Goal: Task Accomplishment & Management: Use online tool/utility

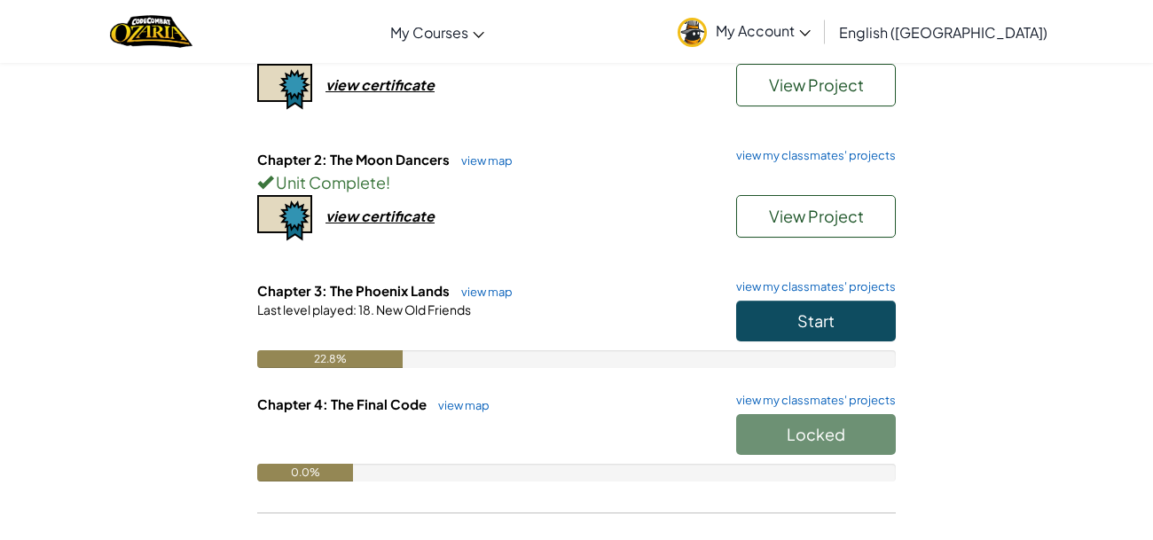
scroll to position [255, 0]
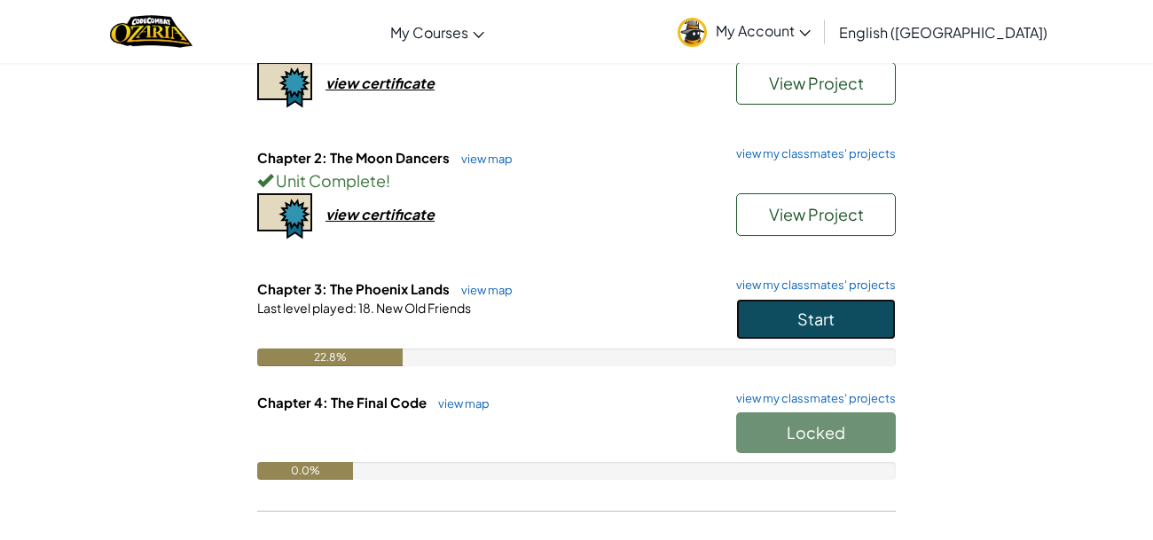
click at [855, 309] on button "Start" at bounding box center [816, 319] width 160 height 41
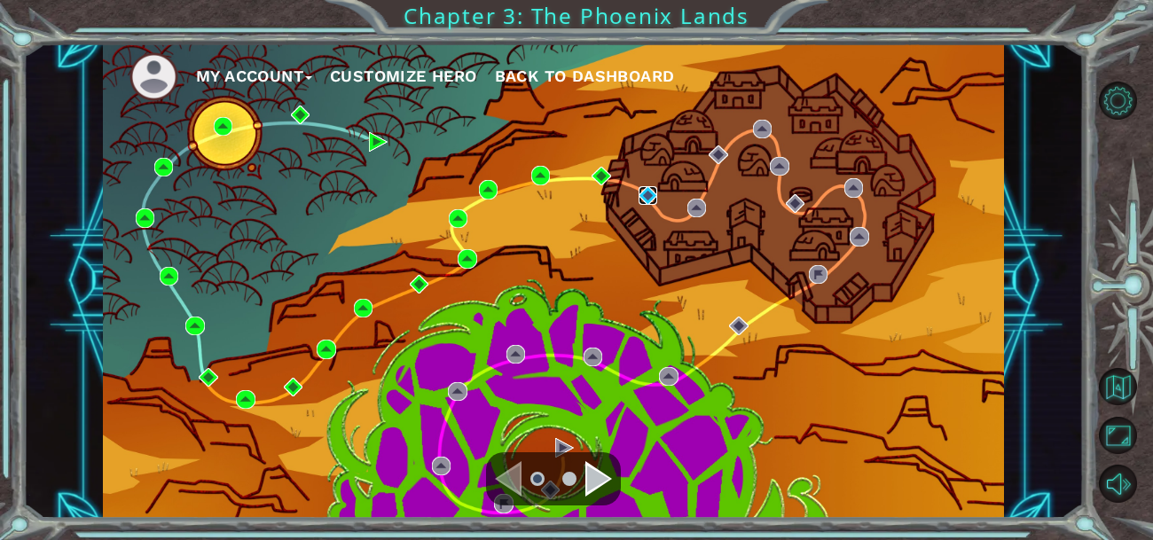
click at [646, 200] on img at bounding box center [648, 195] width 19 height 19
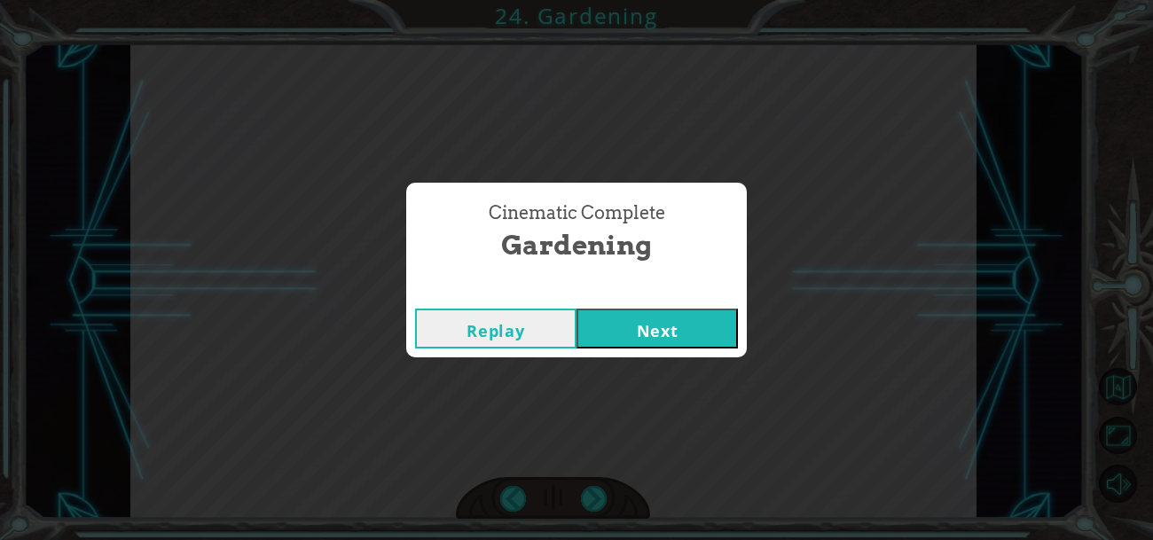
click at [659, 310] on button "Next" at bounding box center [657, 329] width 161 height 40
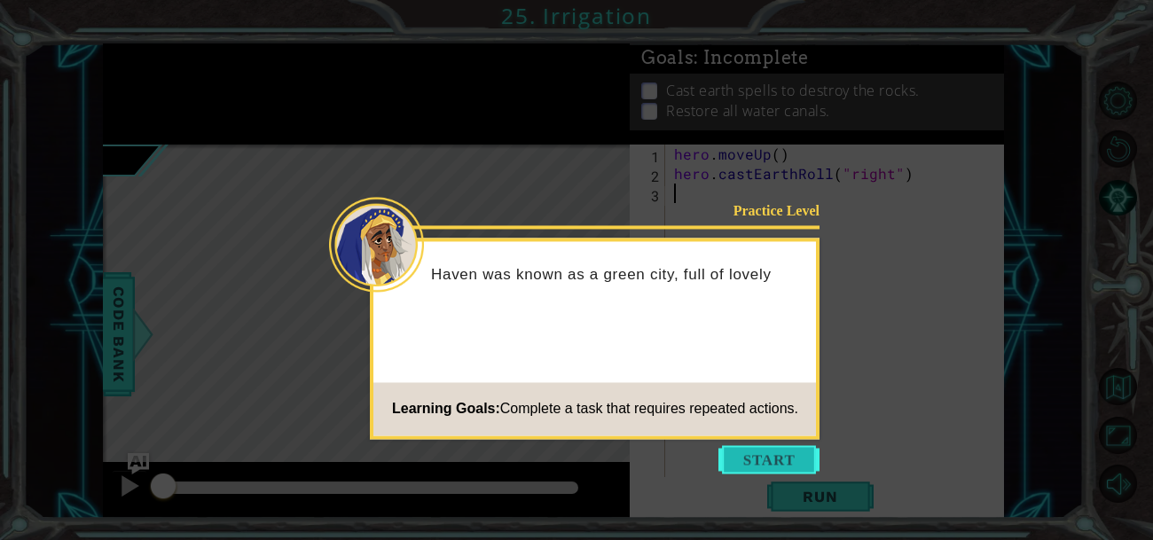
click at [783, 467] on button "Start" at bounding box center [768, 459] width 101 height 28
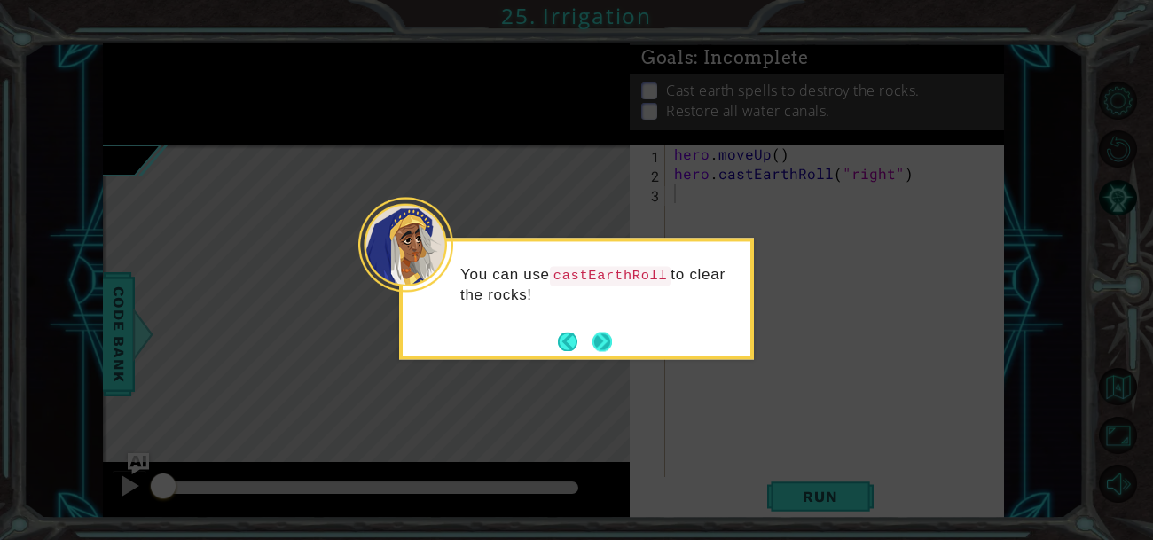
click at [612, 351] on button "Next" at bounding box center [603, 342] width 20 height 20
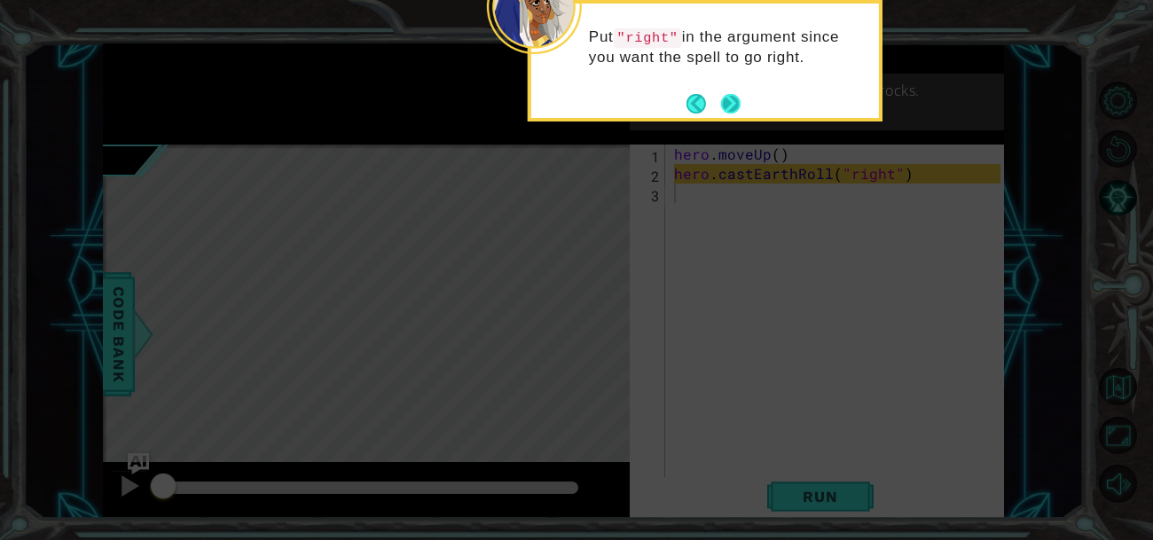
click at [722, 101] on button "Next" at bounding box center [730, 103] width 21 height 21
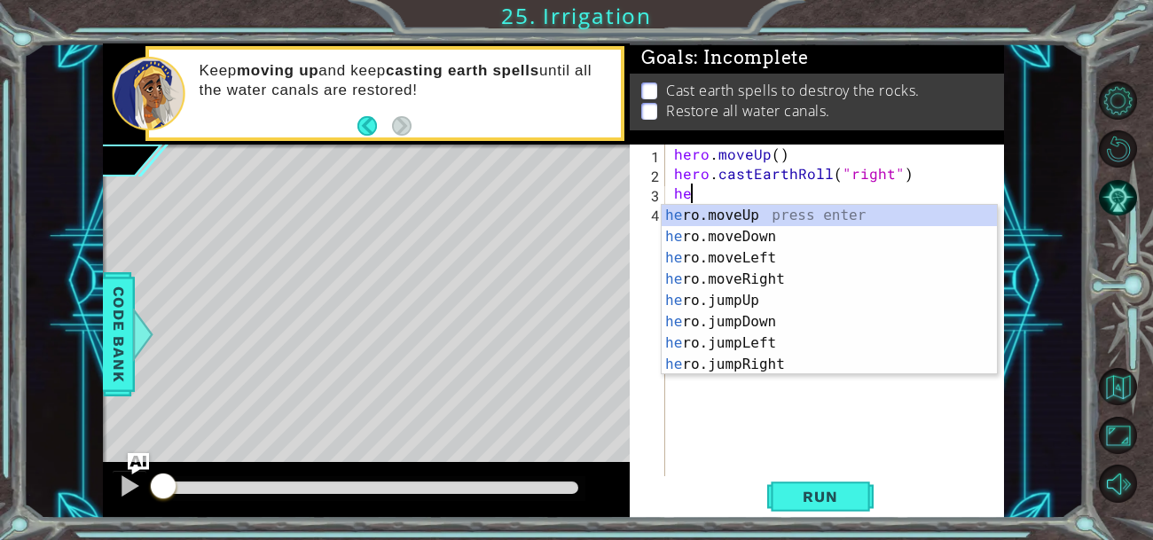
type textarea "h"
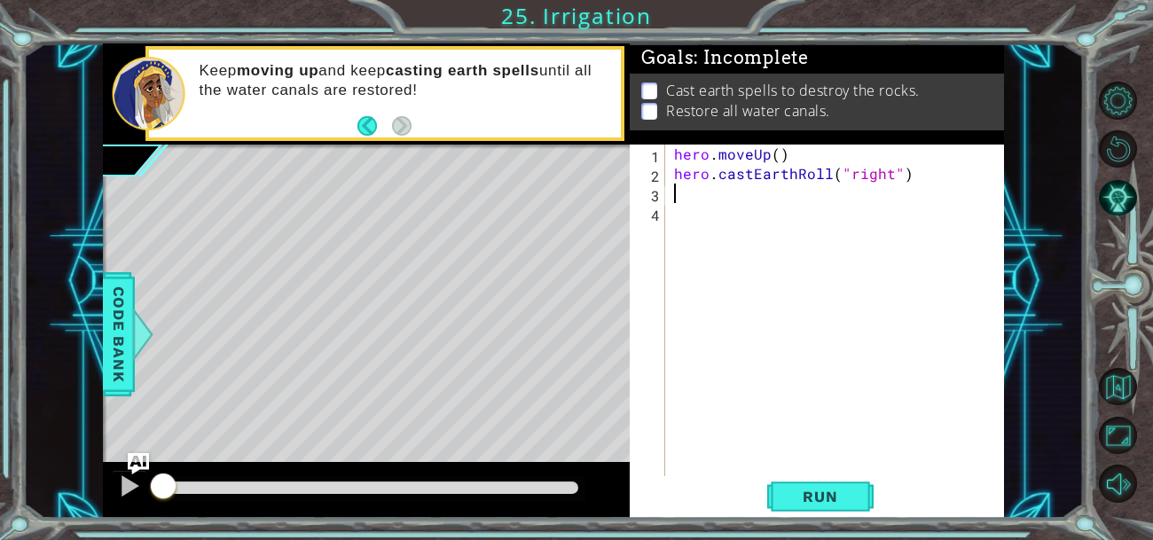
click at [671, 166] on div "hero . moveUp ( ) hero . castEarthRoll ( "right" )" at bounding box center [840, 330] width 339 height 371
type textarea "hero.castEarthRoll("right")"
click at [114, 314] on span "Code Bank" at bounding box center [119, 334] width 28 height 108
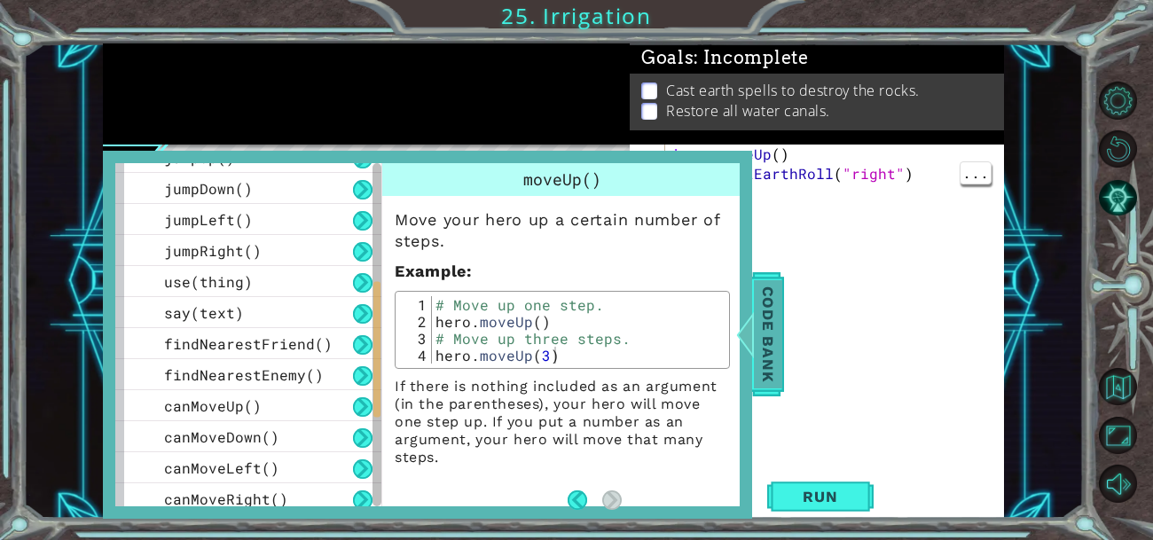
scroll to position [333, 0]
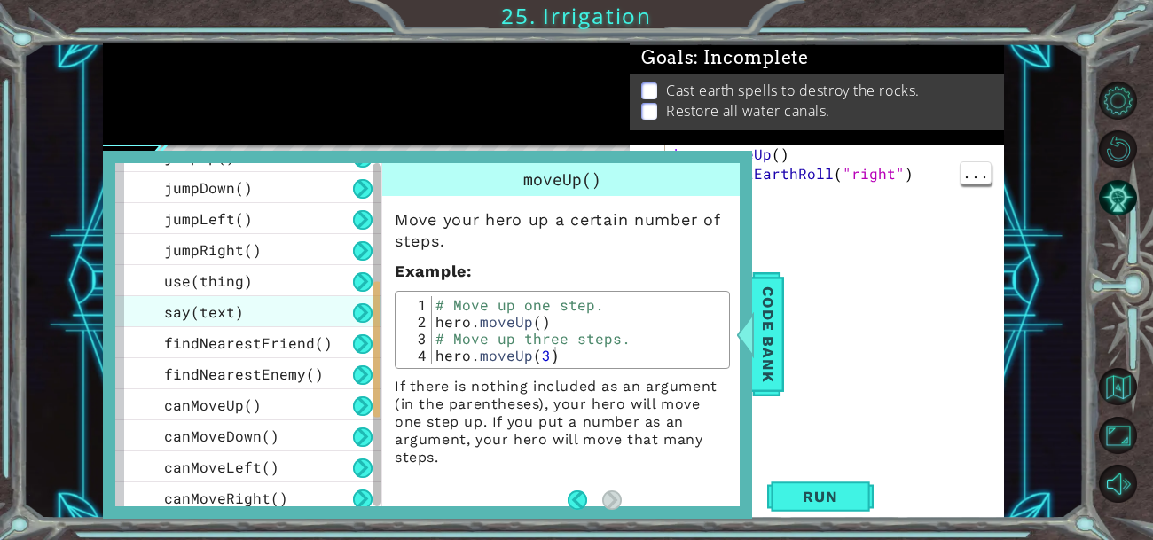
click at [156, 310] on div "say(text)" at bounding box center [248, 311] width 266 height 31
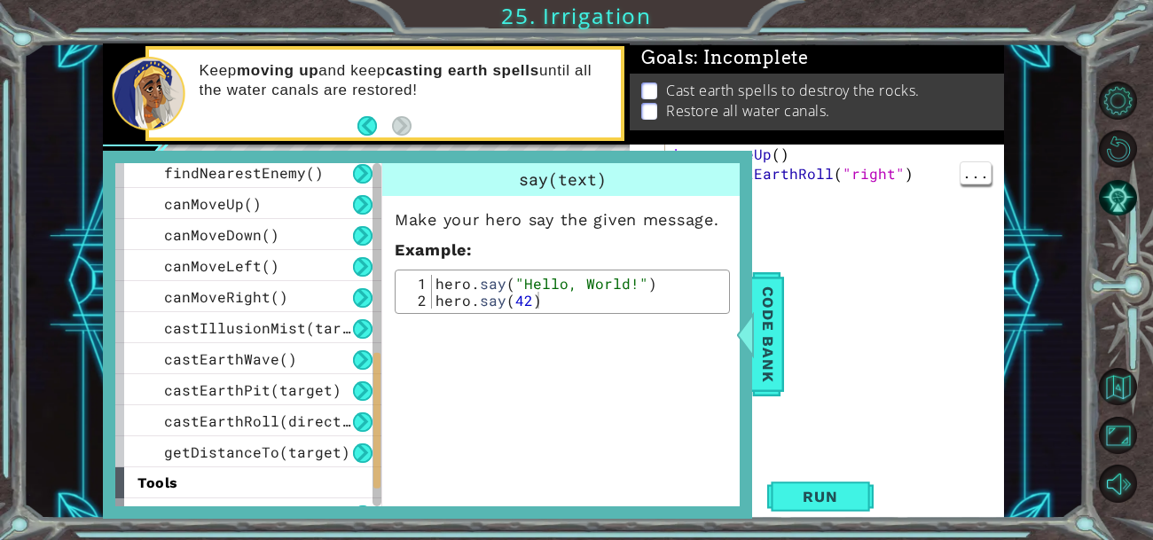
scroll to position [586, 0]
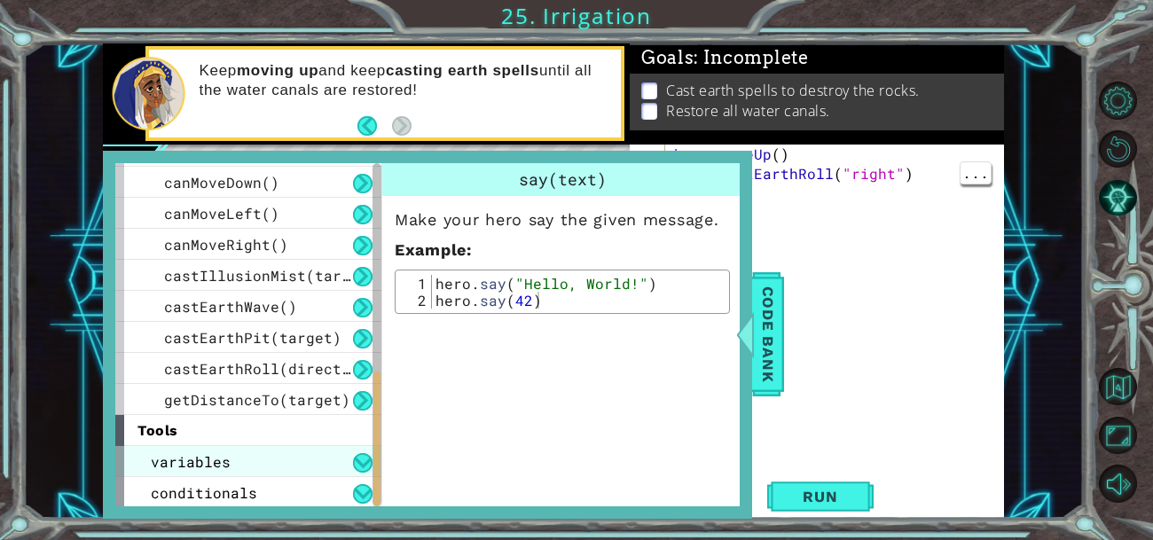
click at [161, 463] on span "variables" at bounding box center [191, 461] width 80 height 19
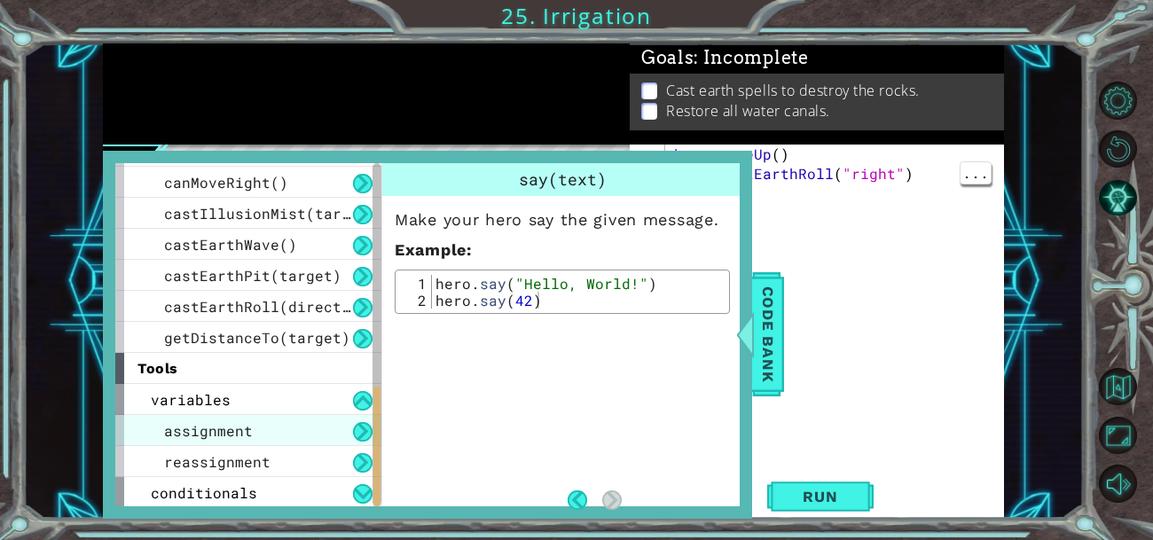
click at [178, 428] on span "assignment" at bounding box center [208, 430] width 89 height 19
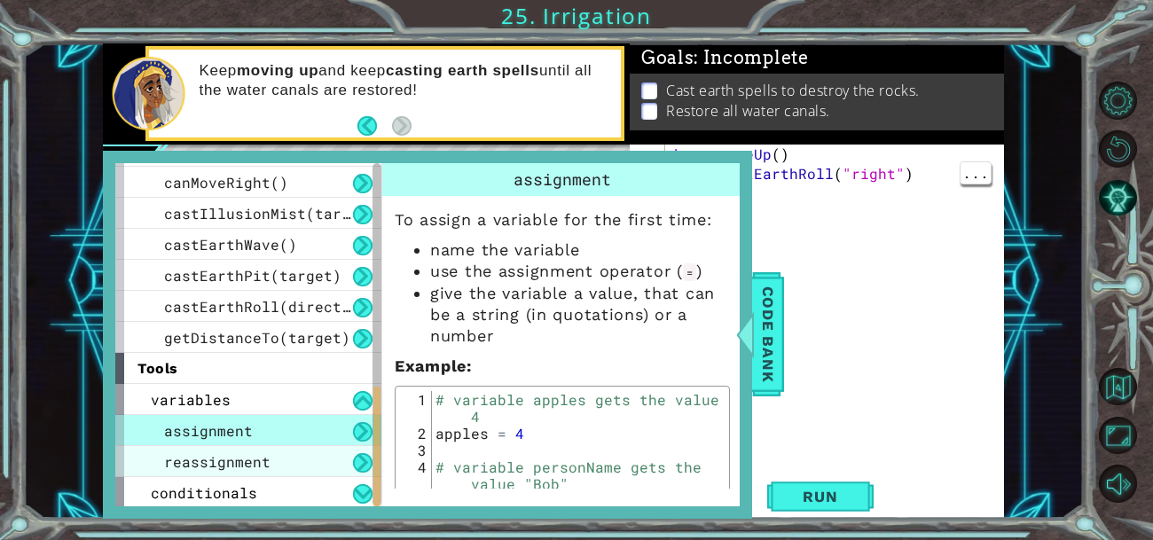
click at [192, 462] on span "reassignment" at bounding box center [217, 461] width 106 height 19
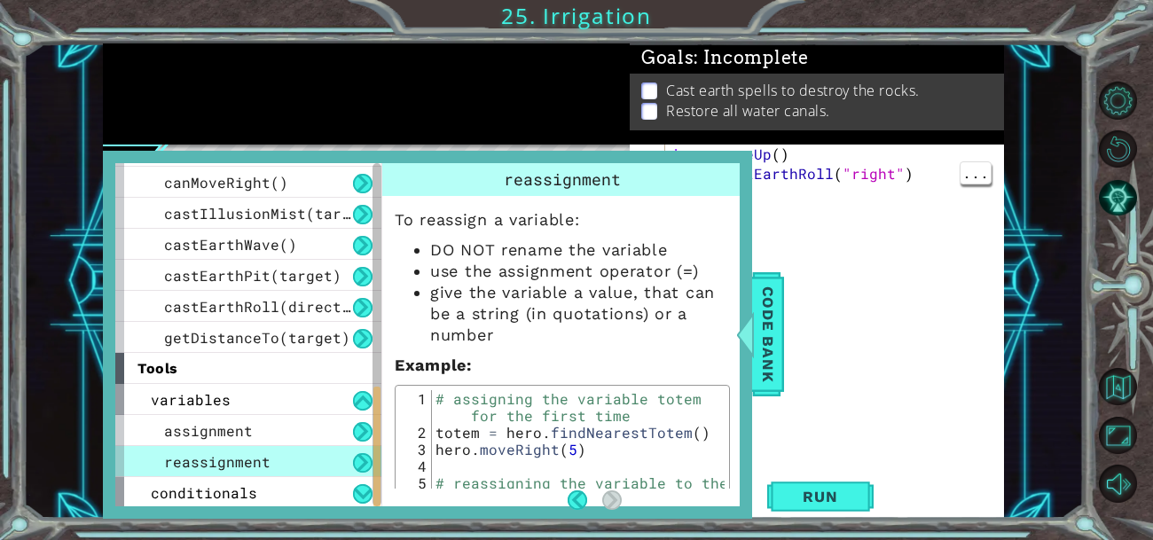
scroll to position [49, 0]
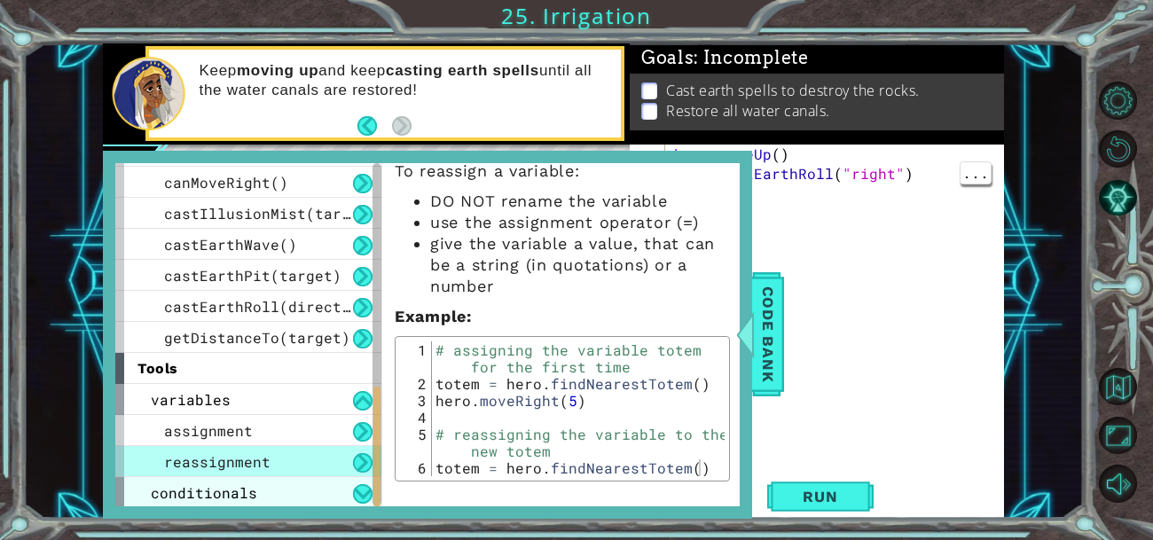
click at [176, 494] on span "conditionals" at bounding box center [204, 492] width 106 height 19
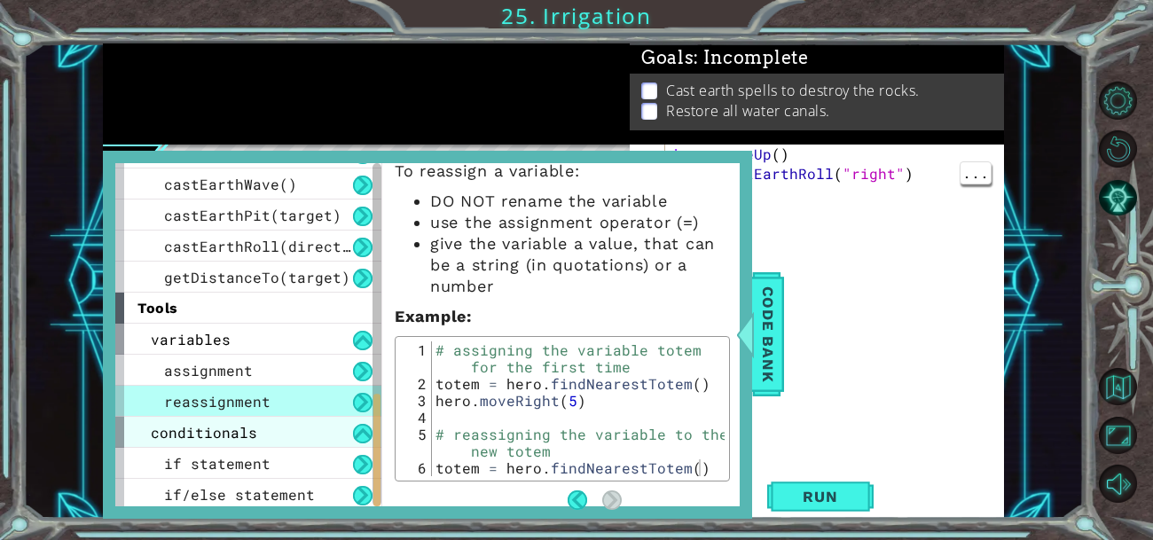
scroll to position [710, 0]
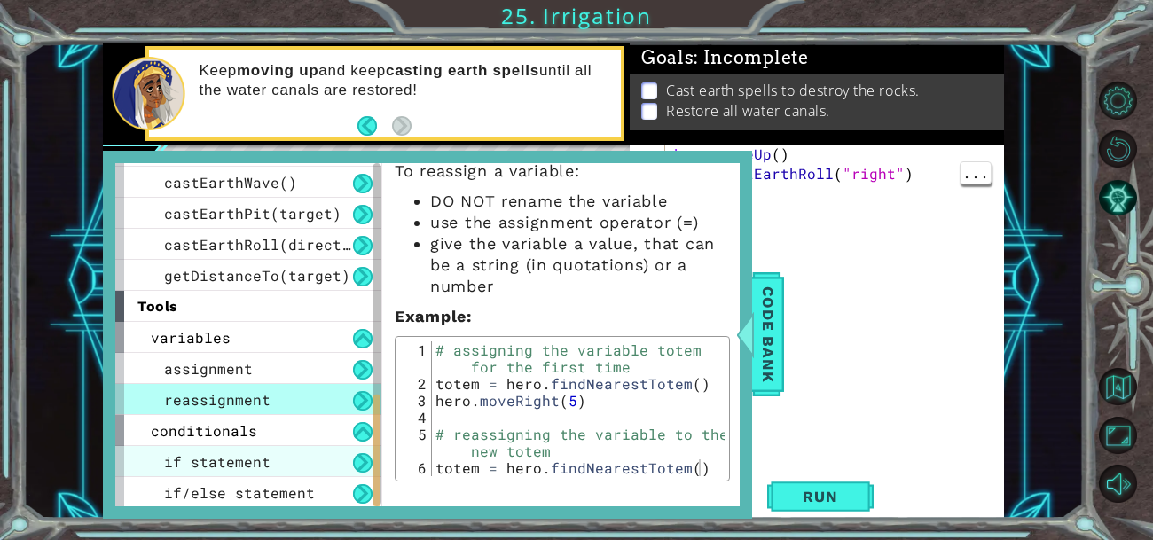
click at [176, 463] on span "if statement" at bounding box center [217, 461] width 106 height 19
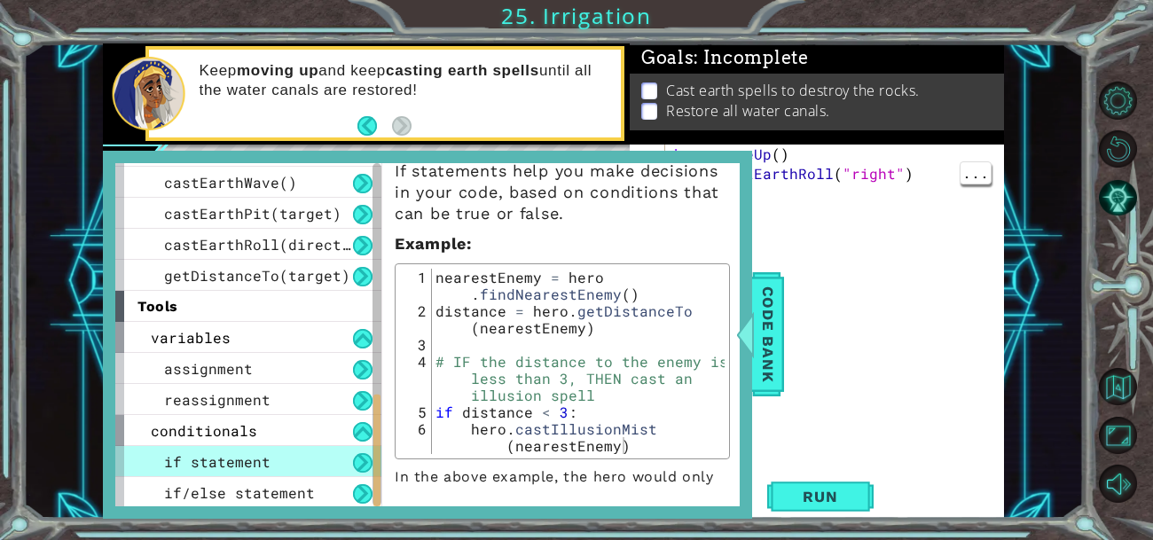
scroll to position [0, 0]
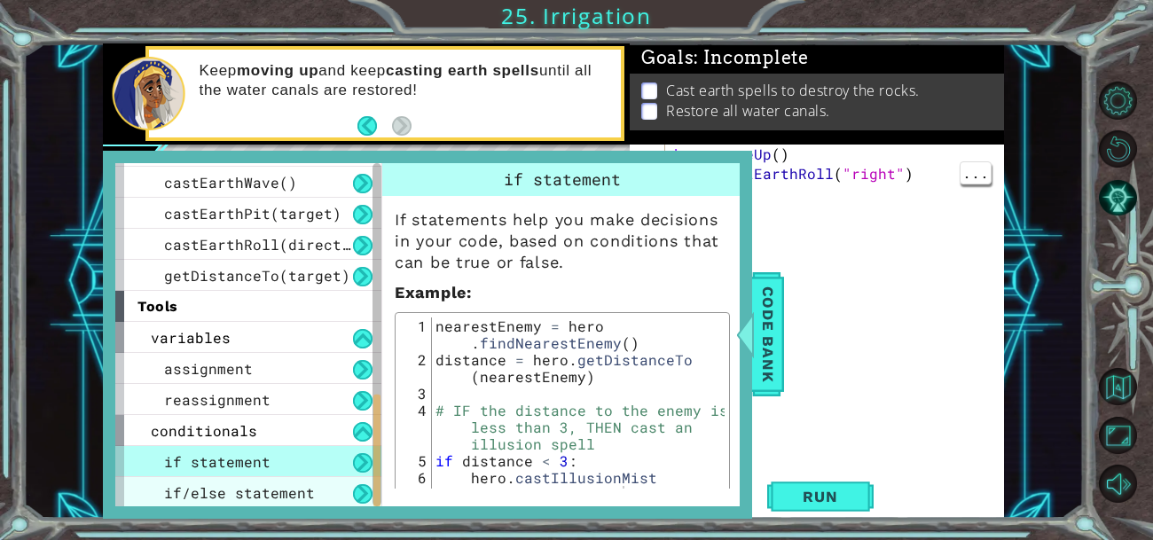
click at [177, 491] on span "if/else statement" at bounding box center [239, 492] width 151 height 19
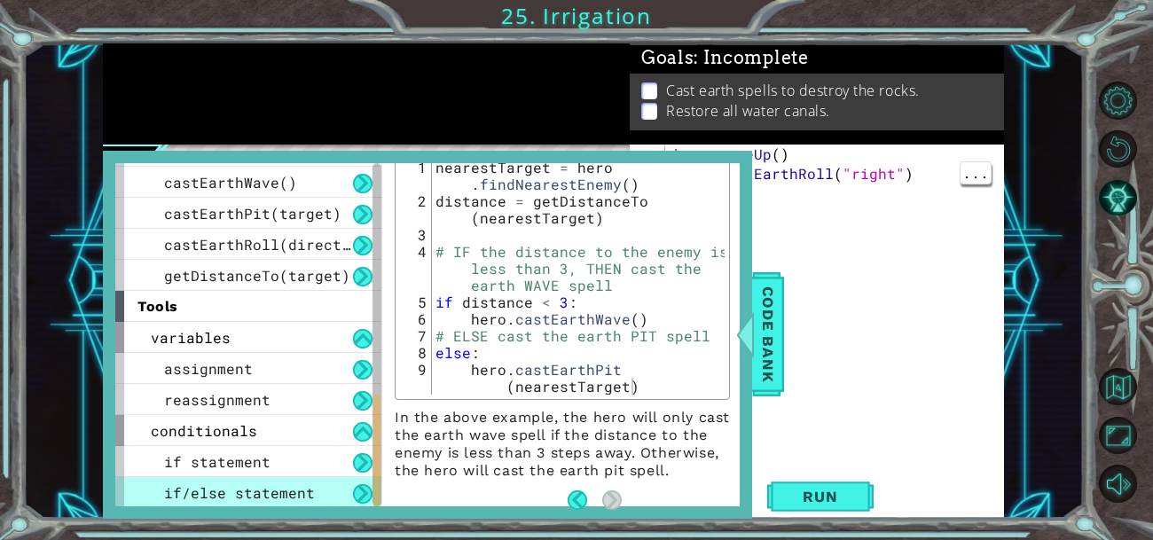
scroll to position [239, 0]
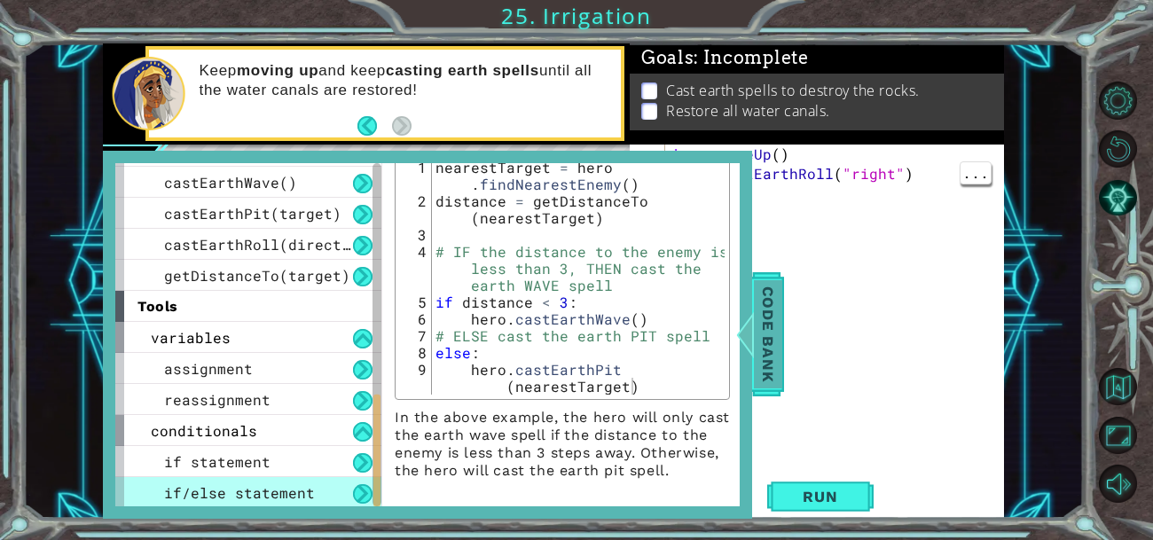
click at [773, 350] on span "Code Bank" at bounding box center [768, 334] width 28 height 108
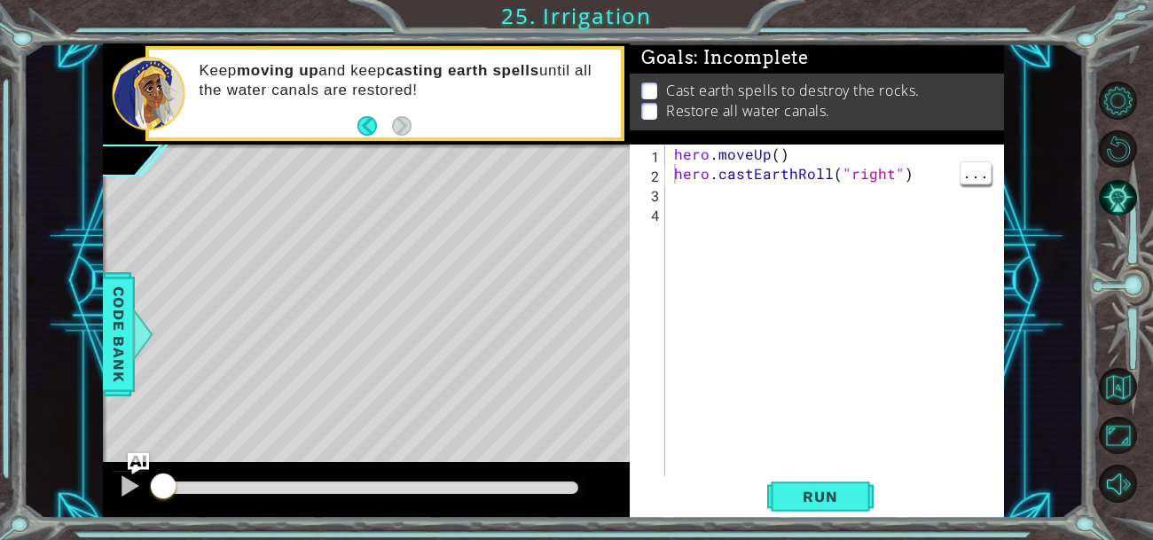
click at [863, 273] on div "hero . moveUp ( ) hero . castEarthRoll ( "right" )" at bounding box center [840, 330] width 339 height 371
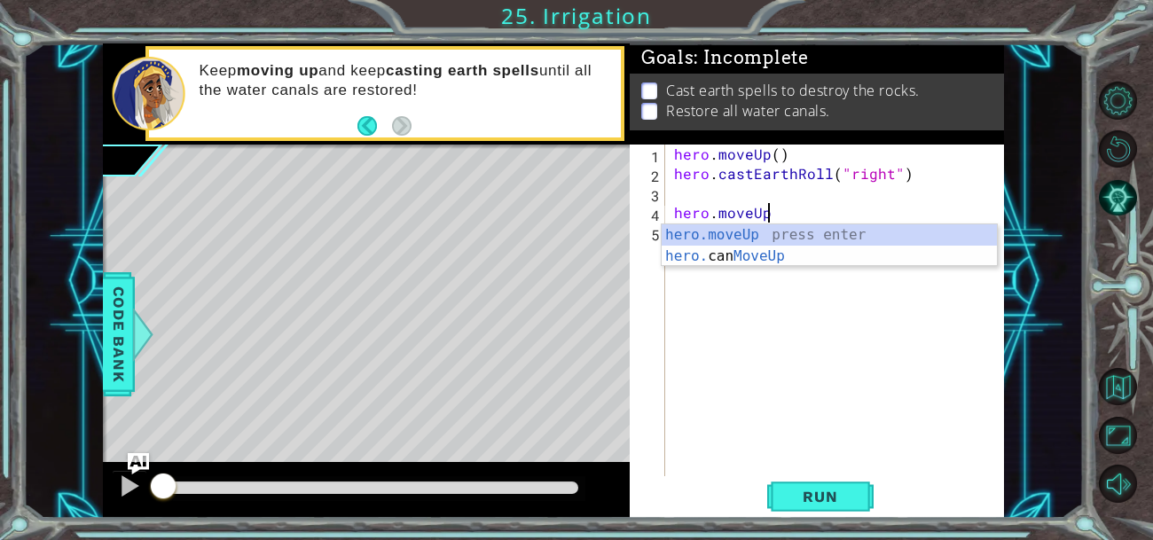
scroll to position [0, 5]
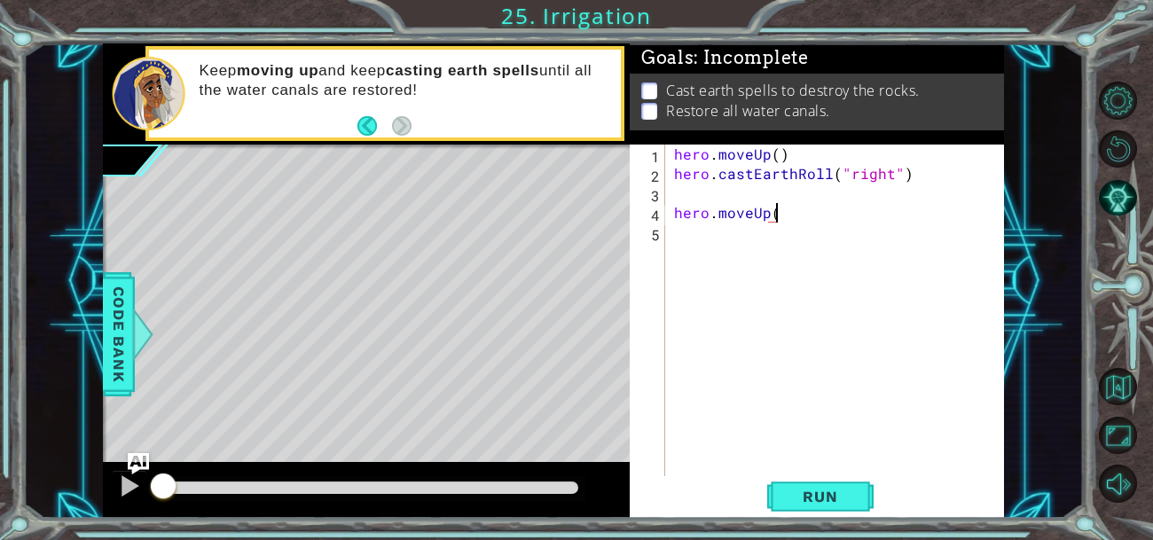
type textarea "hero.moveUp()"
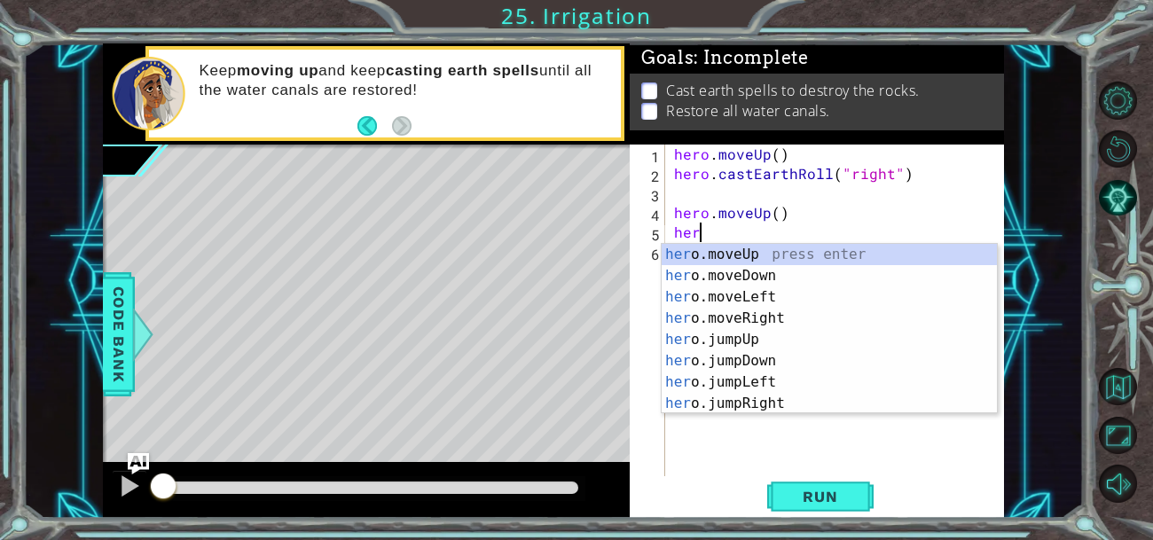
scroll to position [0, 0]
type textarea "h"
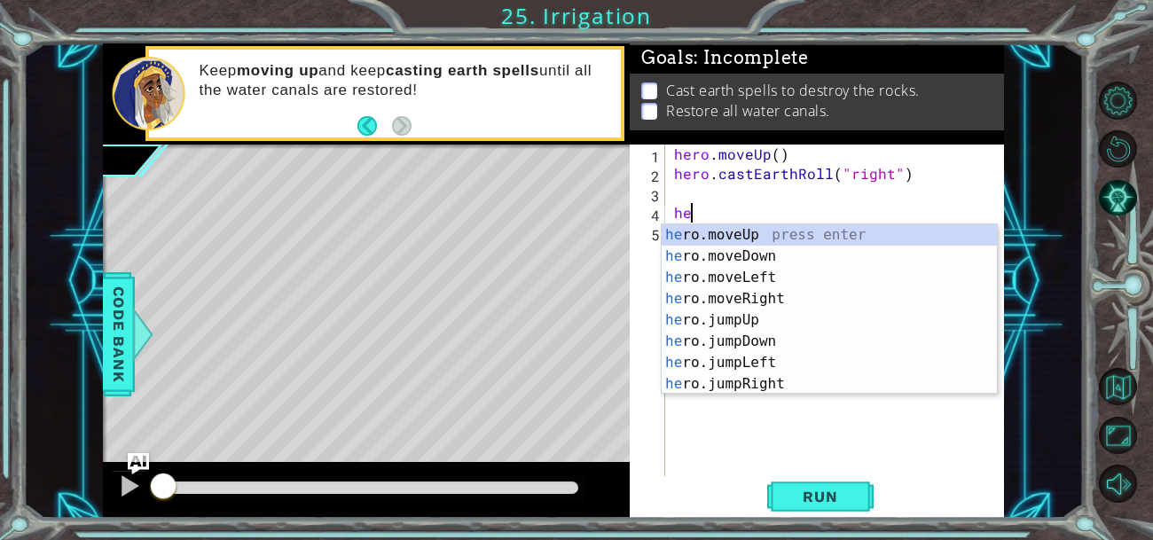
type textarea "h"
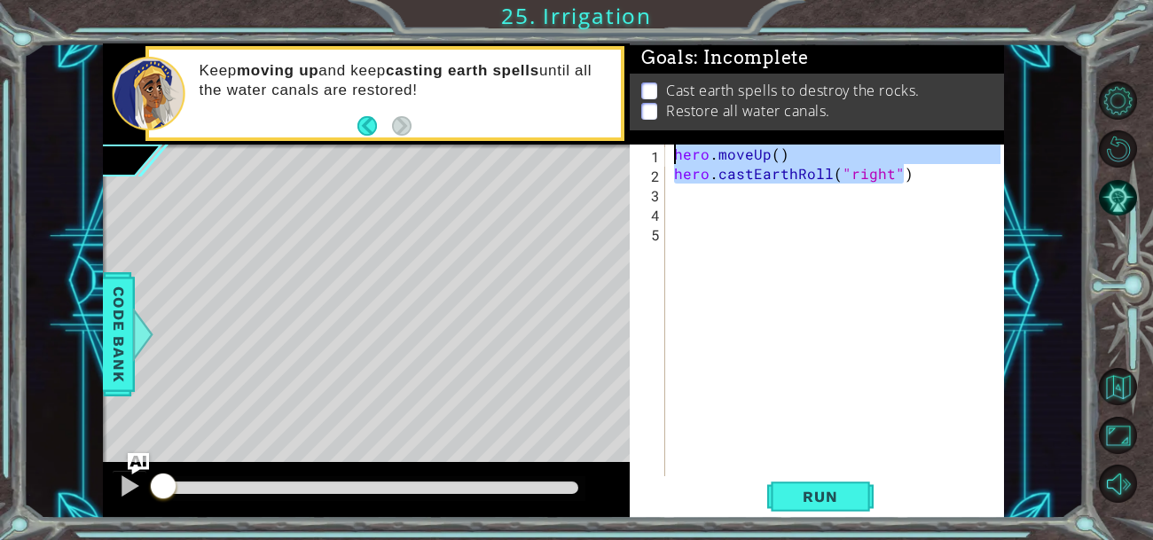
drag, startPoint x: 919, startPoint y: 177, endPoint x: 587, endPoint y: 158, distance: 332.3
click at [587, 158] on div "1 ההההההההההההההההההההההההההההההההההההההההההההההההההההההההההההההההההההההההההההה…" at bounding box center [553, 280] width 901 height 475
type textarea "hero.moveUp() hero.castEarthRoll("right")"
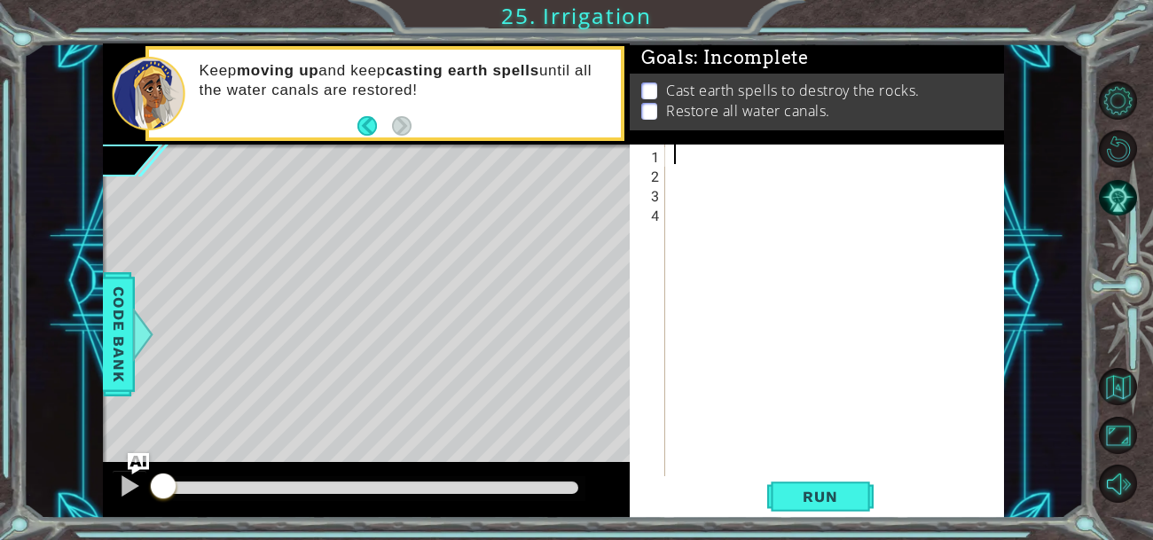
paste textarea "hero.castEarthRoll("right")"
type textarea "hero.castEarthRoll("right")"
paste textarea "hero.castEarthRoll("right")"
type textarea "hero.castEarthRoll("right")"
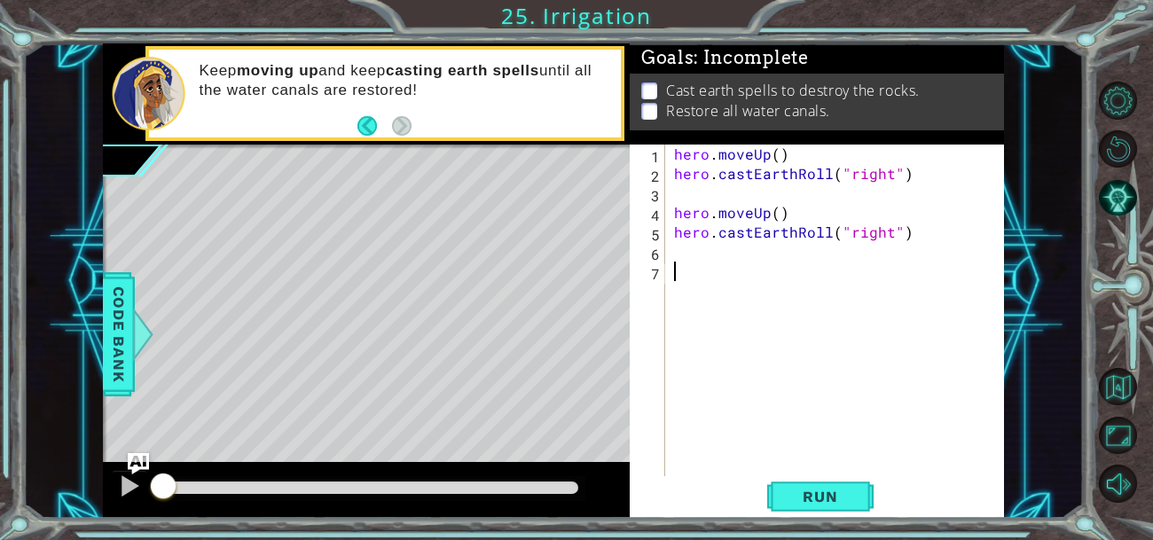
paste textarea "hero.castEarthRoll("right")"
type textarea "hero.castEarthRoll("right")"
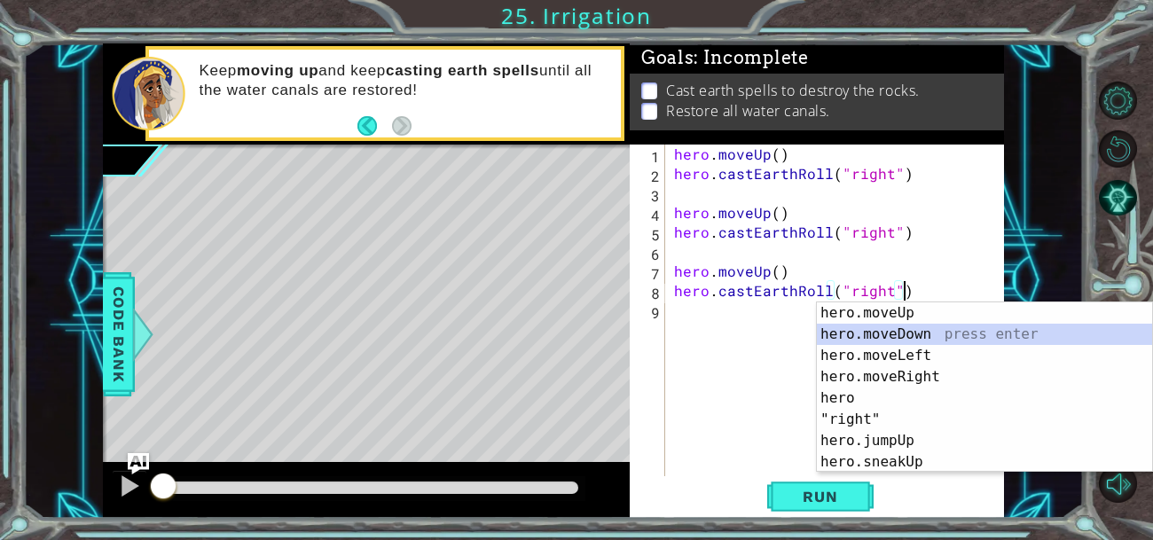
click at [726, 350] on div "hero . moveUp ( ) hero . castEarthRoll ( "right" ) hero . moveUp ( ) hero . cas…" at bounding box center [840, 330] width 339 height 371
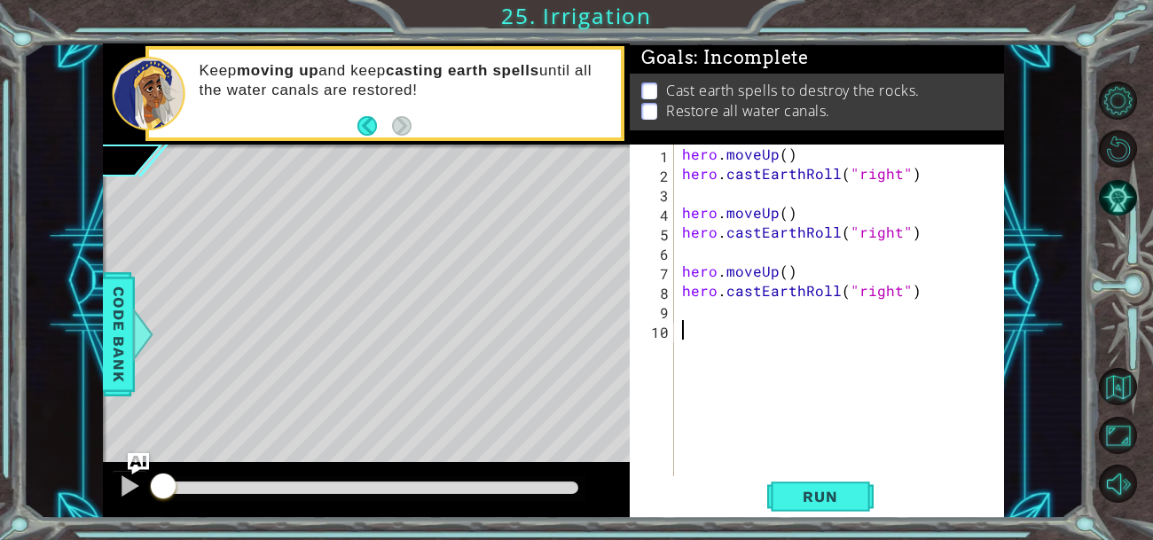
paste textarea "hero.castEarthRoll("right")"
type textarea "hero.castEarthRoll("right")"
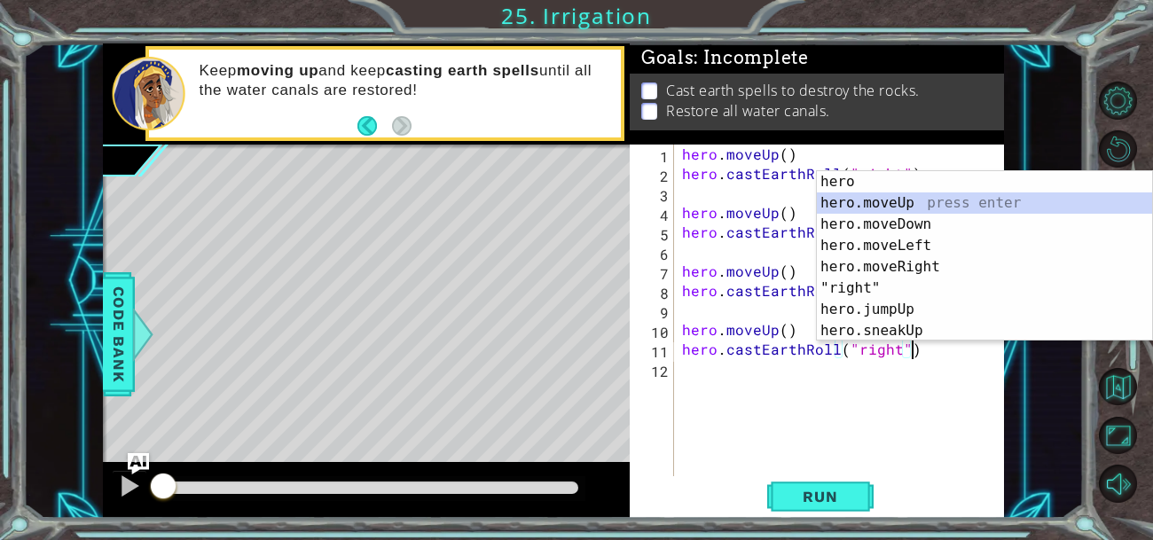
click at [726, 388] on div "hero . moveUp ( ) hero . castEarthRoll ( "right" ) hero . moveUp ( ) hero . cas…" at bounding box center [844, 330] width 331 height 371
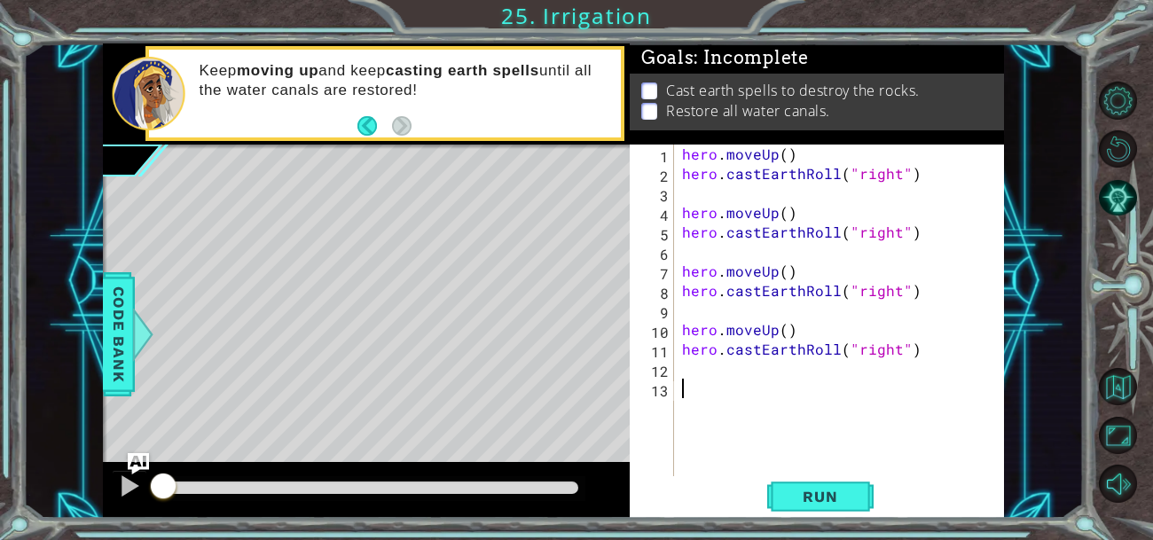
paste textarea "hero.castEarthRoll("right")"
type textarea "hero.castEarthRoll("right")"
click at [702, 441] on div "hero . moveUp ( ) hero . castEarthRoll ( "right" ) hero . moveUp ( ) hero . cas…" at bounding box center [844, 330] width 331 height 371
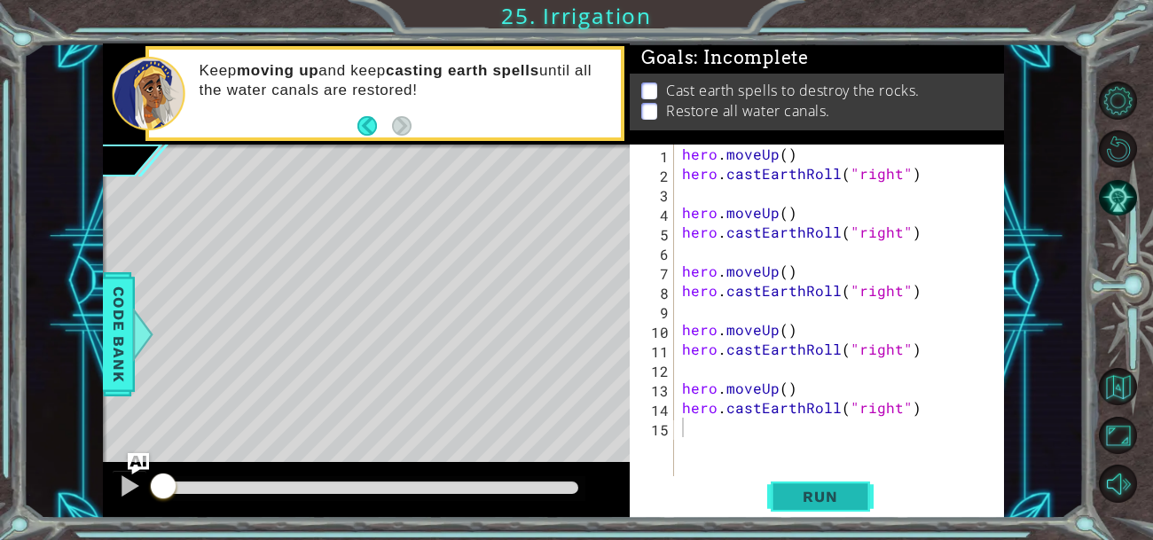
click at [797, 493] on span "Run" at bounding box center [820, 497] width 70 height 18
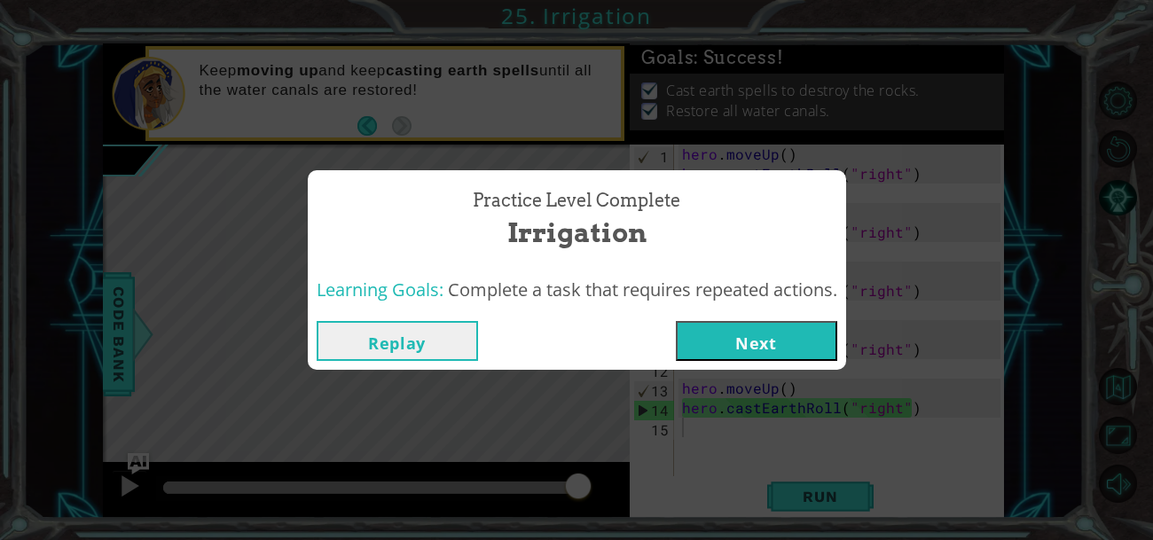
click at [765, 338] on button "Next" at bounding box center [756, 341] width 161 height 40
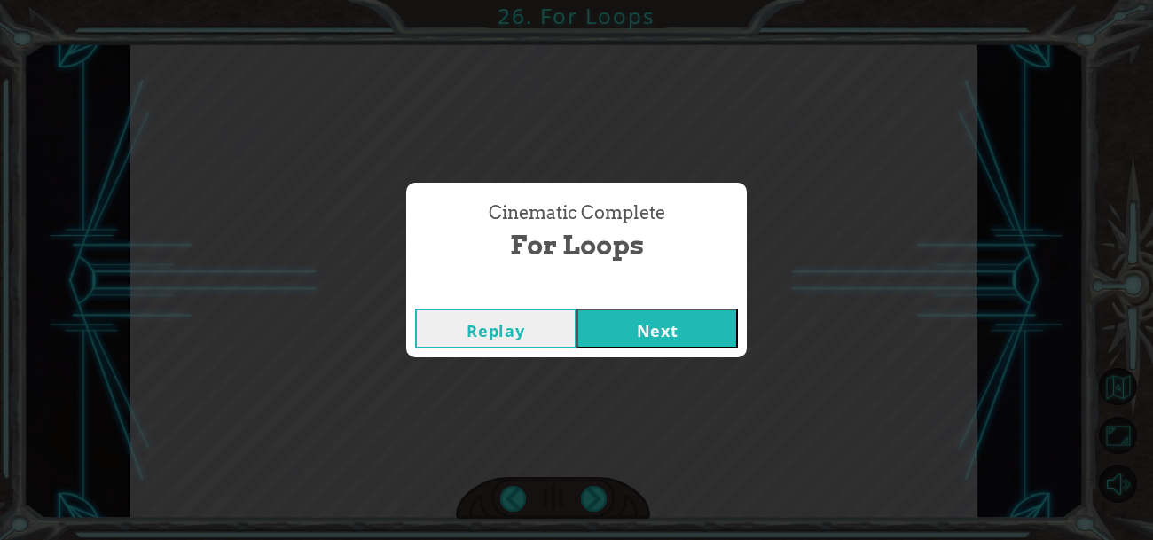
click at [668, 332] on button "Next" at bounding box center [657, 329] width 161 height 40
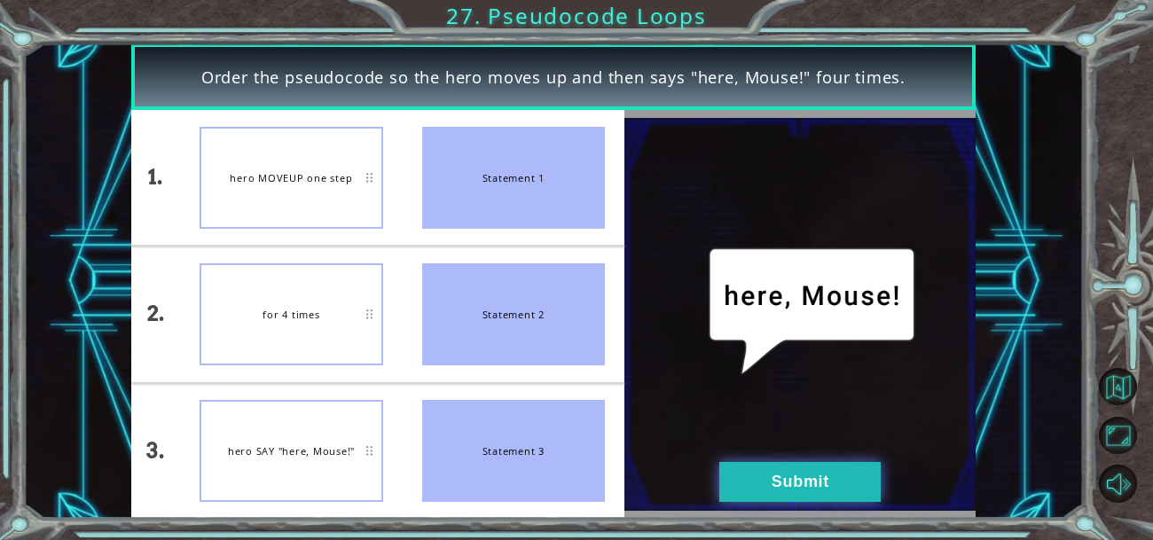
click at [743, 471] on button "Submit" at bounding box center [799, 482] width 161 height 40
click at [773, 483] on button "Submit" at bounding box center [799, 482] width 161 height 40
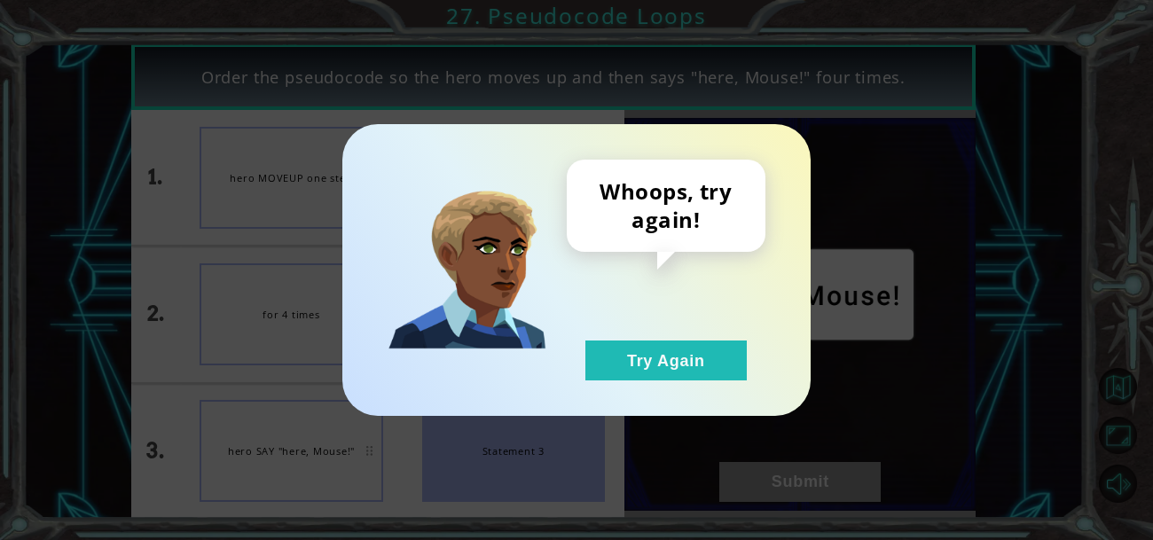
click at [765, 494] on div "Whoops, try again! Try Again" at bounding box center [576, 270] width 1153 height 540
click at [678, 360] on button "Try Again" at bounding box center [665, 361] width 161 height 40
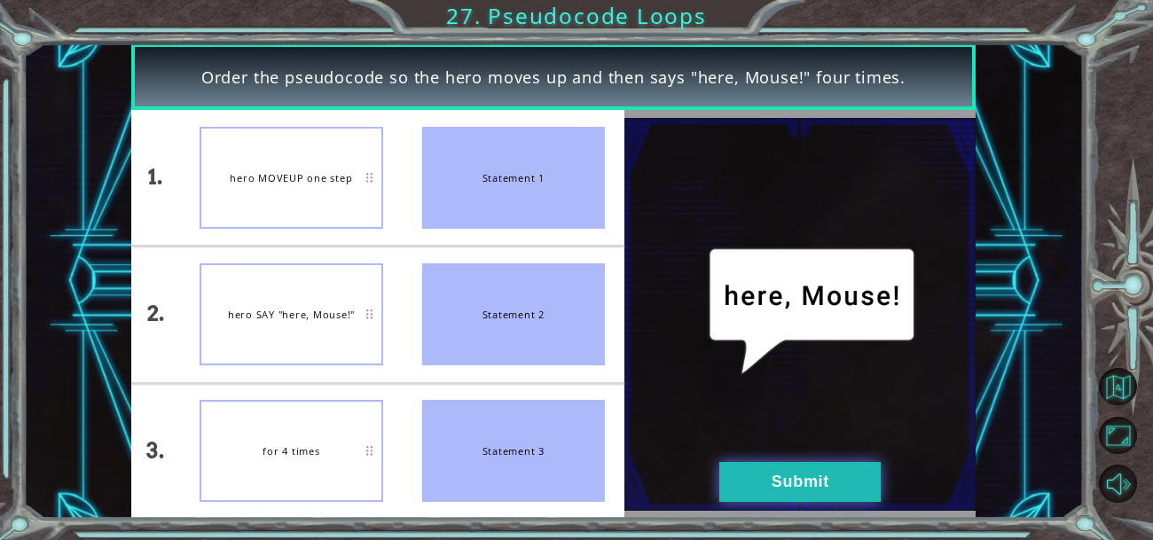
click at [773, 501] on button "Submit" at bounding box center [799, 482] width 161 height 40
click at [773, 481] on button "Submit" at bounding box center [799, 482] width 161 height 40
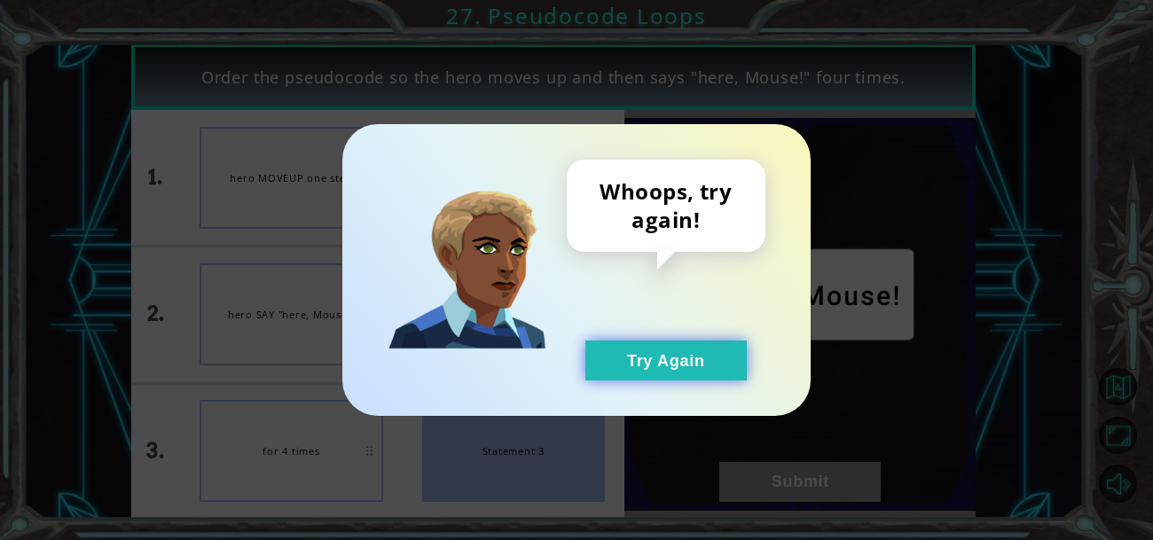
click at [726, 374] on button "Try Again" at bounding box center [665, 361] width 161 height 40
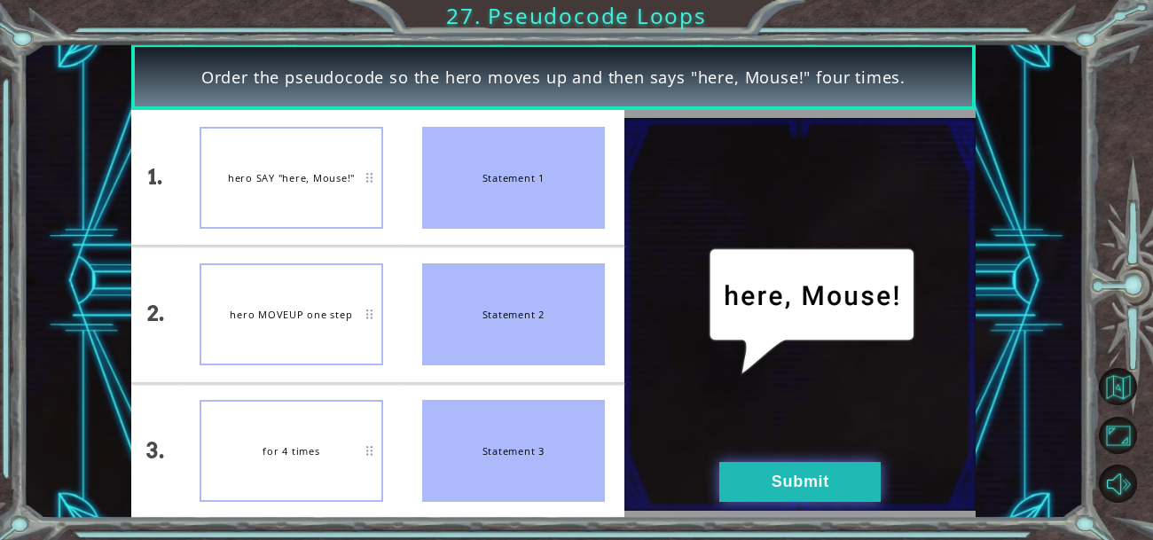
click at [759, 491] on button "Submit" at bounding box center [799, 482] width 161 height 40
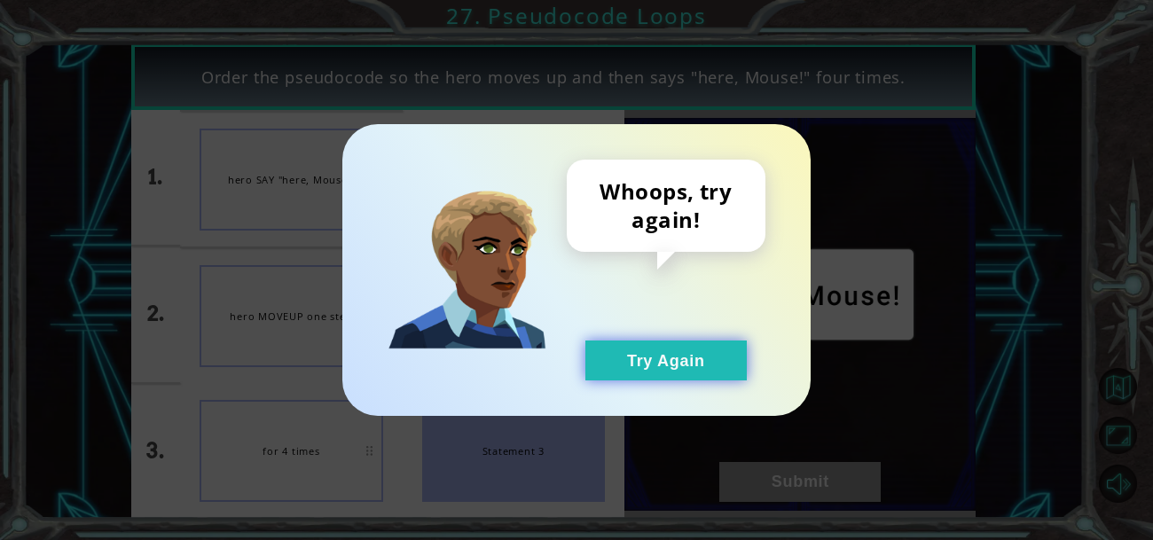
click at [661, 363] on button "Try Again" at bounding box center [665, 361] width 161 height 40
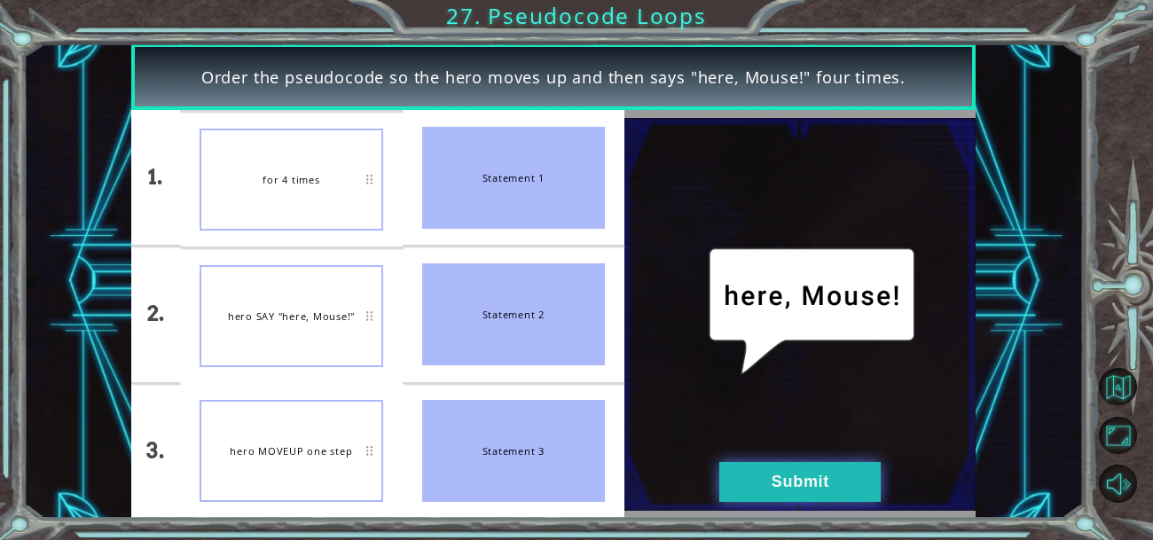
click at [775, 490] on button "Submit" at bounding box center [799, 482] width 161 height 40
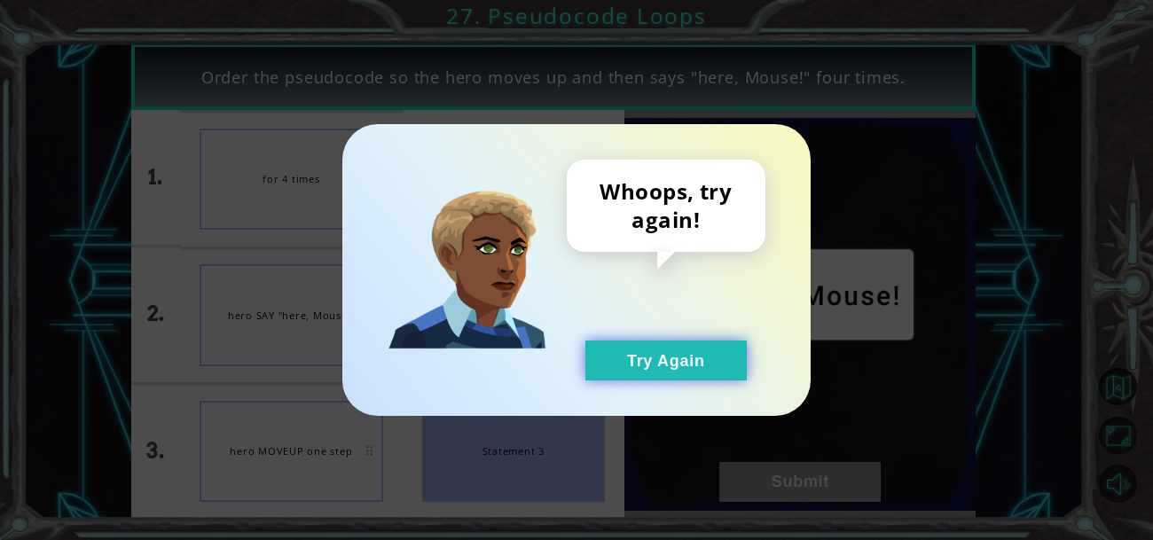
click at [681, 351] on button "Try Again" at bounding box center [665, 361] width 161 height 40
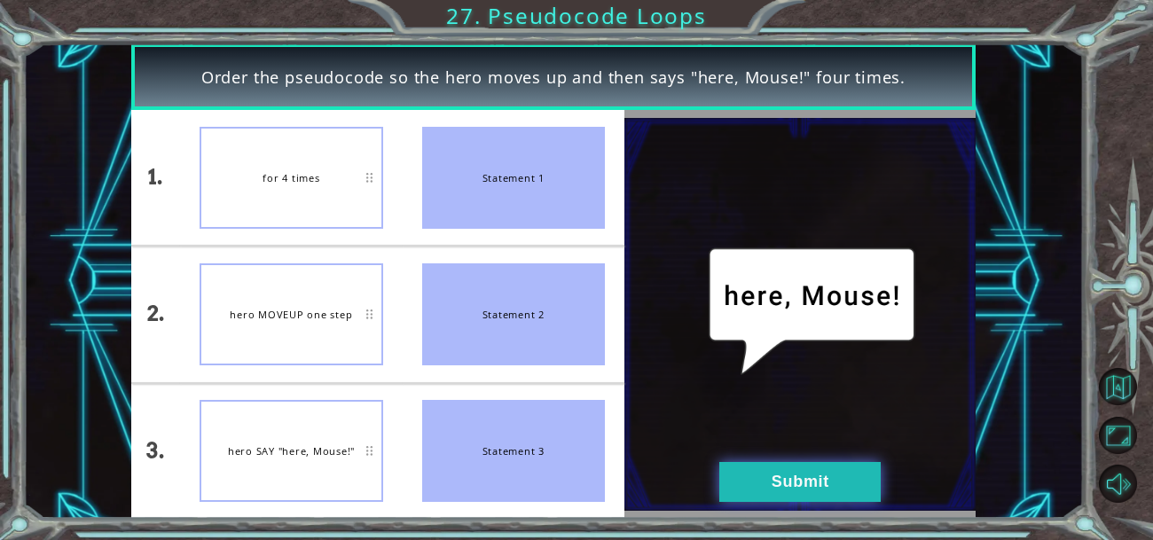
click at [775, 488] on button "Submit" at bounding box center [799, 482] width 161 height 40
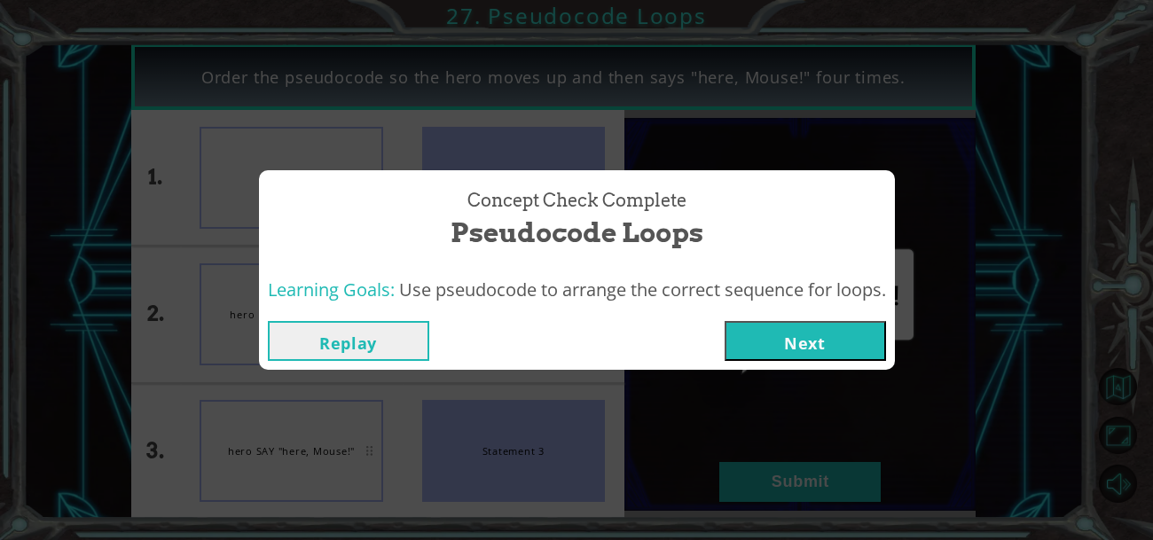
click at [780, 342] on button "Next" at bounding box center [805, 341] width 161 height 40
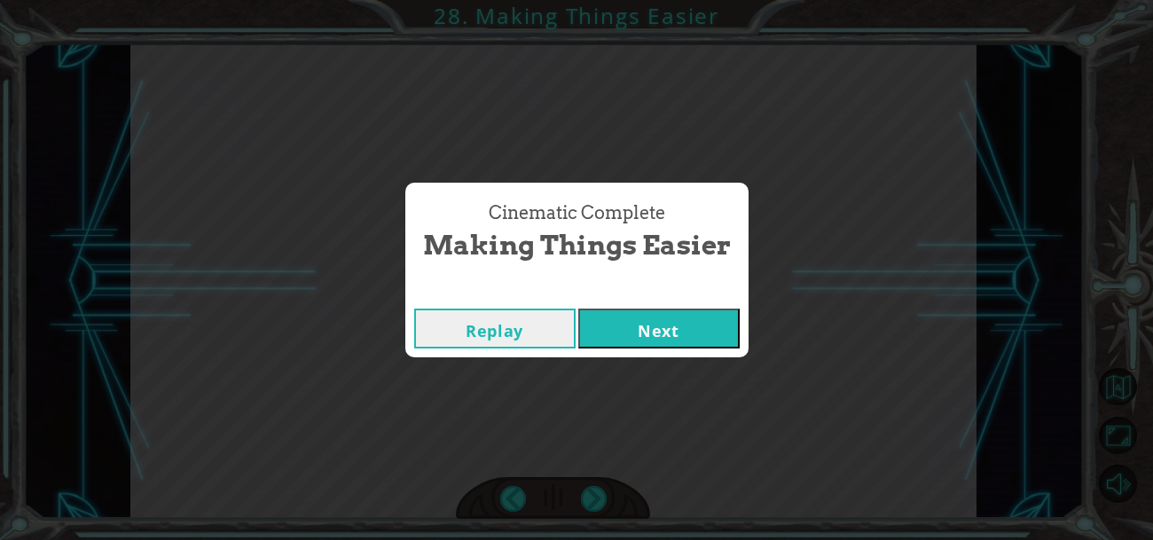
click at [646, 322] on button "Next" at bounding box center [658, 329] width 161 height 40
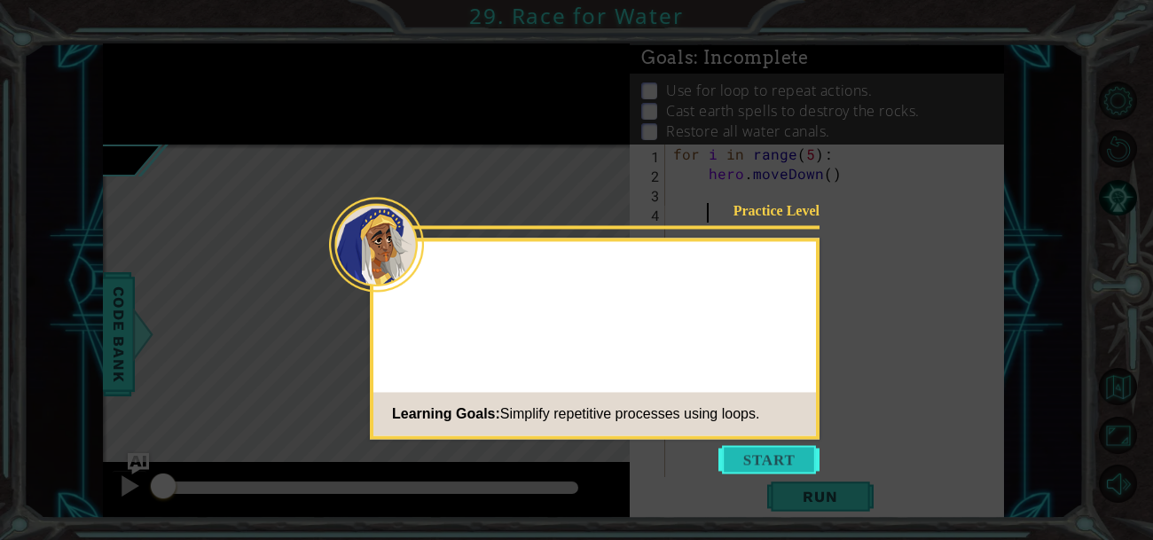
click at [750, 459] on button "Start" at bounding box center [768, 459] width 101 height 28
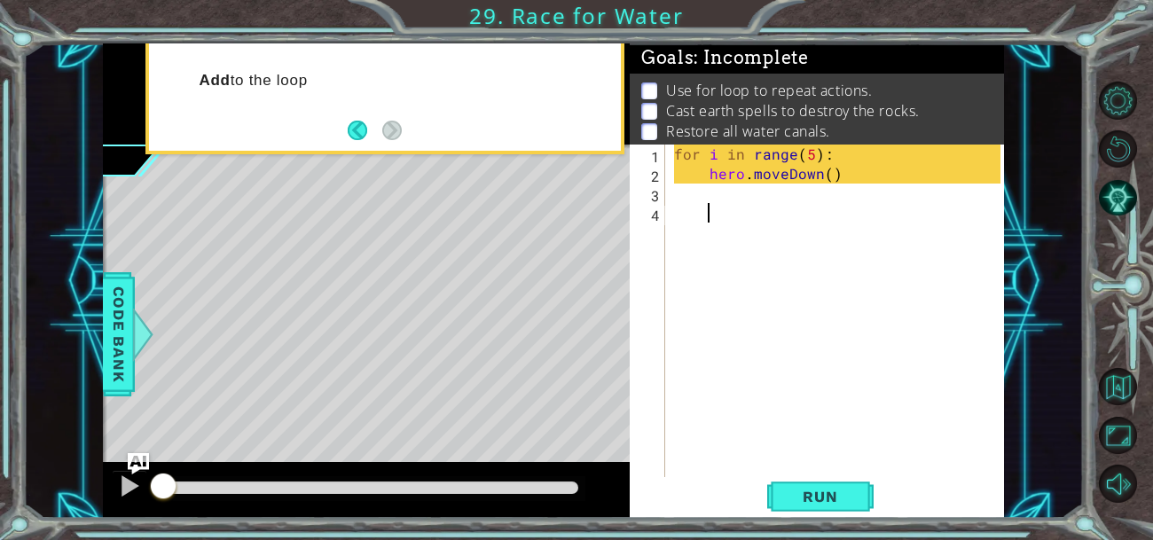
click at [702, 192] on div "for i in range ( 5 ) : hero . moveDown ( )" at bounding box center [840, 340] width 339 height 390
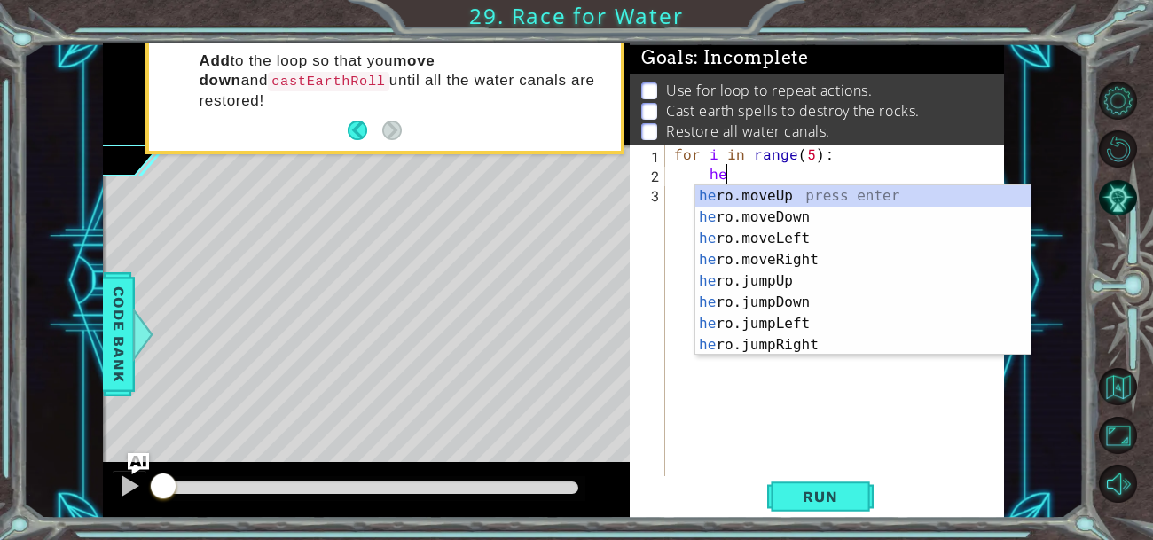
type textarea "h"
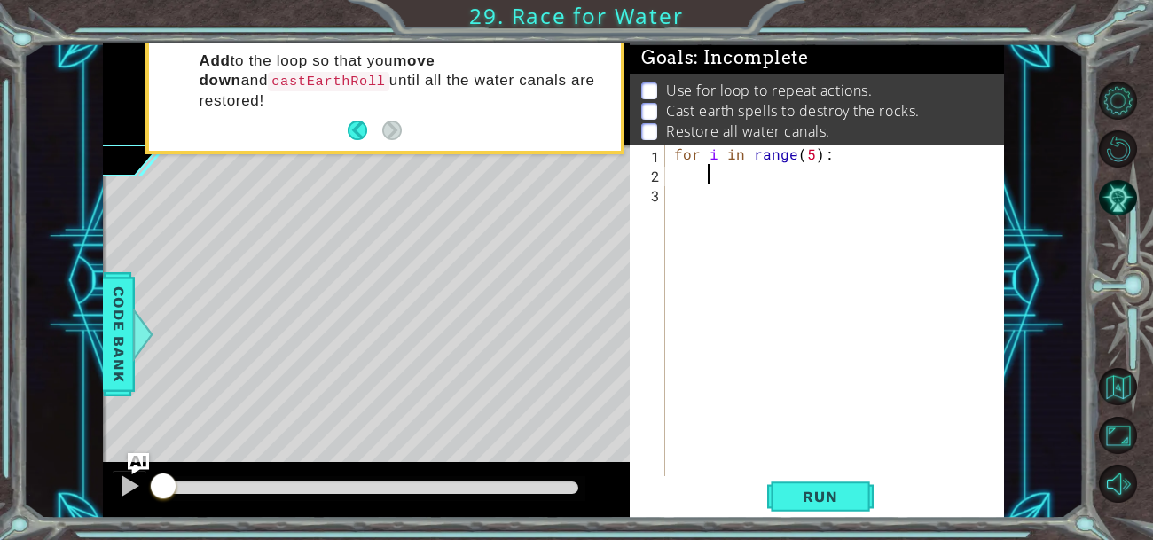
paste textarea "hero.castEarthRoll("right")"
click at [671, 200] on div "for i in range ( 5 ) : hero . moveUp ( ) hero . castEarthRoll ( "right" )" at bounding box center [840, 330] width 339 height 371
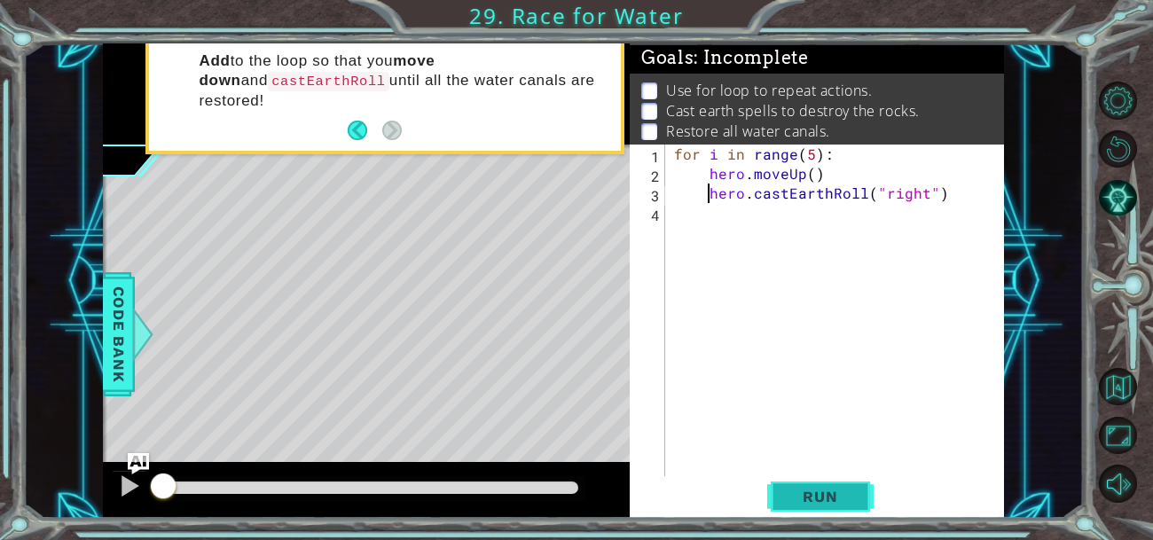
click at [852, 506] on button "Run" at bounding box center [820, 495] width 106 height 37
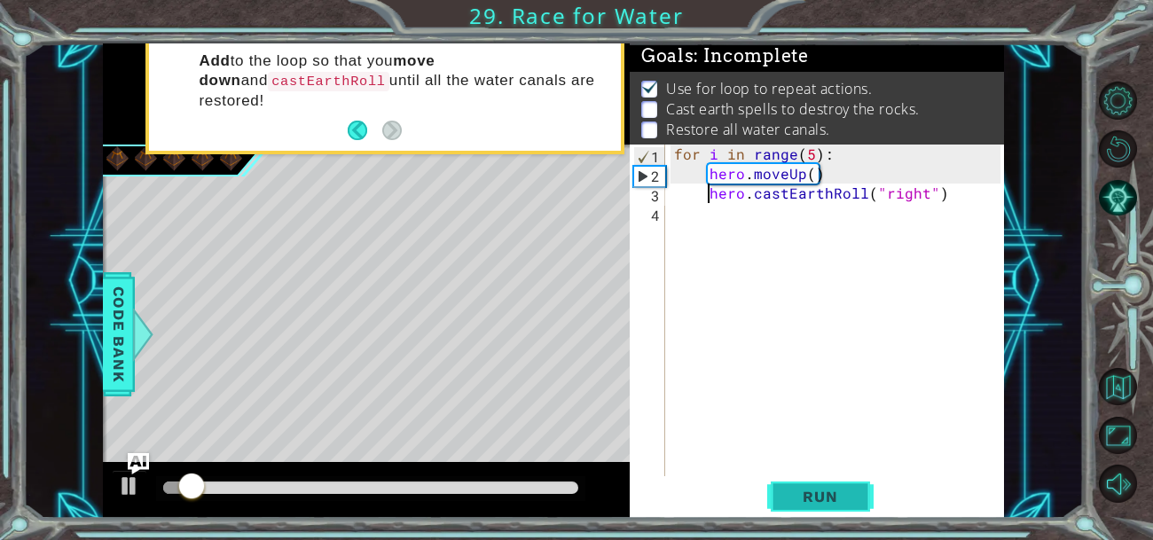
scroll to position [3, 0]
click at [795, 176] on div "for i in range ( 5 ) : hero . moveUp ( ) hero . castEarthRoll ( "right" )" at bounding box center [840, 330] width 339 height 371
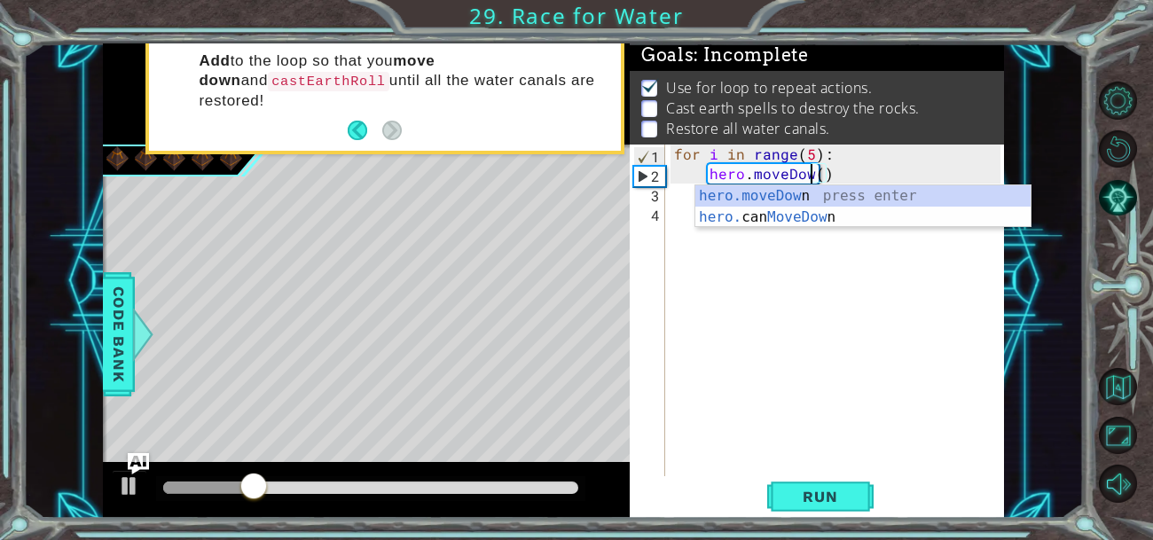
scroll to position [0, 8]
type textarea "hero.moveDown()"
click at [829, 341] on div "for i in range ( 5 ) : hero . moveDown ( ) hero . castEarthRoll ( "right" )" at bounding box center [840, 330] width 339 height 371
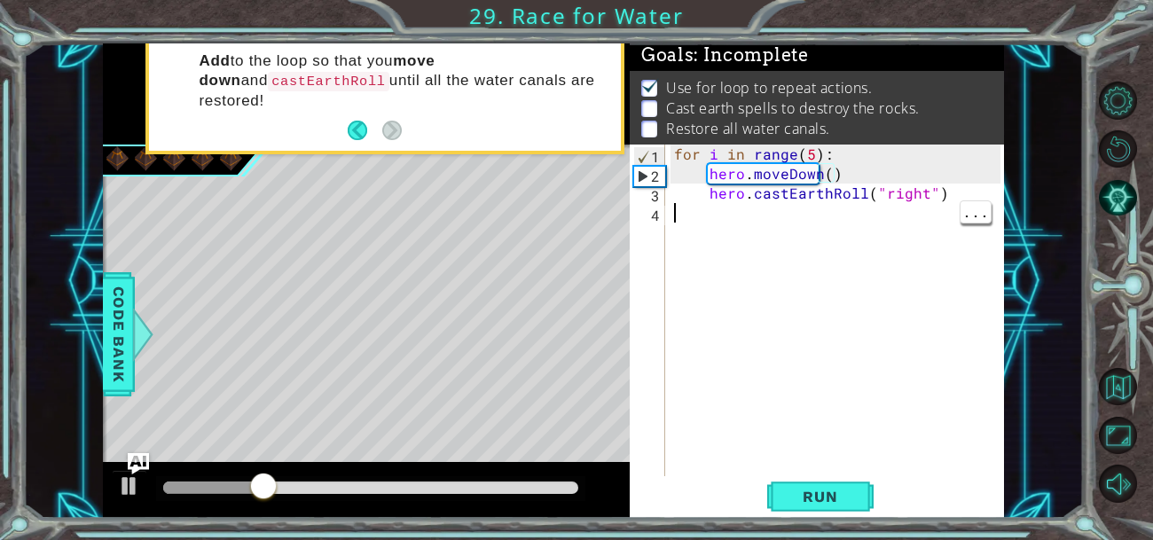
scroll to position [0, 0]
click at [846, 481] on button "Run" at bounding box center [820, 495] width 106 height 37
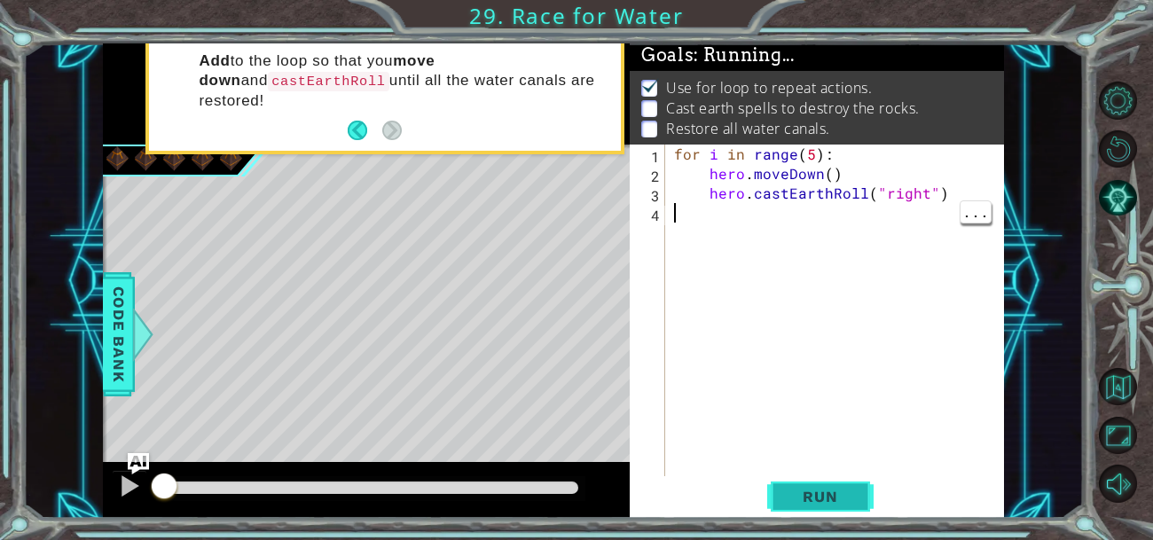
click at [843, 513] on button "Run" at bounding box center [820, 495] width 106 height 37
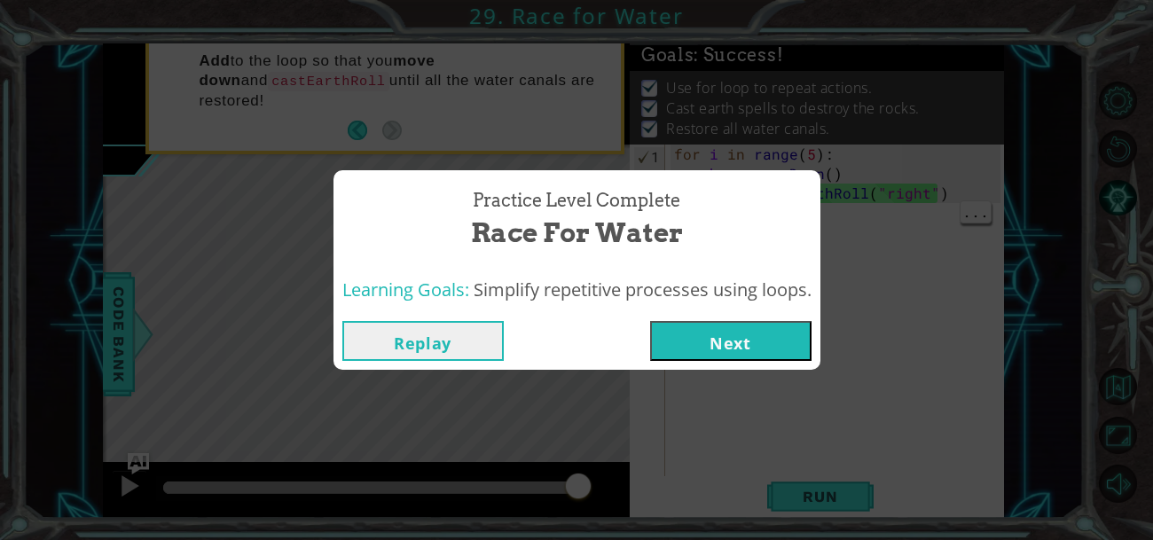
click at [716, 344] on button "Next" at bounding box center [730, 341] width 161 height 40
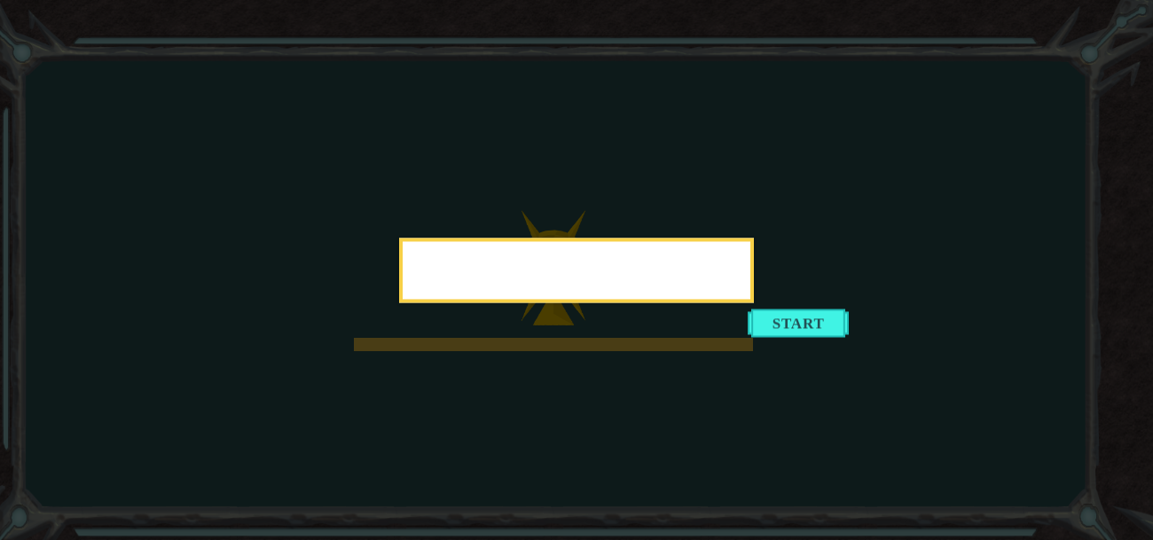
click at [754, 302] on div at bounding box center [576, 270] width 355 height 65
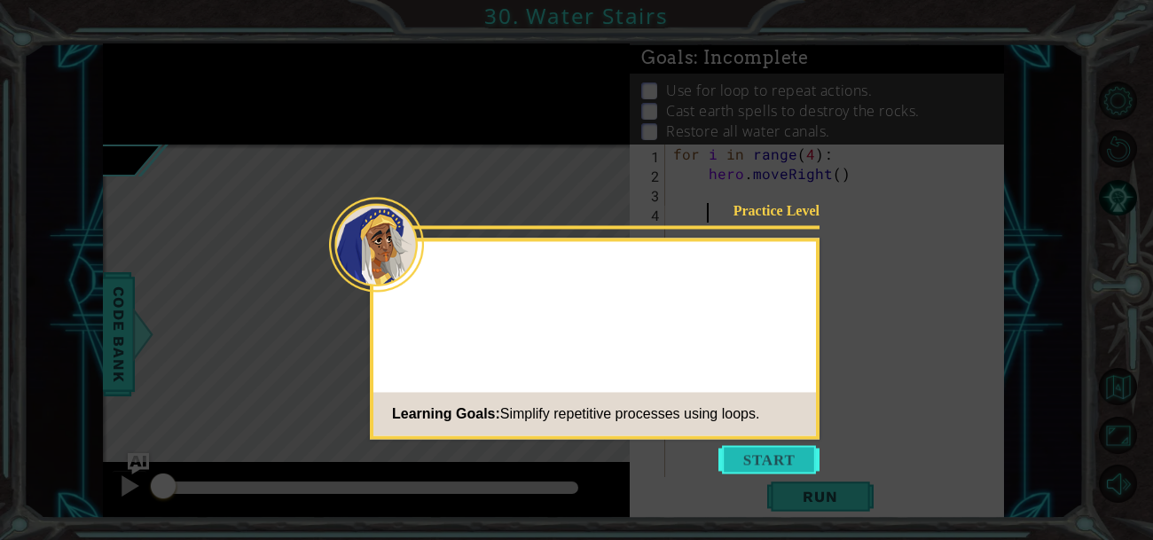
click at [757, 459] on button "Start" at bounding box center [768, 459] width 101 height 28
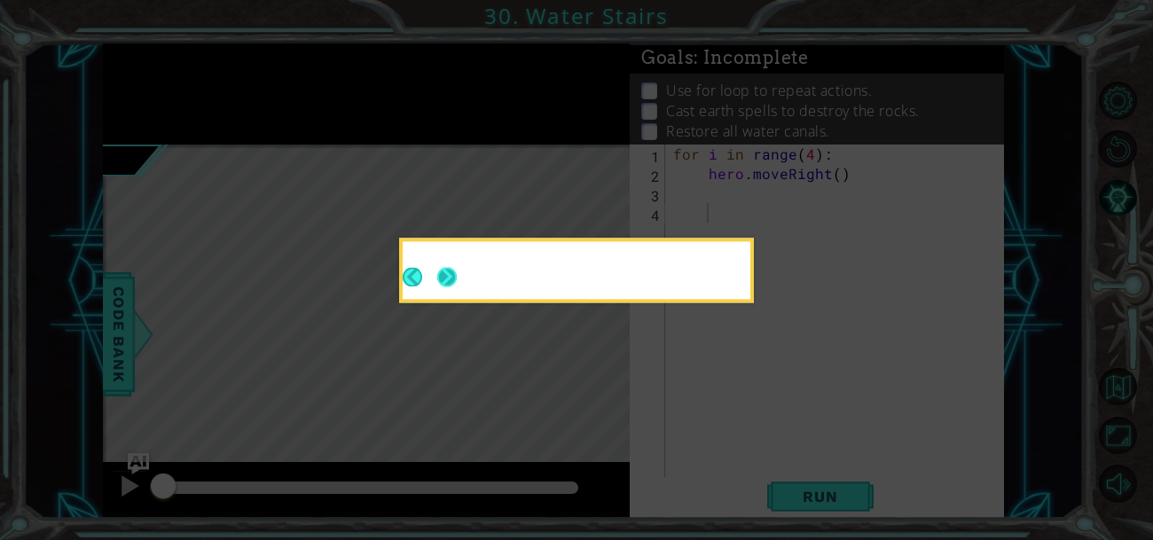
click at [446, 272] on button "Next" at bounding box center [447, 277] width 20 height 20
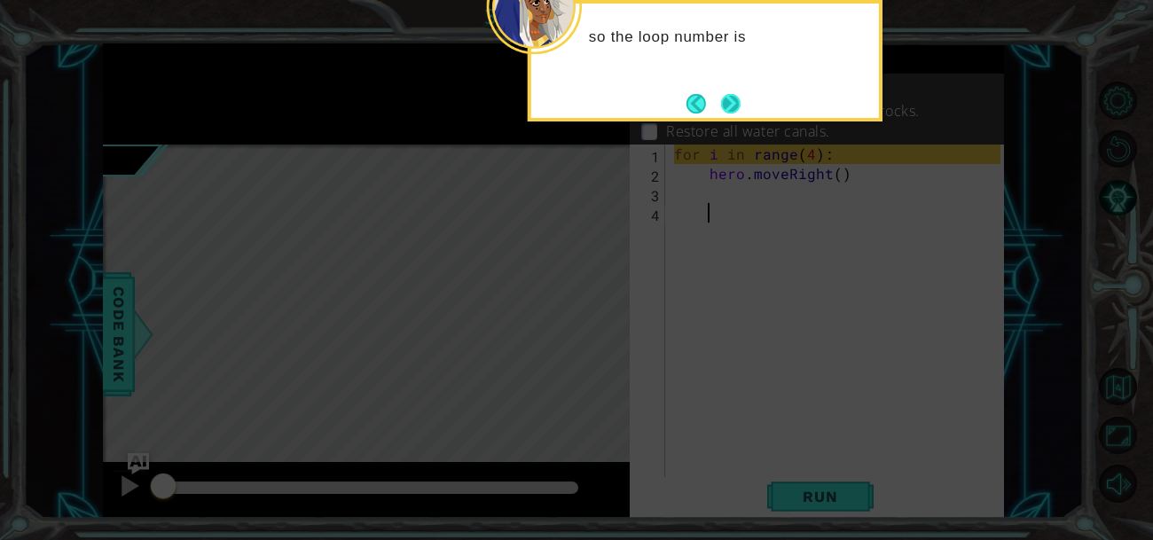
click at [735, 105] on button "Next" at bounding box center [731, 104] width 20 height 20
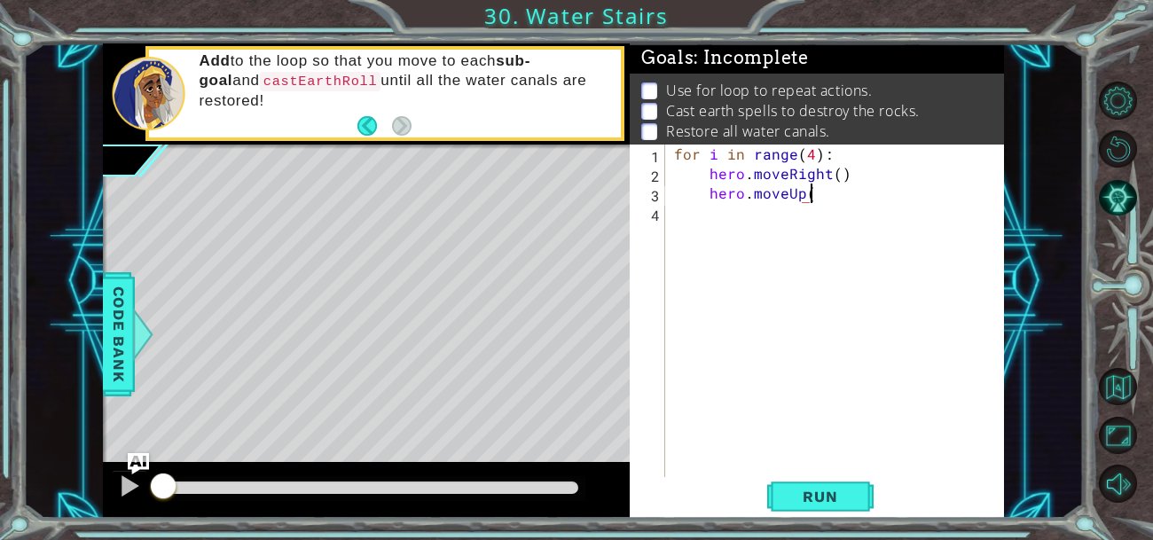
type textarea "hero.moveUp()"
paste textarea "hero.castEarthRoll("right")"
click at [673, 232] on div "for i in range ( 4 ) : hero . moveRight ( ) hero . moveUp ( ) hero . moveUp ( )…" at bounding box center [840, 330] width 339 height 371
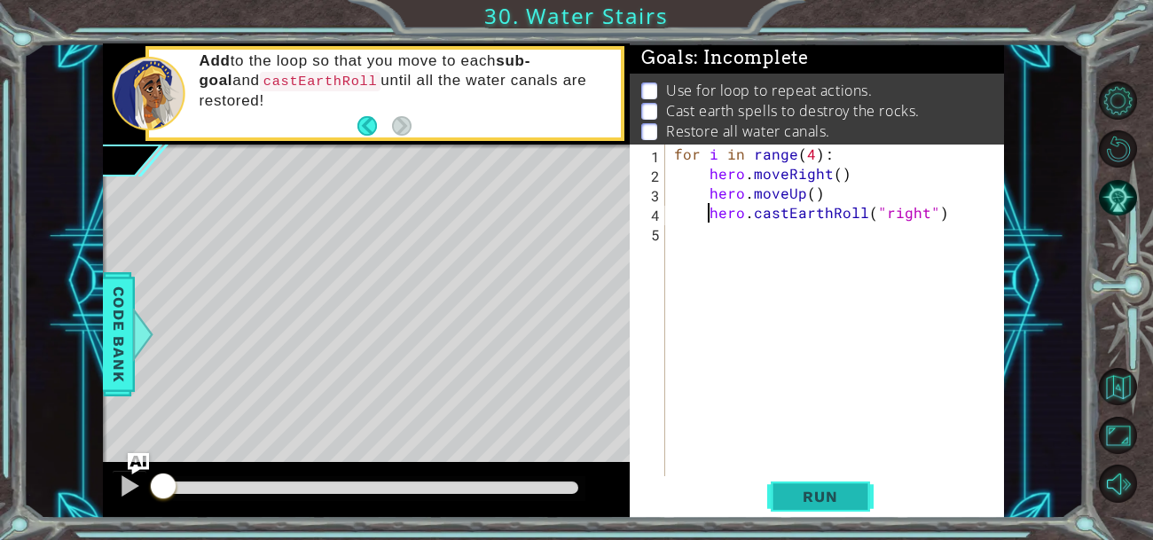
type textarea "hero.castEarthRoll("right")"
click at [796, 504] on span "Run" at bounding box center [820, 497] width 70 height 18
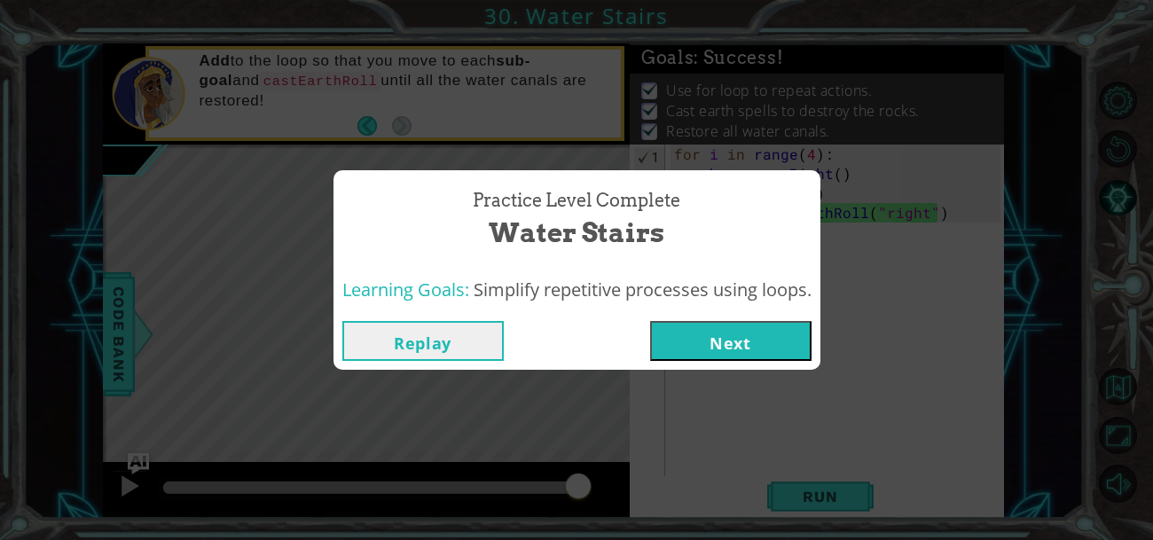
click at [700, 357] on button "Next" at bounding box center [730, 341] width 161 height 40
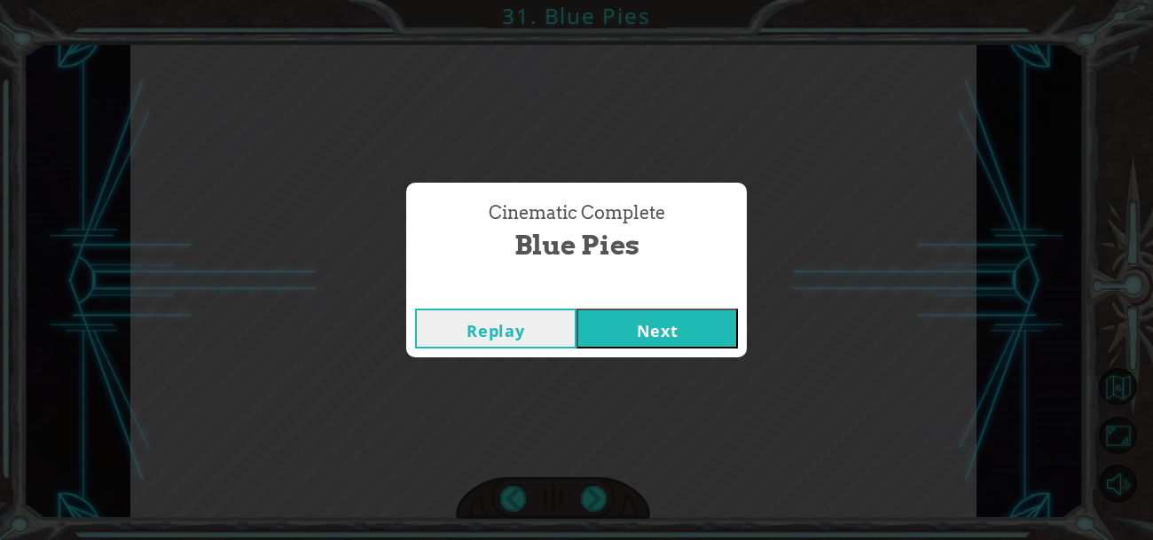
click at [654, 326] on button "Next" at bounding box center [657, 329] width 161 height 40
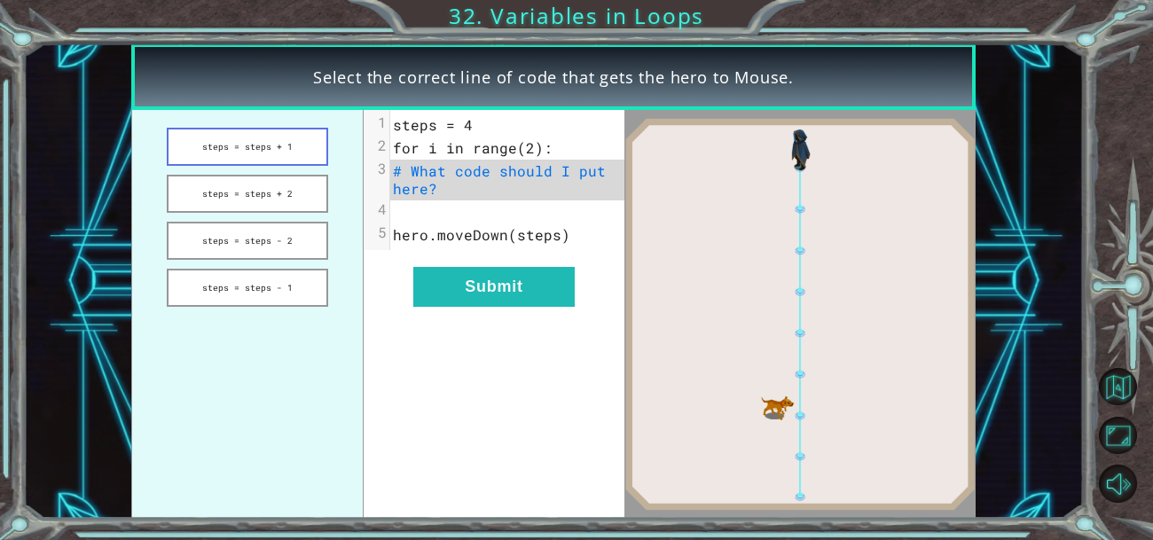
click at [209, 144] on button "steps = steps + 1" at bounding box center [247, 147] width 161 height 38
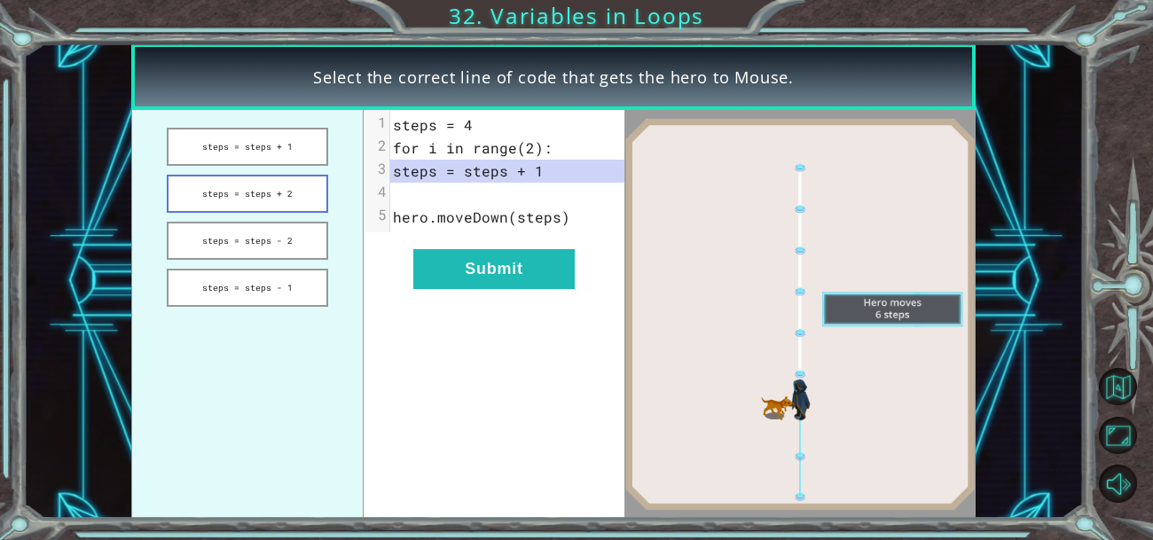
click at [209, 193] on button "steps = steps + 2" at bounding box center [247, 194] width 161 height 38
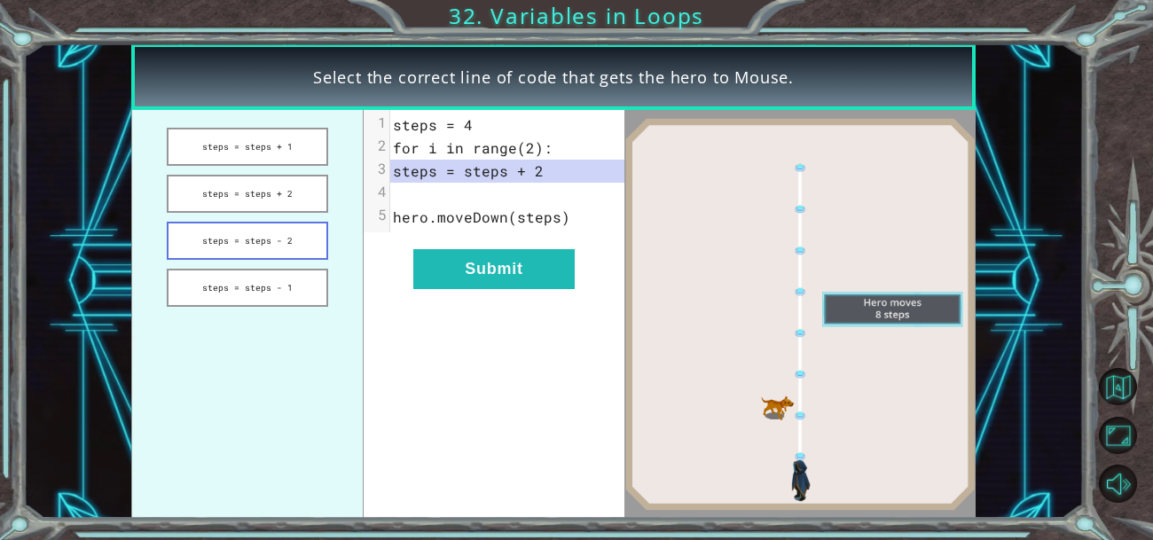
click at [213, 241] on button "steps = steps - 2" at bounding box center [247, 241] width 161 height 38
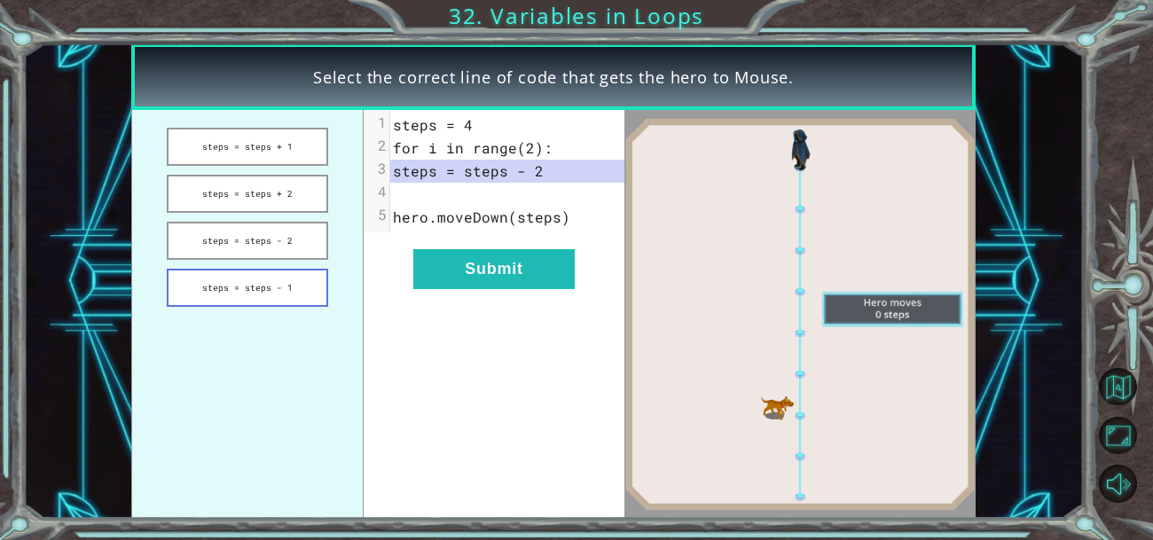
click at [281, 281] on button "steps = steps - 1" at bounding box center [247, 288] width 161 height 38
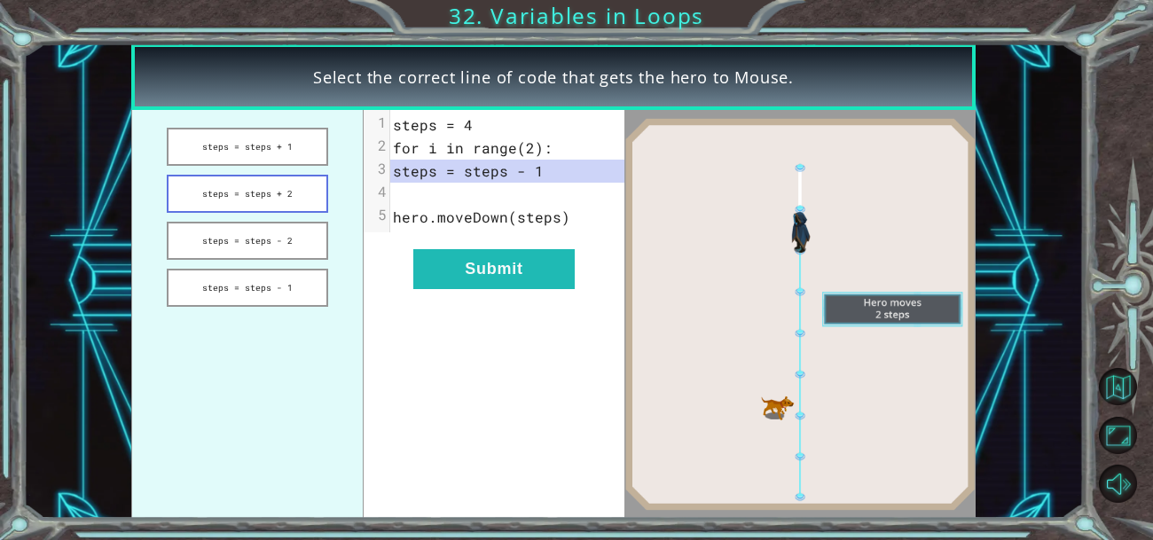
click at [202, 197] on button "steps = steps + 2" at bounding box center [247, 194] width 161 height 38
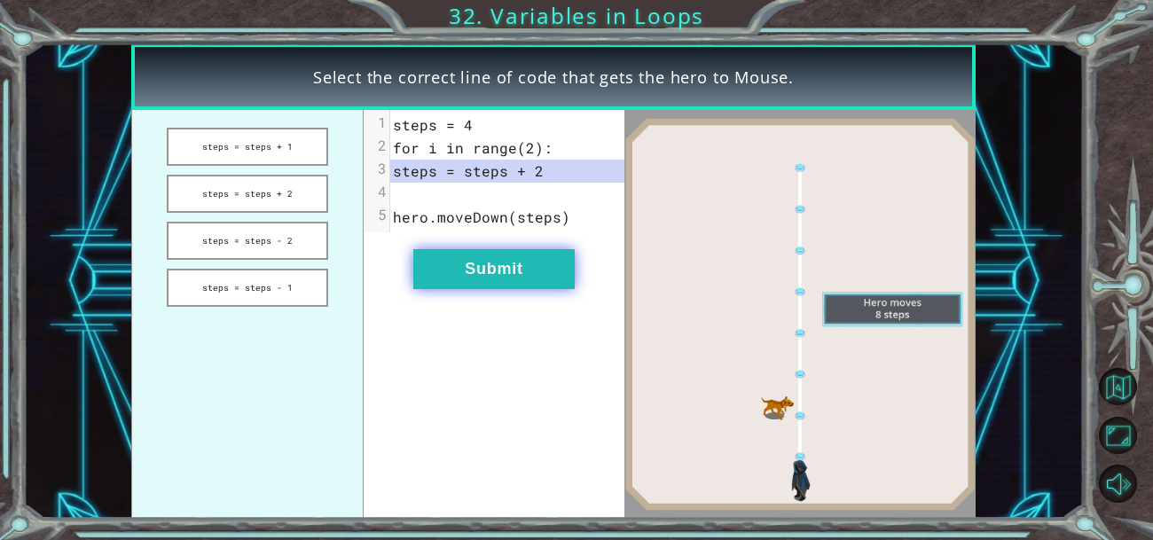
click at [443, 250] on button "Submit" at bounding box center [493, 269] width 161 height 40
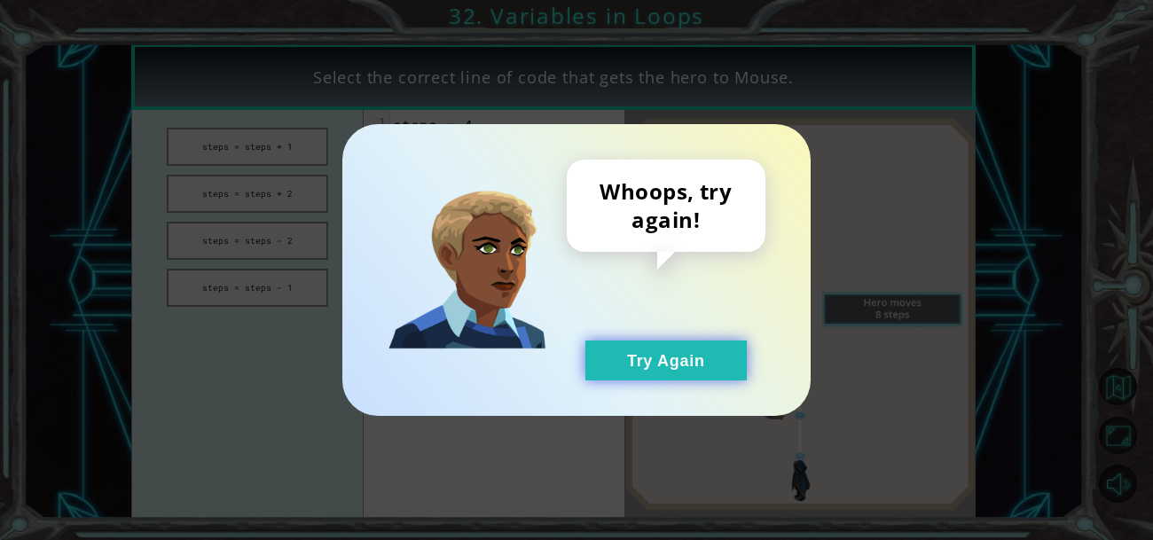
click at [611, 370] on button "Try Again" at bounding box center [665, 361] width 161 height 40
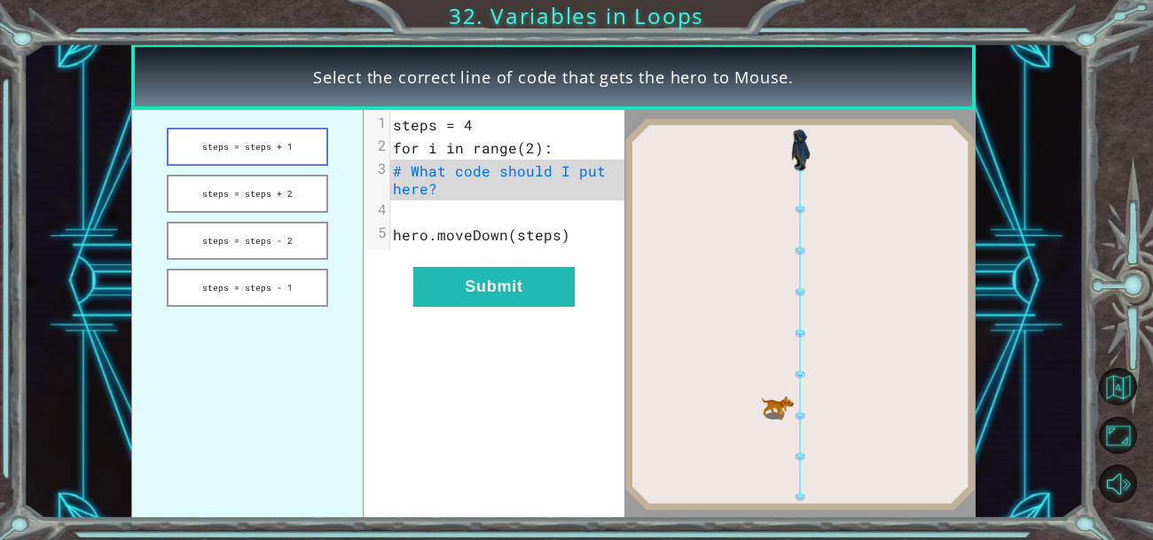
click at [202, 152] on button "steps = steps + 1" at bounding box center [247, 147] width 161 height 38
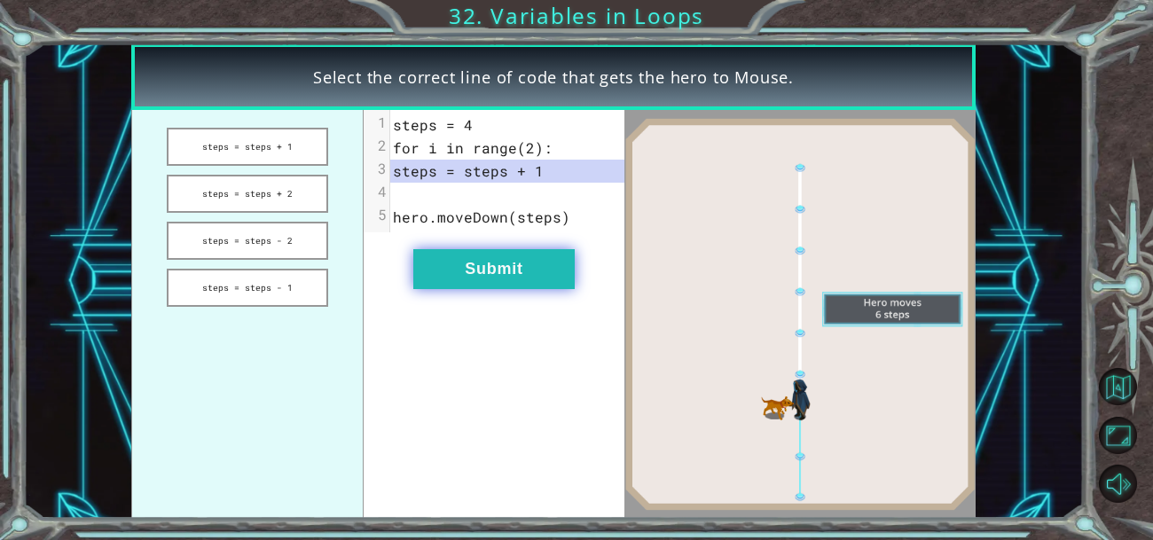
click at [450, 275] on button "Submit" at bounding box center [493, 269] width 161 height 40
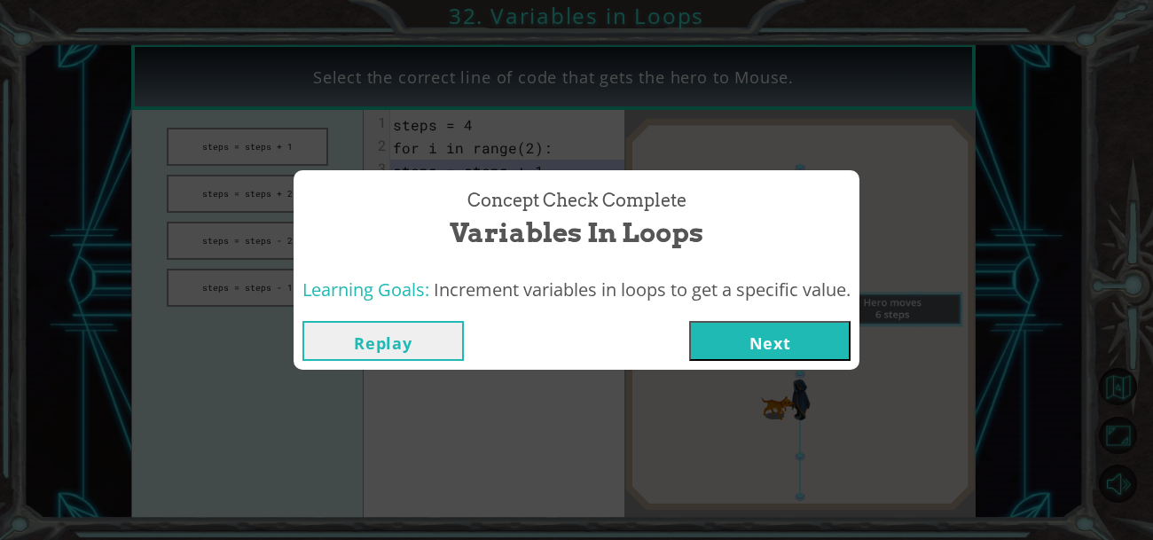
click at [714, 335] on button "Next" at bounding box center [769, 341] width 161 height 40
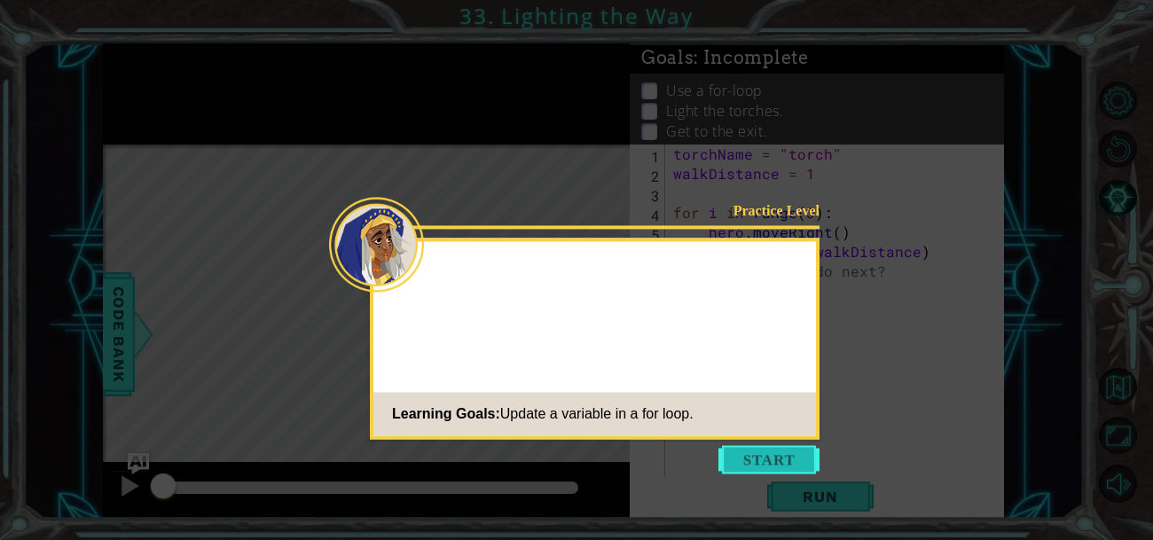
click at [747, 467] on button "Start" at bounding box center [768, 459] width 101 height 28
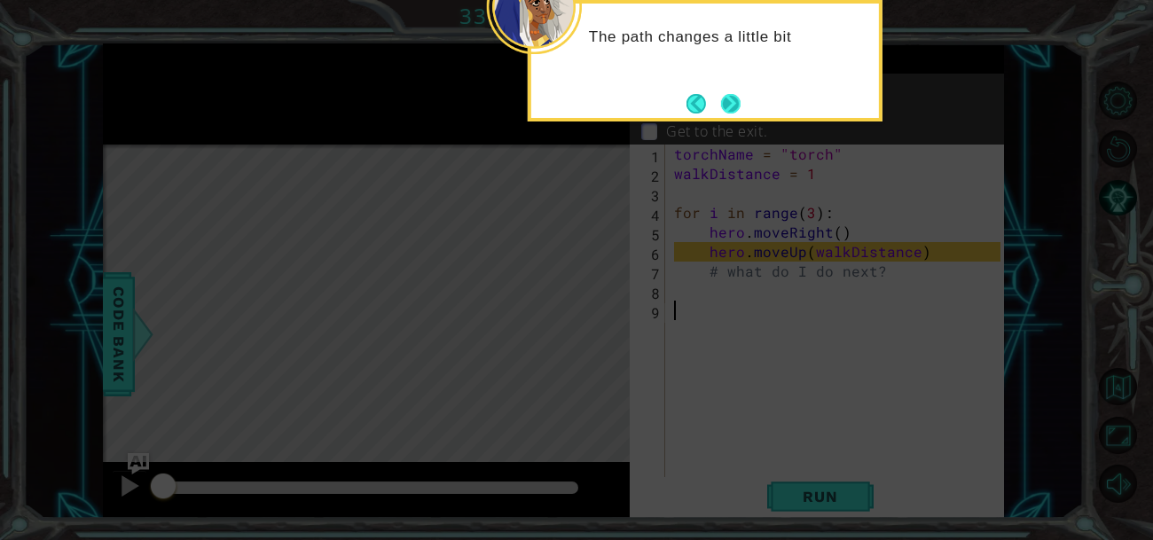
click at [734, 93] on button "Next" at bounding box center [731, 103] width 20 height 20
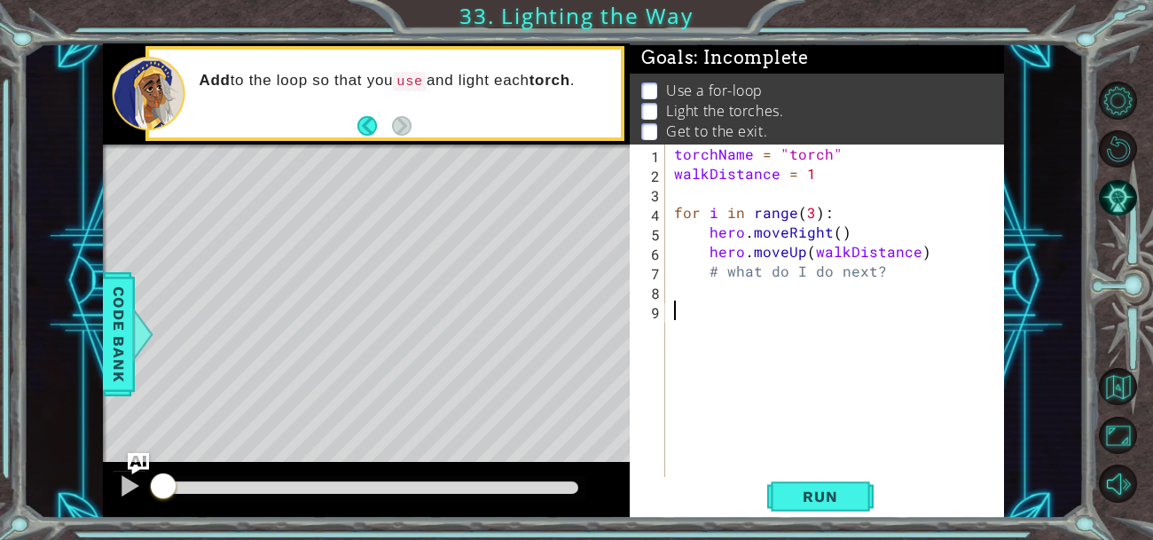
click at [909, 261] on div "torchName = "torch" walkDistance = 1 for i in range ( 3 ) : hero . moveRight ( …" at bounding box center [840, 340] width 339 height 390
type textarea "hero.moveUp(walkDistance)"
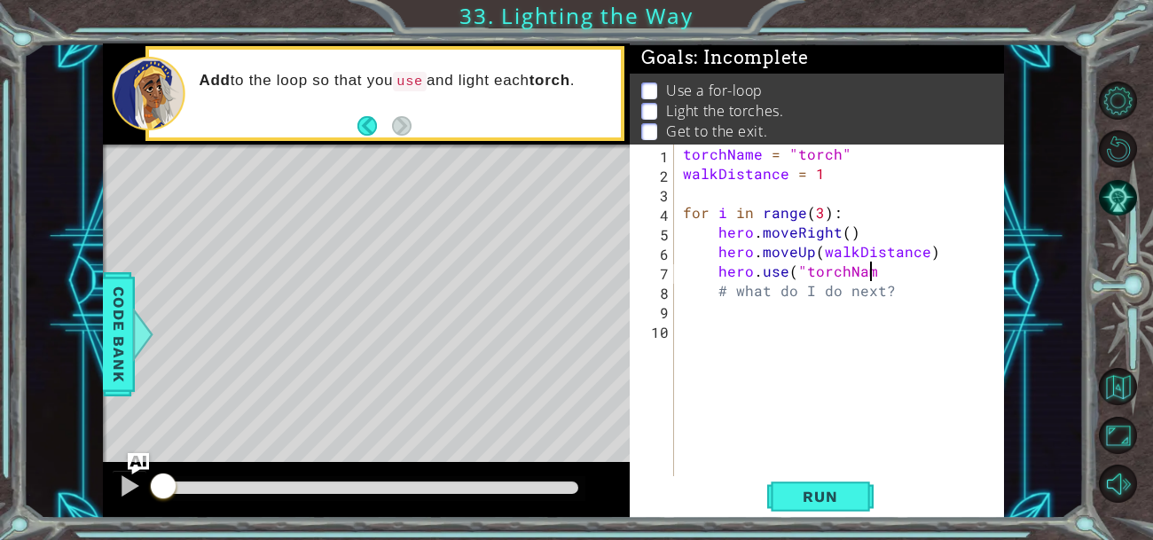
scroll to position [0, 12]
type textarea "hero.use("torchName")"
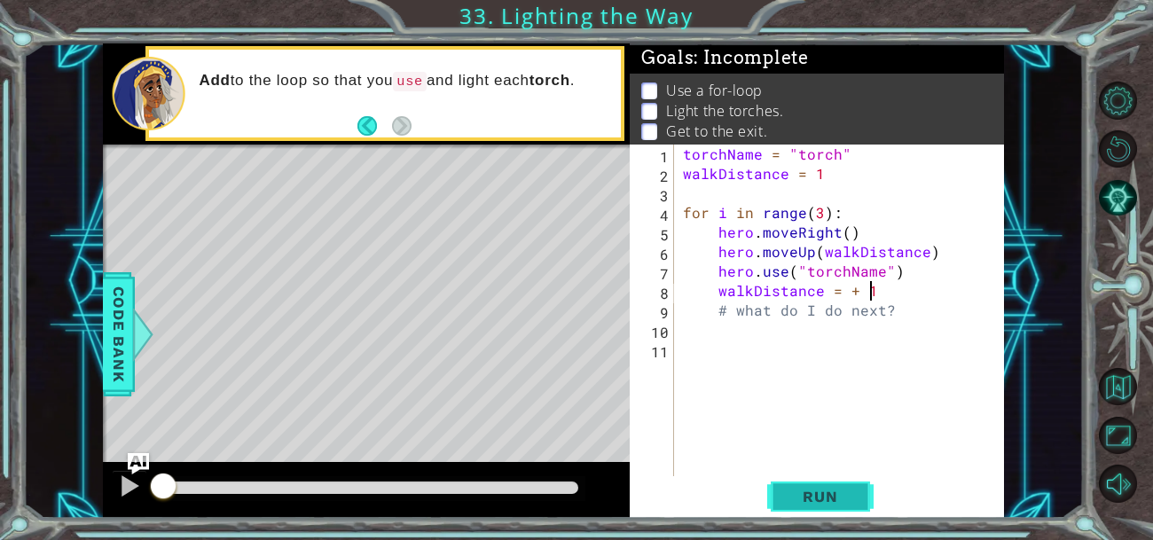
click at [818, 485] on button "Run" at bounding box center [820, 495] width 106 height 37
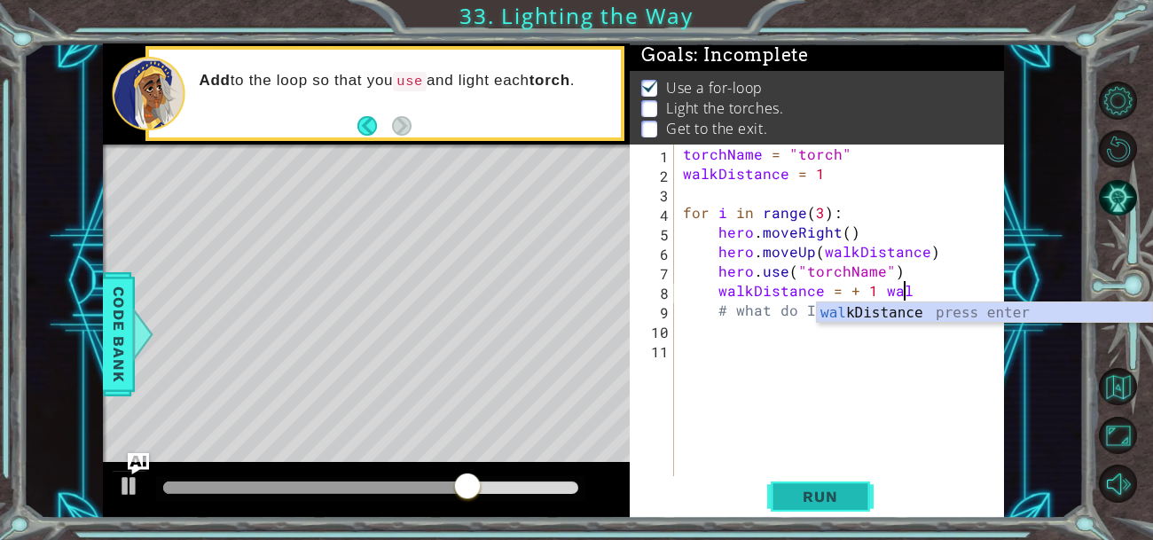
scroll to position [0, 13]
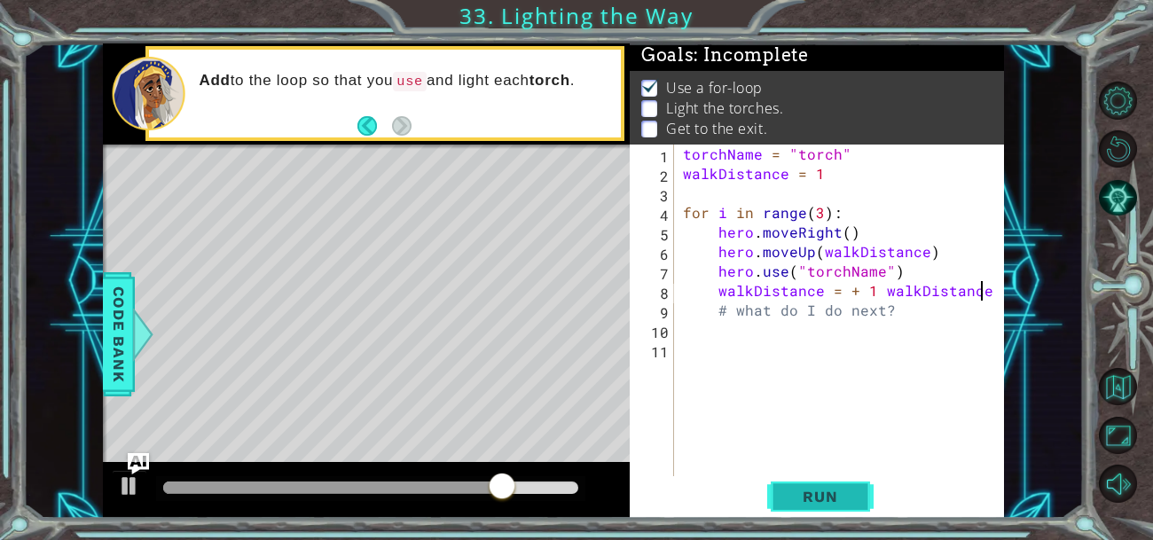
type textarea "walkDistance = + 1 walkDistance"
click at [849, 489] on span "Run" at bounding box center [820, 497] width 70 height 18
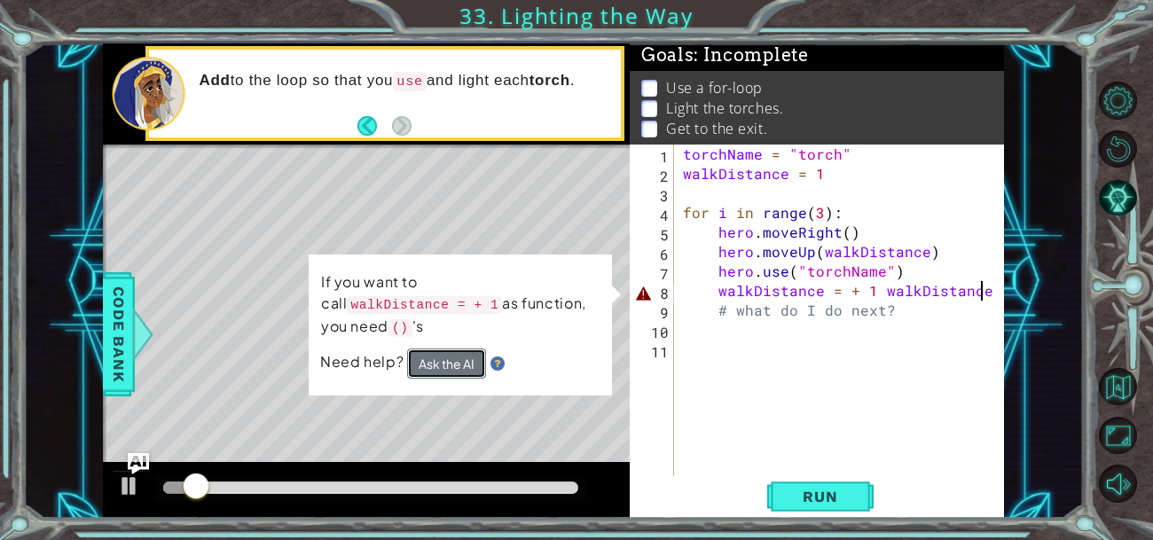
click at [419, 364] on button "Ask the AI" at bounding box center [446, 364] width 79 height 30
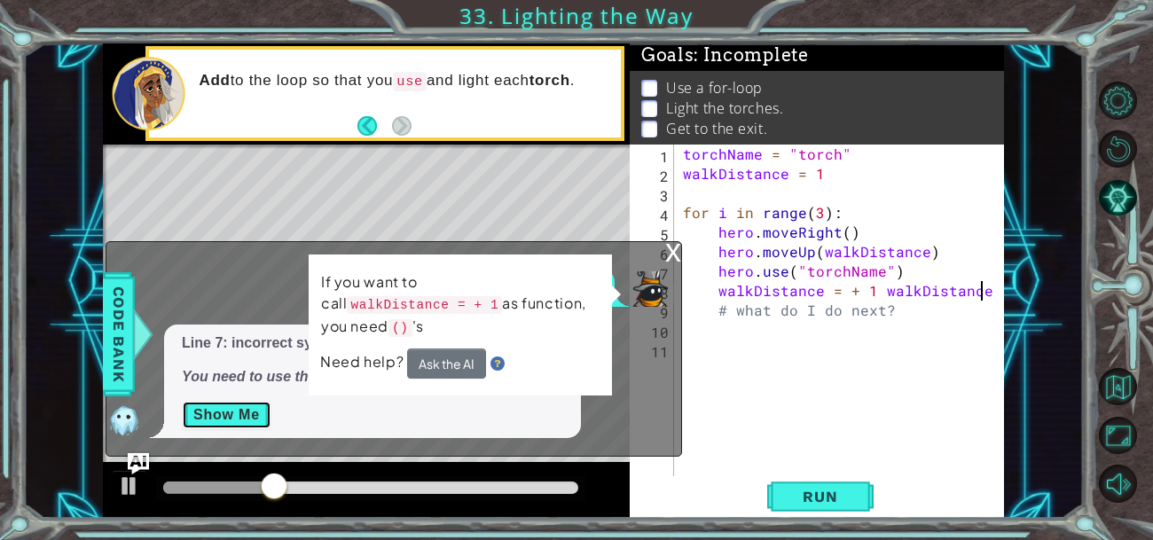
click at [217, 415] on button "Show Me" at bounding box center [227, 415] width 90 height 28
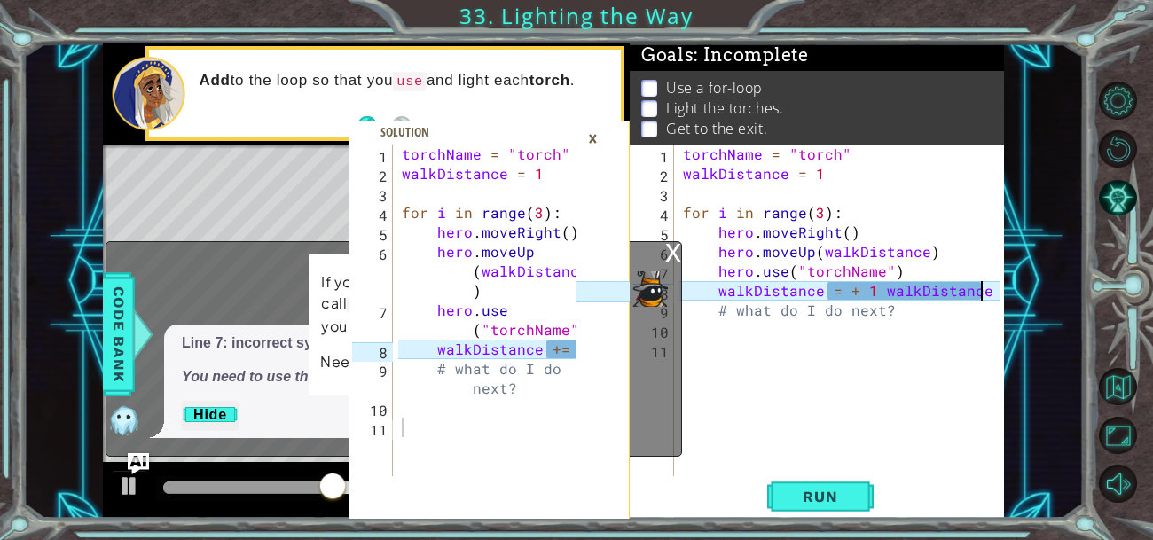
type textarea "walkDistance += 1"
drag, startPoint x: 418, startPoint y: 341, endPoint x: 659, endPoint y: 346, distance: 241.3
click at [659, 346] on div "walkDistance += 1 1 2 3 4 5 6 7 8 9 10 11 torchName = "torch" walkDistance = 1 …" at bounding box center [553, 280] width 901 height 475
click at [814, 318] on div "torchName = "torch" walkDistance = 1 for i in range ( 3 ) : hero . moveRight ( …" at bounding box center [844, 330] width 330 height 371
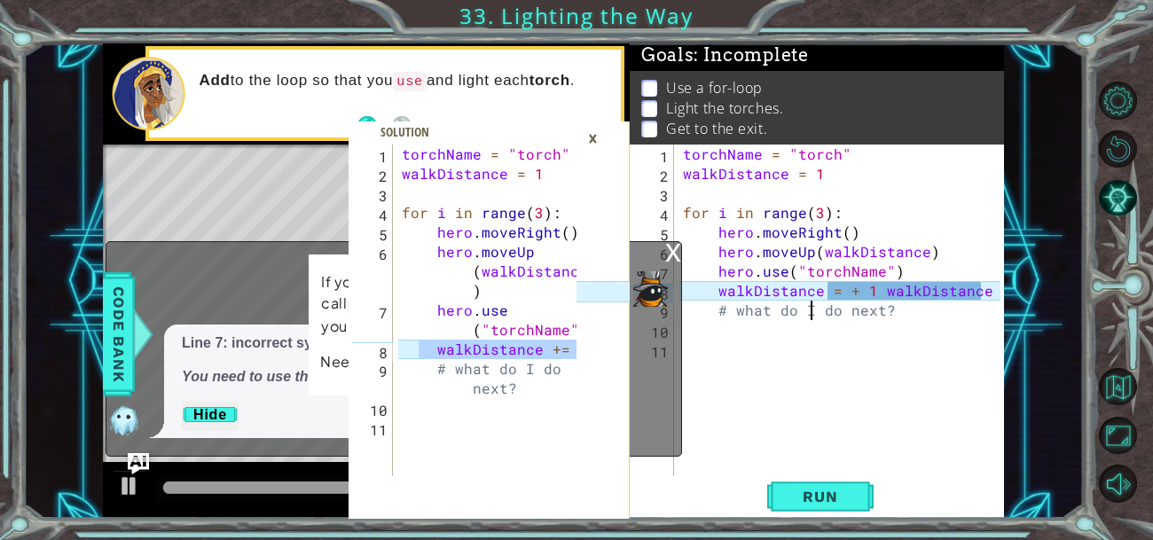
click at [833, 294] on div "torchName = "torch" walkDistance = 1 for i in range ( 3 ) : hero . moveRight ( …" at bounding box center [844, 330] width 330 height 371
paste textarea "walkDistance += 1"
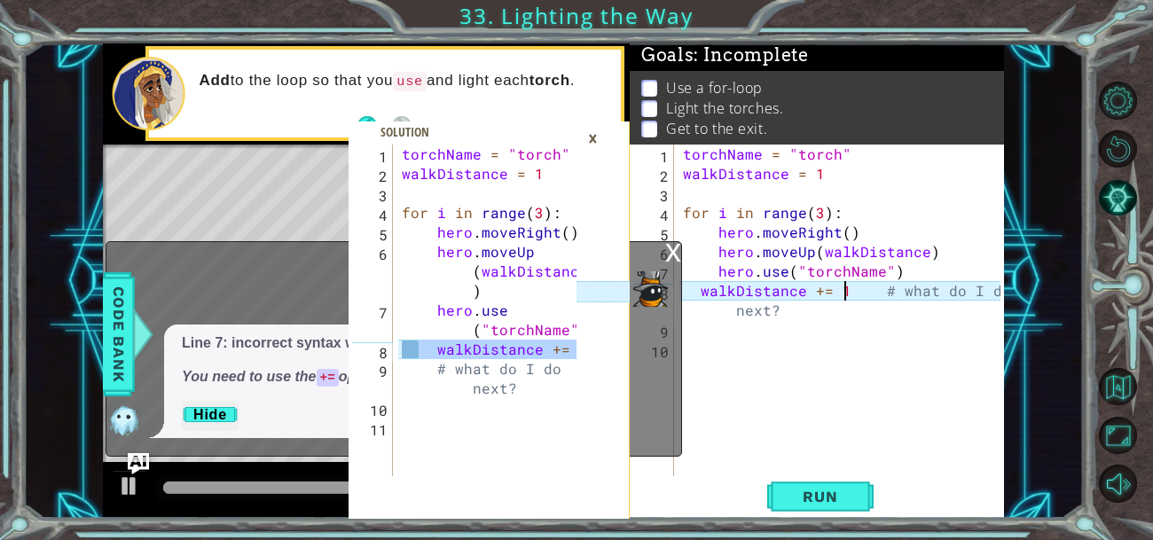
click at [887, 294] on div "torchName = "torch" walkDistance = 1 for i in range ( 3 ) : hero . moveRight ( …" at bounding box center [844, 330] width 330 height 371
click at [826, 318] on div "torchName = "torch" walkDistance = 1 for i in range ( 3 ) : hero . moveRight ( …" at bounding box center [844, 330] width 330 height 371
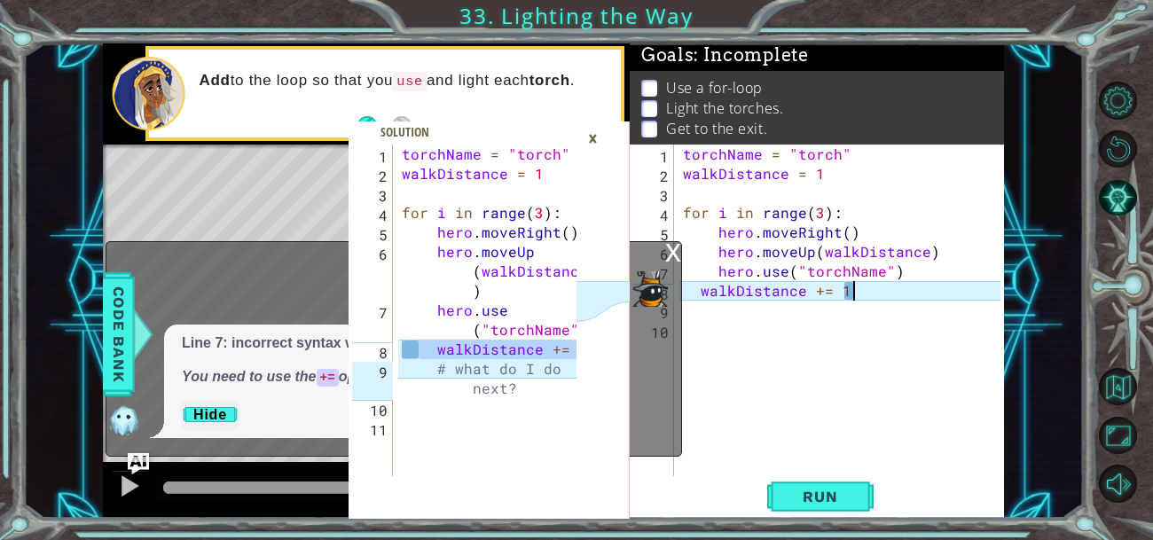
type textarea "walkDistance += 1"
click at [836, 498] on span "Run" at bounding box center [820, 497] width 70 height 18
click at [591, 145] on div "×" at bounding box center [592, 138] width 27 height 30
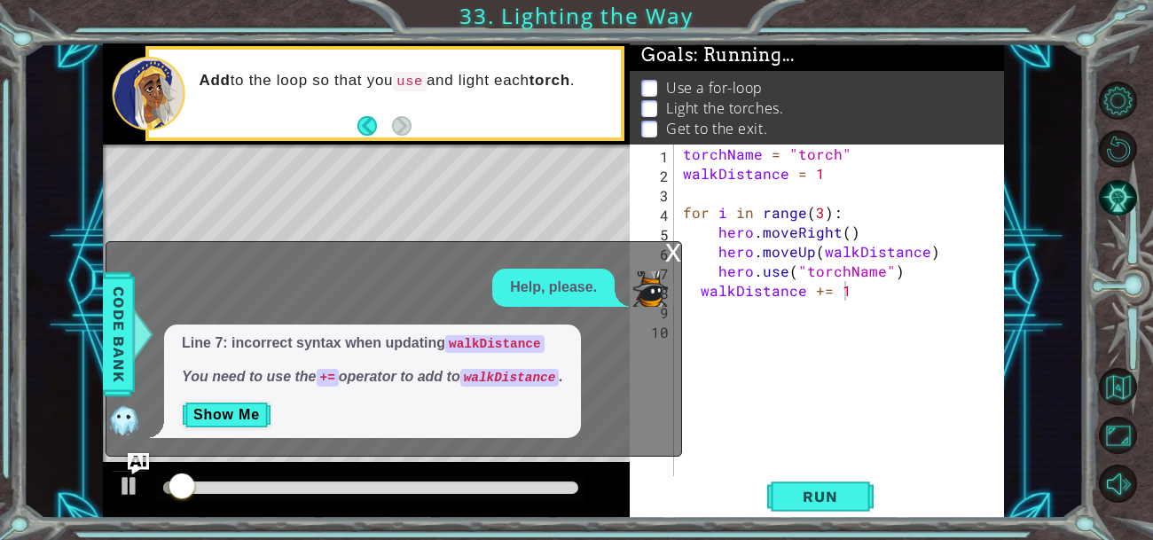
click at [671, 259] on div "x" at bounding box center [673, 251] width 16 height 18
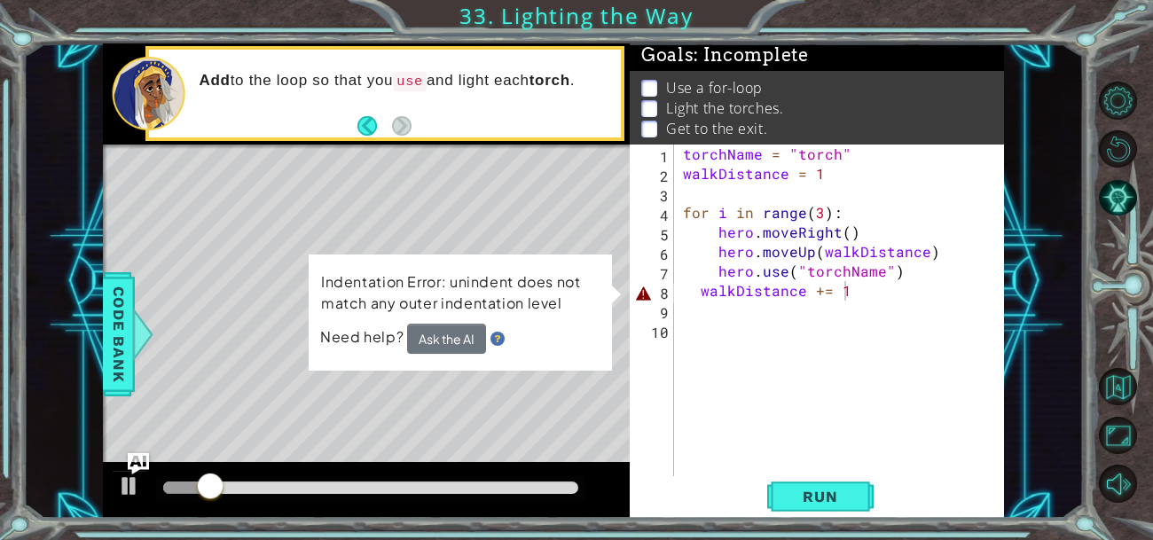
click at [812, 292] on div "torchName = "torch" walkDistance = 1 for i in range ( 3 ) : hero . moveRight ( …" at bounding box center [844, 330] width 330 height 371
drag, startPoint x: 853, startPoint y: 296, endPoint x: 654, endPoint y: 289, distance: 199.7
click at [654, 289] on div "walkDistance += 1 1 2 3 4 5 6 7 8 9 10 torchName = "torch" walkDistance = 1 for…" at bounding box center [815, 311] width 371 height 332
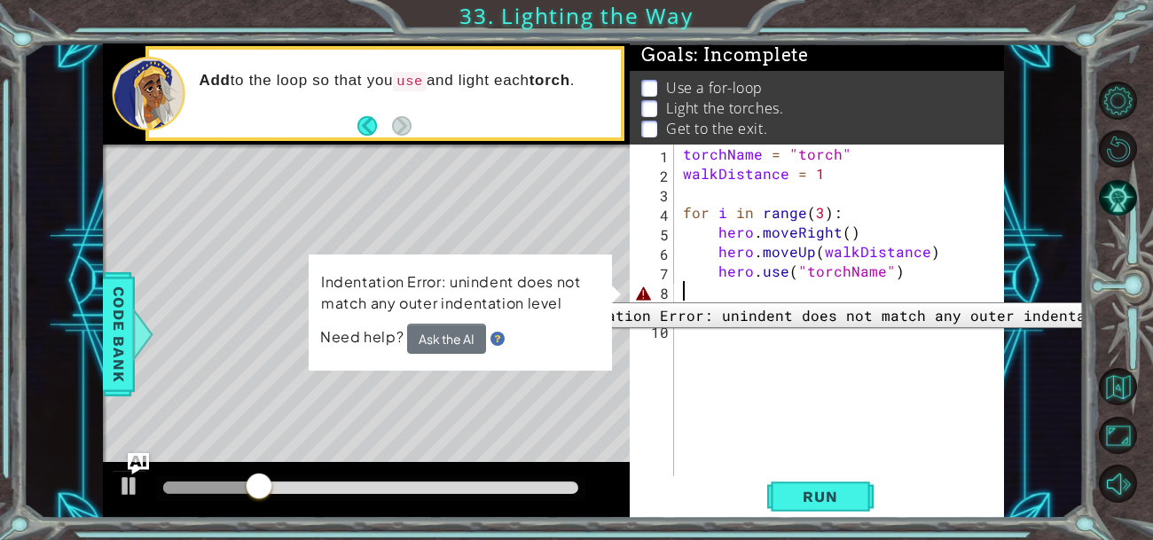
scroll to position [0, 0]
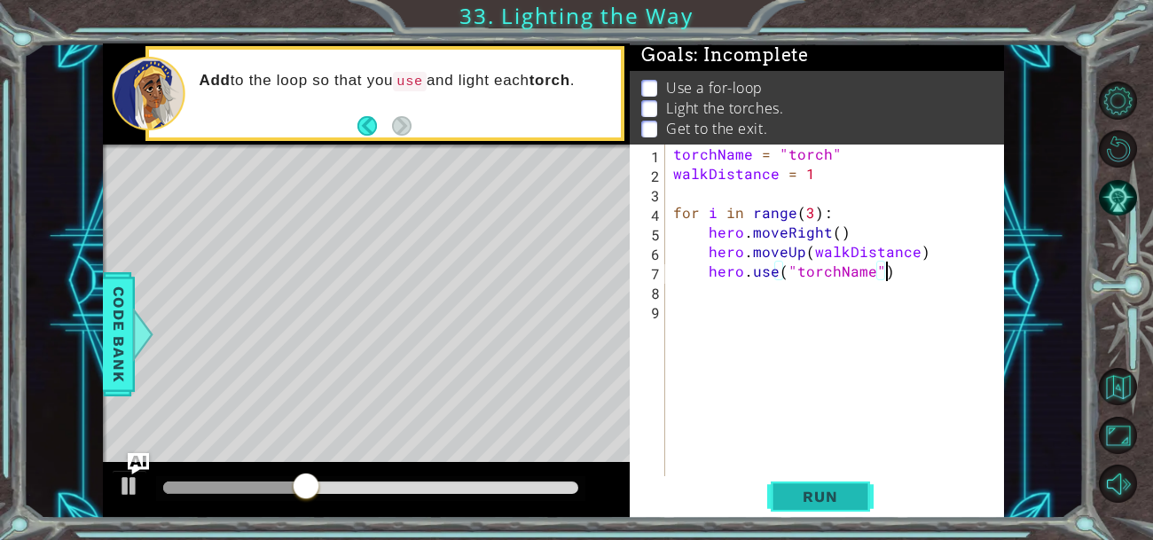
click at [817, 500] on span "Run" at bounding box center [820, 497] width 70 height 18
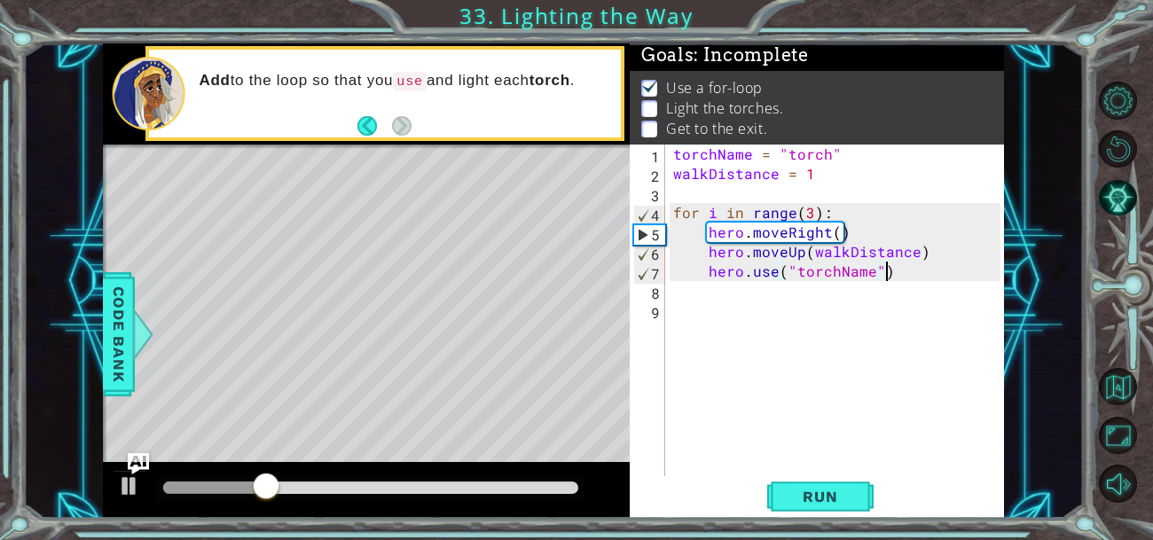
click at [872, 275] on div "torchName = "torch" walkDistance = 1 for i in range ( 3 ) : hero . moveRight ( …" at bounding box center [839, 330] width 339 height 371
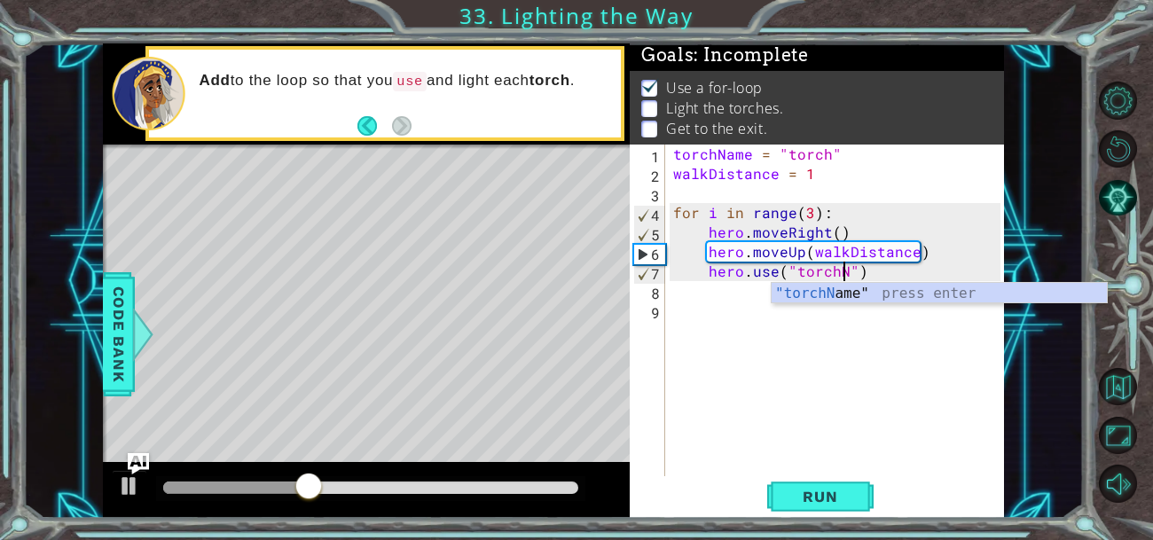
type textarea "hero.use("torch")"
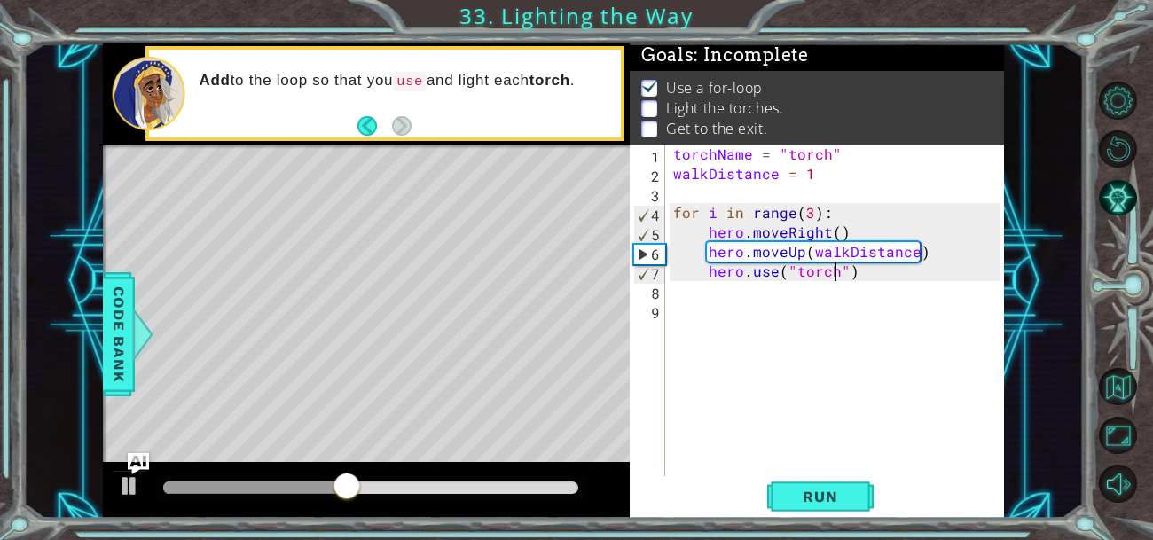
click at [823, 515] on div "hero.use("torch") 1 2 3 4 5 6 7 8 9 torchName = "torch" walkDistance = 1 for i …" at bounding box center [817, 332] width 374 height 374
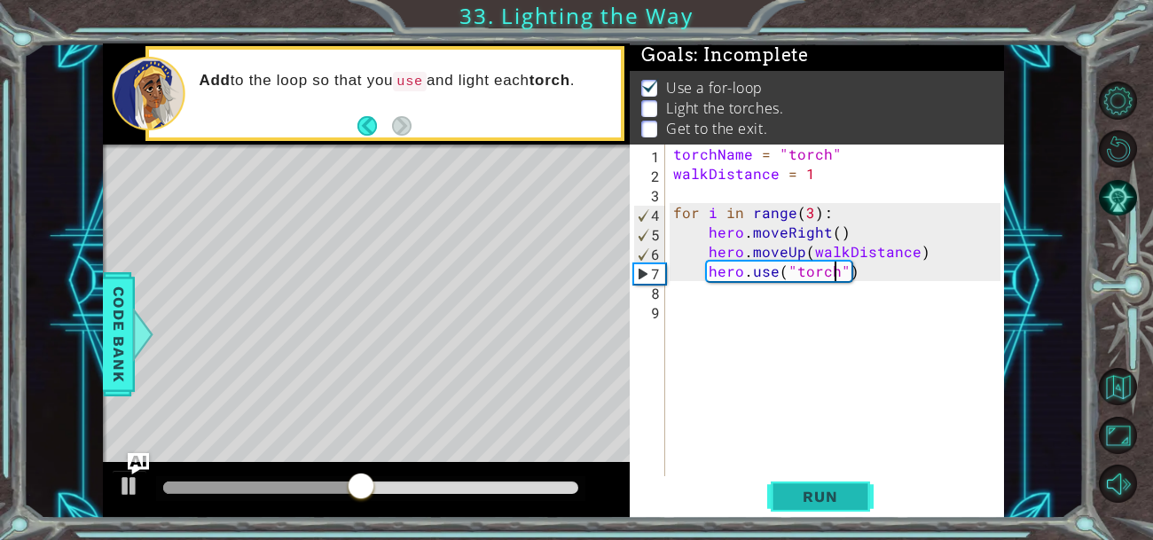
click at [838, 489] on span "Run" at bounding box center [820, 497] width 70 height 18
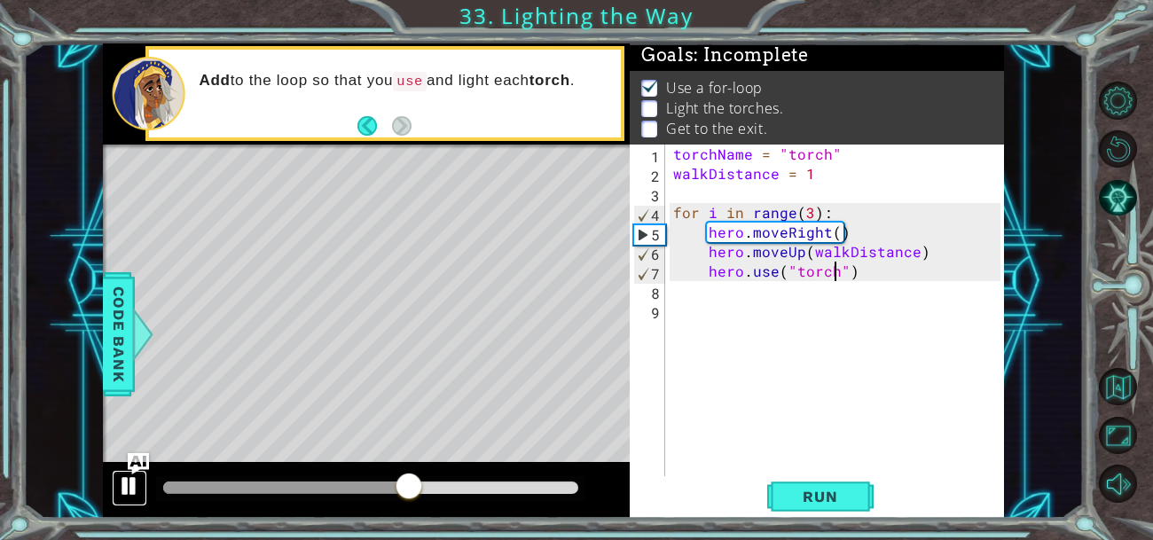
click at [130, 482] on div at bounding box center [129, 486] width 23 height 23
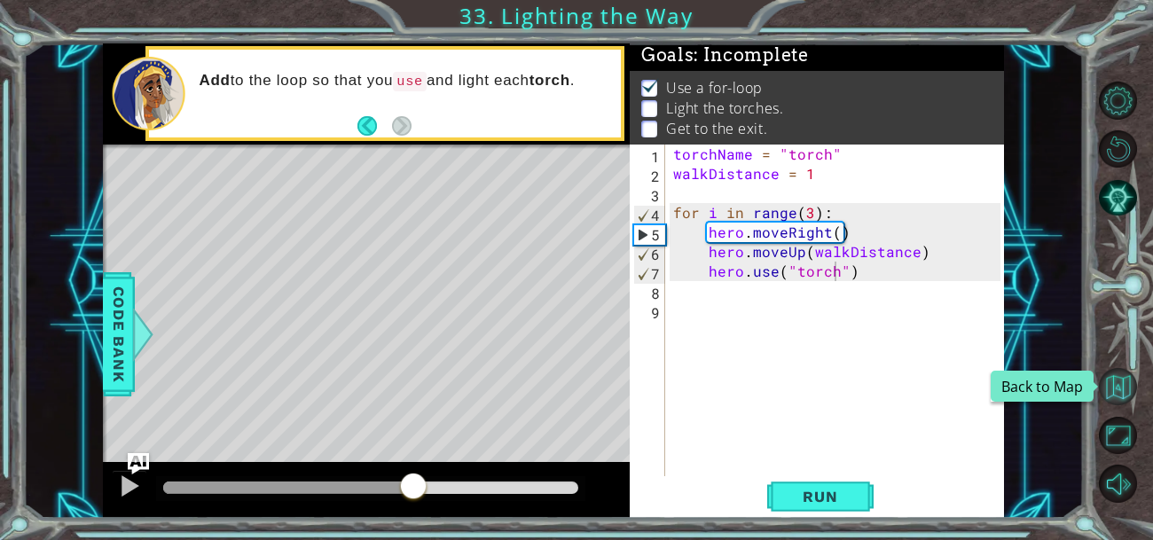
click at [1124, 393] on button "Back to Map" at bounding box center [1118, 387] width 38 height 38
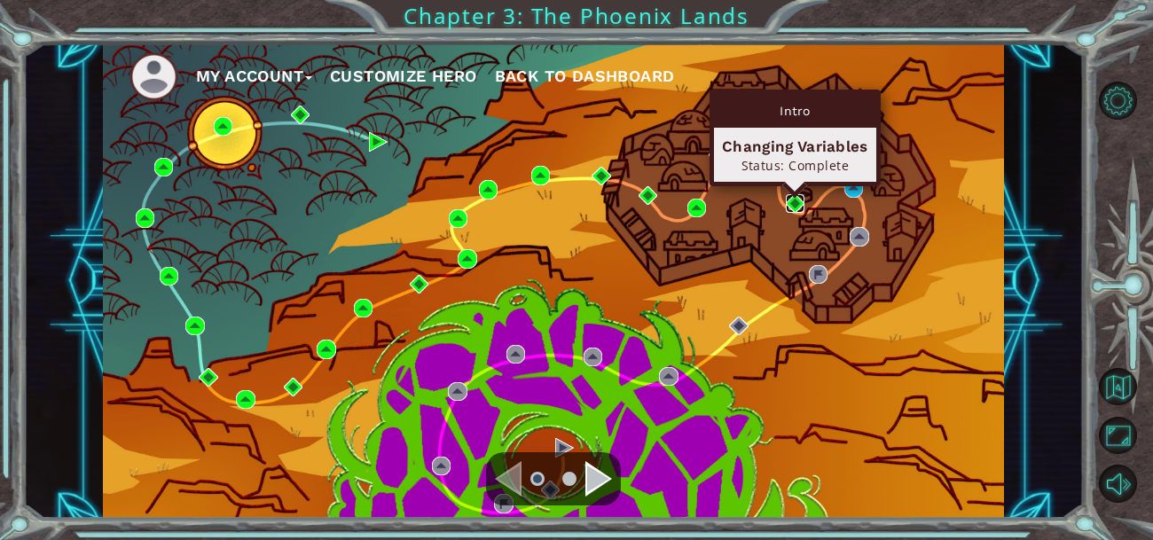
click at [796, 202] on img at bounding box center [795, 203] width 19 height 19
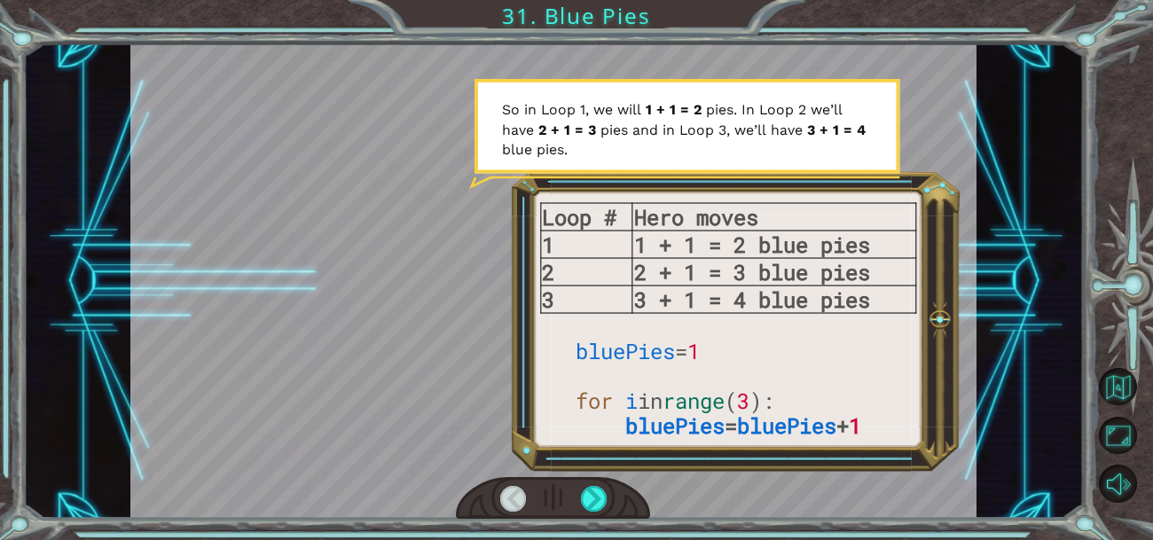
drag, startPoint x: 868, startPoint y: 428, endPoint x: 705, endPoint y: 418, distance: 163.5
click at [705, 418] on div at bounding box center [552, 280] width 845 height 475
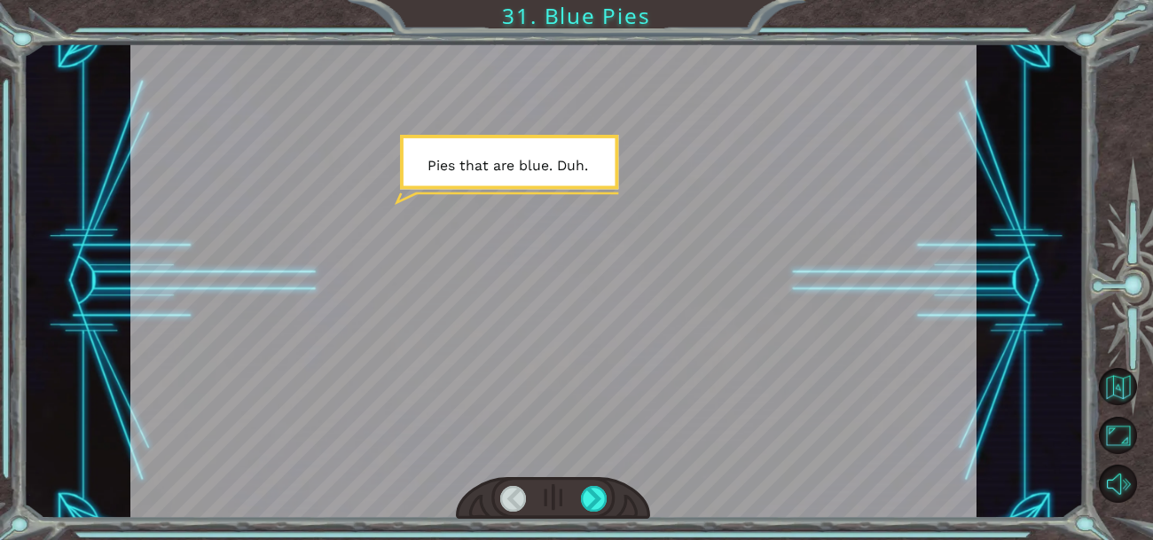
click at [1087, 398] on div "Loop # Hero moves 1 1 + 1 = 2 blue pies 2 2 + 1 = 3 blue pies 3 3 + 1 = 4 blue …" at bounding box center [576, 270] width 1153 height 540
click at [1106, 404] on button "Back to Map" at bounding box center [1118, 387] width 38 height 38
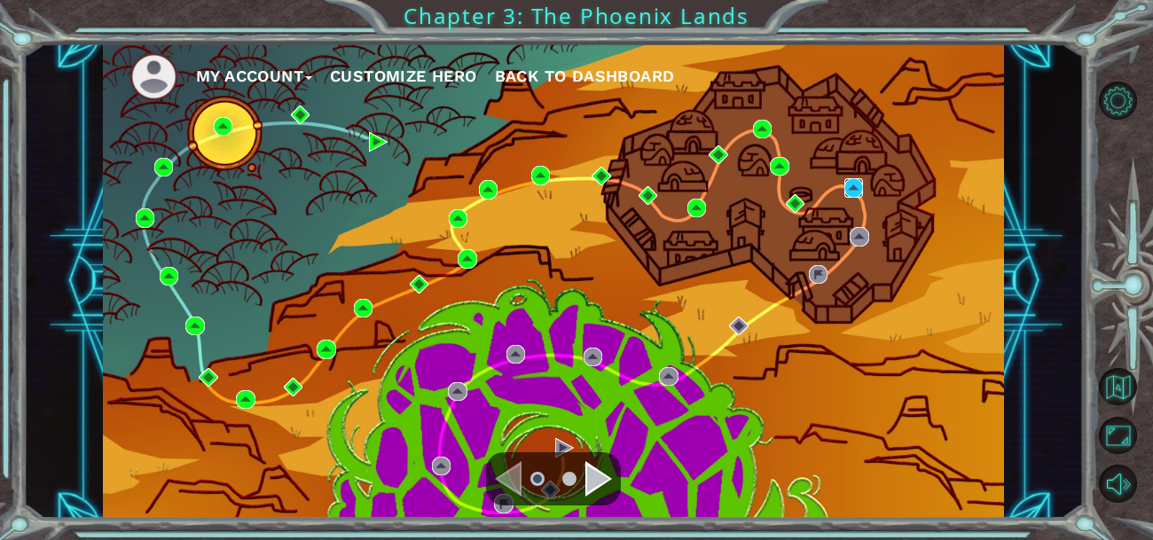
click at [852, 193] on img at bounding box center [853, 187] width 19 height 19
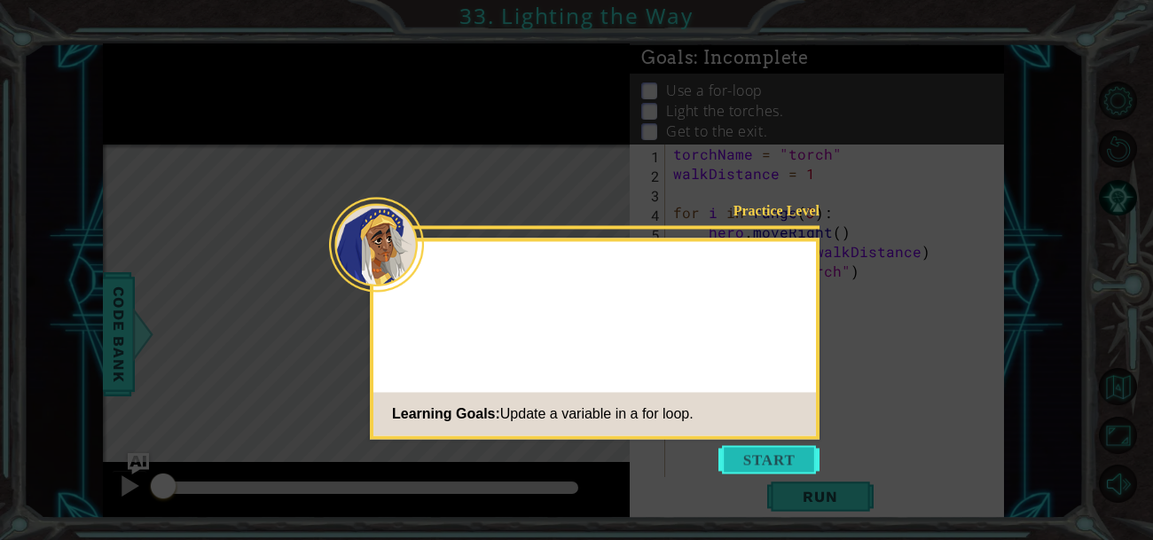
click at [769, 469] on button "Start" at bounding box center [768, 459] width 101 height 28
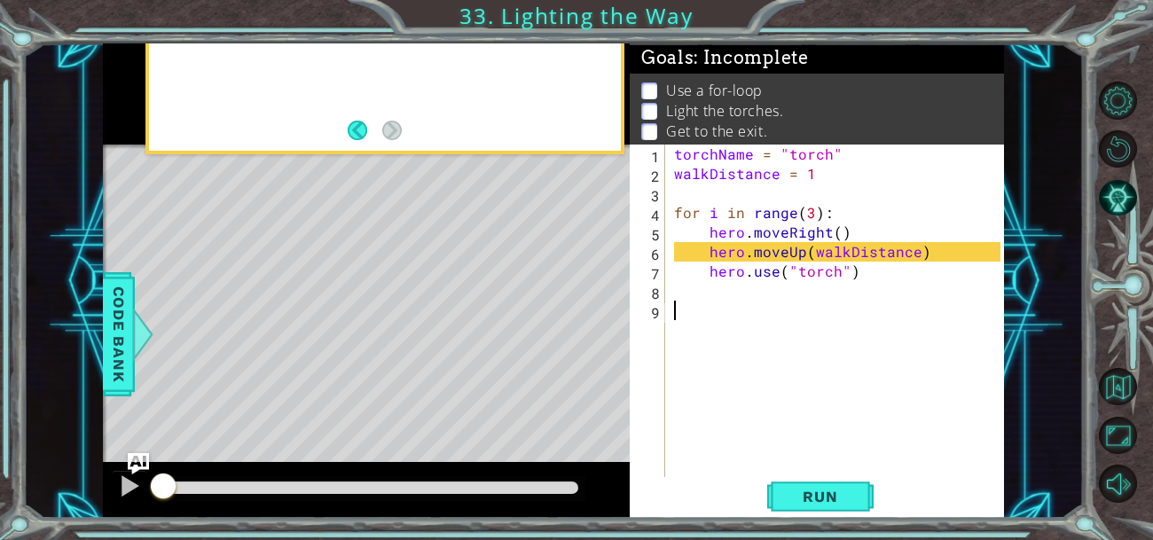
click at [738, 287] on div "torchName = "torch" walkDistance = 1 for i in range ( 3 ) : hero . moveRight ( …" at bounding box center [840, 340] width 339 height 390
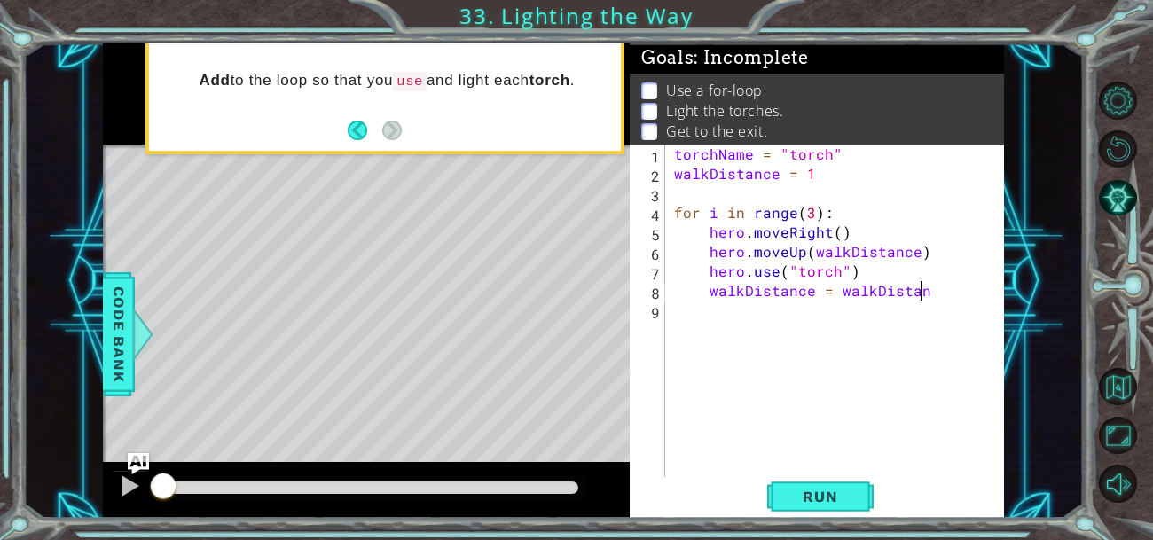
scroll to position [0, 15]
type textarea "walkDistance = walkDistance + 1"
click at [809, 214] on div "torchName = "torch" walkDistance = 1 for i in range ( 3 ) : hero . moveRight ( …" at bounding box center [840, 340] width 339 height 390
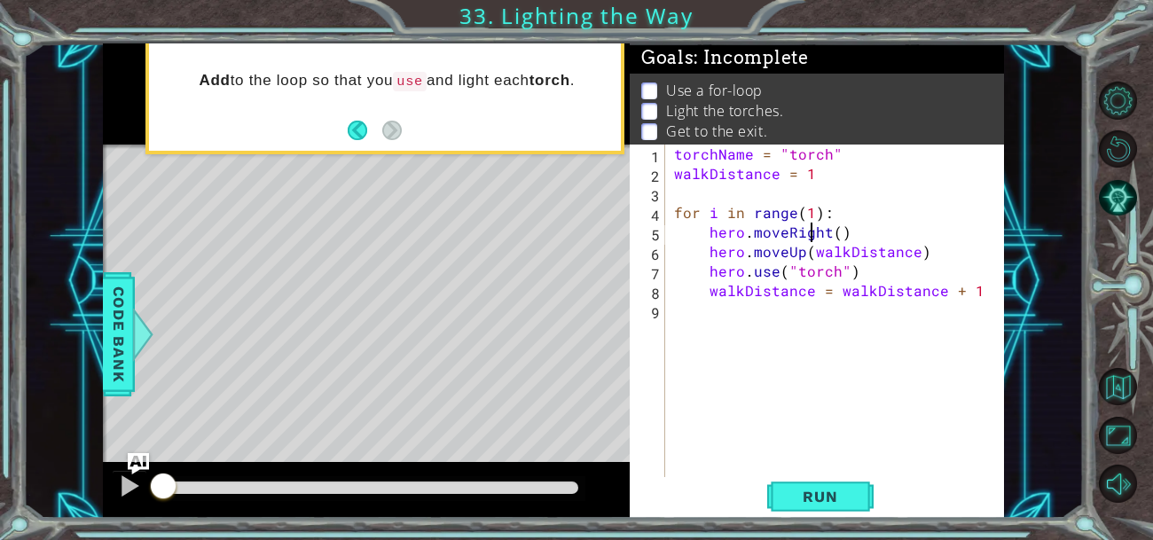
type textarea "walkDistance = walkDistance + 1"
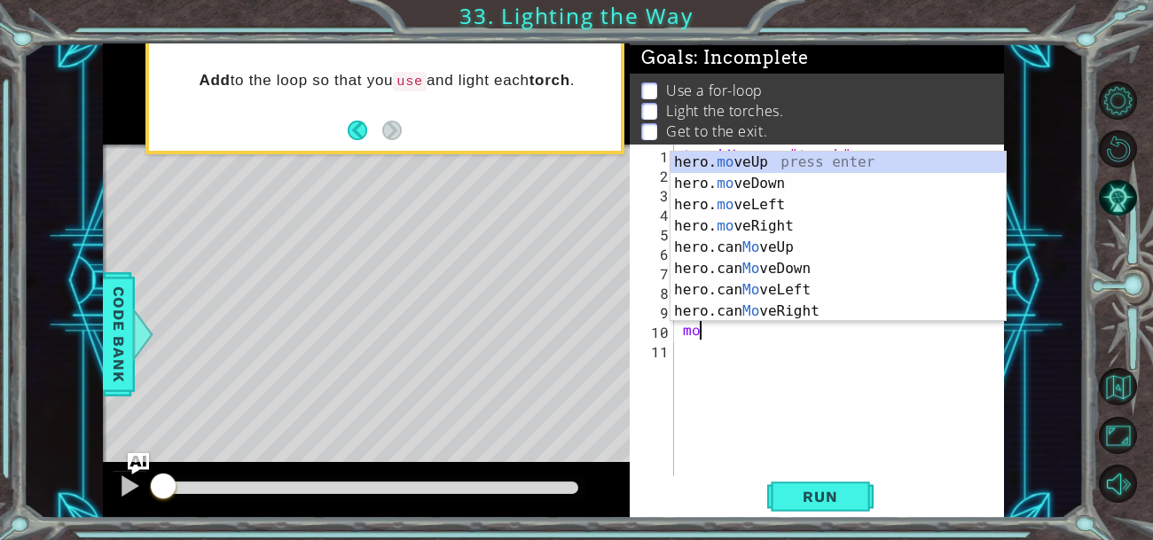
scroll to position [0, 0]
type textarea "m"
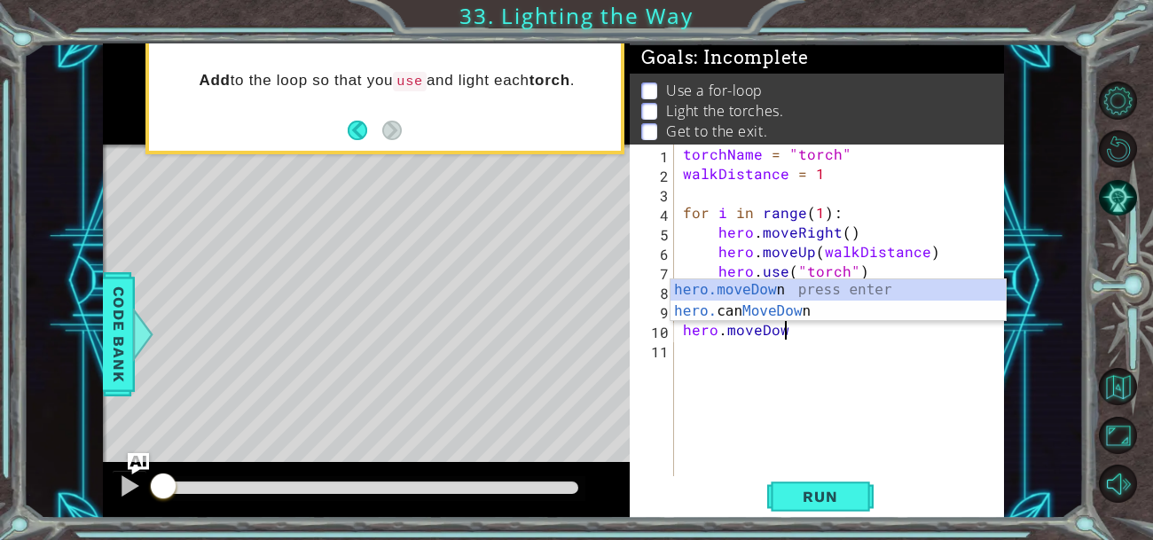
scroll to position [0, 5]
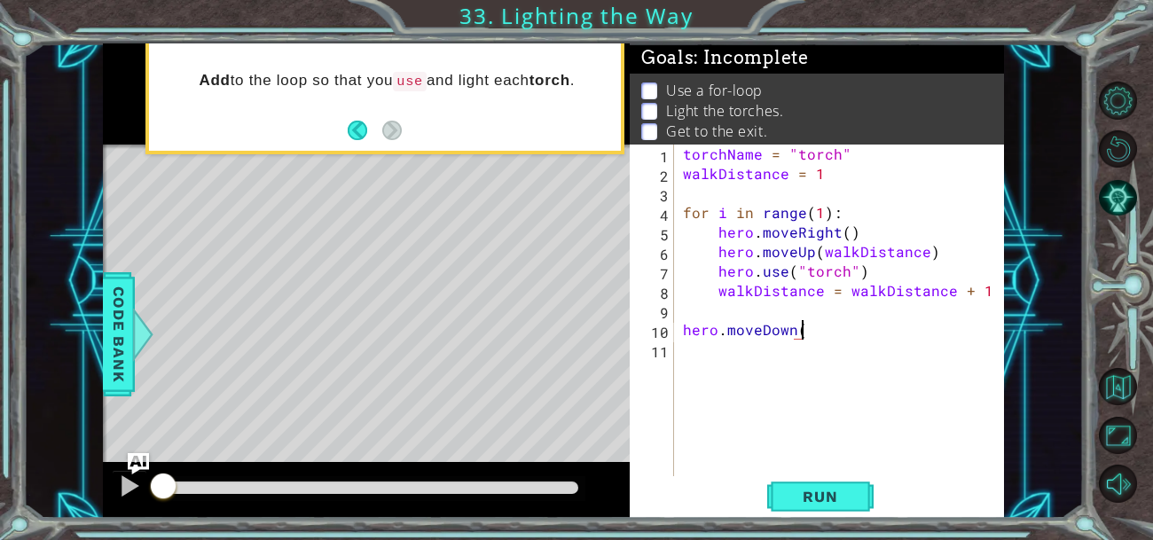
type textarea "hero.moveDown()"
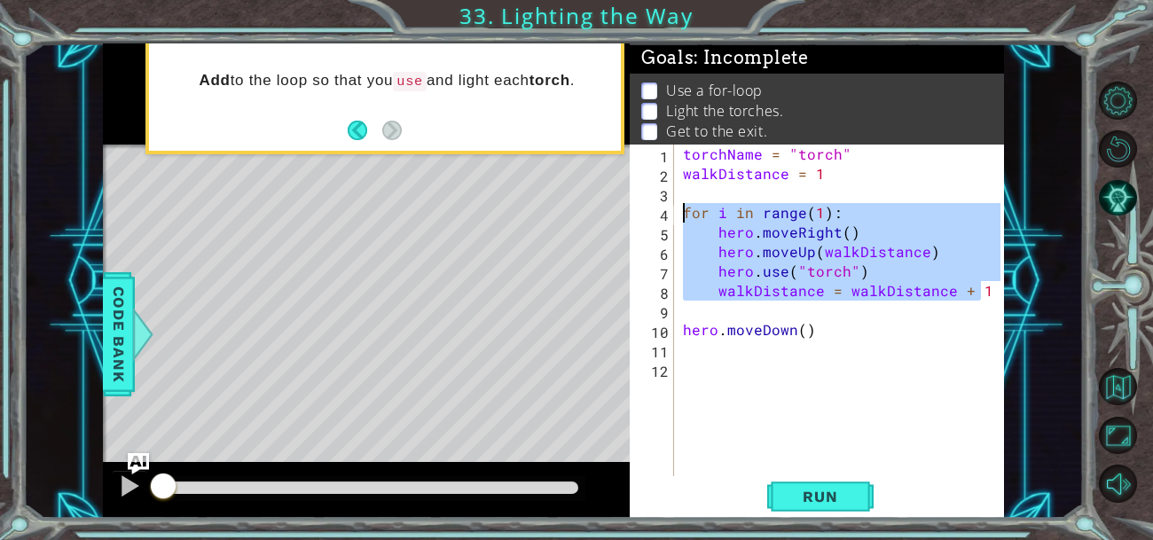
drag, startPoint x: 982, startPoint y: 298, endPoint x: 634, endPoint y: 216, distance: 357.4
click at [634, 216] on div "1 2 3 4 5 6 7 8 9 10 11 12 torchName = "torch" walkDistance = 1 for i in range …" at bounding box center [815, 311] width 371 height 332
type textarea "for i in range(1): hero.moveRight()"
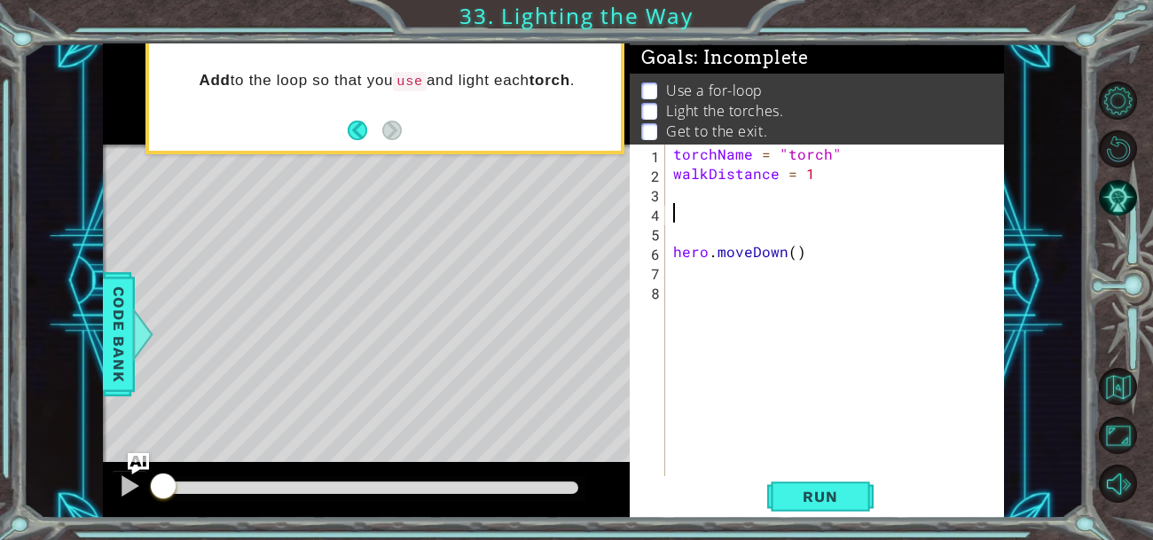
paste textarea "walkDistance = walkDistance + 1"
type textarea "walkDistance = walkDistance + 1"
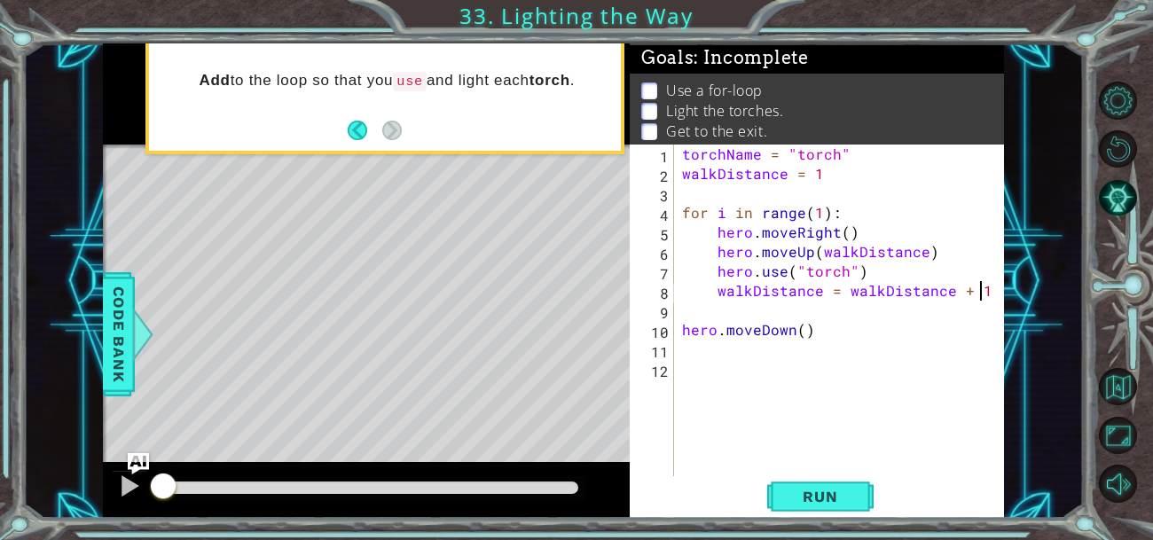
click at [753, 387] on div "torchName = "torch" walkDistance = 1 for i in range ( 1 ) : hero . moveRight ( …" at bounding box center [844, 330] width 331 height 371
paste textarea "walkDistance = walkDistance + 1"
type textarea "walkDistance = walkDistance + 1"
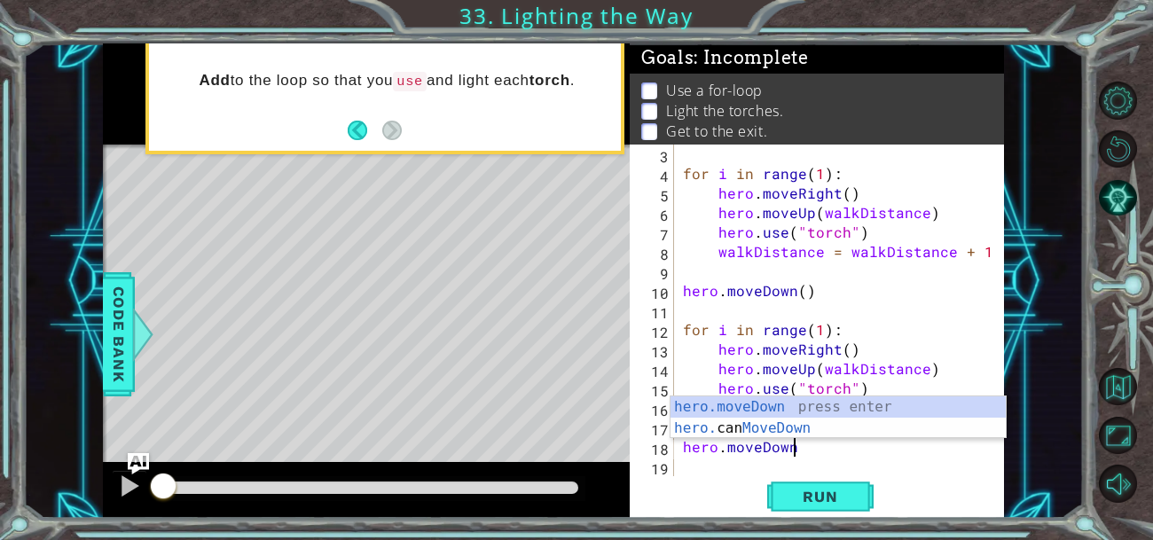
scroll to position [0, 5]
type textarea "hero.moveDown("
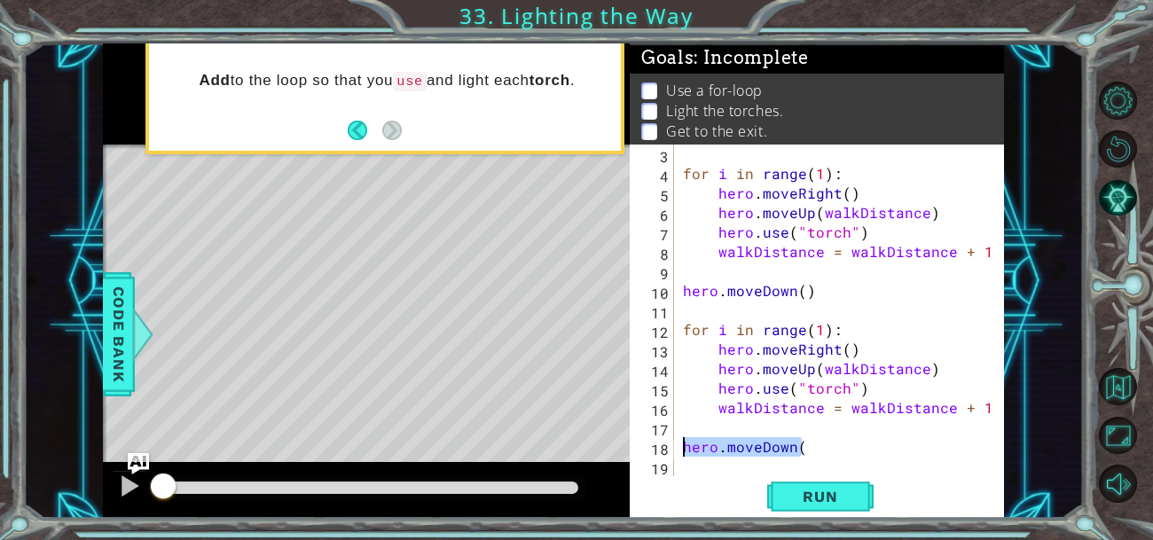
drag, startPoint x: 811, startPoint y: 451, endPoint x: 648, endPoint y: 446, distance: 162.4
click at [648, 446] on div "hero.moveDown( 3 4 5 6 7 8 9 10 11 12 13 14 15 16 17 18 19 for i in range ( 1 )…" at bounding box center [815, 311] width 371 height 332
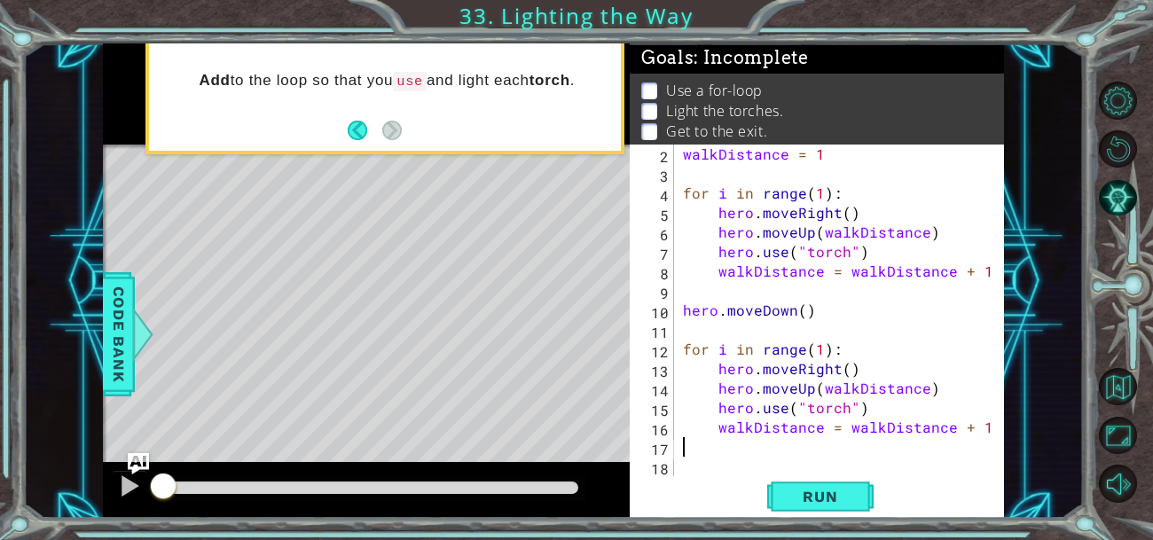
scroll to position [19, 0]
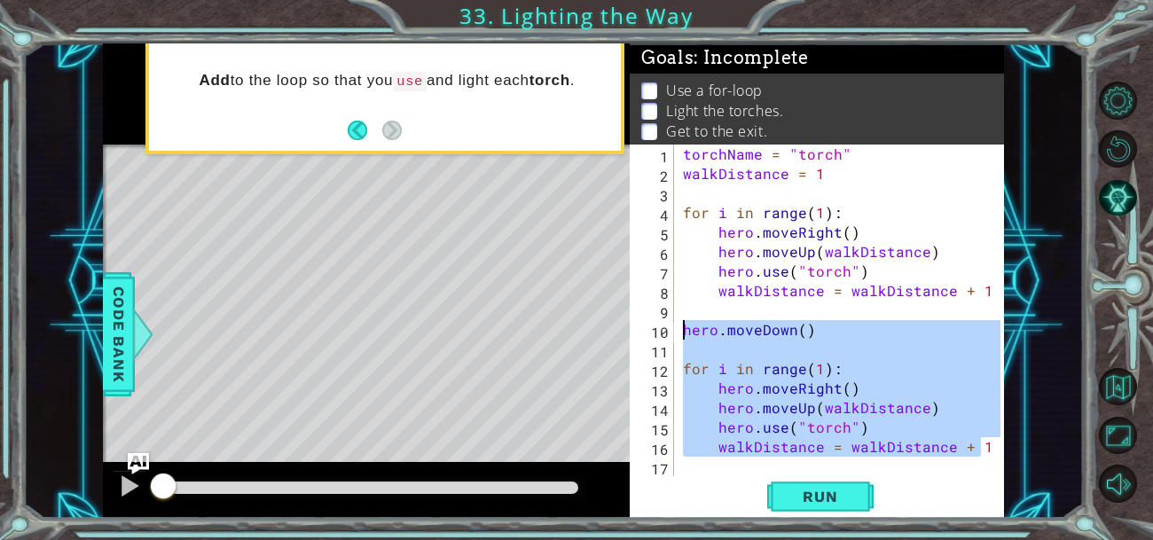
drag, startPoint x: 992, startPoint y: 453, endPoint x: 596, endPoint y: 333, distance: 413.6
click at [596, 333] on div "1 ההההההההההההההההההההההההההההההההההההההההההההההההההההההההההההההההההההההההההההה…" at bounding box center [553, 280] width 901 height 475
type textarea "hero.moveDown()"
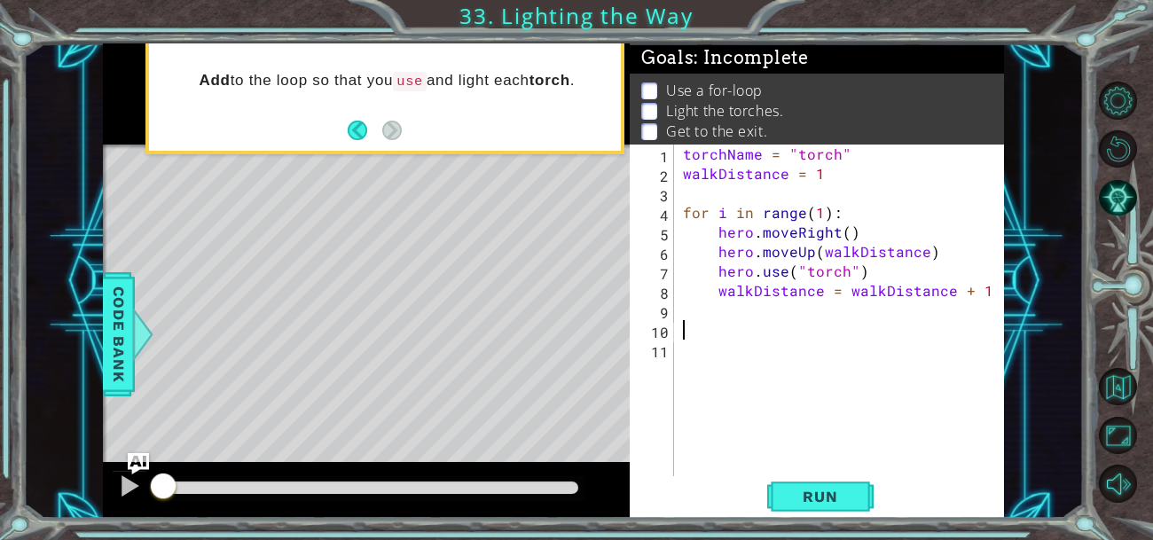
click at [874, 273] on div "torchName = "torch" walkDistance = 1 for i in range ( 1 ) : hero . moveRight ( …" at bounding box center [844, 330] width 330 height 371
type textarea "hero.use("torch")"
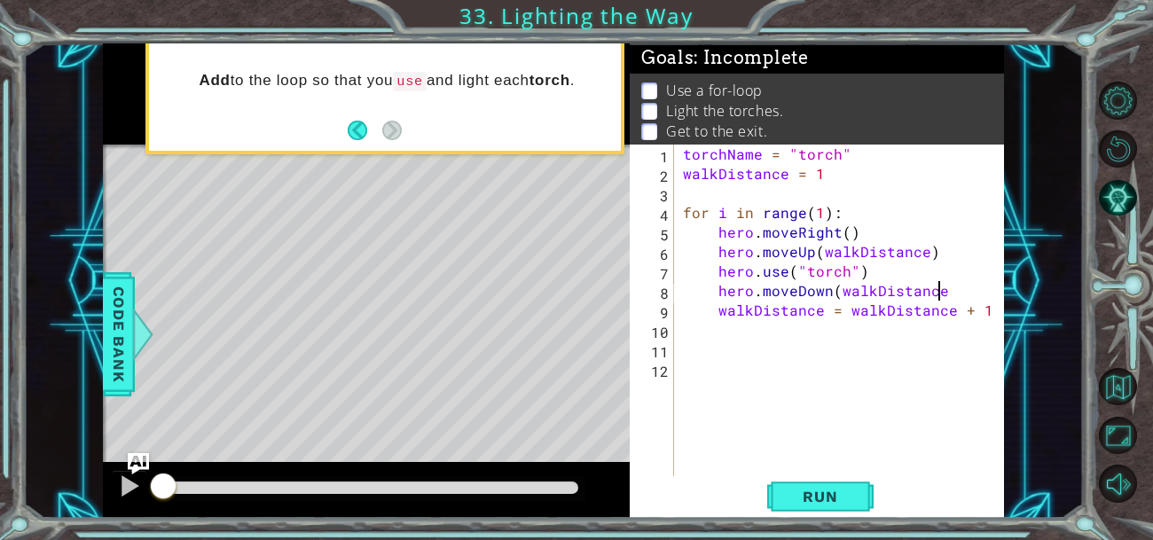
scroll to position [0, 16]
click at [814, 214] on div "torchName = "torch" walkDistance = 1 for i in range ( 1 ) : hero . moveRight ( …" at bounding box center [844, 330] width 330 height 371
click at [838, 495] on span "Run" at bounding box center [820, 497] width 70 height 18
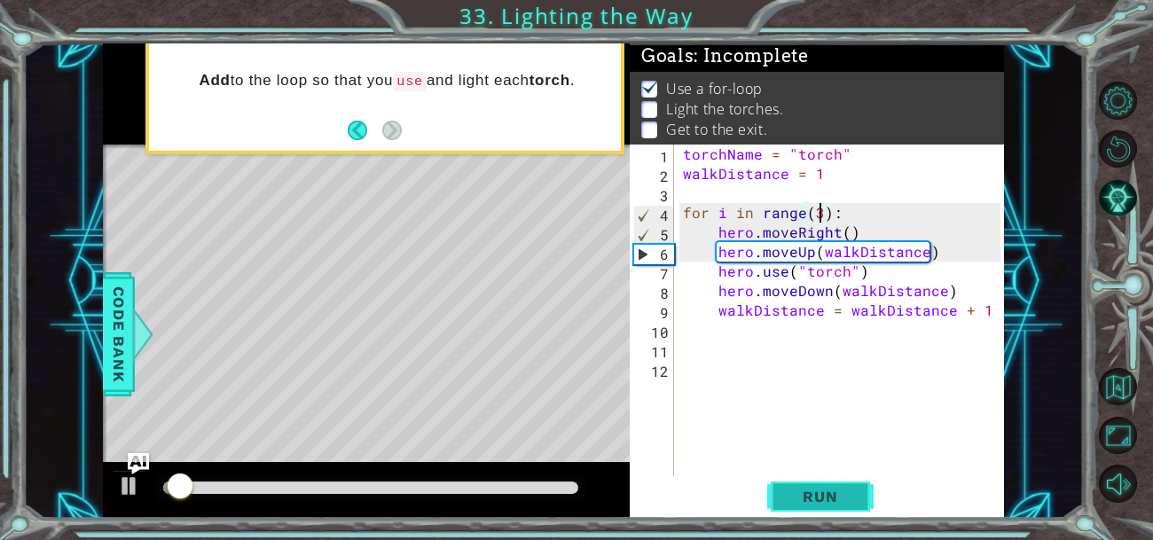
scroll to position [3, 0]
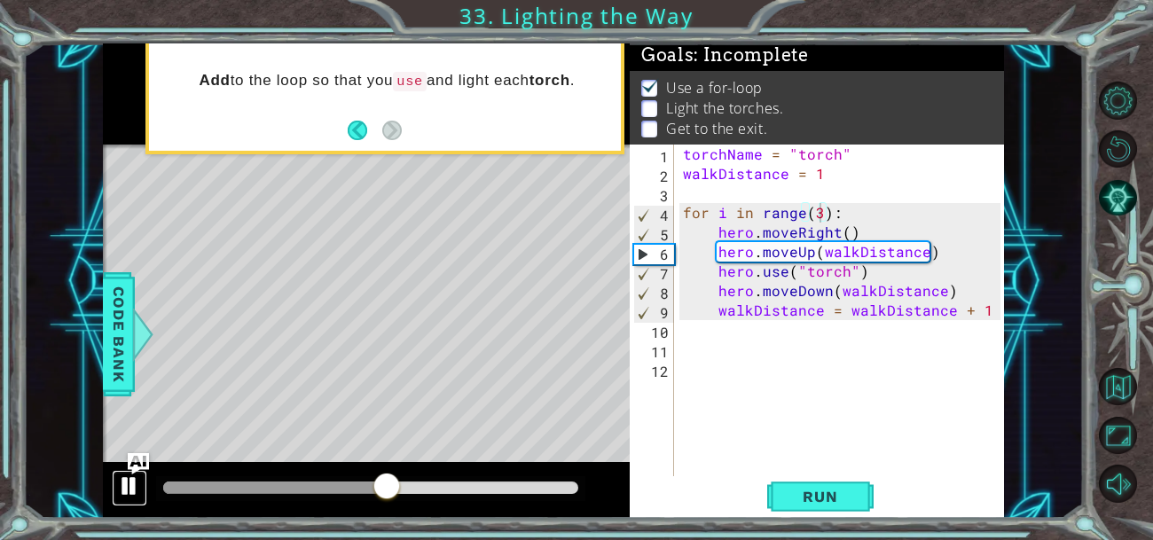
click at [142, 483] on button at bounding box center [129, 488] width 35 height 36
click at [966, 294] on div "torchName = "torch" walkDistance = 1 for i in range ( 3 ) : hero . moveRight ( …" at bounding box center [844, 330] width 330 height 371
type textarea "hero.moveDown(walkDistance)"
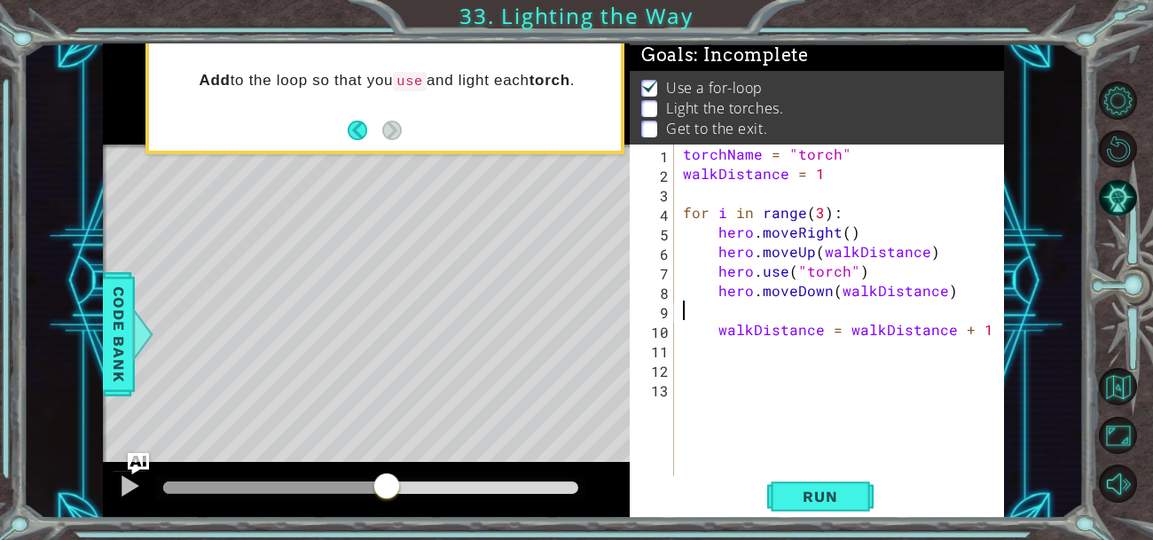
scroll to position [0, 0]
type textarea "hero.moveDown(walkDistance)"
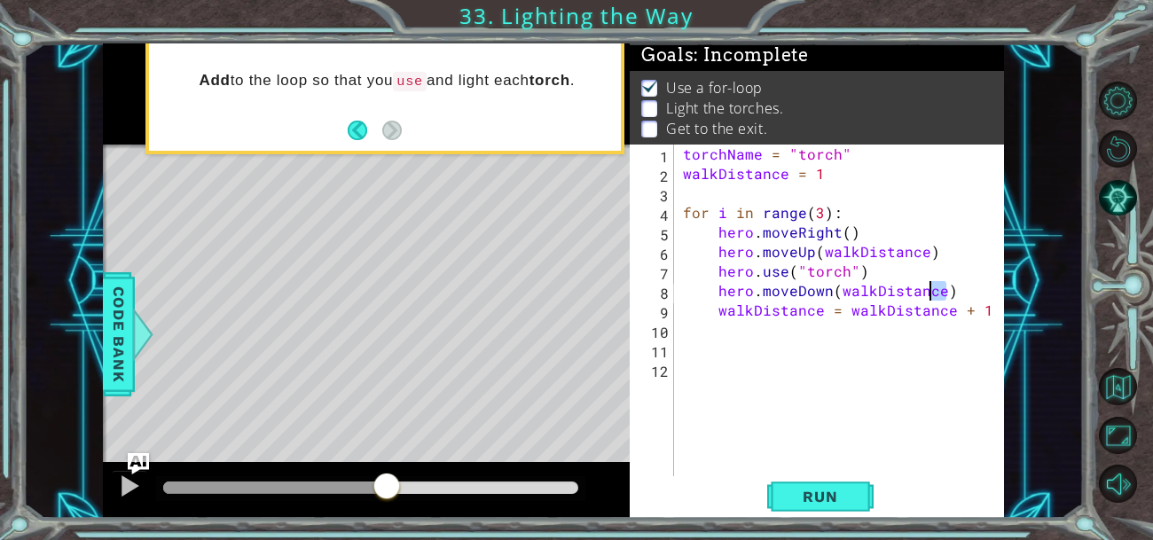
drag, startPoint x: 962, startPoint y: 296, endPoint x: 930, endPoint y: 293, distance: 32.1
click at [930, 293] on div "torchName = "torch" walkDistance = 1 for i in range ( 3 ) : hero . moveRight ( …" at bounding box center [844, 330] width 330 height 371
click at [954, 293] on div "torchName = "torch" walkDistance = 1 for i in range ( 3 ) : hero . moveRight ( …" at bounding box center [839, 311] width 321 height 332
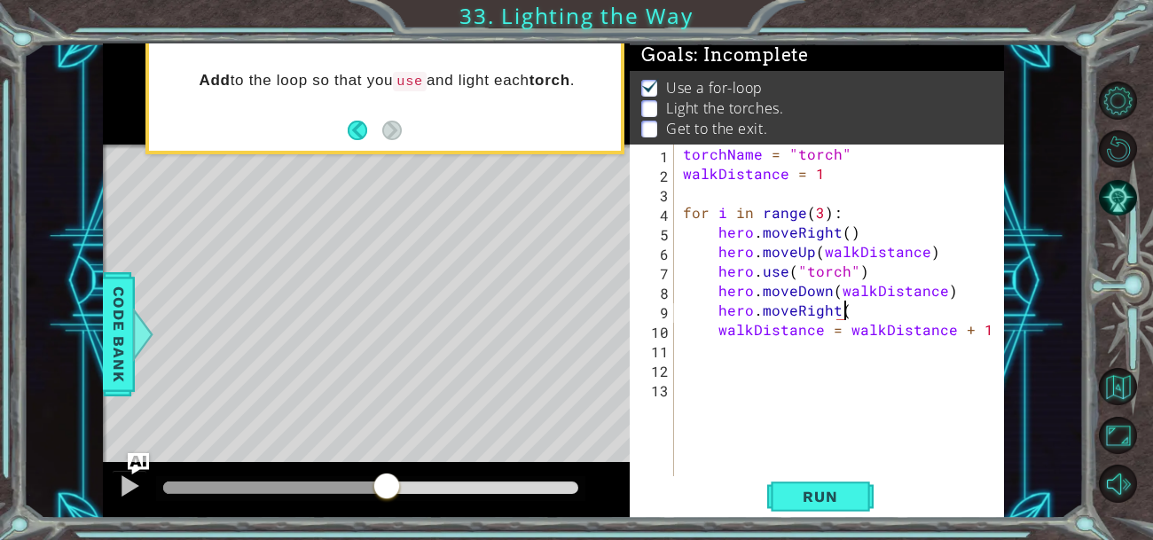
scroll to position [0, 9]
click at [869, 233] on div "torchName = "torch" walkDistance = 1 for i in range ( 3 ) : hero . moveRight ( …" at bounding box center [844, 330] width 330 height 371
type textarea "hero.moveRight()"
click at [807, 497] on span "Run" at bounding box center [820, 497] width 70 height 18
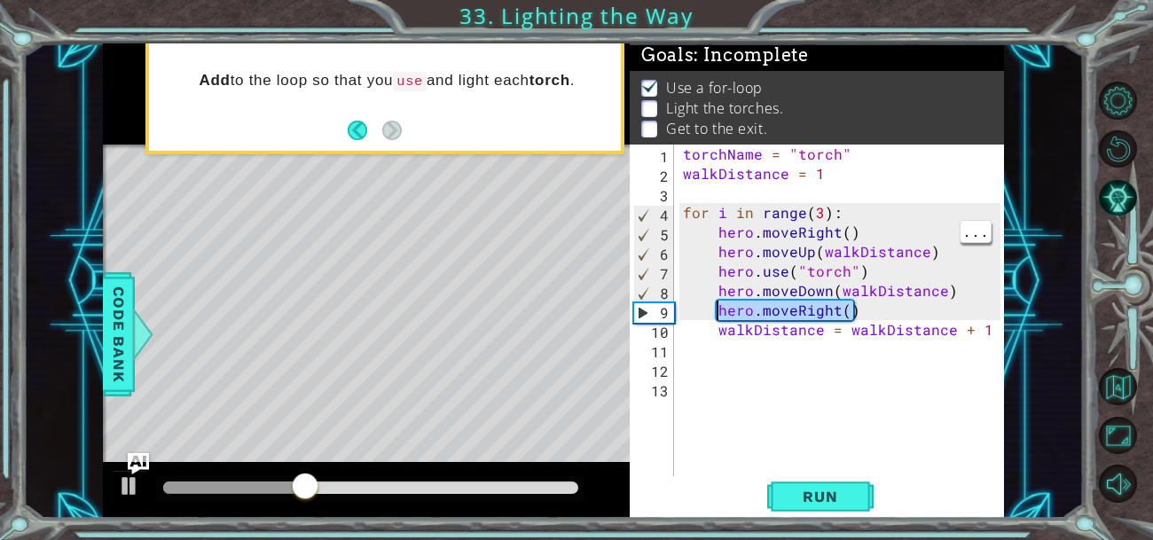
drag, startPoint x: 876, startPoint y: 314, endPoint x: 716, endPoint y: 311, distance: 160.6
click at [716, 311] on div "torchName = "torch" walkDistance = 1 for i in range ( 3 ) : hero . moveRight ( …" at bounding box center [844, 330] width 330 height 371
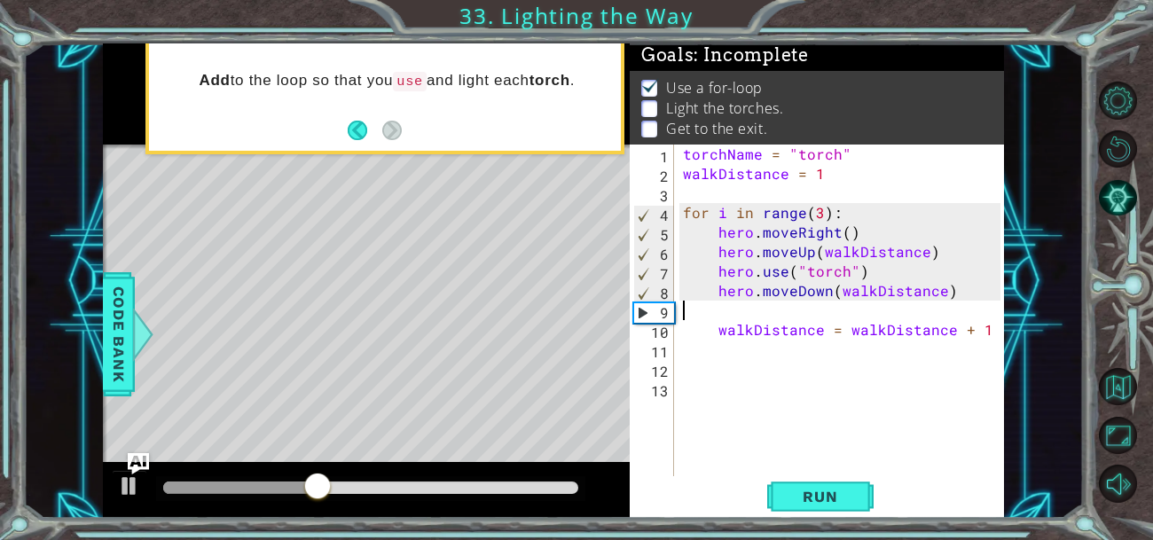
scroll to position [0, 0]
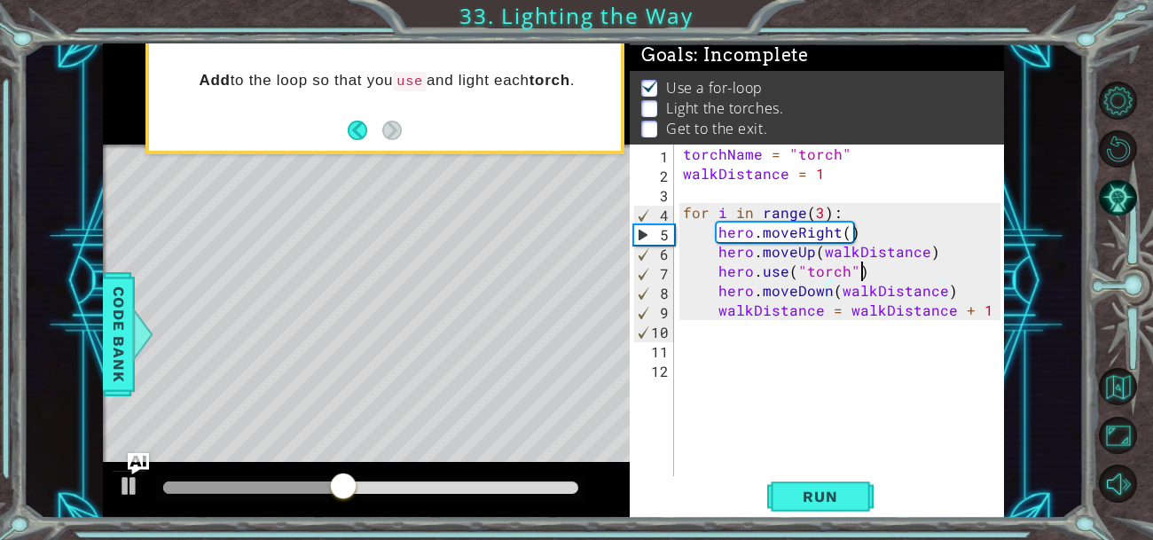
click at [888, 271] on div "torchName = "torch" walkDistance = 1 for i in range ( 3 ) : hero . moveRight ( …" at bounding box center [844, 330] width 330 height 371
type textarea "hero.use("torch")"
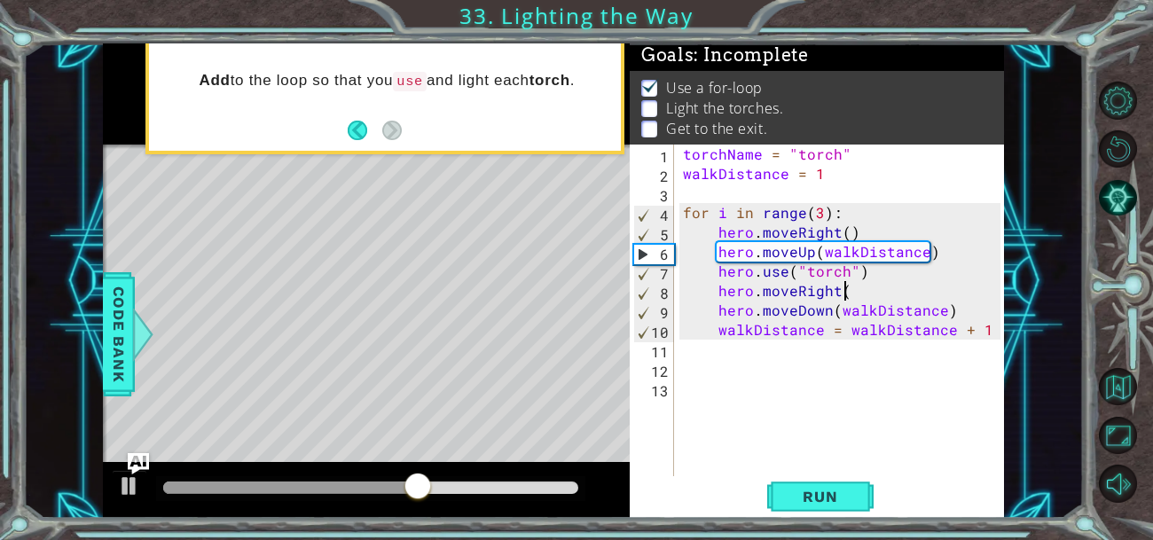
scroll to position [0, 9]
type textarea "hero.moveRight()"
click at [811, 490] on span "Run" at bounding box center [820, 497] width 70 height 18
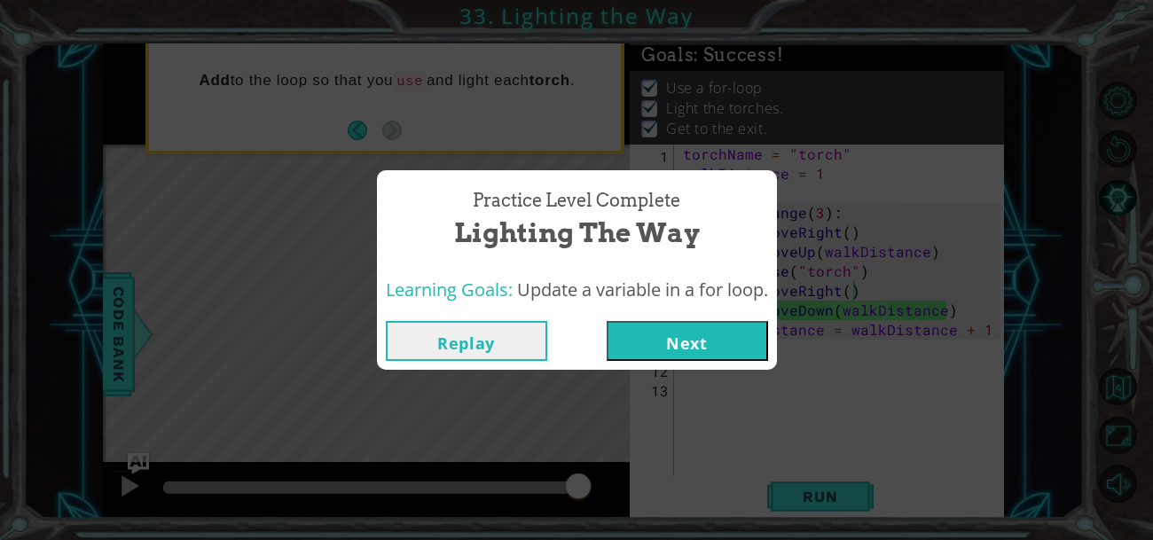
click at [675, 335] on button "Next" at bounding box center [687, 341] width 161 height 40
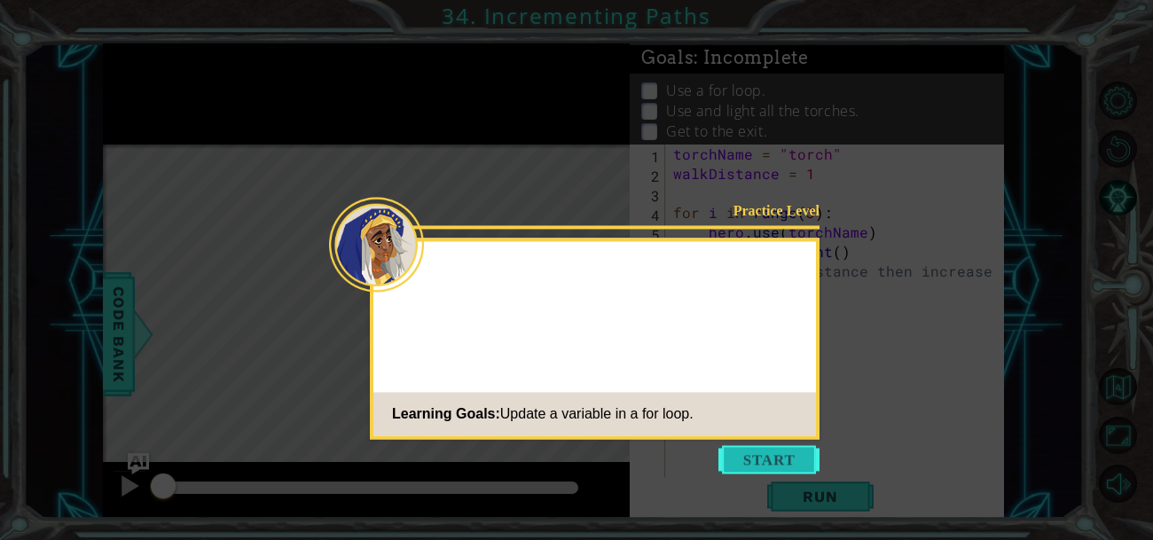
click at [760, 453] on button "Start" at bounding box center [768, 459] width 101 height 28
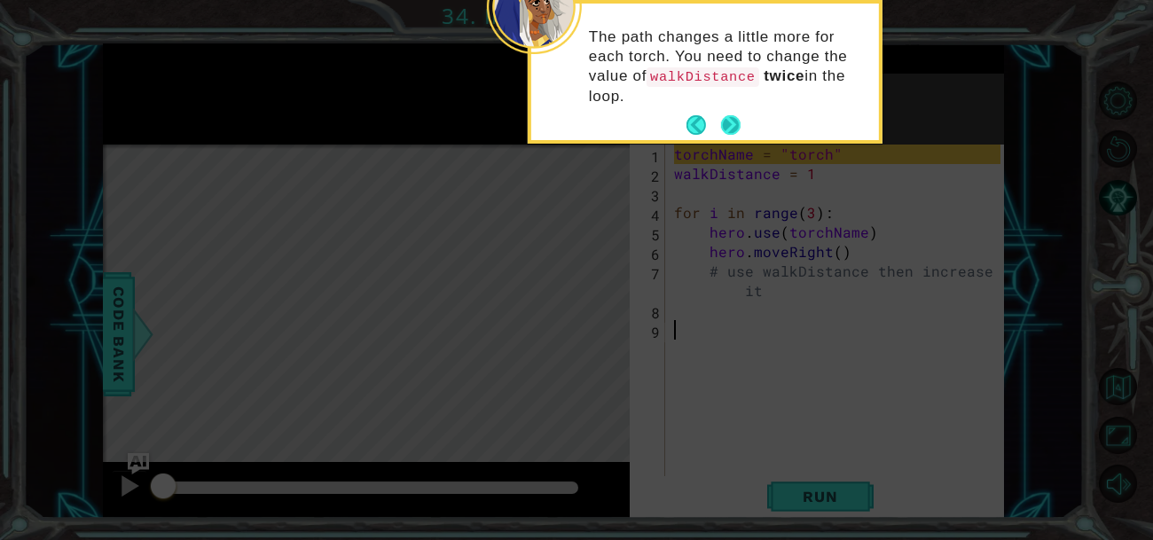
click at [734, 134] on button "Next" at bounding box center [731, 125] width 20 height 20
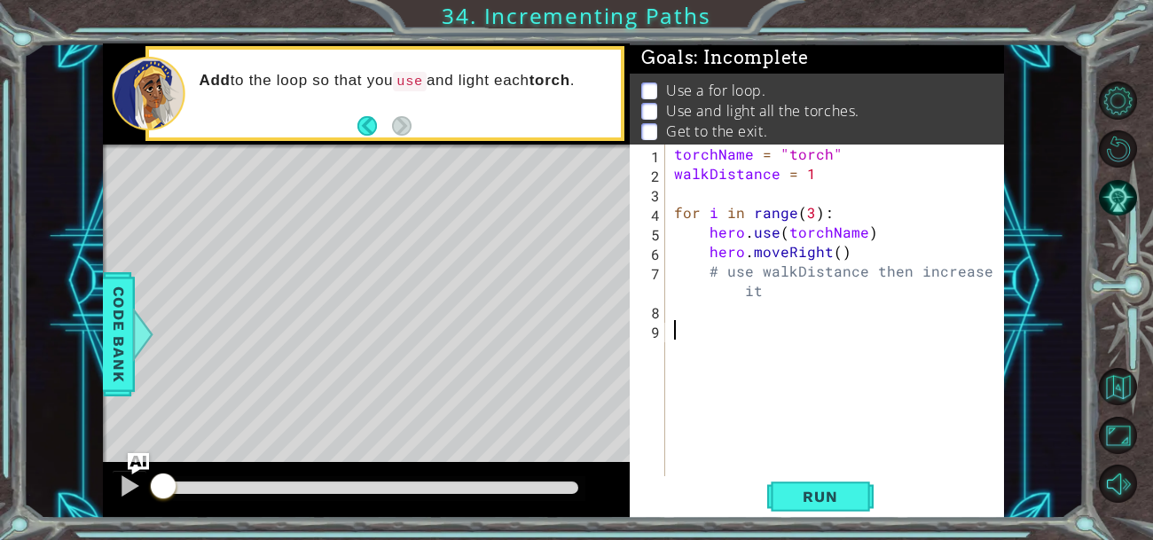
click at [871, 259] on div "torchName = "torch" walkDistance = 1 for i in range ( 3 ) : hero . use ( torchN…" at bounding box center [840, 330] width 339 height 371
type textarea "hero.moveRight()"
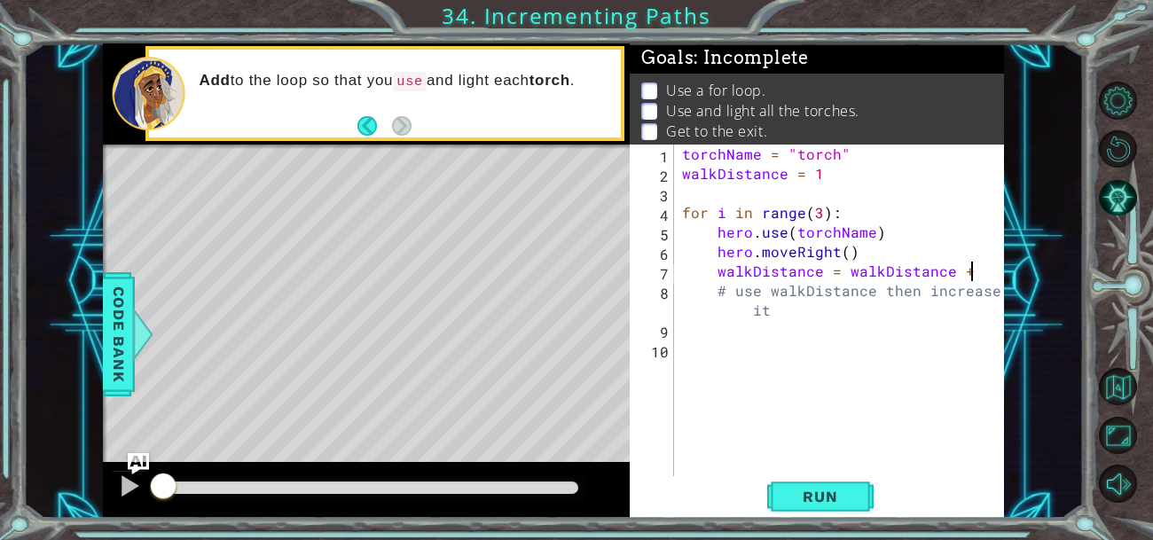
scroll to position [0, 17]
click at [888, 254] on div "torchName = "torch" walkDistance = 1 for i in range ( 3 ) : hero . use ( torchN…" at bounding box center [844, 330] width 331 height 371
type textarea "hero.moveRight()"
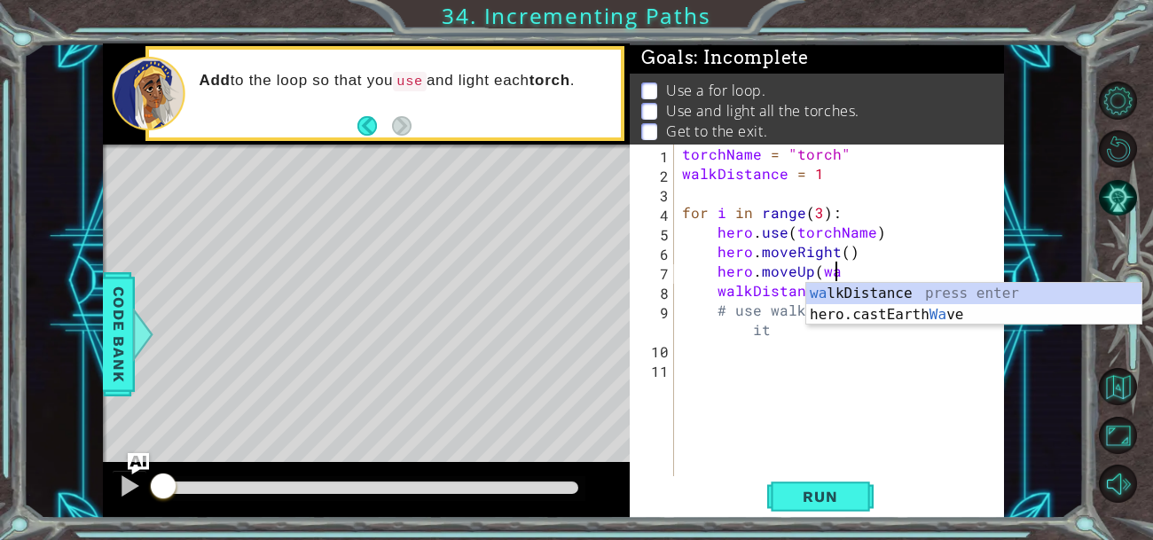
scroll to position [0, 9]
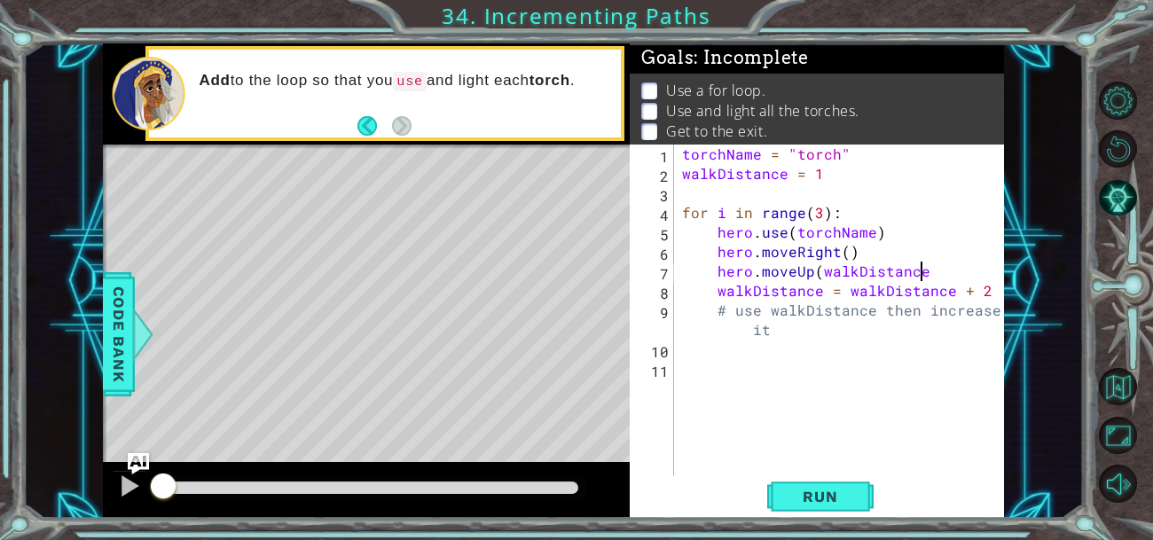
type textarea "hero.moveUp(walkDistance)"
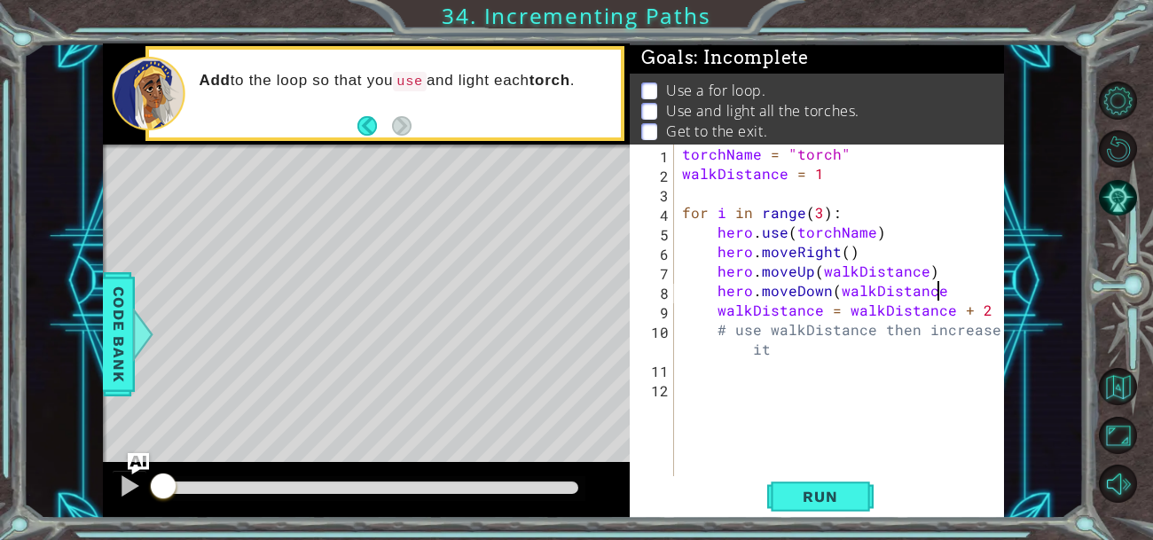
scroll to position [0, 15]
click at [835, 499] on span "Run" at bounding box center [820, 497] width 70 height 18
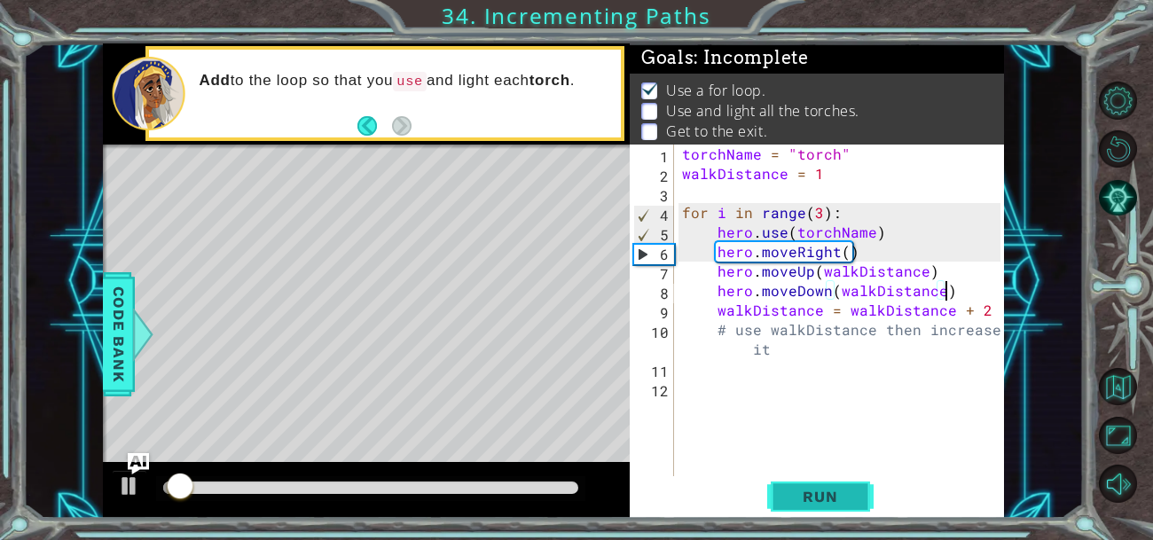
scroll to position [3, 0]
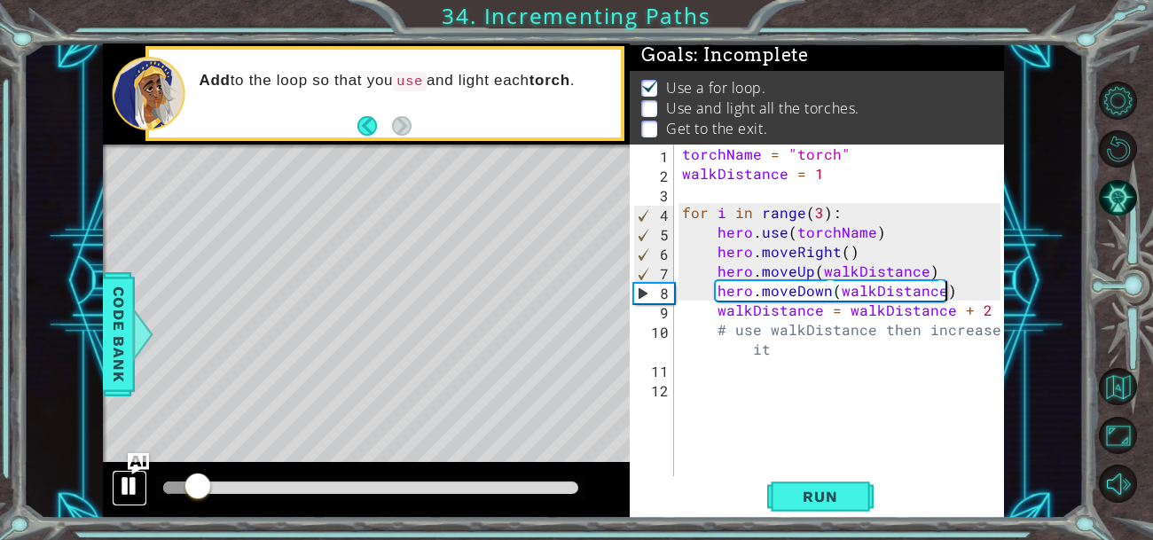
click at [118, 486] on div at bounding box center [129, 486] width 23 height 23
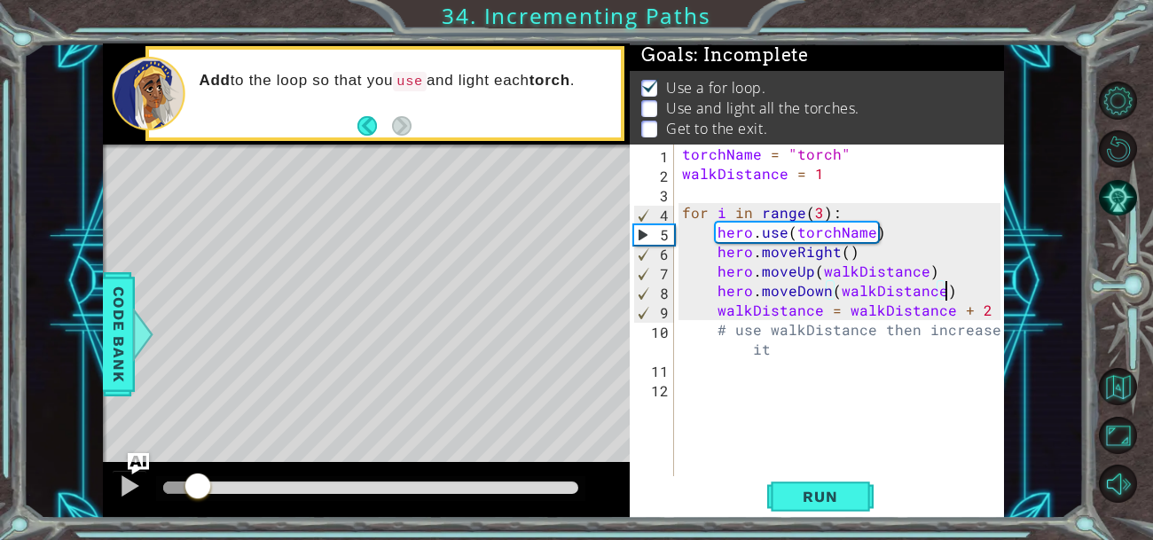
click at [861, 251] on div "torchName = "torch" walkDistance = 1 for i in range ( 3 ) : hero . use ( torchN…" at bounding box center [844, 330] width 331 height 371
click at [885, 228] on div "torchName = "torch" walkDistance = 1 for i in range ( 3 ) : hero . use ( torchN…" at bounding box center [844, 330] width 331 height 371
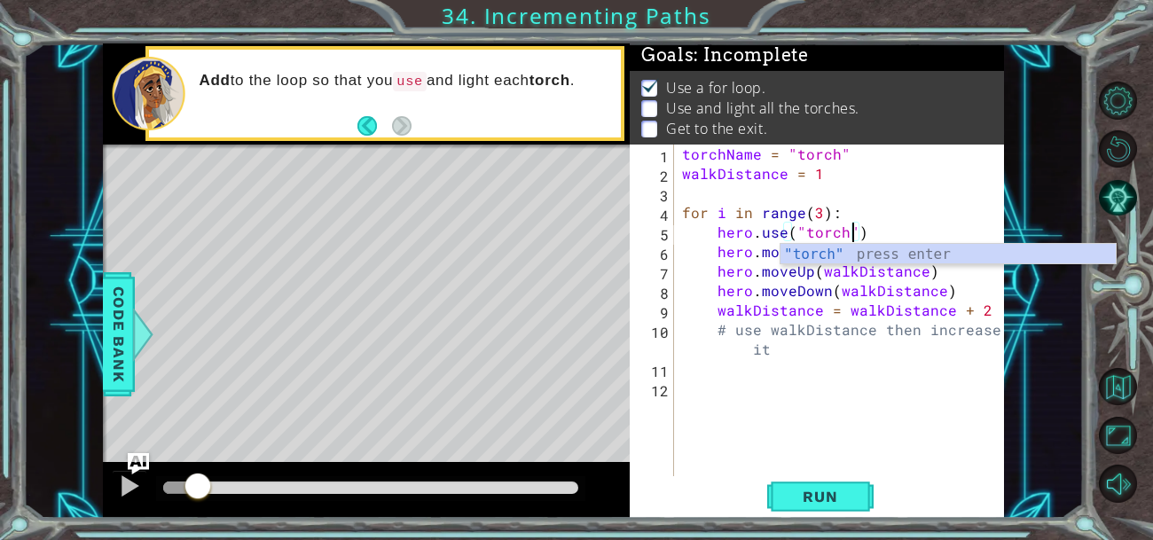
click at [735, 297] on div "torchName = "torch" walkDistance = 1 for i in range ( 3 ) : hero . use ( "torch…" at bounding box center [844, 330] width 331 height 371
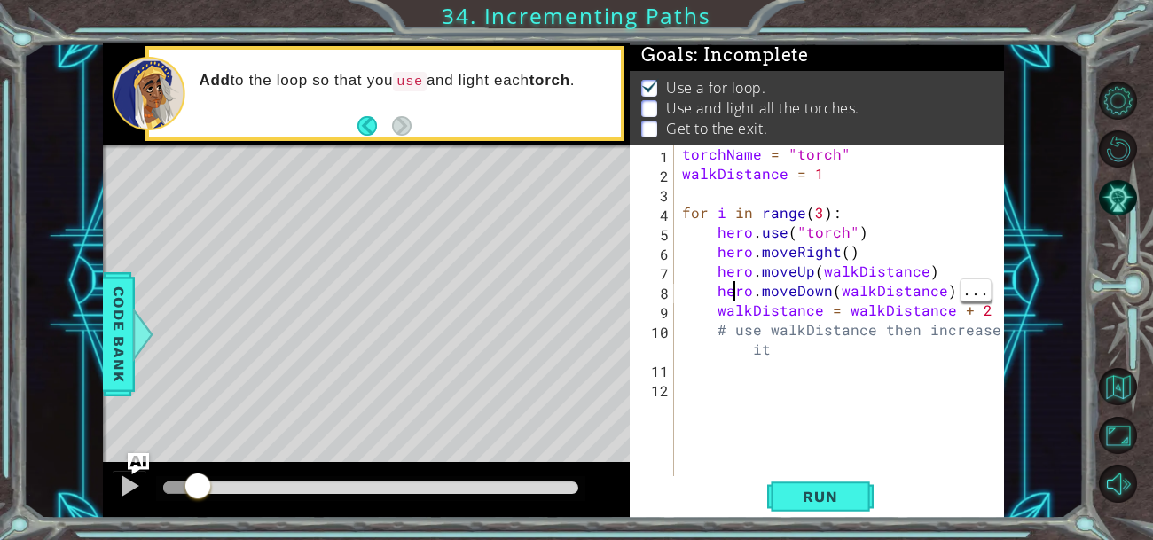
click at [773, 355] on div "torchName = "torch" walkDistance = 1 for i in range ( 3 ) : hero . use ( "torch…" at bounding box center [844, 330] width 331 height 371
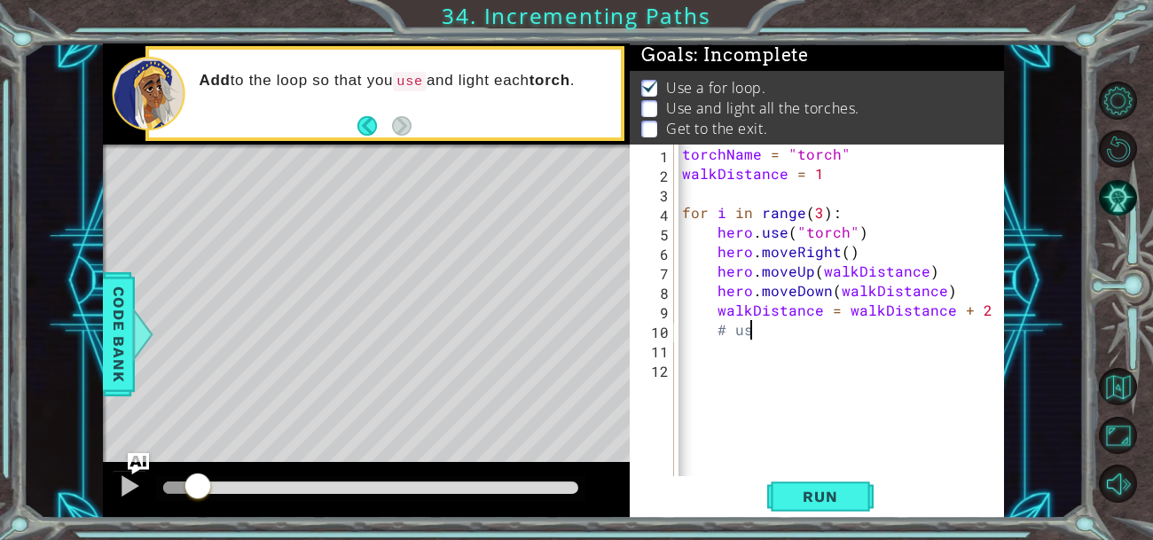
scroll to position [0, 1]
type textarea "#"
click at [935, 283] on div "torchName = "torch" walkDistance = 1 for i in range ( 3 ) : hero . use ( "torch…" at bounding box center [844, 330] width 331 height 371
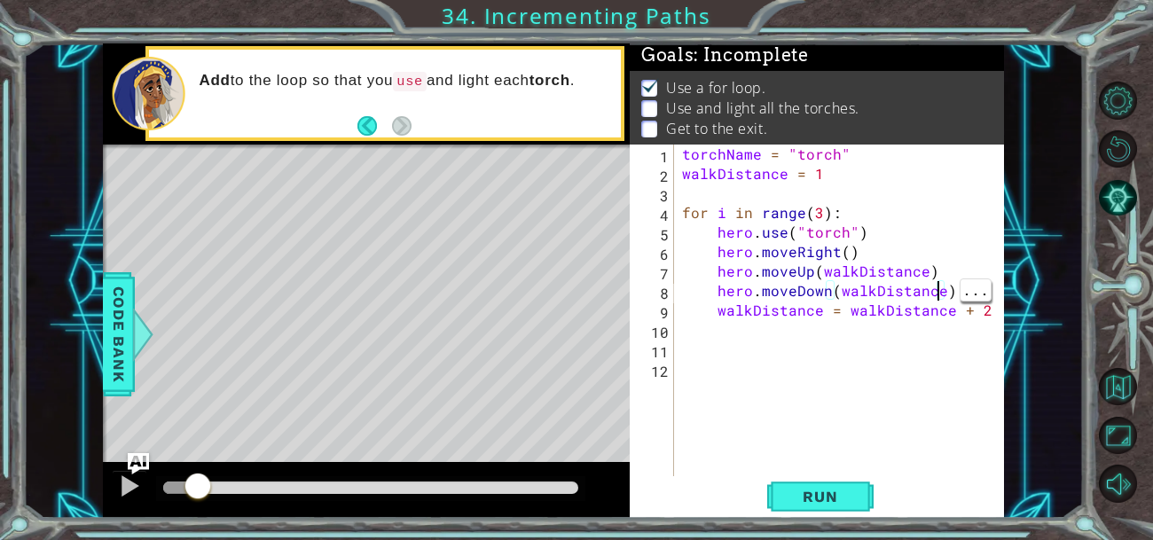
click at [938, 276] on div "torchName = "torch" walkDistance = 1 for i in range ( 3 ) : hero . use ( "torch…" at bounding box center [844, 330] width 331 height 371
type textarea "hero.moveUp(walkDistance)"
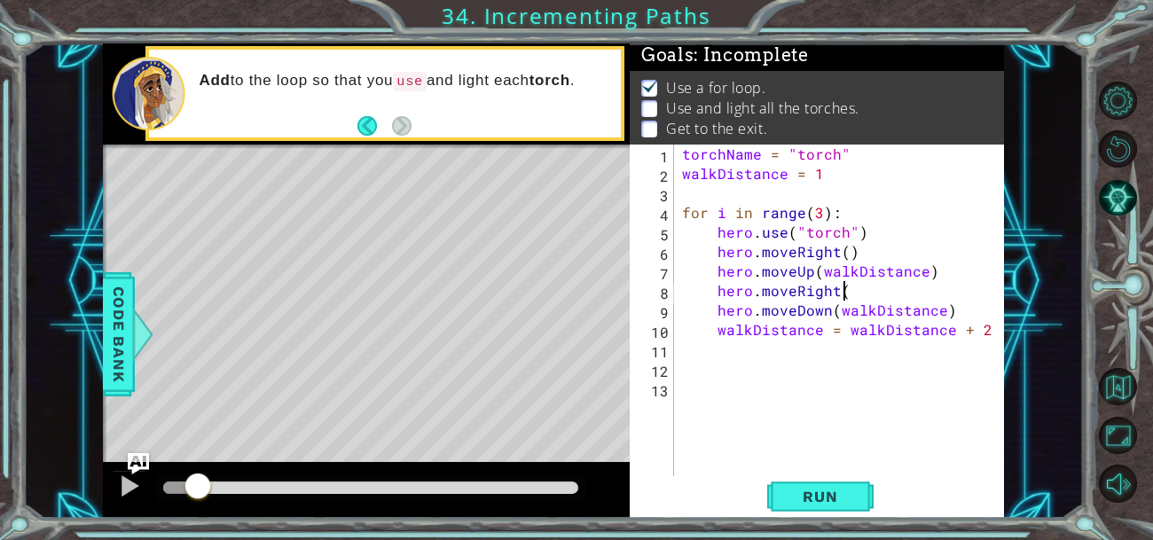
scroll to position [0, 9]
click at [734, 297] on div "torchName = "torch" walkDistance = 1 for i in range ( 3 ) : hero . use ( "torch…" at bounding box center [844, 330] width 331 height 371
click at [720, 300] on div "torchName = "torch" walkDistance = 1 for i in range ( 3 ) : hero . use ( "torch…" at bounding box center [844, 330] width 331 height 371
type textarea "hero.moveRight()"
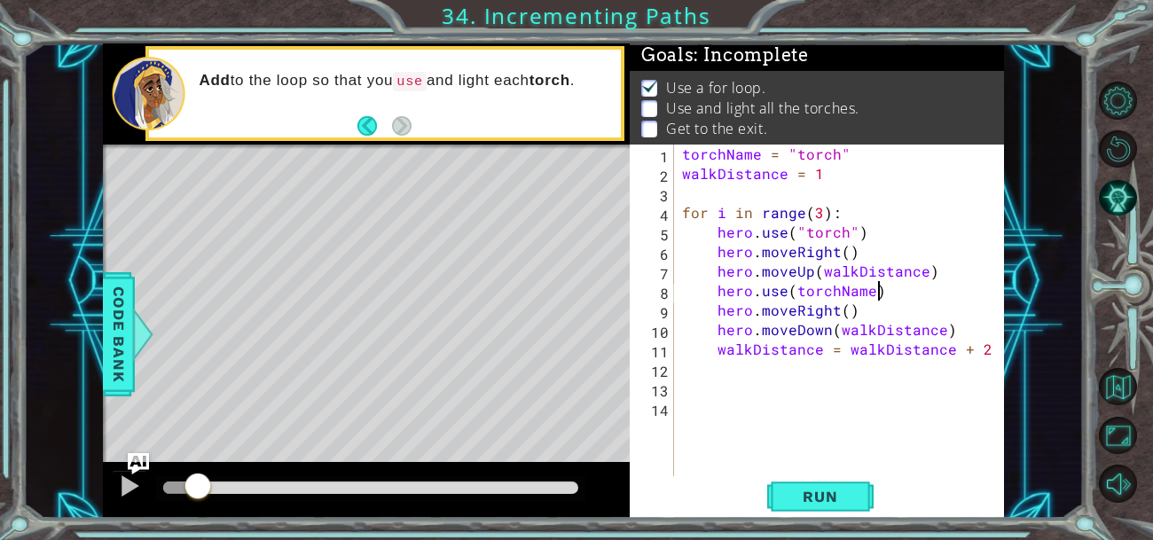
scroll to position [0, 12]
click at [823, 493] on span "Run" at bounding box center [820, 497] width 70 height 18
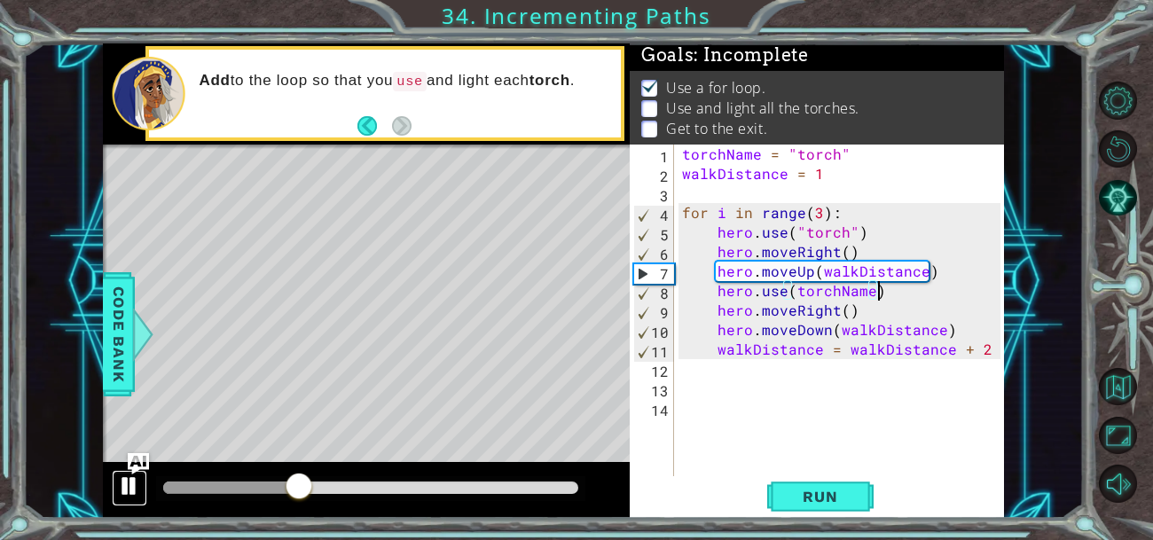
click at [125, 494] on div at bounding box center [129, 486] width 23 height 23
click at [871, 253] on div "torchName = "torch" walkDistance = 1 for i in range ( 3 ) : hero . use ( "torch…" at bounding box center [844, 330] width 331 height 371
type textarea "hero.moveRight()"
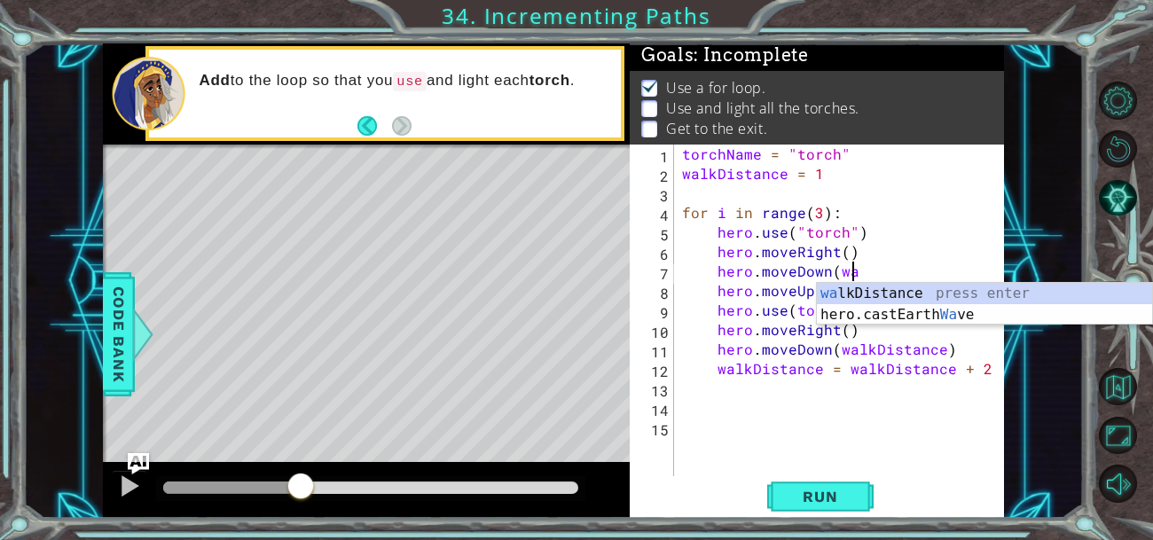
scroll to position [0, 10]
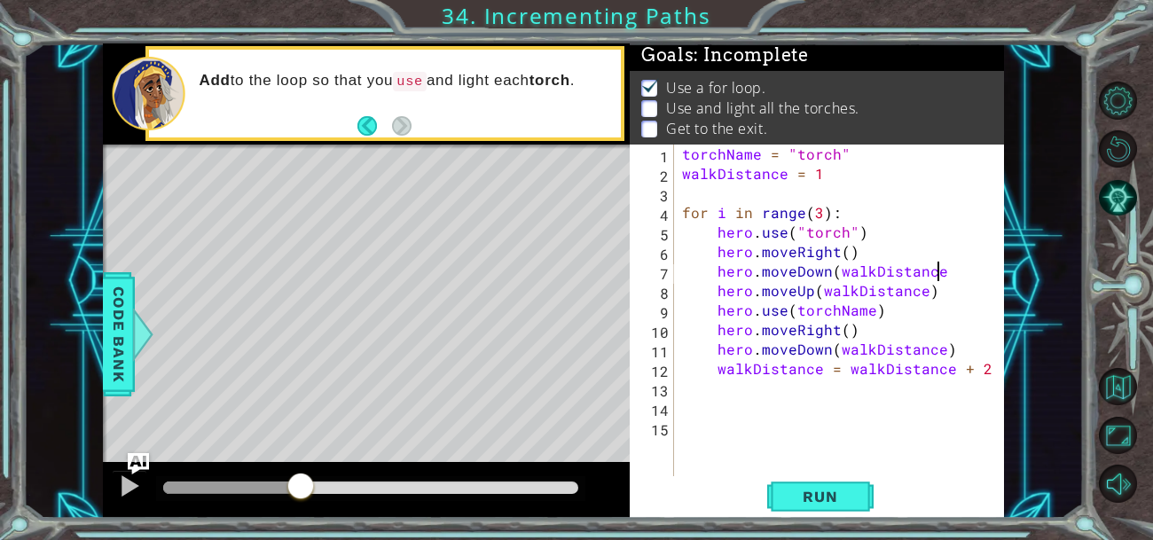
type textarea "hero.moveDown(walkDistance)"
click at [833, 474] on div at bounding box center [835, 468] width 331 height 18
click at [823, 513] on button "Run" at bounding box center [820, 495] width 106 height 37
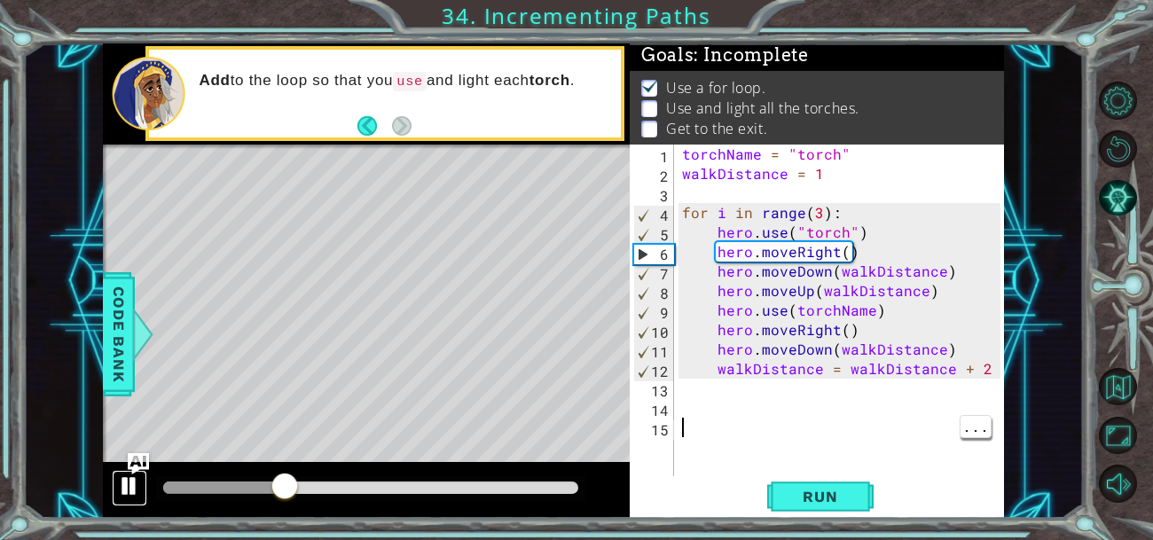
click at [121, 504] on button at bounding box center [129, 488] width 35 height 36
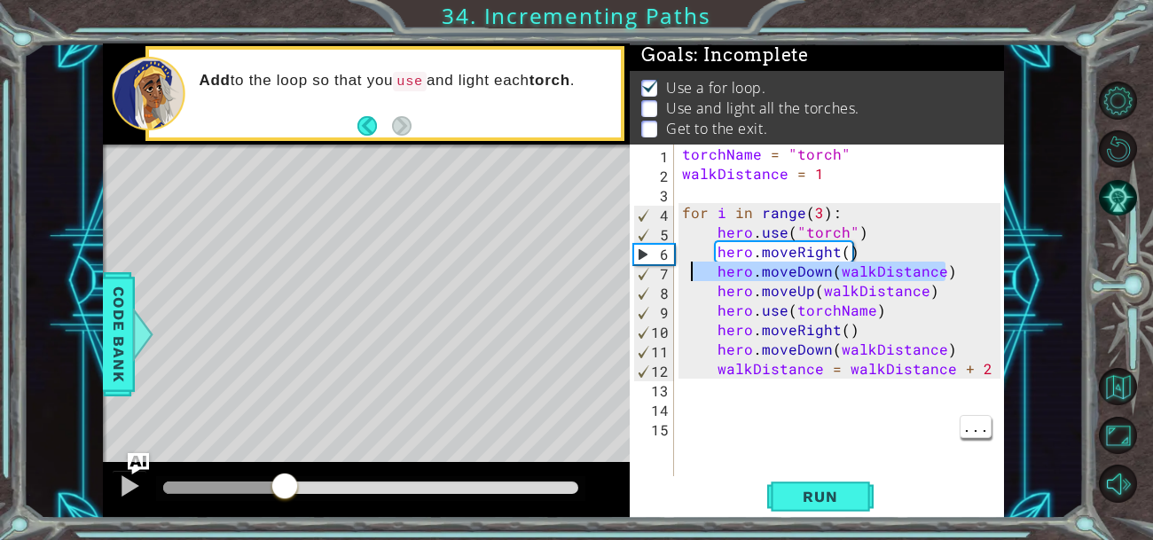
drag, startPoint x: 950, startPoint y: 275, endPoint x: 682, endPoint y: 280, distance: 267.9
click at [682, 280] on div "torchName = "torch" walkDistance = 1 for i in range ( 3 ) : hero . use ( "torch…" at bounding box center [844, 330] width 331 height 371
type textarea "hero.moveDown(walkDistance)"
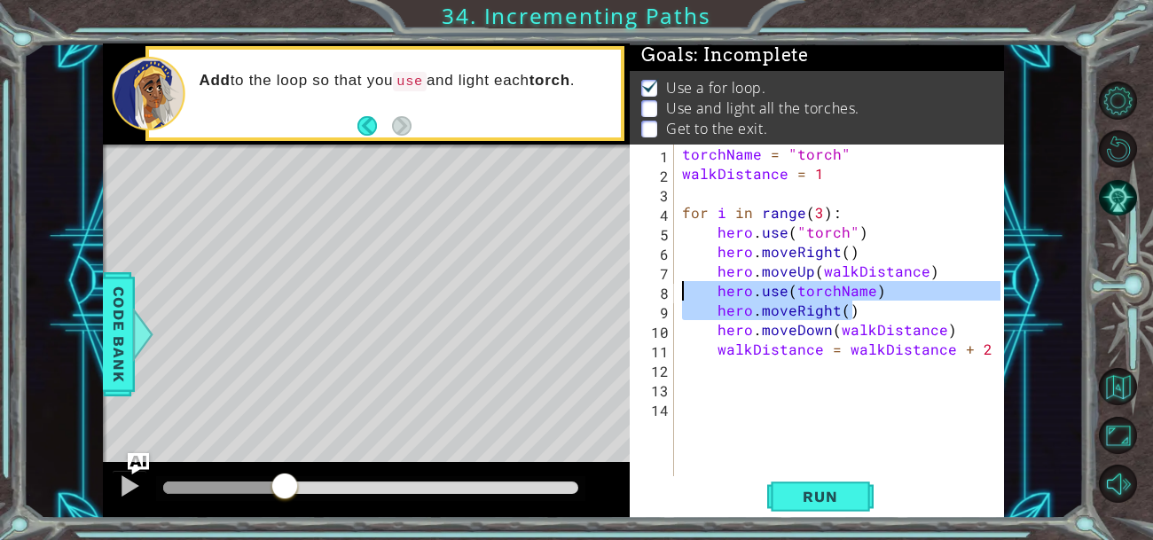
click at [585, 287] on div "1 ההההההההההההההההההההההההההההההההההההההההההההההההההההההההההההההההההההההההההההה…" at bounding box center [553, 280] width 901 height 475
type textarea "hero.use(torchName) hero.moveRight()"
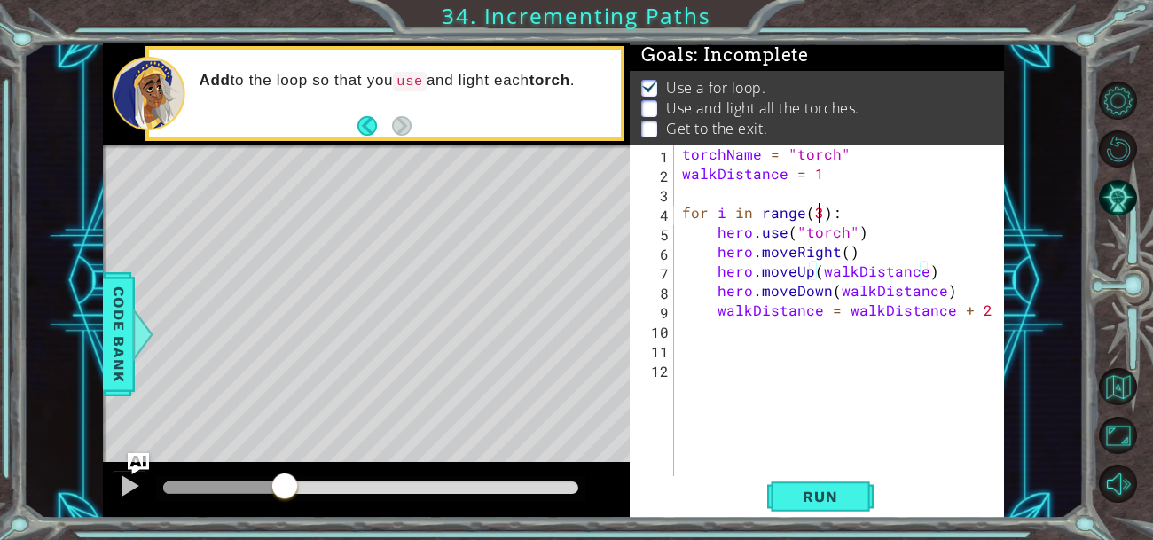
click at [820, 210] on div "torchName = "torch" walkDistance = 1 for i in range ( 3 ) : hero . use ( "torch…" at bounding box center [844, 330] width 331 height 371
click at [831, 501] on span "Run" at bounding box center [820, 497] width 70 height 18
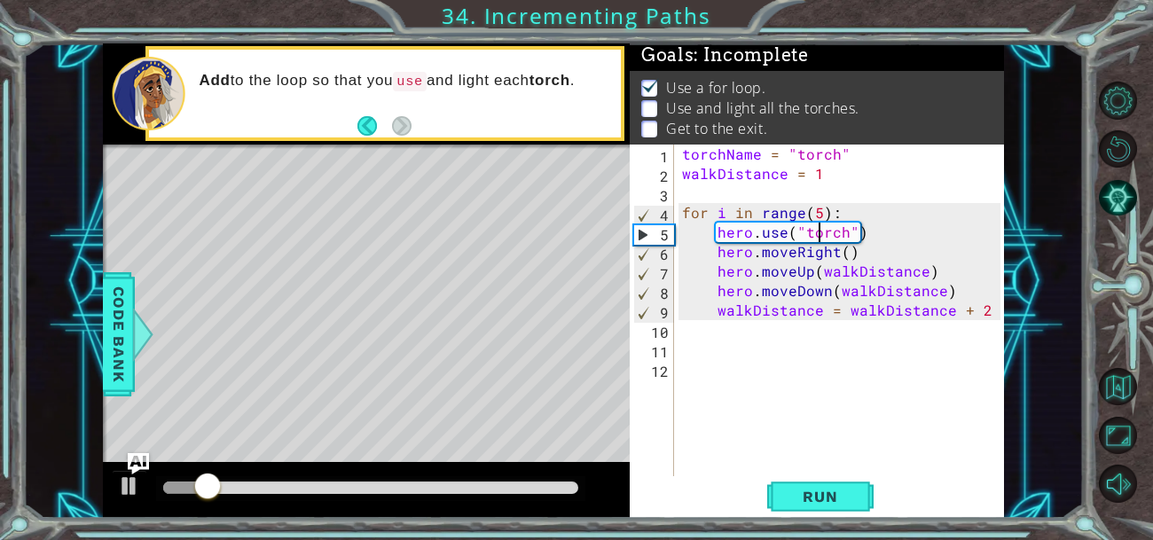
click at [952, 292] on div "torchName = "torch" walkDistance = 1 for i in range ( 5 ) : hero . use ( "torch…" at bounding box center [844, 330] width 331 height 371
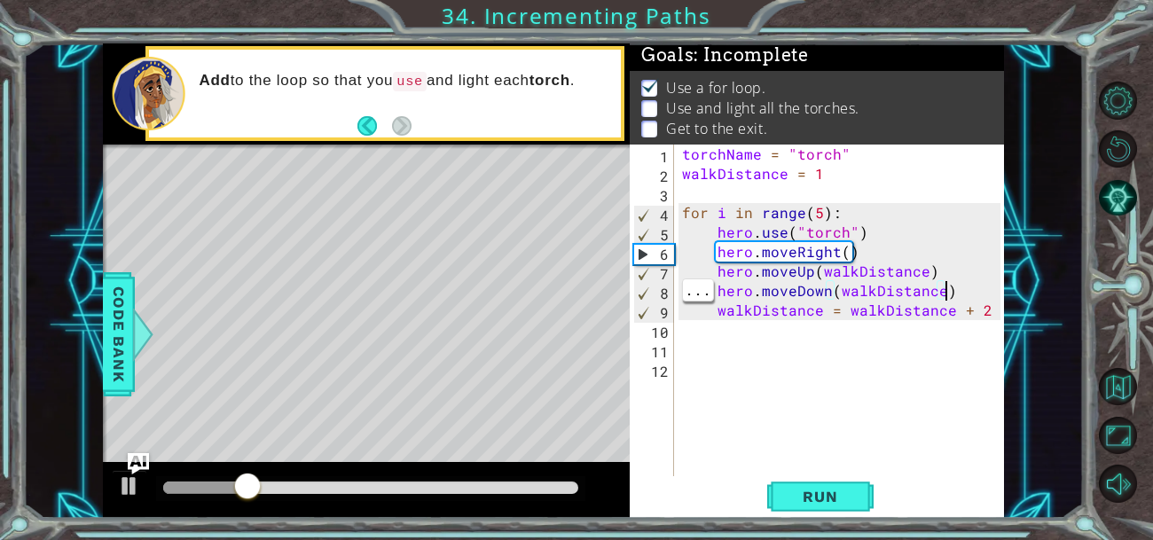
click at [130, 514] on div at bounding box center [366, 490] width 527 height 57
click at [128, 491] on div at bounding box center [129, 486] width 23 height 23
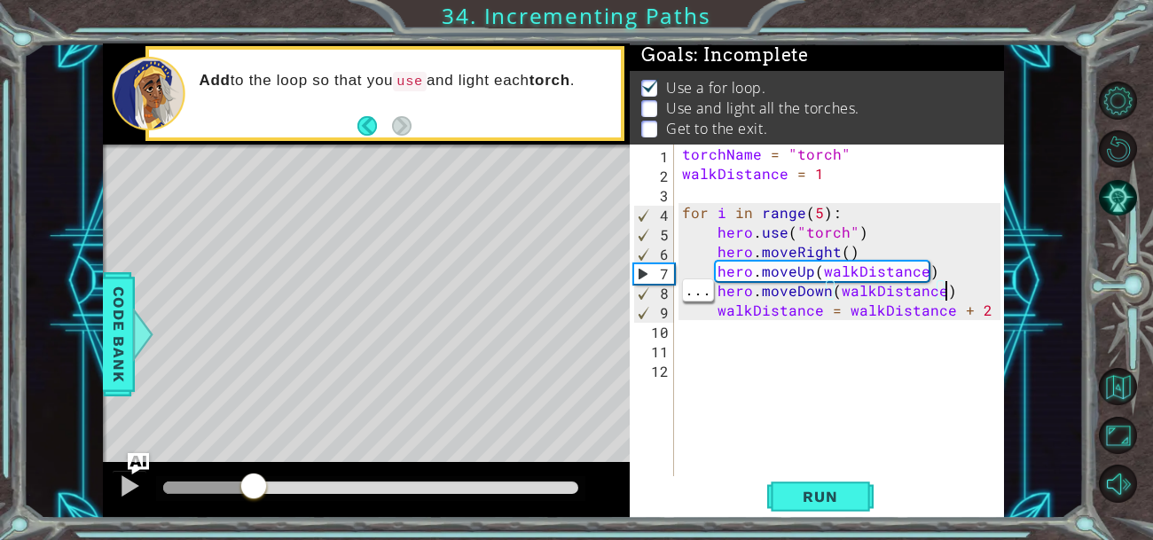
click at [932, 275] on div "torchName = "torch" walkDistance = 1 for i in range ( 5 ) : hero . use ( "torch…" at bounding box center [844, 330] width 331 height 371
type textarea "hero.moveUp(walkDistance)"
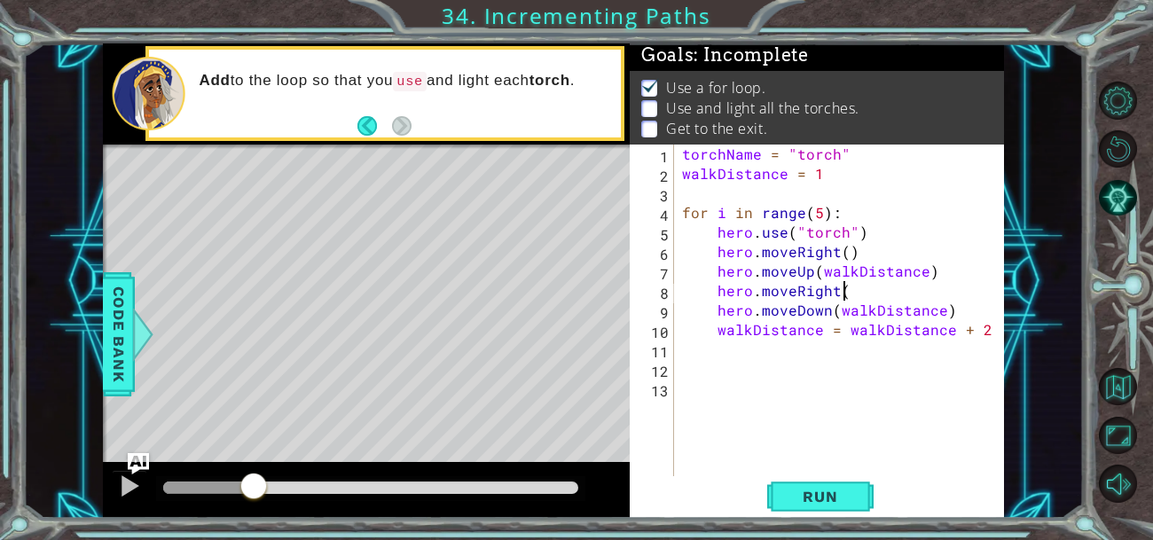
scroll to position [0, 9]
type textarea "hero.moveRight()"
click at [832, 501] on span "Run" at bounding box center [820, 497] width 70 height 18
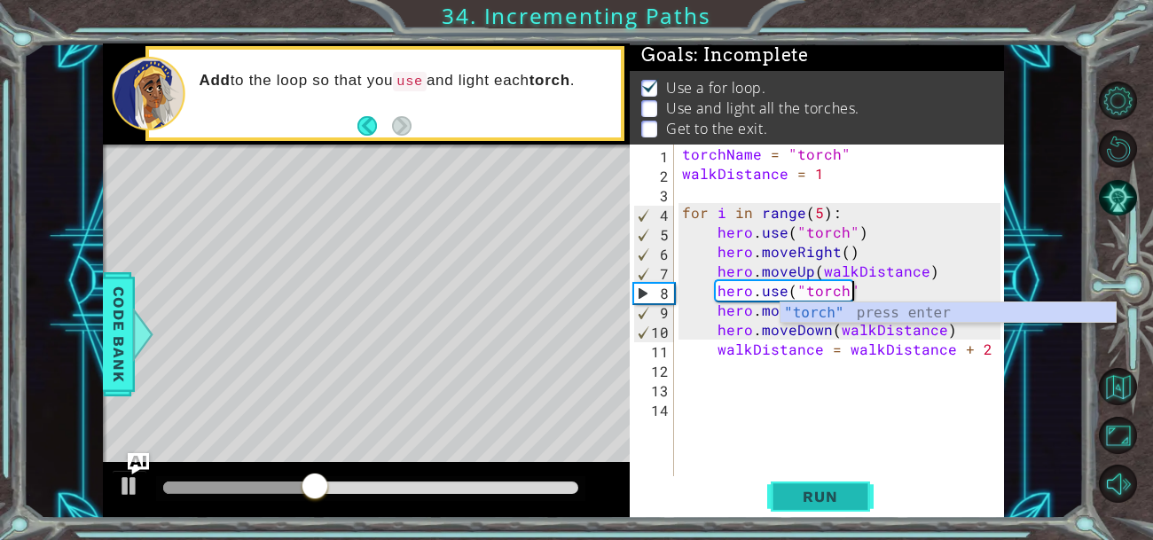
scroll to position [0, 10]
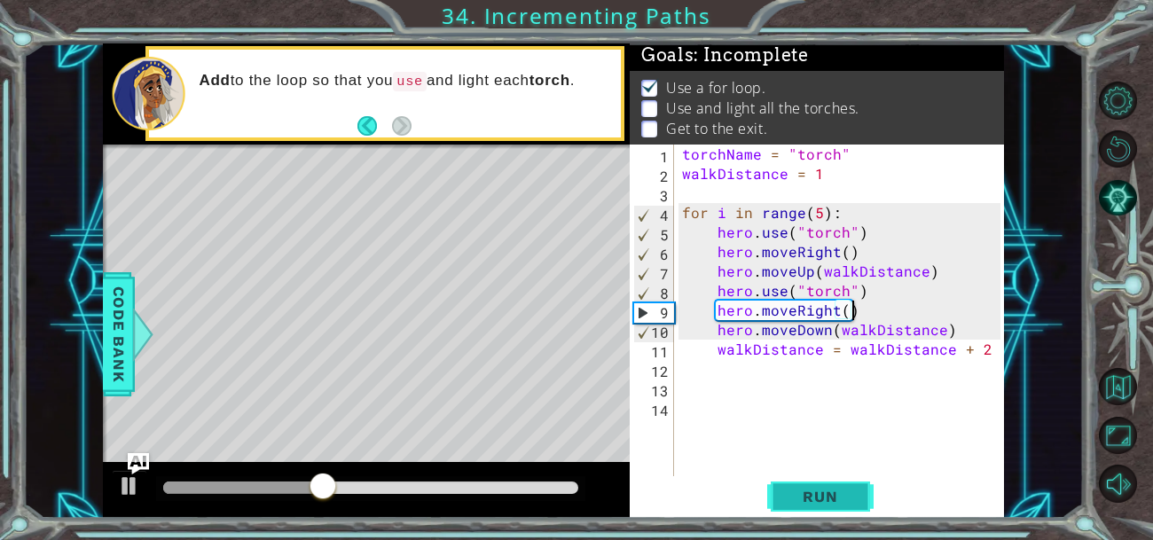
type textarea "hero.moveRight()"
click at [820, 506] on button "Run" at bounding box center [820, 495] width 106 height 37
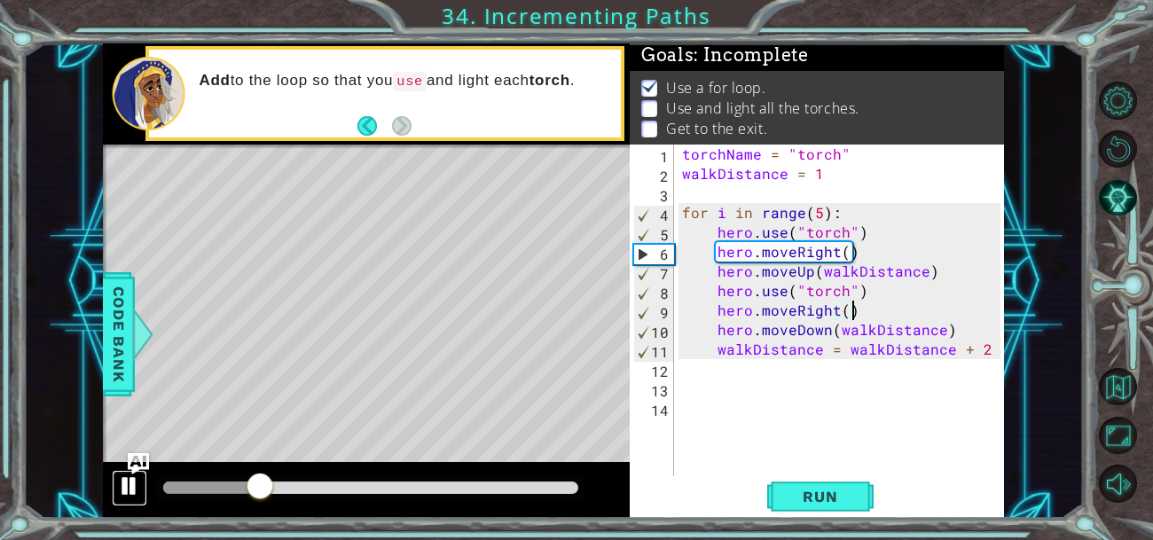
click at [141, 492] on button at bounding box center [129, 488] width 35 height 36
click at [111, 357] on span "Code Bank" at bounding box center [119, 334] width 28 height 108
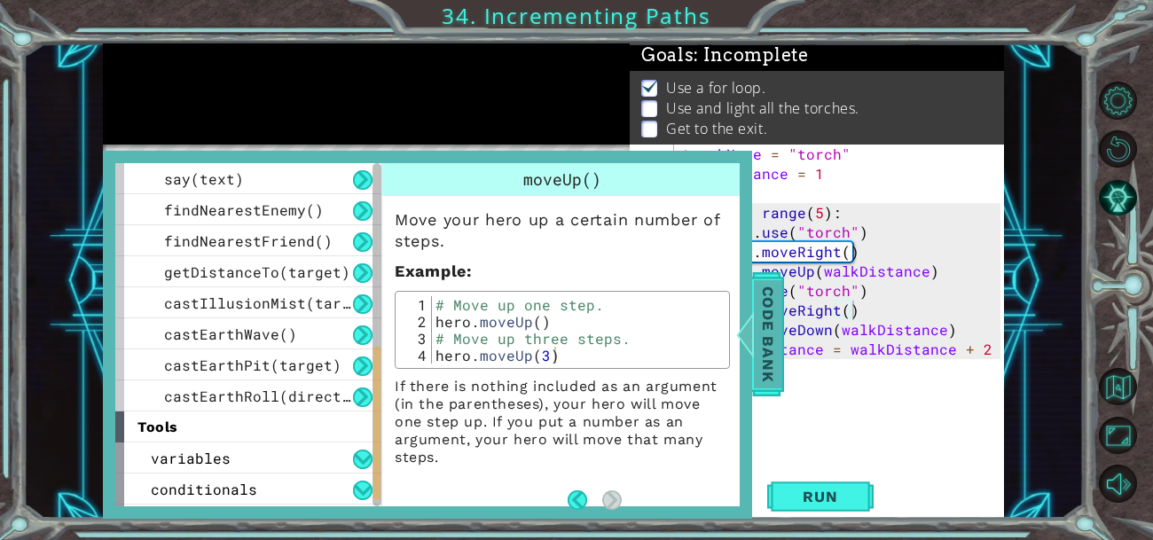
scroll to position [493, 0]
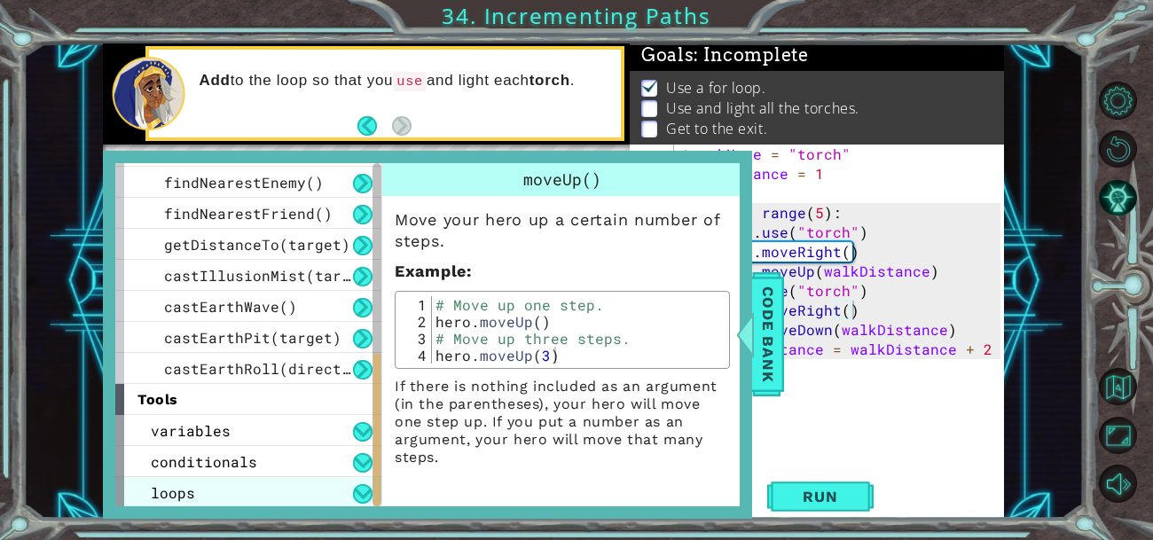
click at [182, 500] on div "loops" at bounding box center [248, 492] width 266 height 31
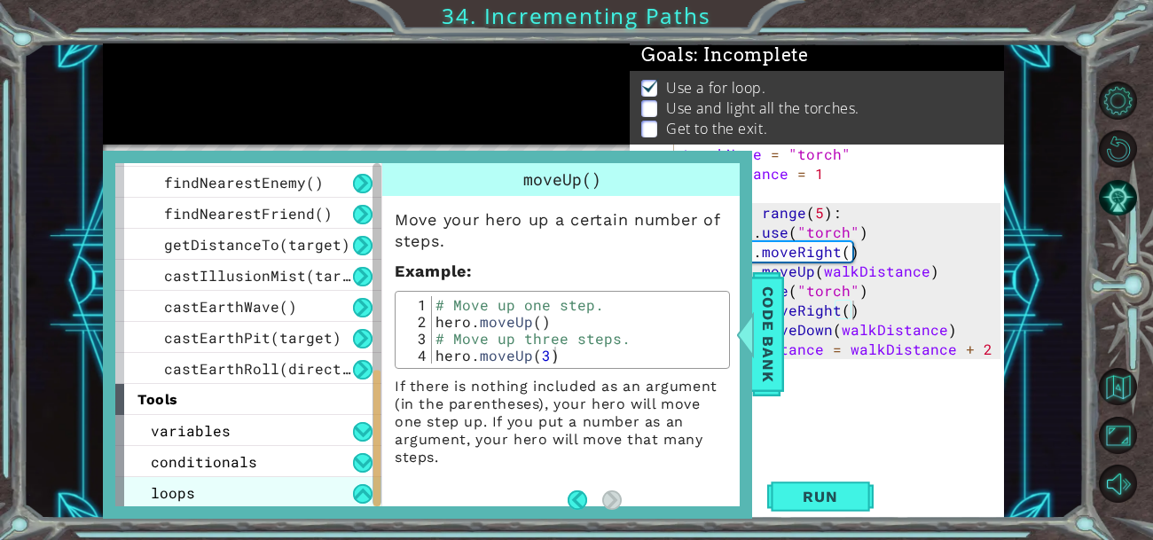
scroll to position [523, 0]
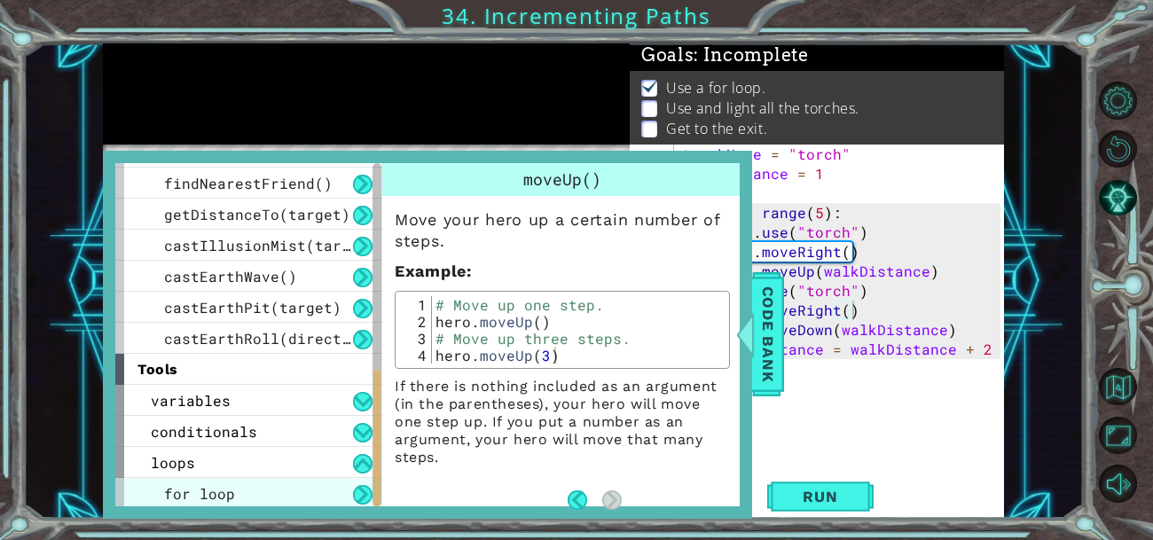
click at [213, 491] on span "for loop" at bounding box center [199, 493] width 71 height 19
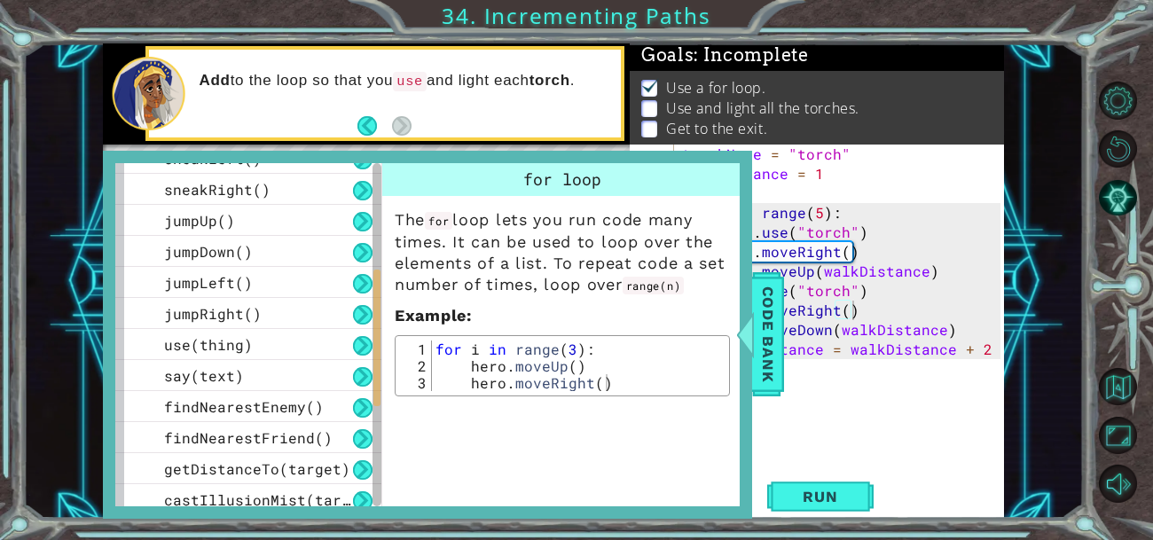
scroll to position [271, 0]
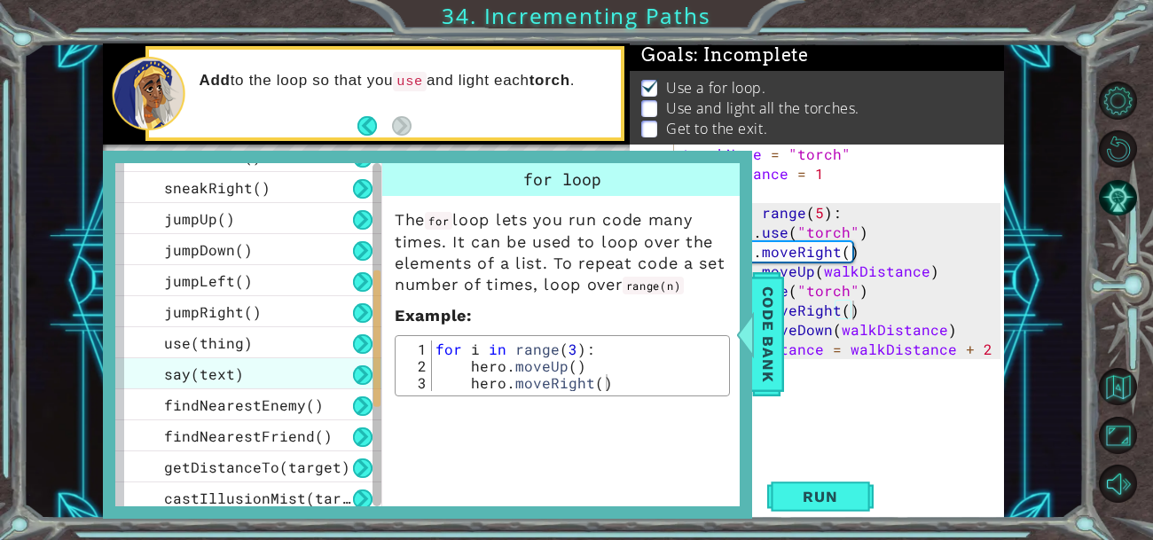
click at [167, 358] on div "say(text)" at bounding box center [248, 373] width 266 height 31
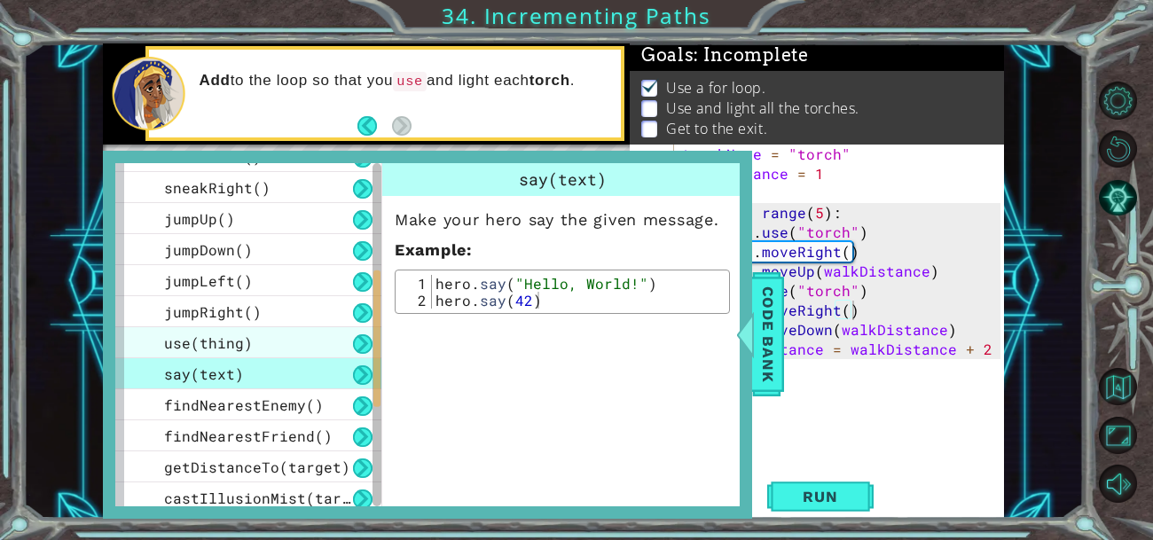
click at [174, 349] on span "use(thing)" at bounding box center [208, 343] width 89 height 19
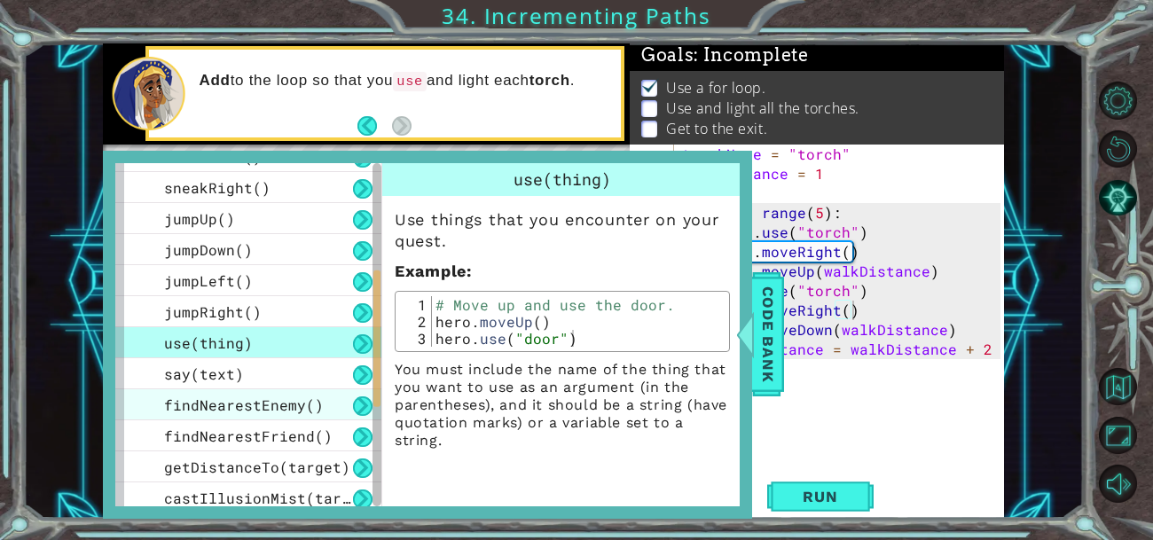
click at [164, 407] on span "findNearestEnemy()" at bounding box center [244, 405] width 160 height 19
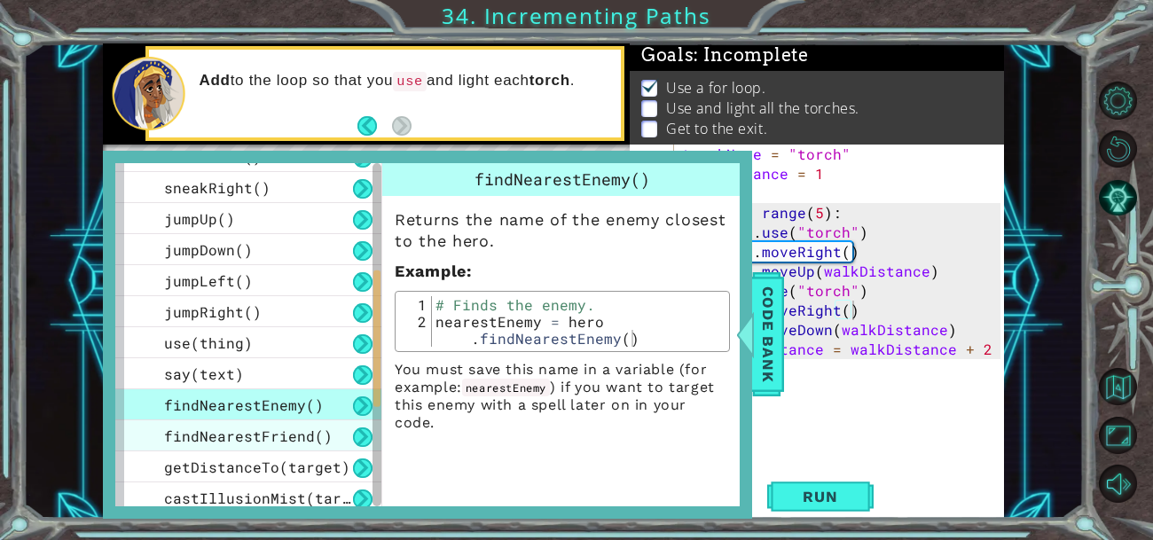
click at [169, 448] on div "findNearestFriend()" at bounding box center [248, 435] width 266 height 31
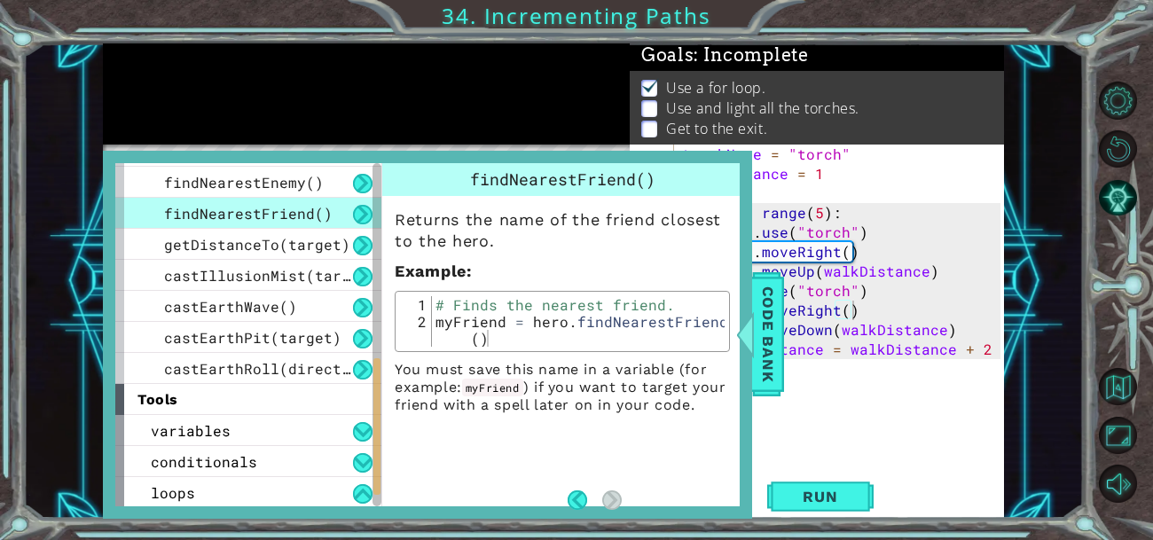
scroll to position [499, 0]
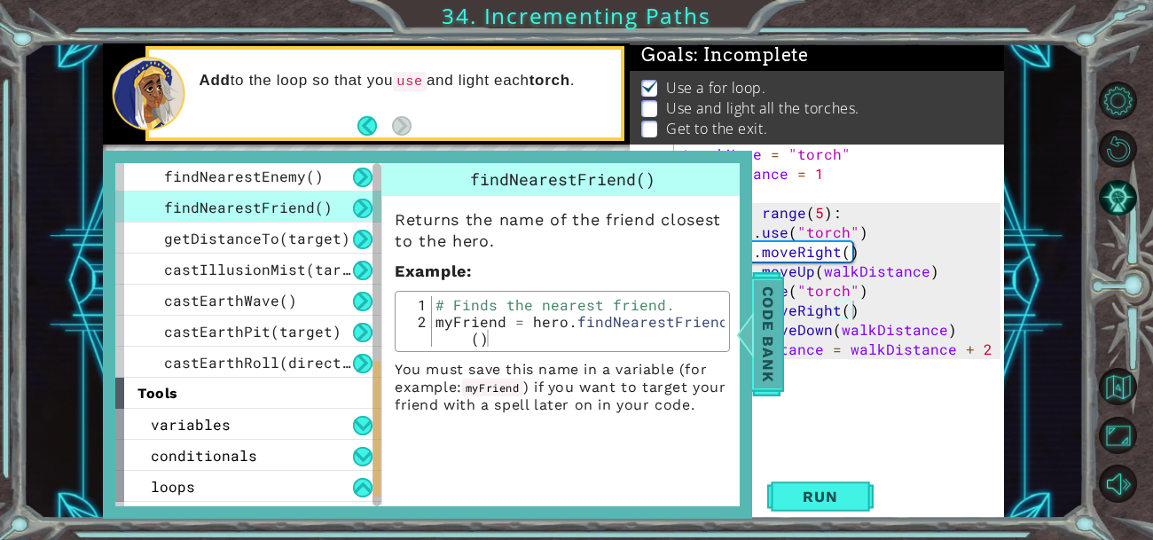
click at [771, 360] on span "Code Bank" at bounding box center [768, 334] width 28 height 108
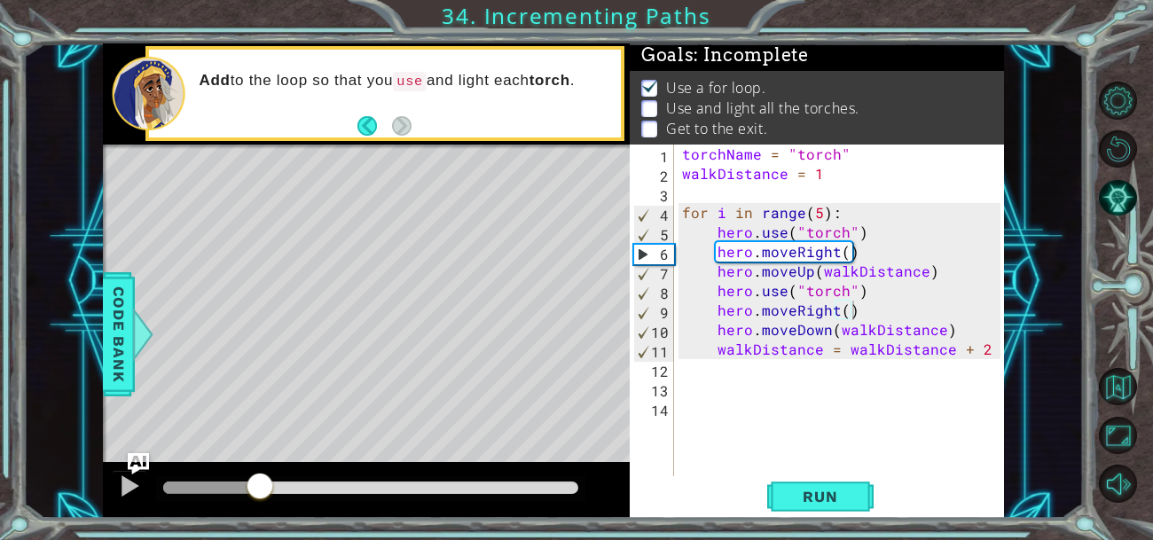
click at [840, 184] on div "torchName = "torch" walkDistance = 1 for i in range ( 5 ) : hero . use ( "torch…" at bounding box center [844, 330] width 331 height 371
click at [834, 169] on div "torchName = "torch" walkDistance = 1 for i in range ( 5 ) : hero . use ( "torch…" at bounding box center [844, 330] width 331 height 371
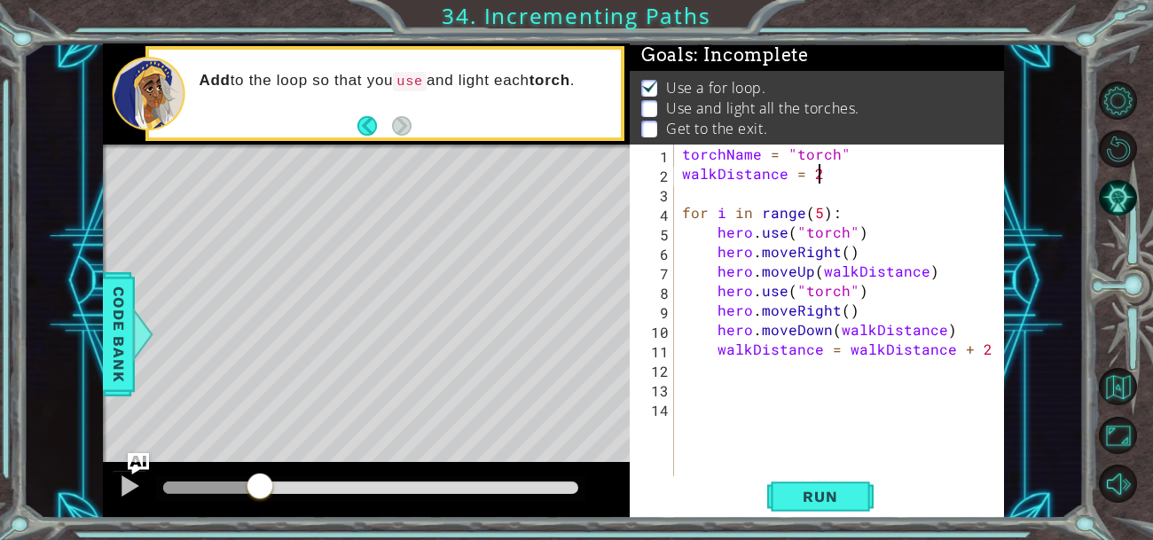
scroll to position [0, 7]
click at [987, 357] on div "torchName = "torch" walkDistance = 2 for i in range ( 5 ) : hero . use ( "torch…" at bounding box center [844, 330] width 331 height 371
type textarea "walkDistance = walkDistance + 1"
click at [815, 506] on button "Run" at bounding box center [820, 495] width 106 height 37
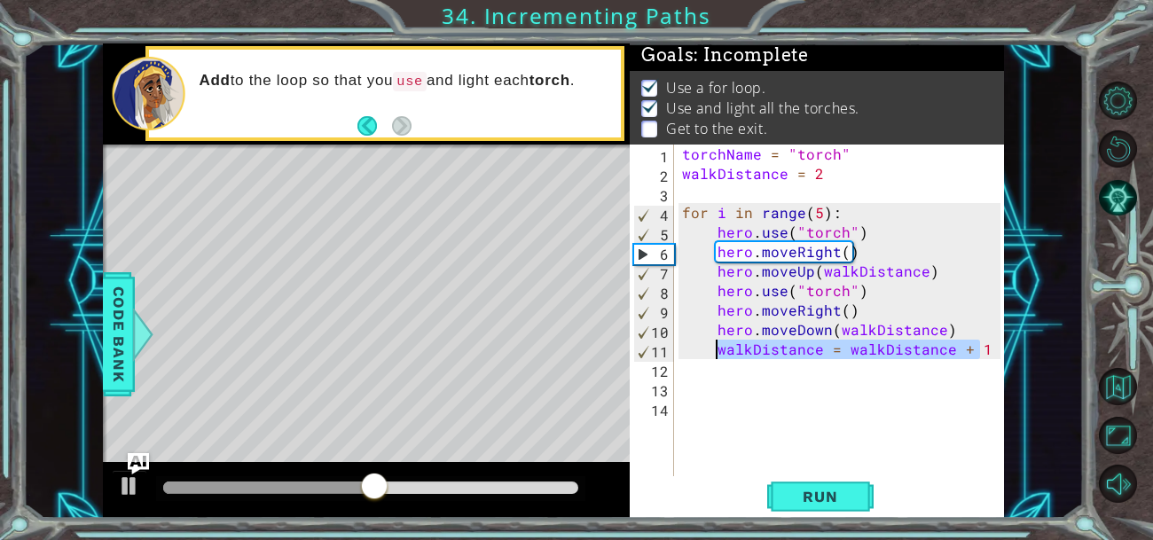
drag, startPoint x: 979, startPoint y: 351, endPoint x: 713, endPoint y: 352, distance: 266.1
click at [713, 352] on div "torchName = "torch" walkDistance = 2 for i in range ( 5 ) : hero . use ( "torch…" at bounding box center [844, 330] width 331 height 371
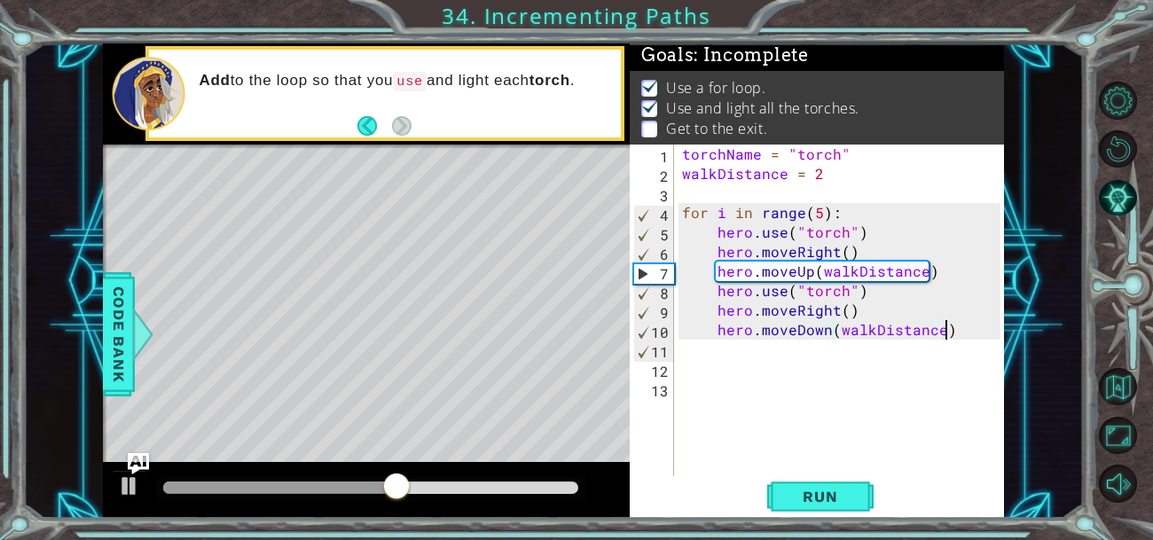
click at [883, 310] on div "torchName = "torch" walkDistance = 2 for i in range ( 5 ) : hero . use ( "torch…" at bounding box center [844, 330] width 331 height 371
type textarea "hero.moveRight()"
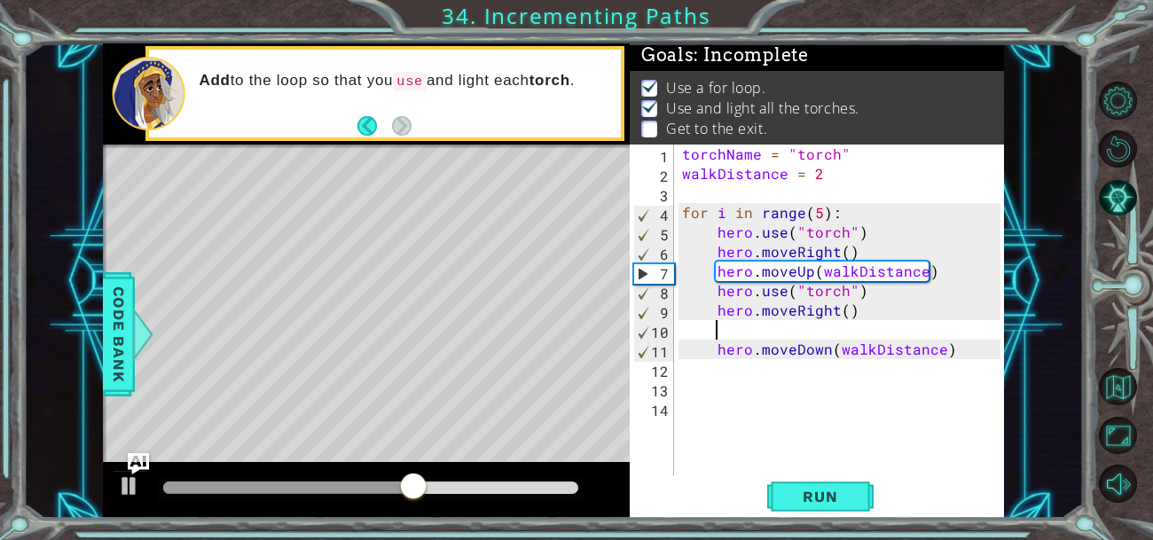
paste textarea "walkDistance = walkDistance + 1"
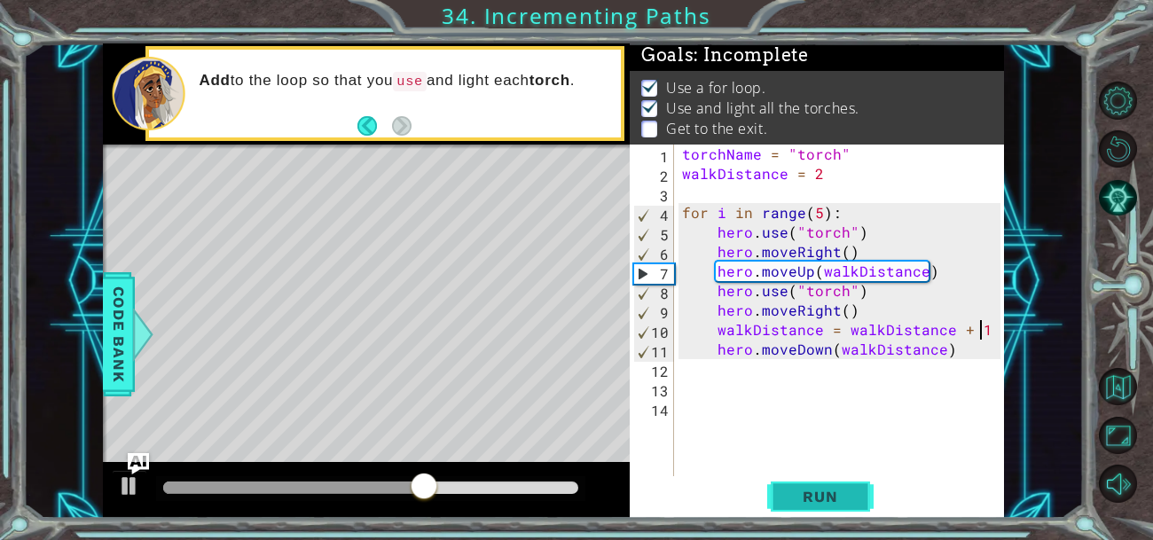
click at [846, 488] on span "Run" at bounding box center [820, 497] width 70 height 18
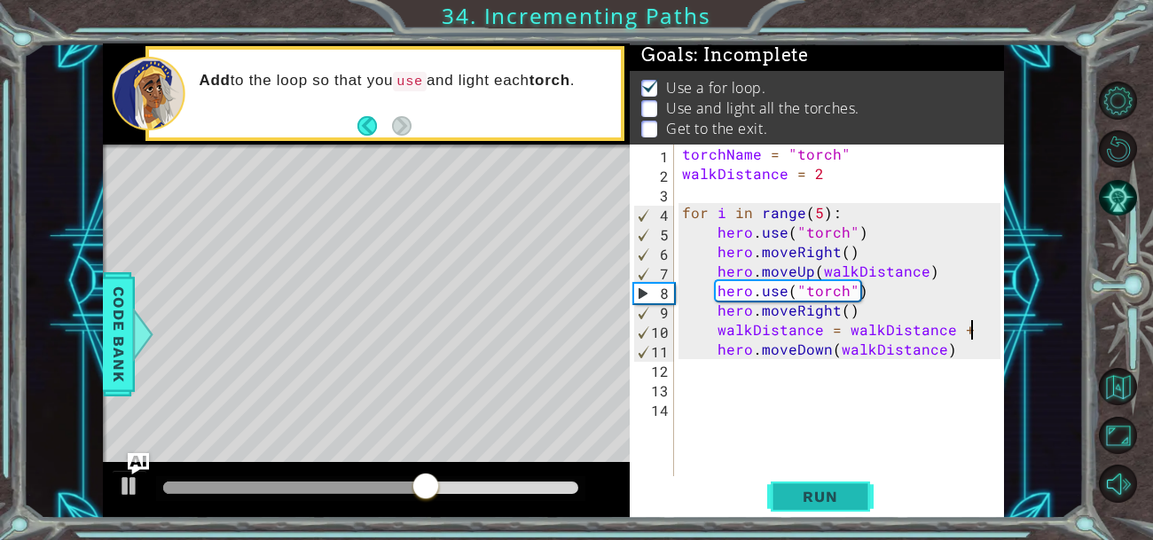
scroll to position [0, 17]
click at [846, 498] on span "Run" at bounding box center [820, 497] width 70 height 18
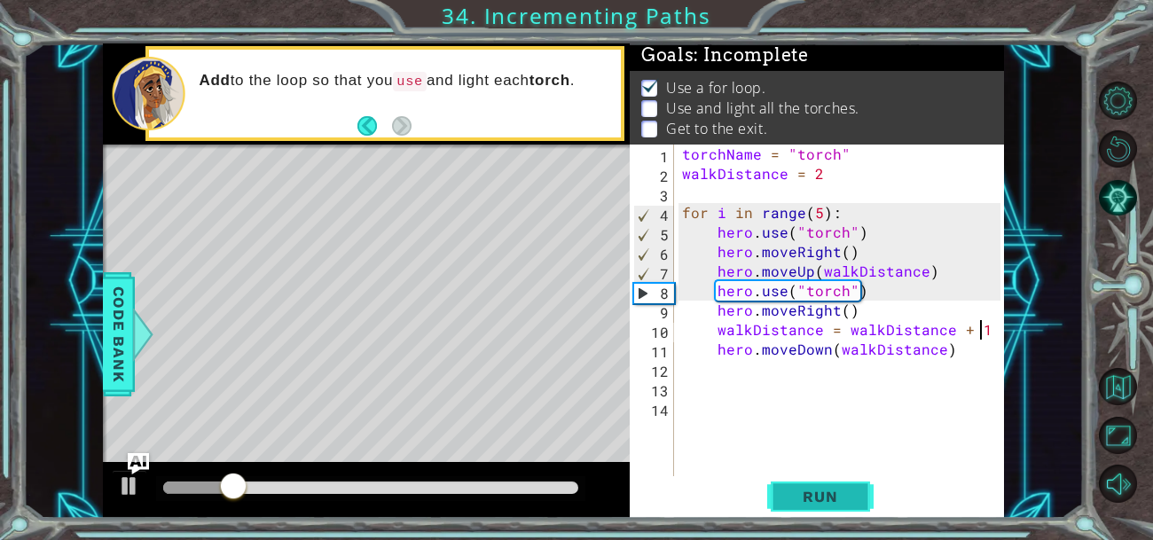
scroll to position [0, 18]
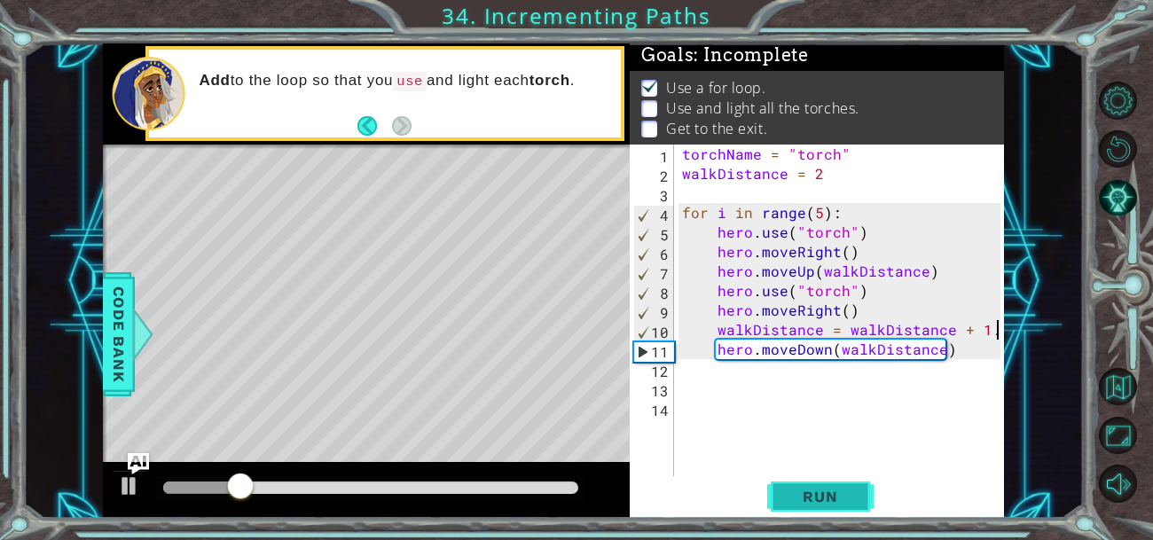
click at [833, 484] on button "Run" at bounding box center [820, 495] width 106 height 37
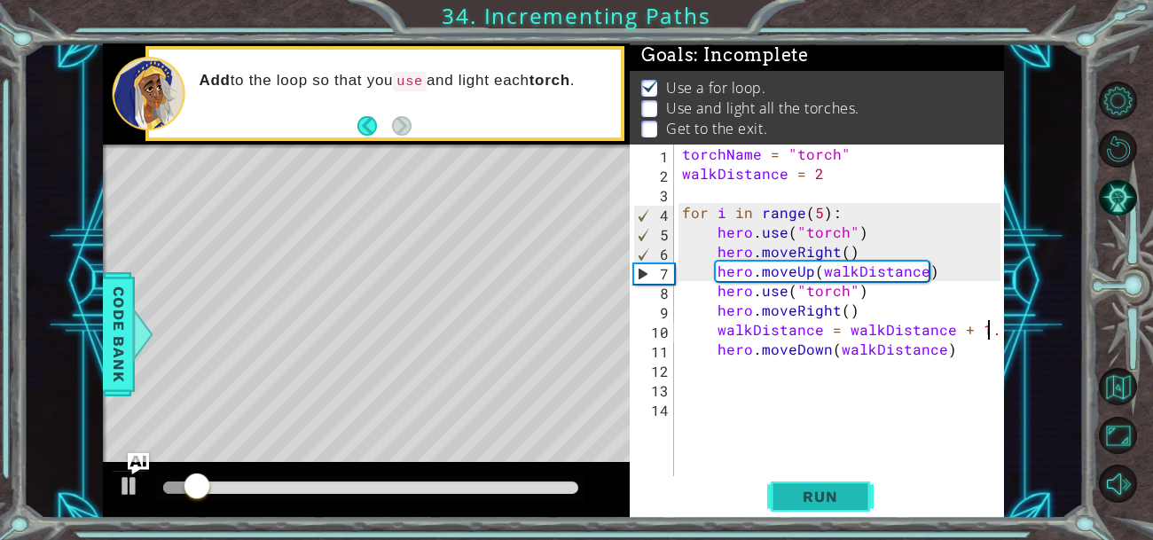
type textarea "walkDistance = walkDistance + 1"
click at [709, 417] on div "torchName = "torch" walkDistance = 2 for i in range ( 5 ) : hero . use ( "torch…" at bounding box center [844, 330] width 331 height 371
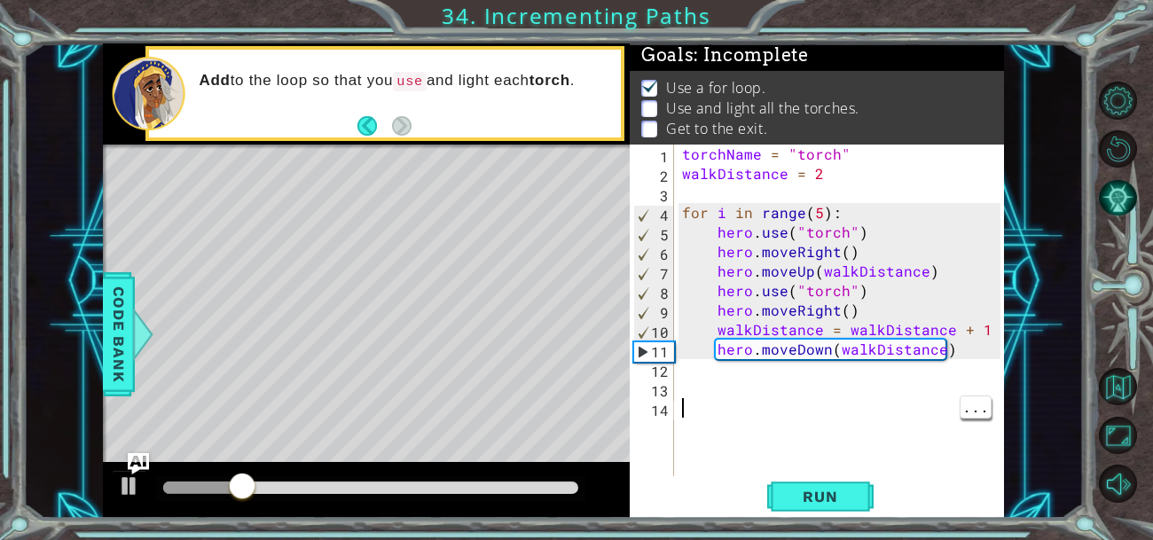
click at [1129, 197] on button "AI Hint" at bounding box center [1118, 198] width 38 height 38
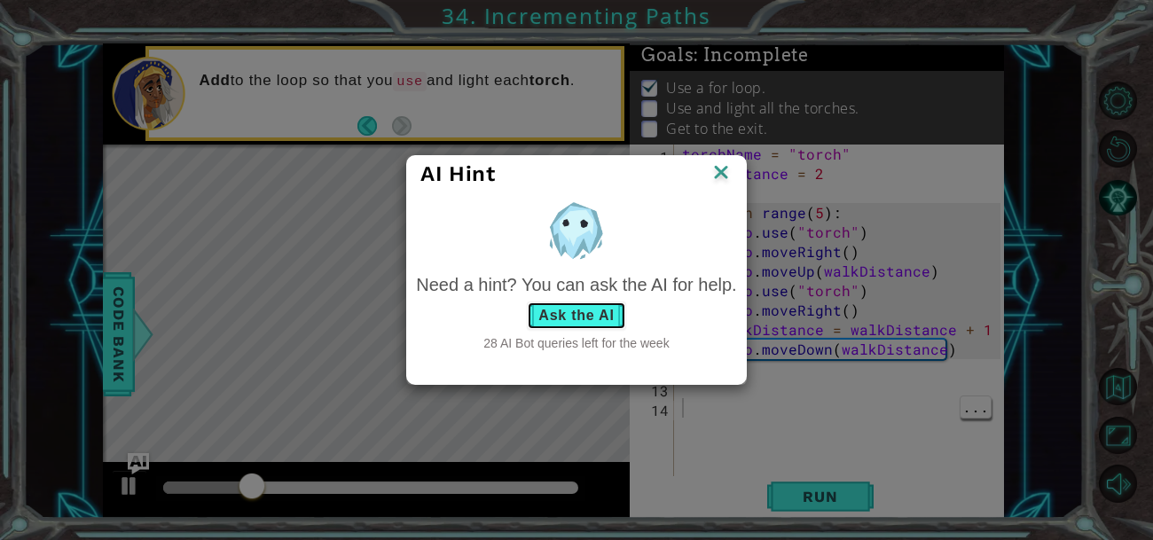
click at [594, 319] on button "Ask the AI" at bounding box center [576, 316] width 98 height 28
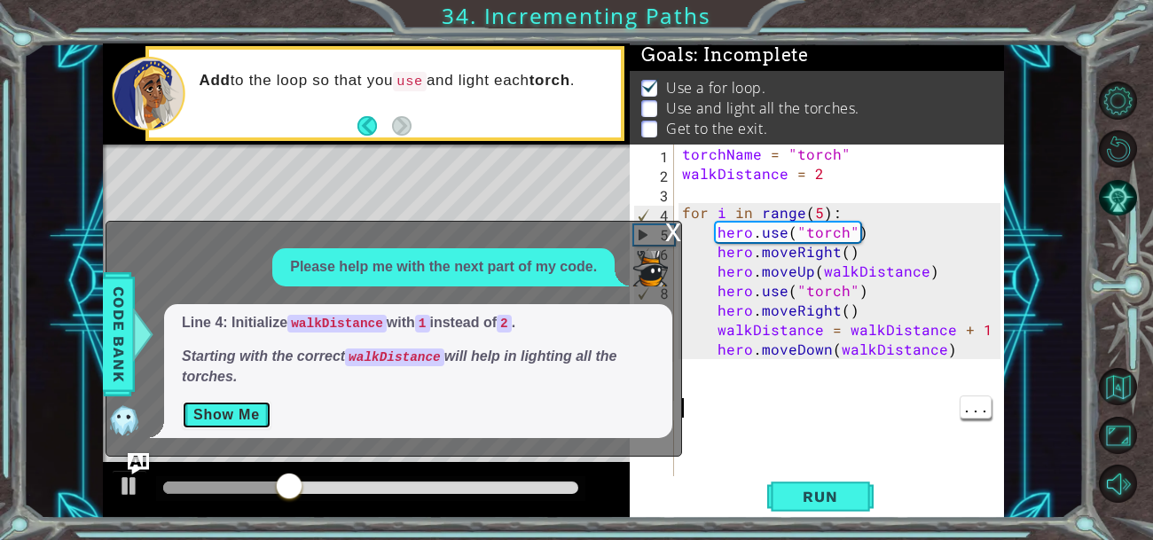
click at [203, 420] on button "Show Me" at bounding box center [227, 415] width 90 height 28
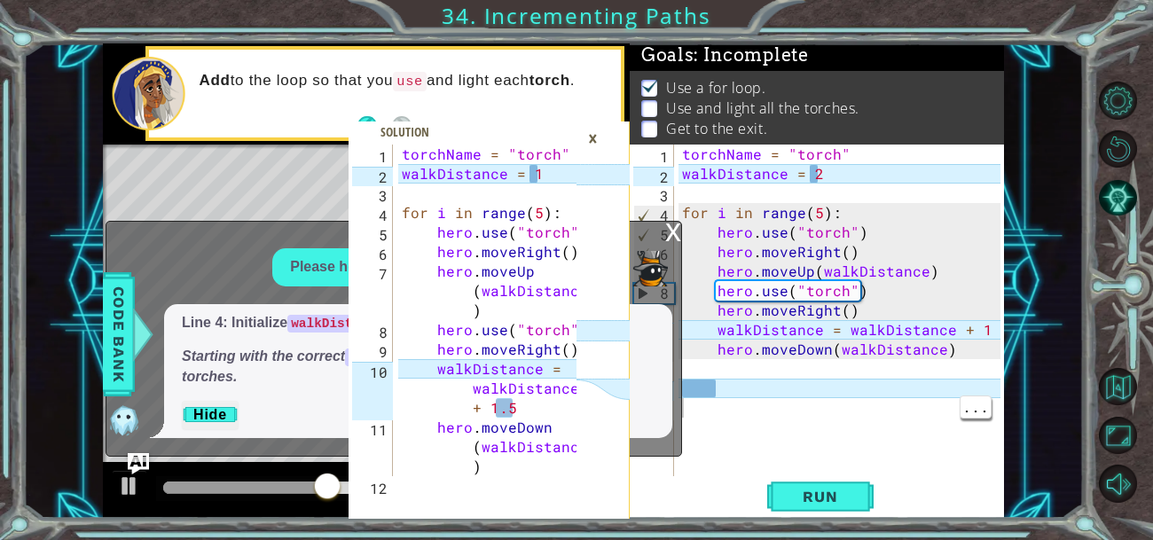
click at [827, 163] on div "torchName = "torch" walkDistance = 2 for i in range ( 5 ) : hero . use ( "torch…" at bounding box center [844, 330] width 331 height 371
click at [834, 182] on div "torchName = "torch" walkDistance = 2 for i in range ( 5 ) : hero . use ( "torch…" at bounding box center [844, 330] width 331 height 371
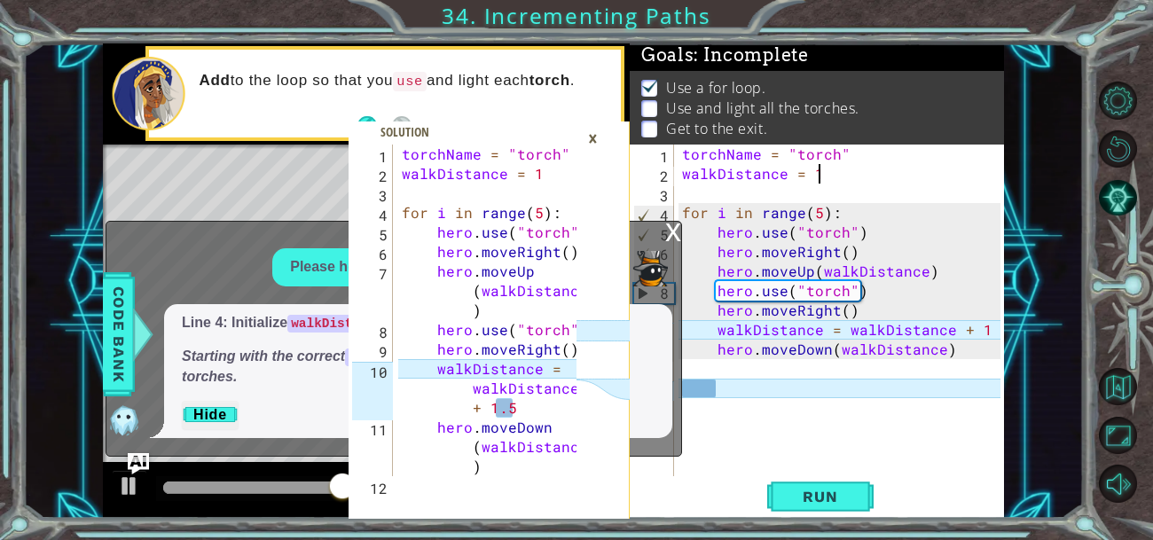
scroll to position [0, 7]
click at [983, 345] on div "torchName = "torch" walkDistance = 1 for i in range ( 5 ) : hero . use ( "torch…" at bounding box center [844, 330] width 331 height 371
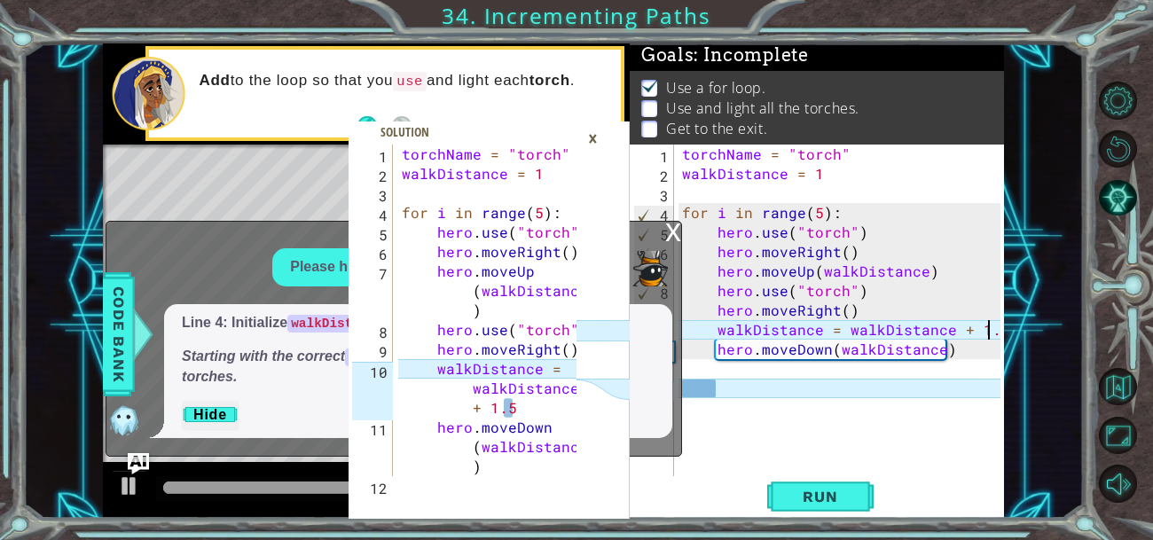
scroll to position [0, 18]
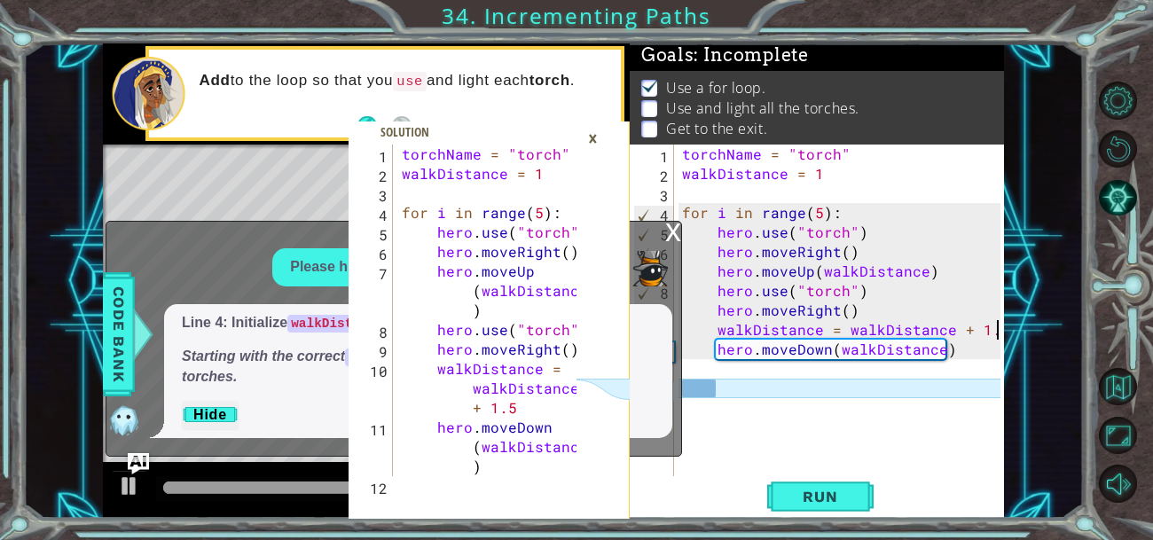
click at [597, 133] on div "×" at bounding box center [592, 138] width 27 height 30
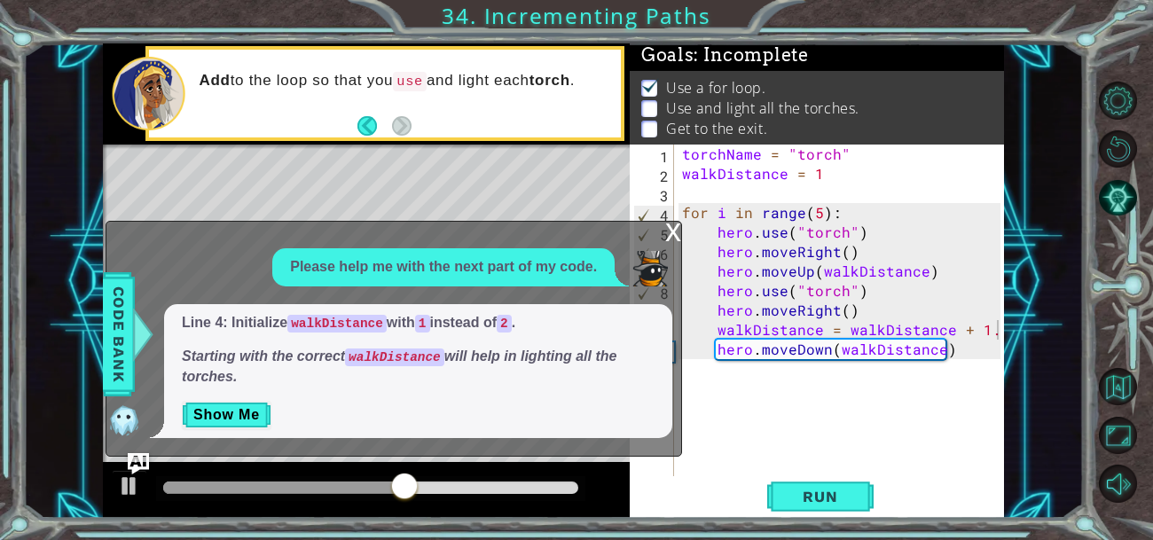
click at [668, 237] on div "x" at bounding box center [673, 231] width 16 height 18
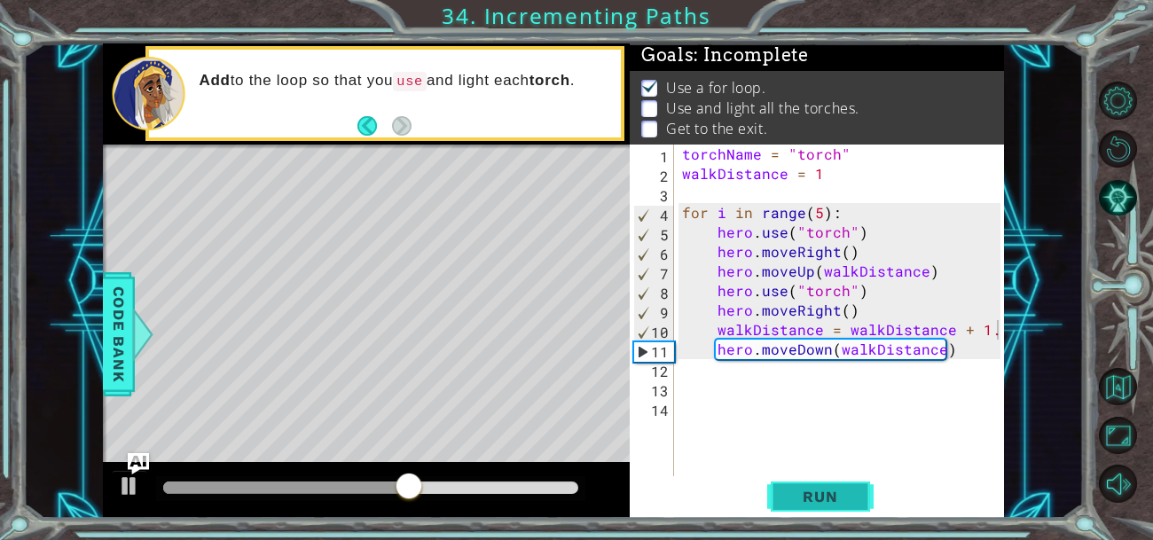
click at [836, 506] on button "Run" at bounding box center [820, 495] width 106 height 37
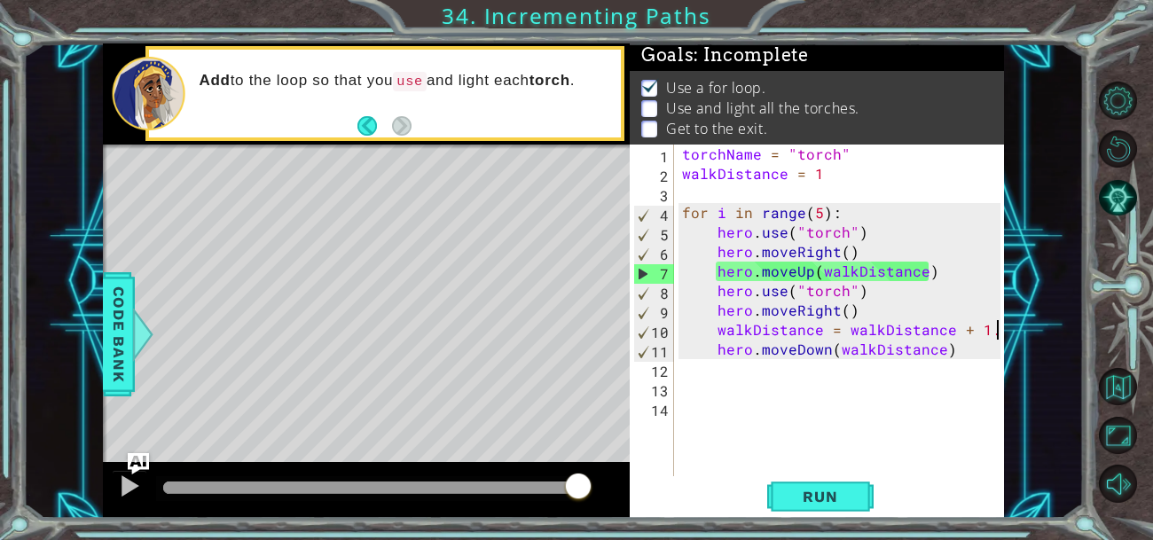
drag, startPoint x: 291, startPoint y: 485, endPoint x: 622, endPoint y: 498, distance: 331.1
click at [622, 498] on div at bounding box center [366, 490] width 527 height 57
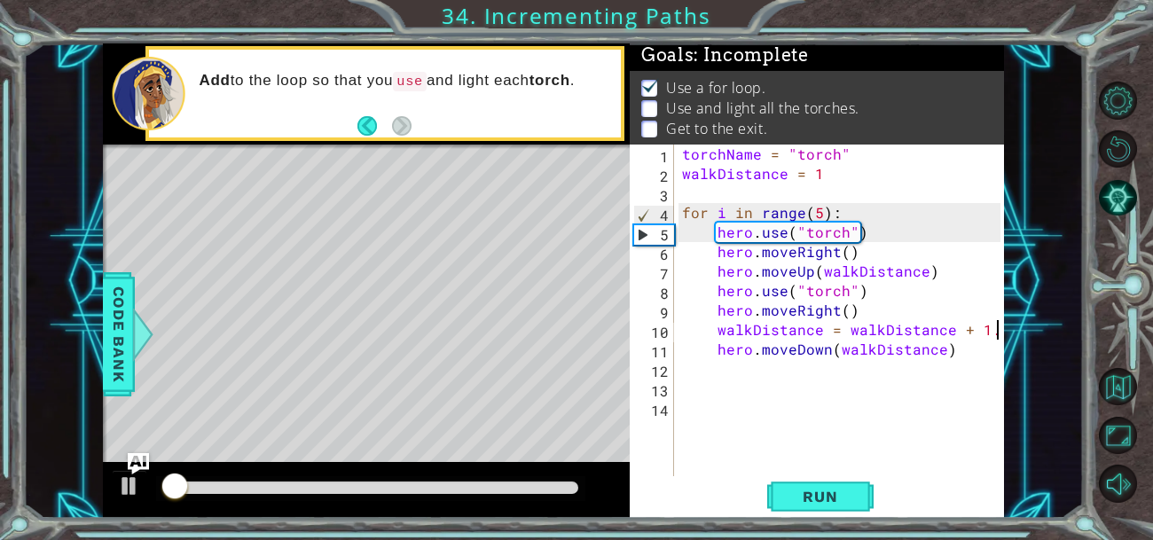
click at [573, 492] on div at bounding box center [370, 488] width 415 height 12
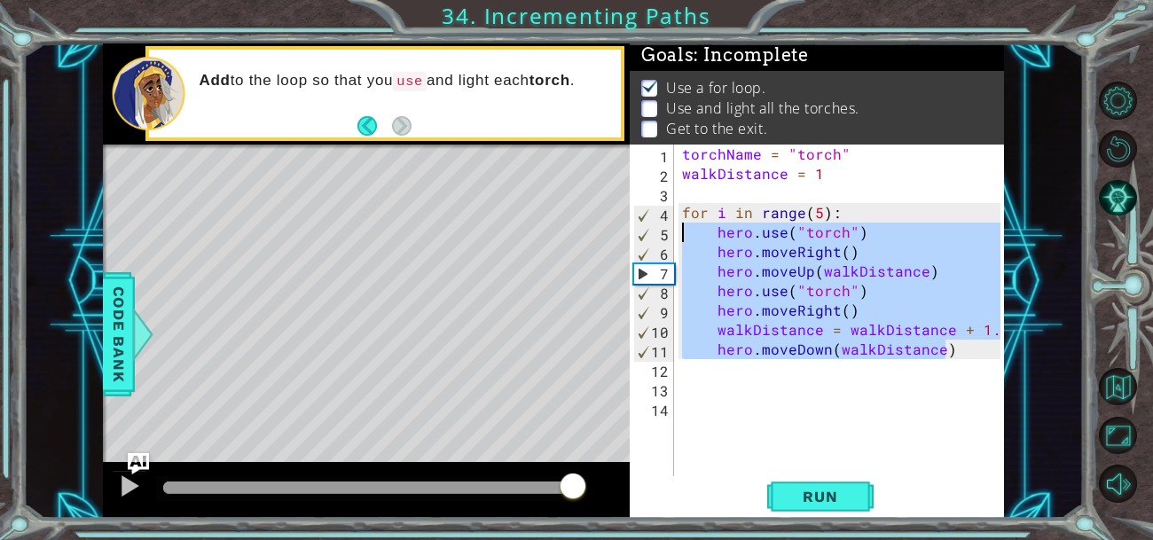
click at [577, 226] on div "1 2 3 4 5 6 7 8 9 10 11 12 torchName = "torch" walkDistance = 1 for i in range …" at bounding box center [553, 280] width 901 height 475
type textarea "hero.use("torch") hero.moveRight()"
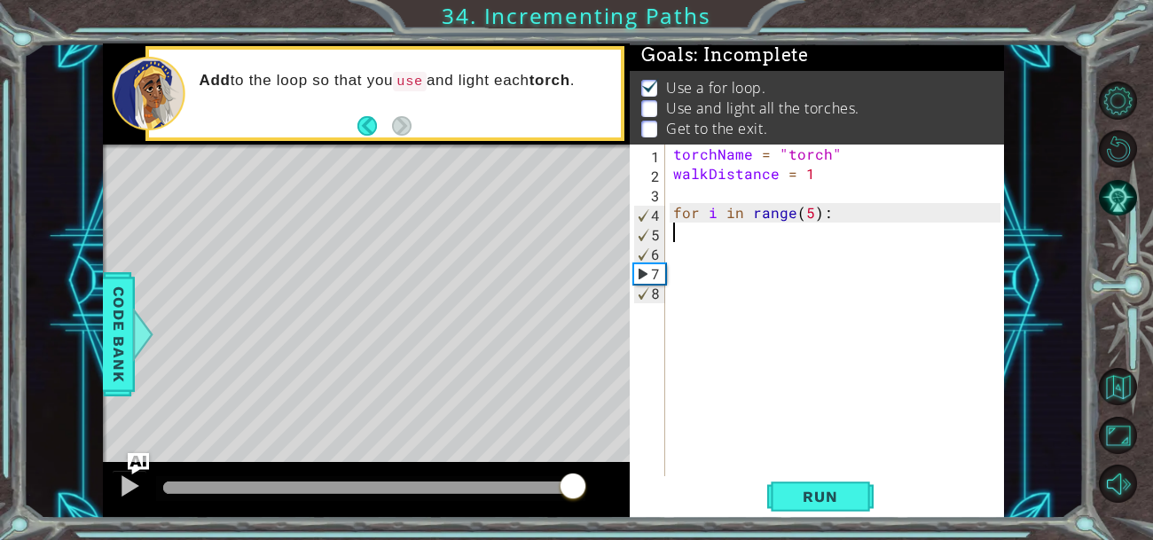
scroll to position [0, 0]
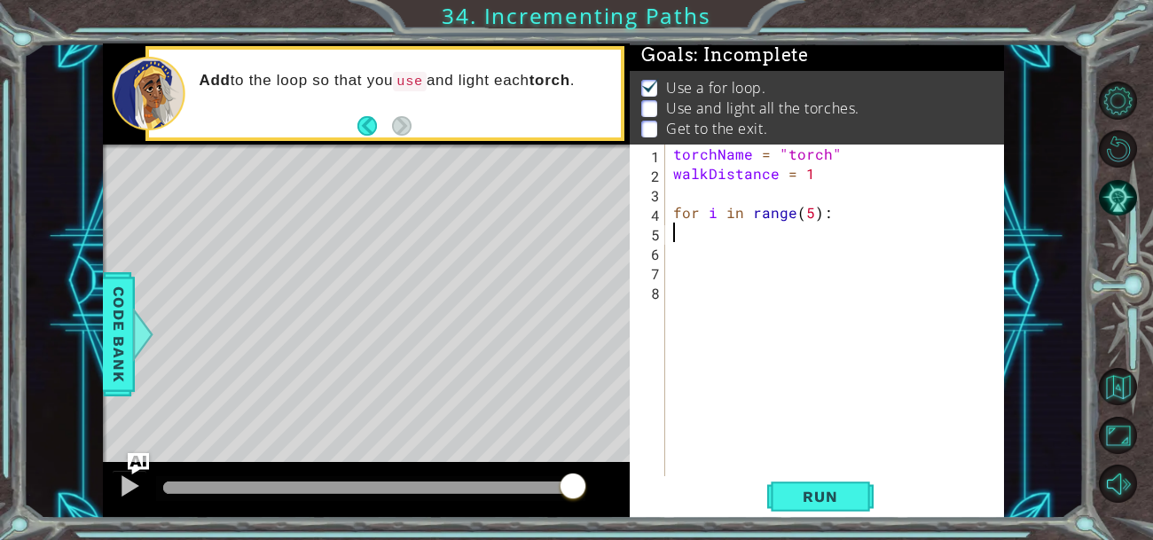
type textarea "for i in range(5):"
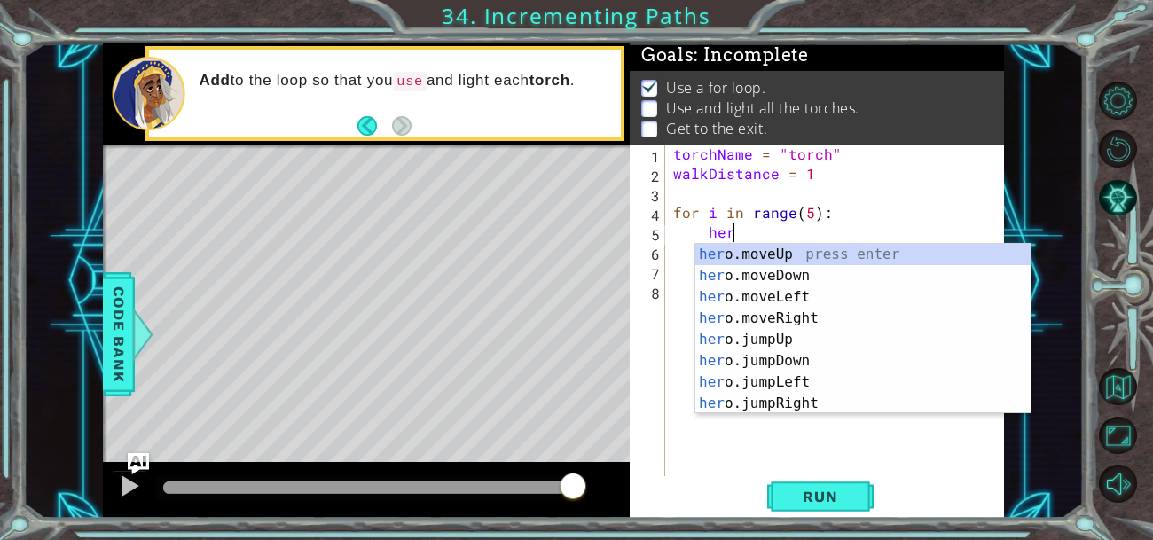
scroll to position [0, 3]
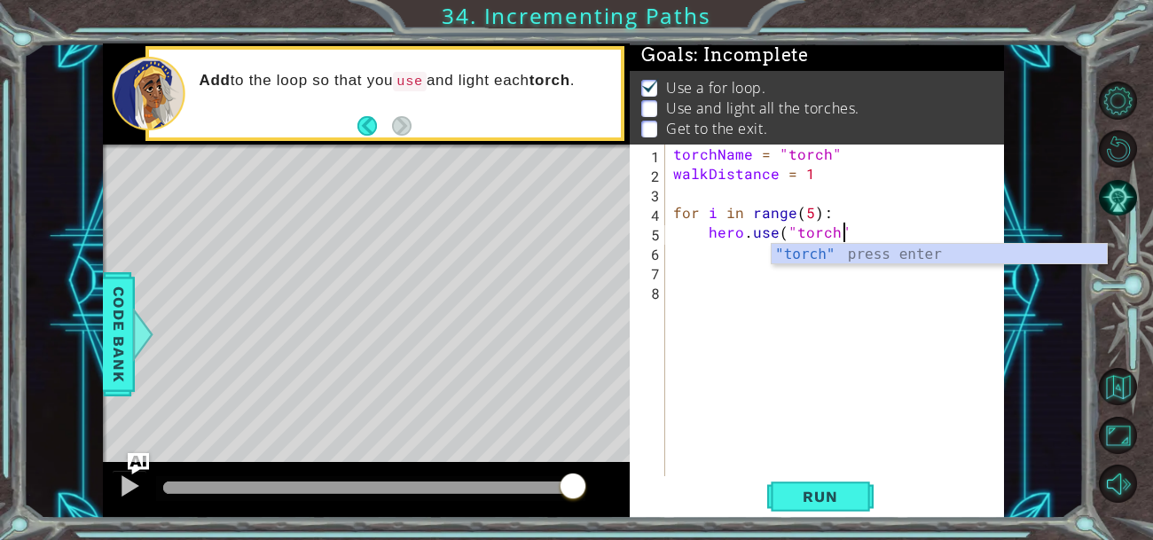
type textarea "hero.use("torch")"
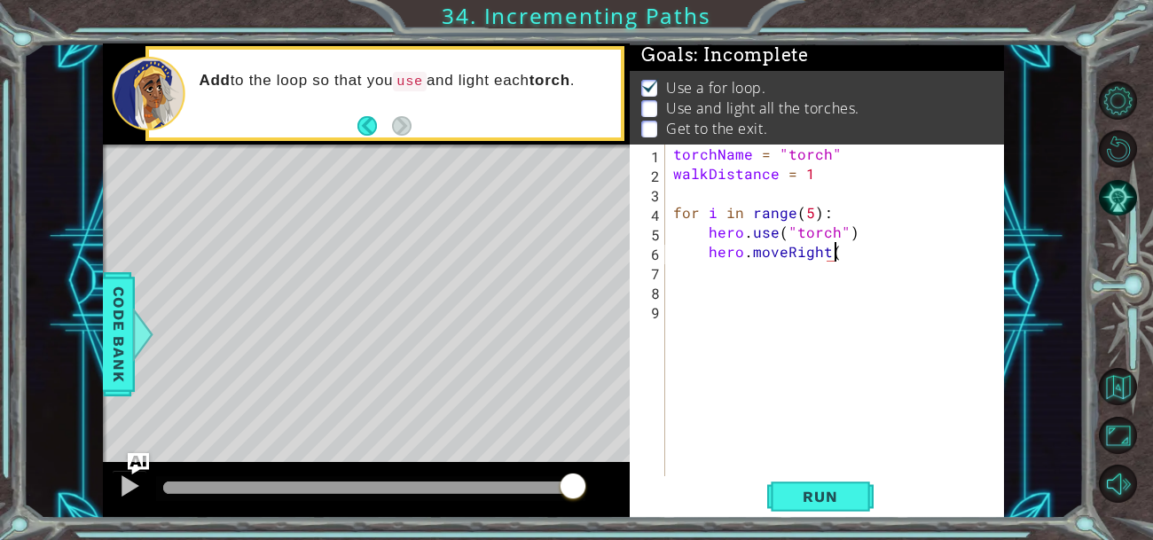
type textarea "hero.moveRight()"
drag, startPoint x: 969, startPoint y: 255, endPoint x: 845, endPoint y: 250, distance: 124.3
click at [845, 250] on div "torchName = "torch" walkDistance = 1 for i in range ( 5 ) : hero . use ( "torch…" at bounding box center [839, 330] width 339 height 371
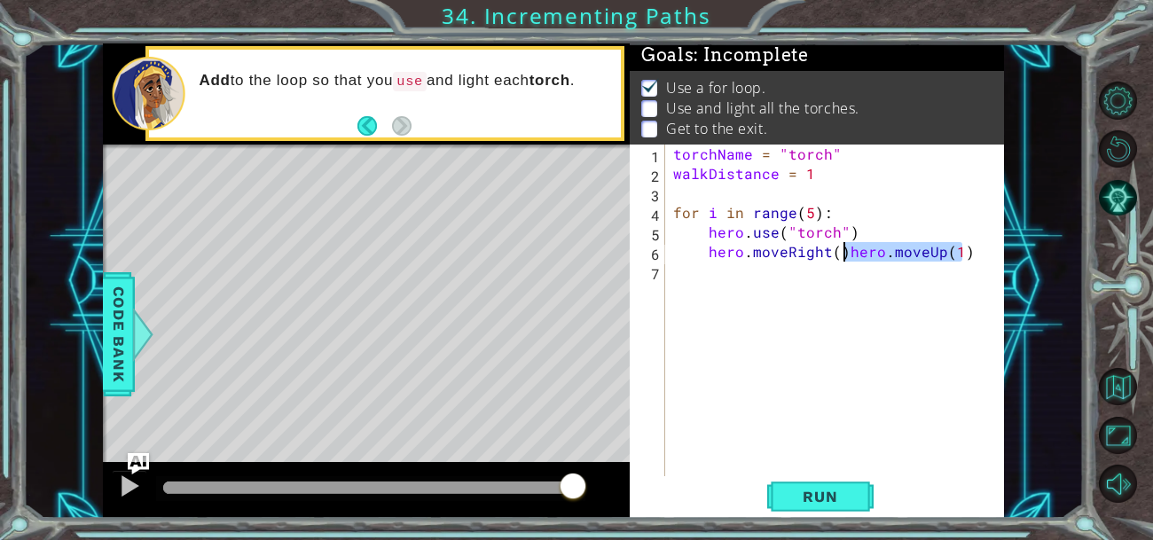
type textarea "hero.moveRight()"
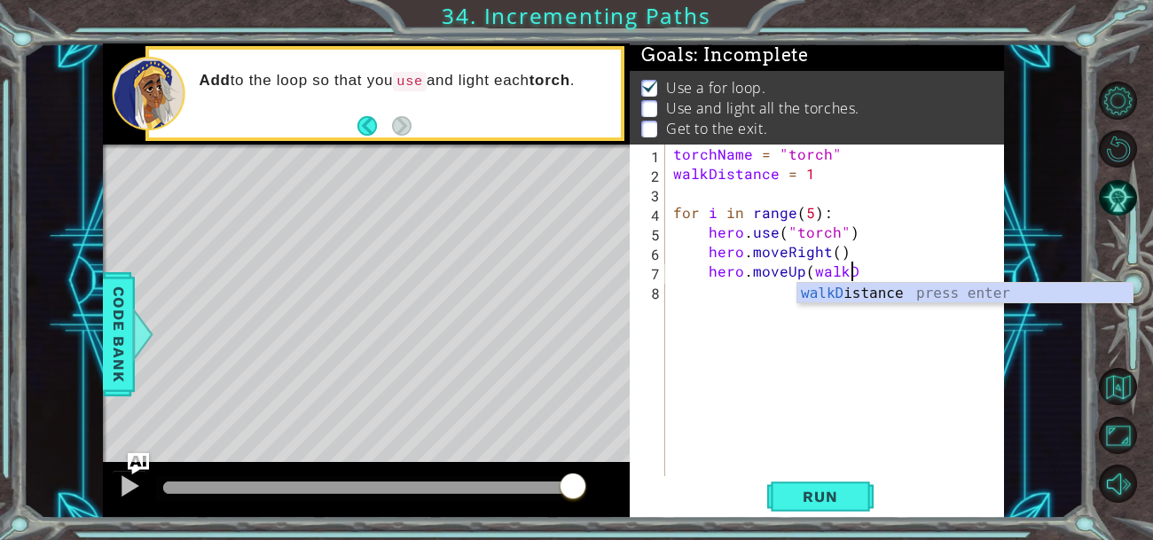
scroll to position [0, 11]
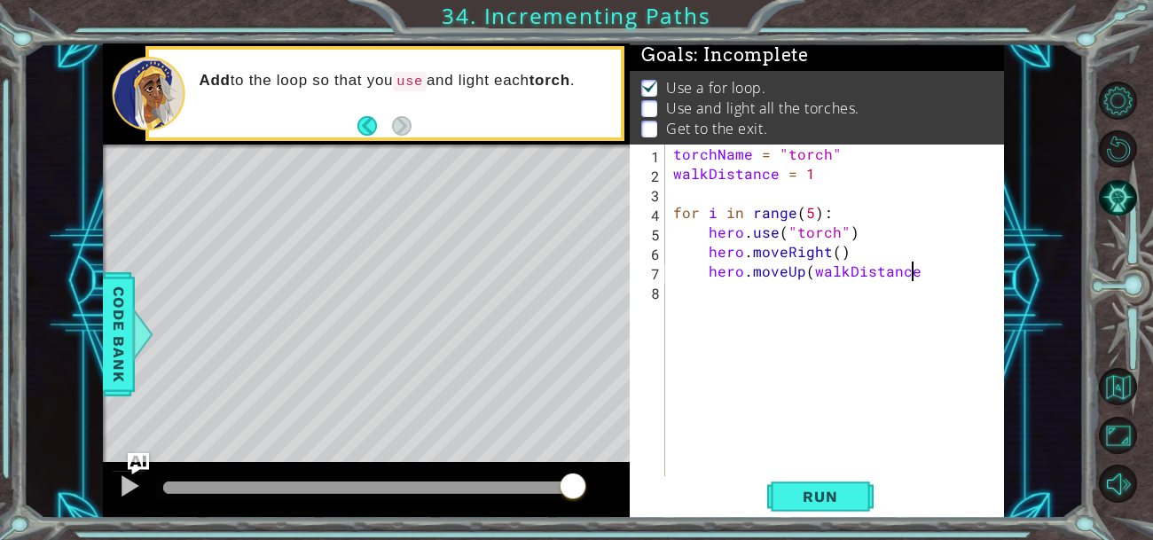
type textarea "hero.moveUp(walkDistance)"
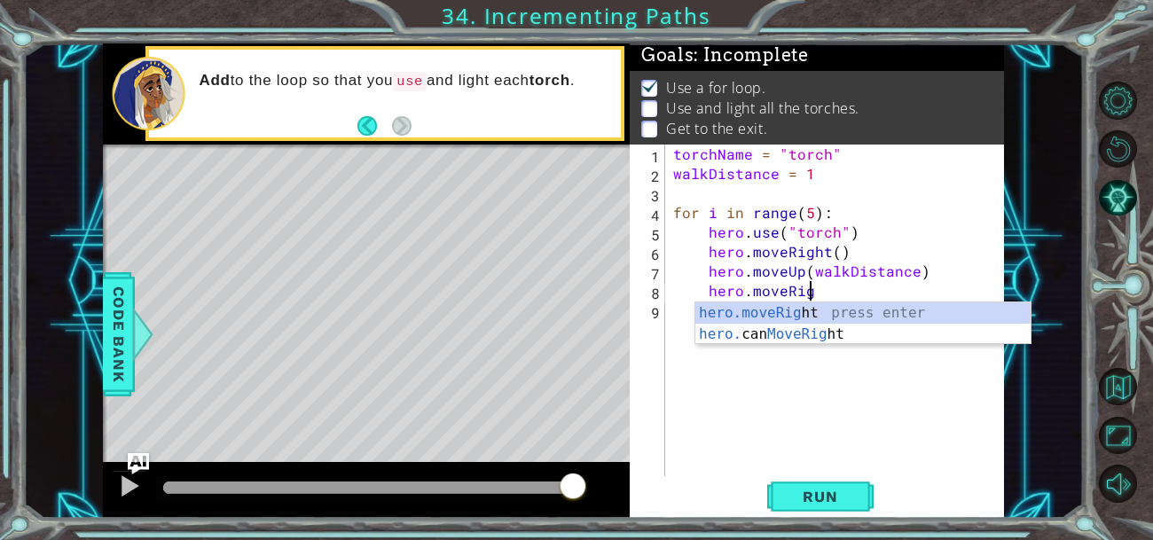
scroll to position [0, 8]
type textarea "hero.moveRight()"
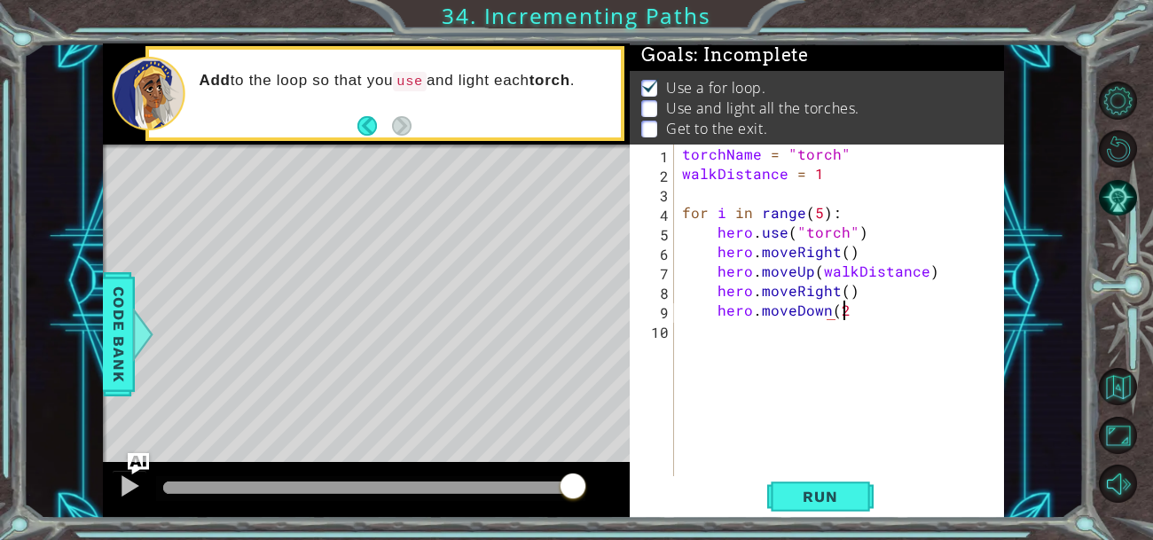
scroll to position [0, 9]
type textarea "hero.moveDown(2)"
click at [840, 514] on button "Run" at bounding box center [820, 495] width 106 height 37
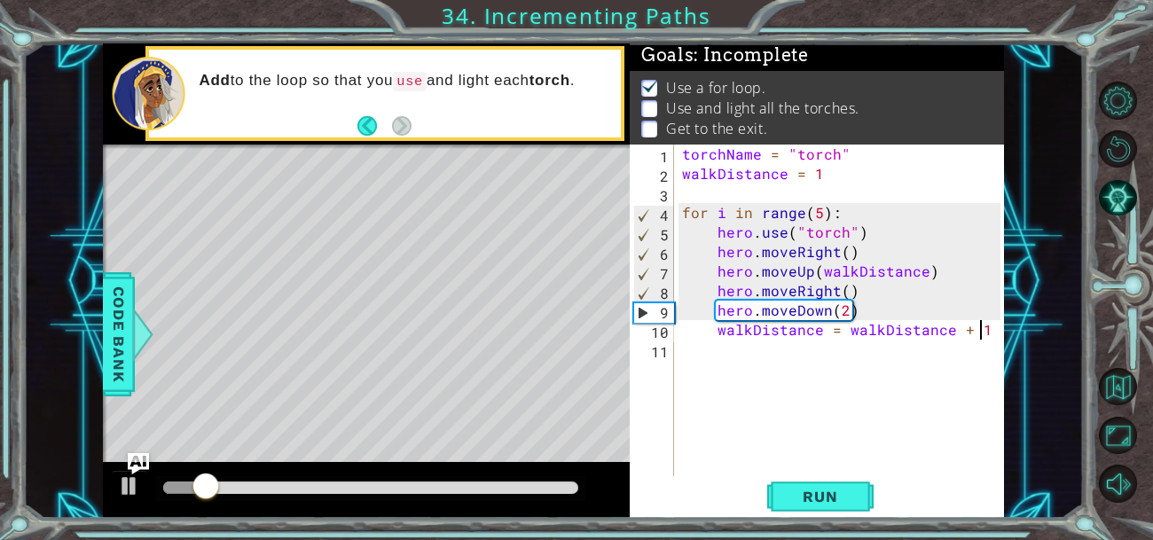
click at [833, 308] on div "torchName = "torch" walkDistance = 1 for i in range ( 5 ) : hero . use ( "torch…" at bounding box center [844, 330] width 331 height 371
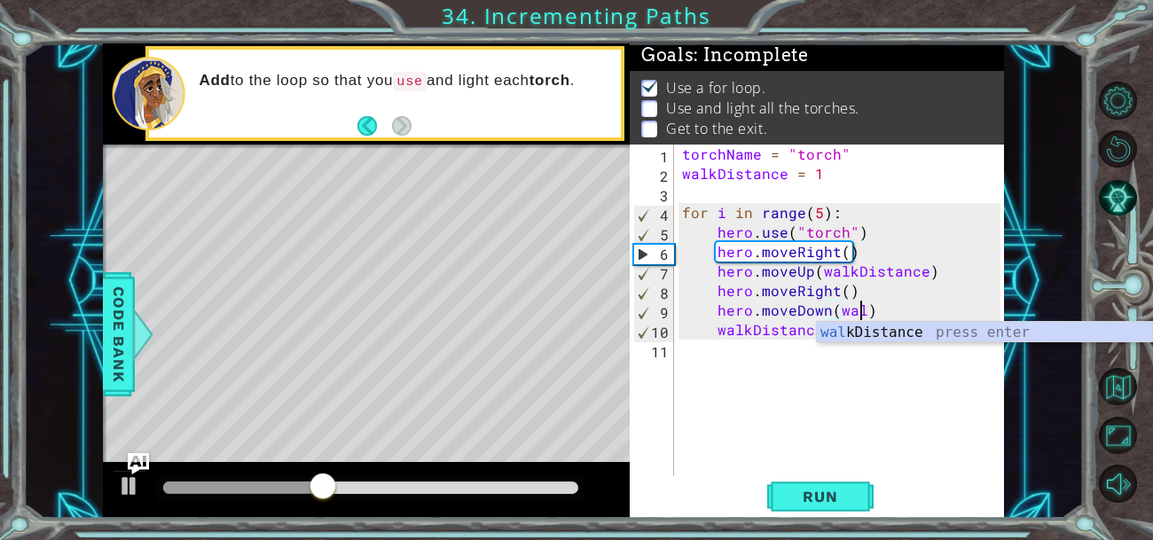
scroll to position [0, 11]
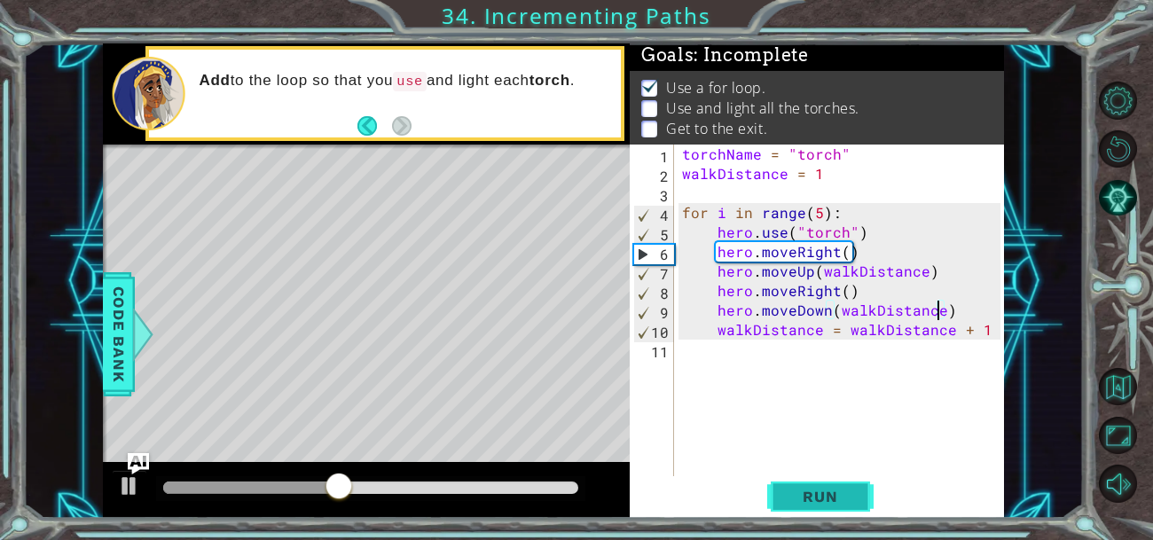
click at [838, 506] on button "Run" at bounding box center [820, 495] width 106 height 37
click at [979, 329] on div "torchName = "torch" walkDistance = 1 for i in range ( 5 ) : hero . use ( "torch…" at bounding box center [844, 330] width 331 height 371
click at [855, 498] on span "Run" at bounding box center [820, 497] width 70 height 18
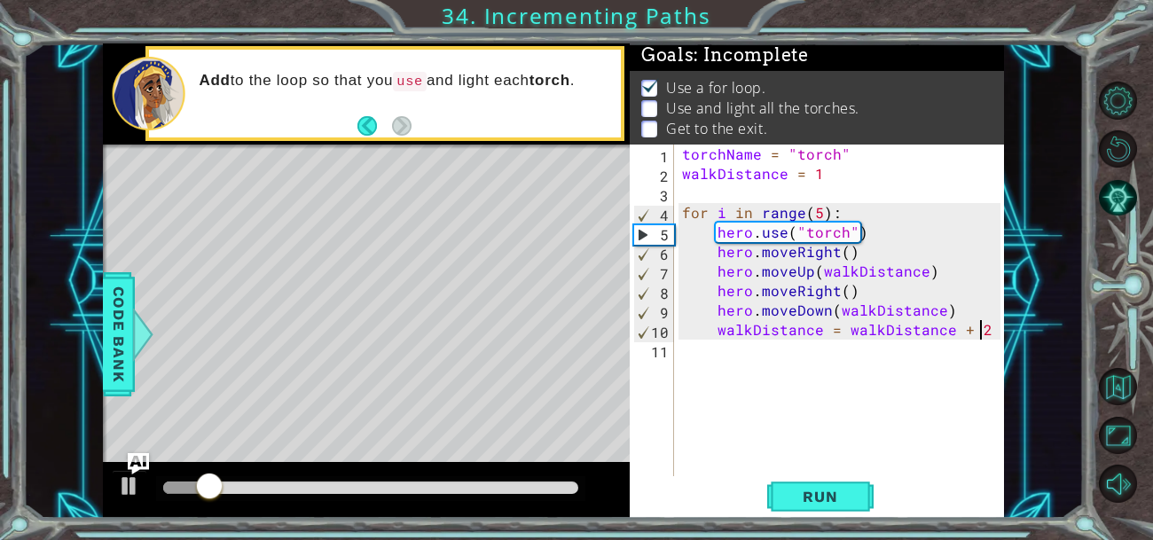
click at [980, 332] on div "torchName = "torch" walkDistance = 1 for i in range ( 5 ) : hero . use ( "torch…" at bounding box center [844, 330] width 331 height 371
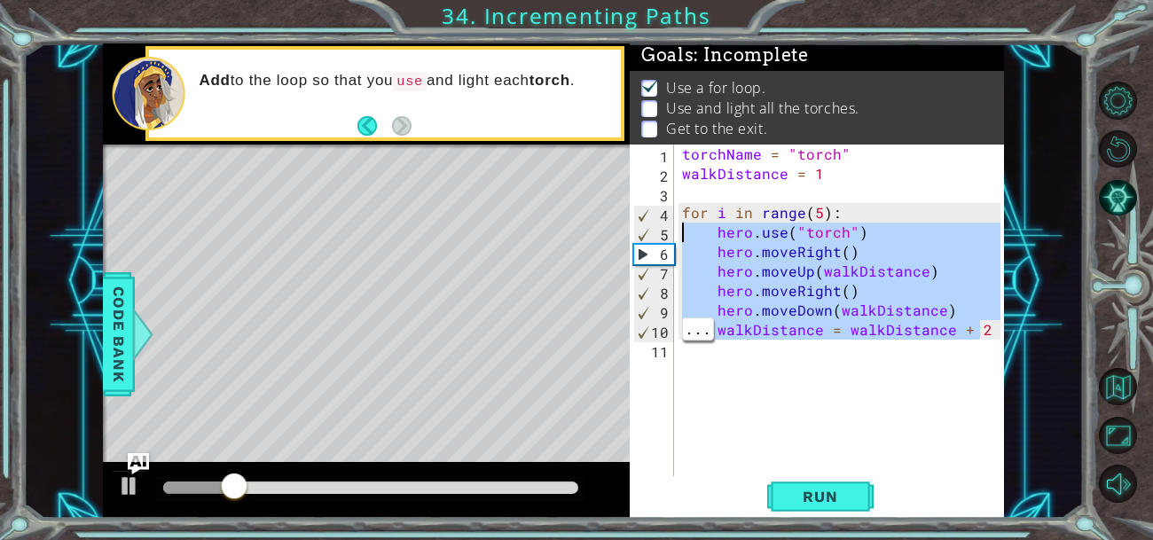
drag, startPoint x: 988, startPoint y: 328, endPoint x: 639, endPoint y: 239, distance: 360.8
click at [639, 239] on div "walkDistance = walkDistance + 2 1 2 3 4 5 6 7 8 9 10 11 torchName = "torch" wal…" at bounding box center [815, 311] width 371 height 332
type textarea "hero.use("torch") hero.moveRight()"
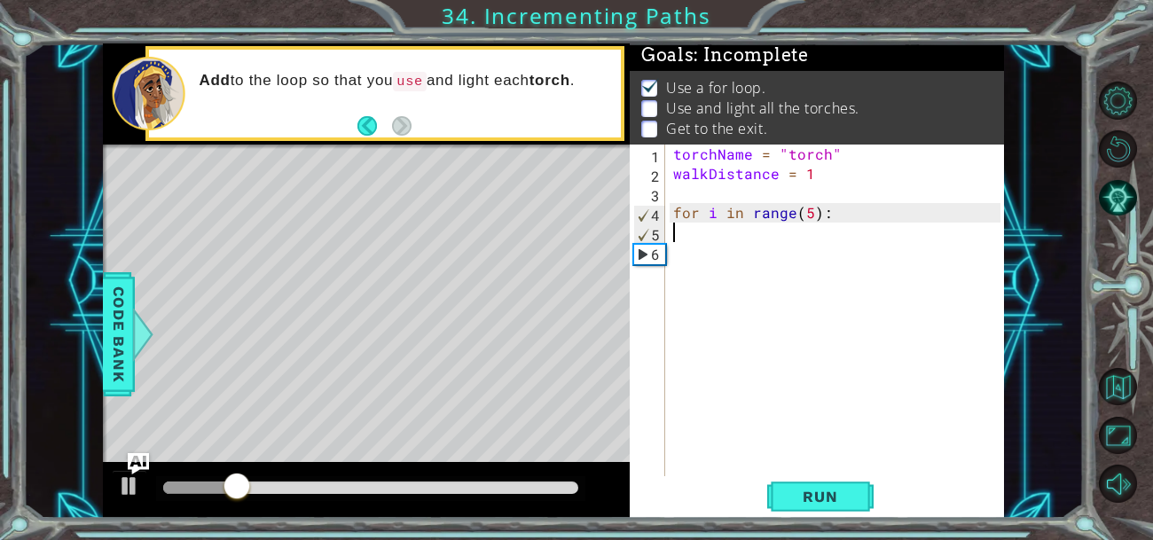
scroll to position [0, 0]
type textarea "for i in range(5):"
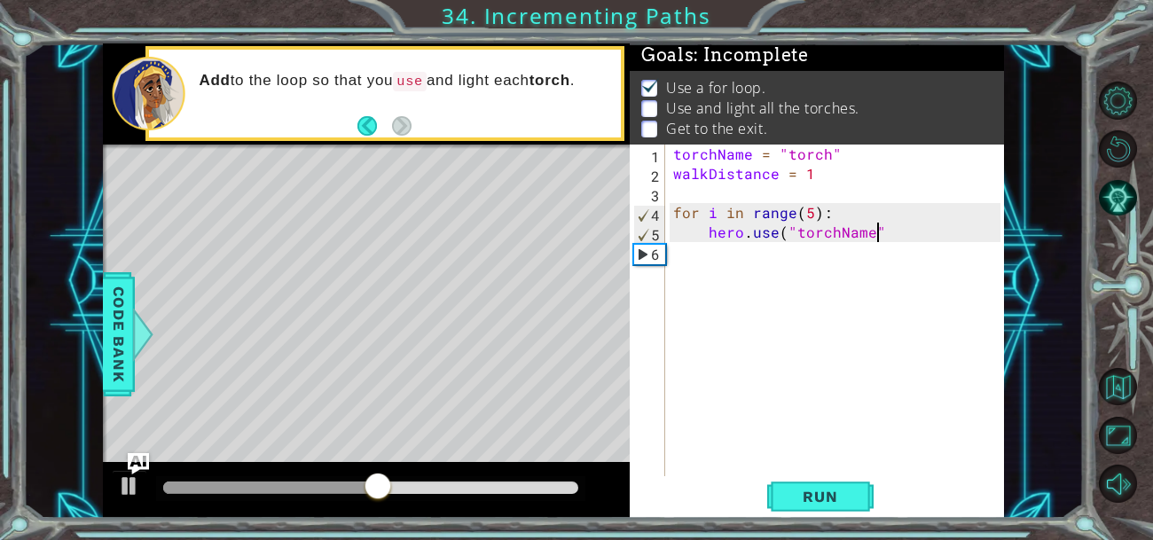
scroll to position [0, 12]
type textarea "hero.use("torchName")"
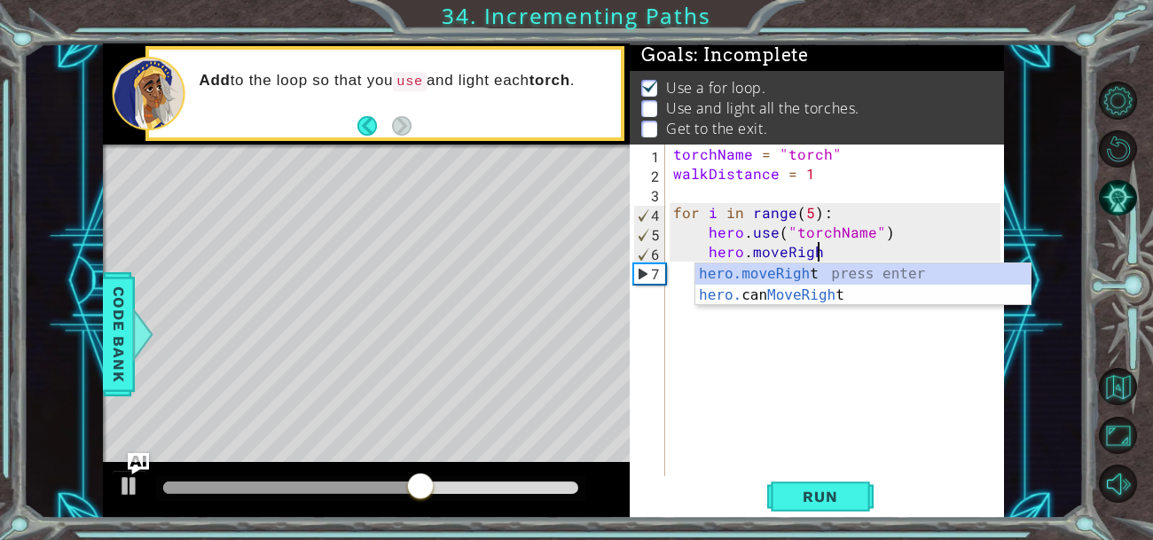
scroll to position [0, 8]
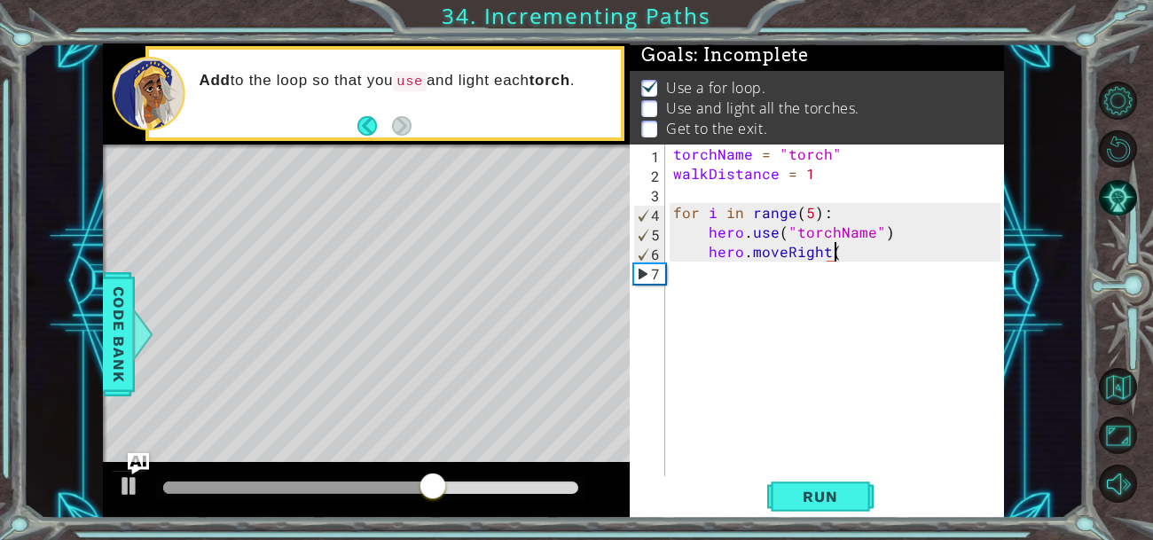
type textarea "hero.moveRight()"
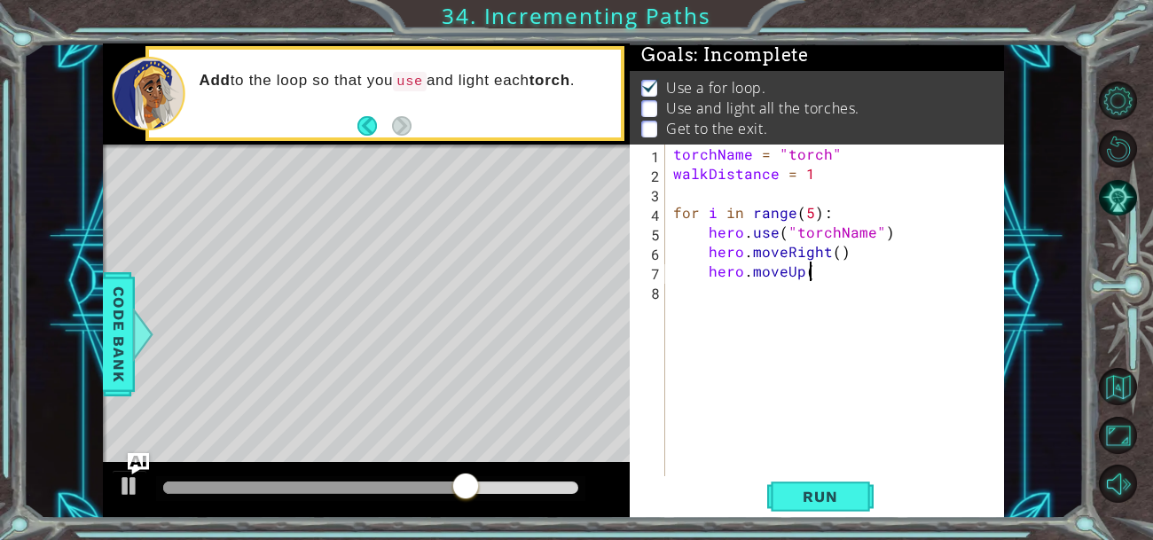
scroll to position [0, 7]
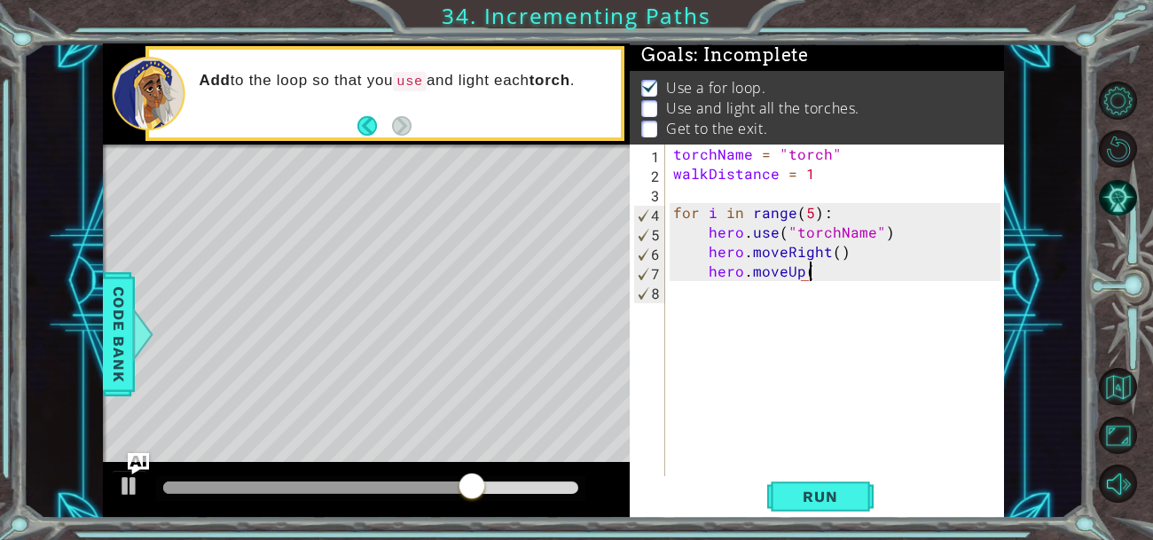
type textarea "hero.moveUp()"
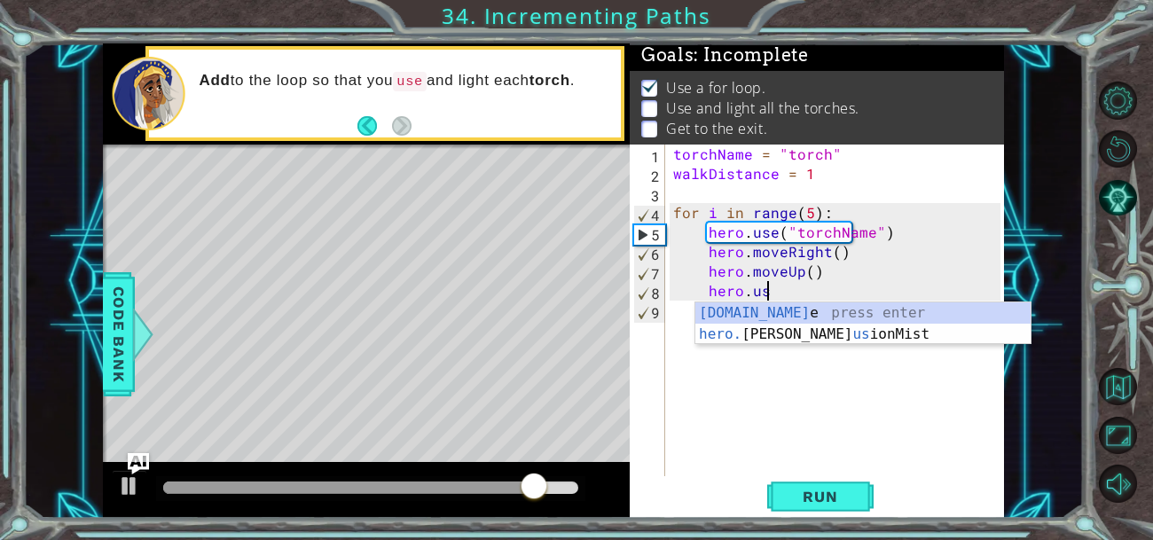
scroll to position [0, 5]
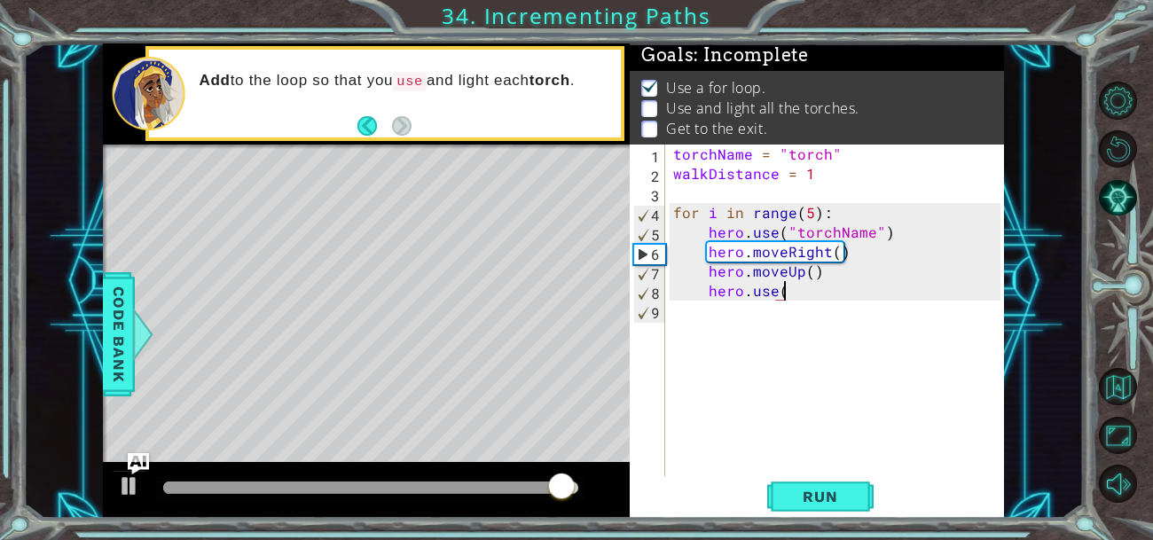
click at [795, 232] on div "torchName = "torch" walkDistance = 1 for i in range ( 5 ) : hero . use ( "torch…" at bounding box center [839, 330] width 339 height 371
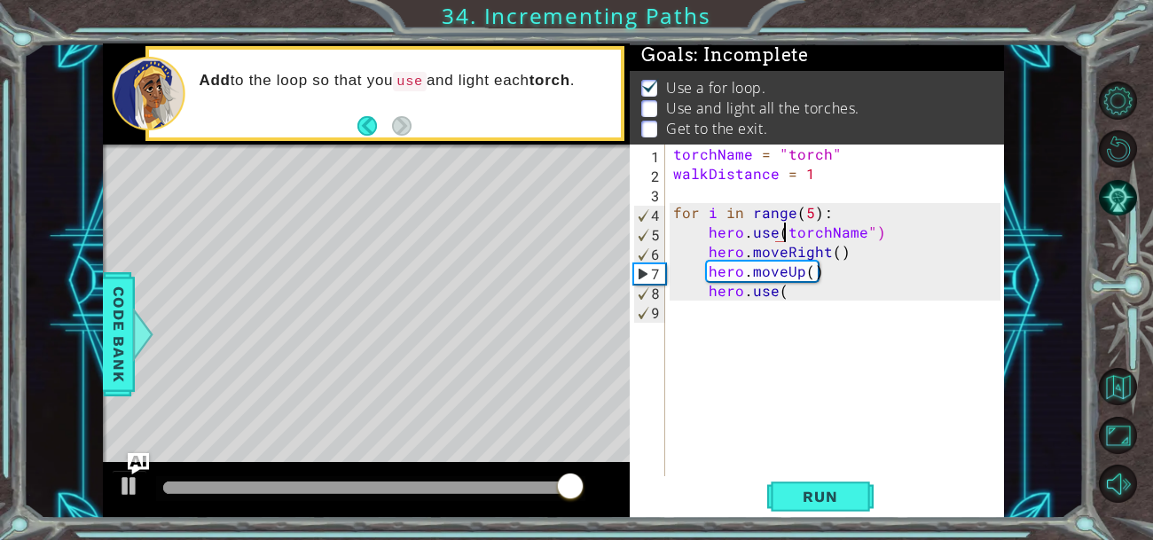
click at [871, 235] on div "torchName = "torch" walkDistance = 1 for i in range ( 5 ) : hero . use ( torchN…" at bounding box center [839, 330] width 339 height 371
type textarea "hero.use(torchName)"
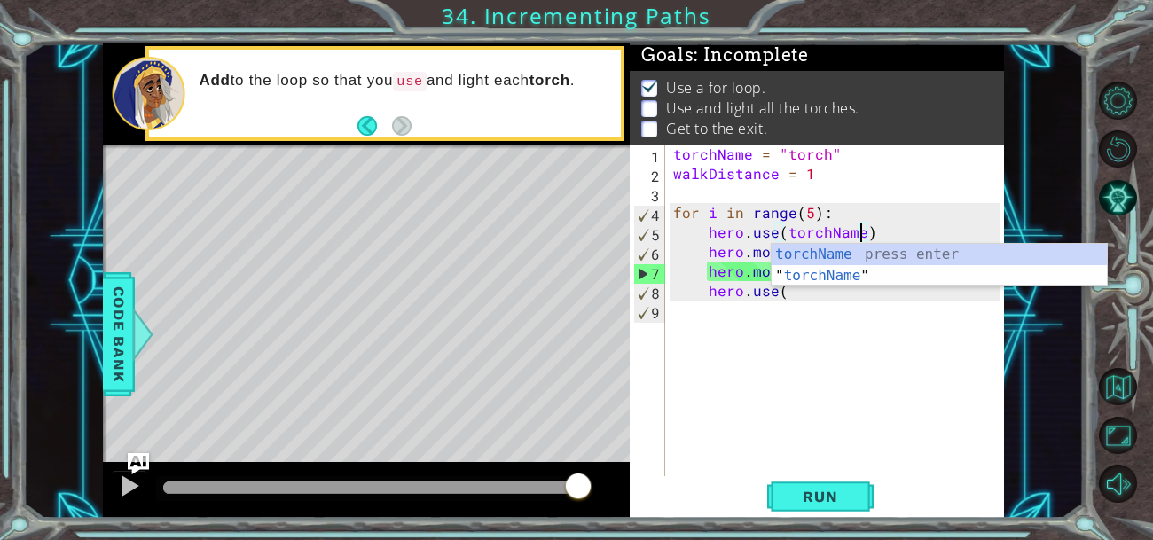
click at [812, 302] on div "torchName = "torch" walkDistance = 1 for i in range ( 5 ) : hero . use ( torchN…" at bounding box center [839, 330] width 339 height 371
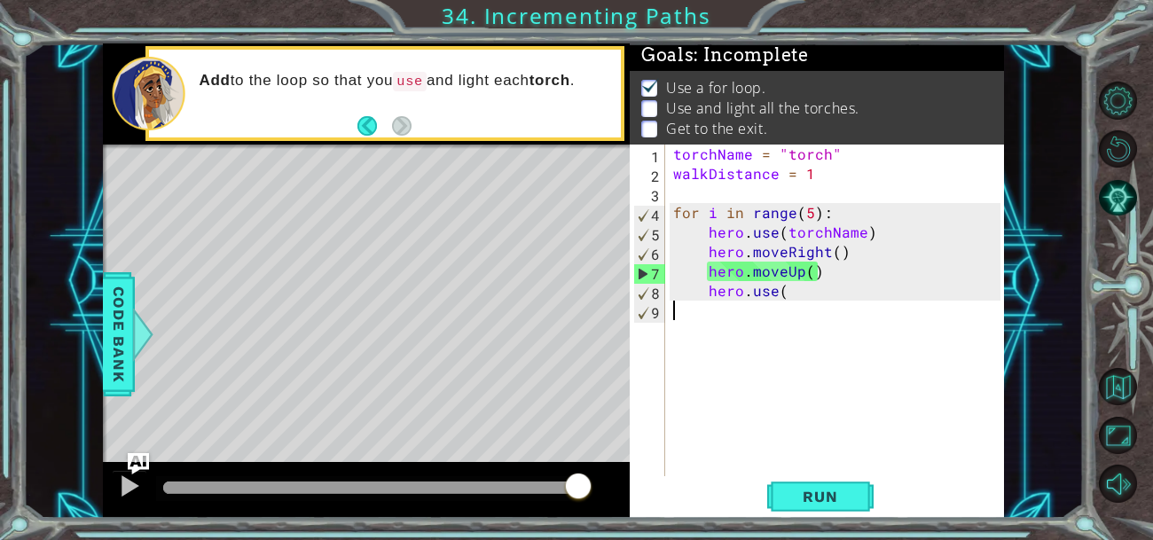
scroll to position [0, 0]
click at [817, 294] on div "torchName = "torch" walkDistance = 1 for i in range ( 5 ) : hero . use ( torchN…" at bounding box center [839, 330] width 339 height 371
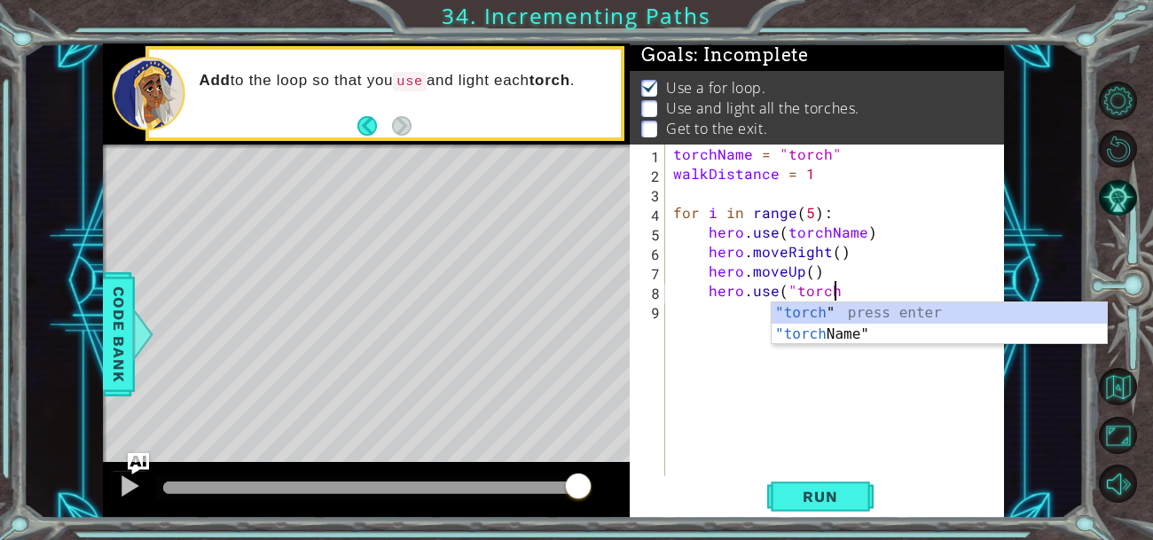
scroll to position [0, 10]
type textarea "hero.use("torch")"
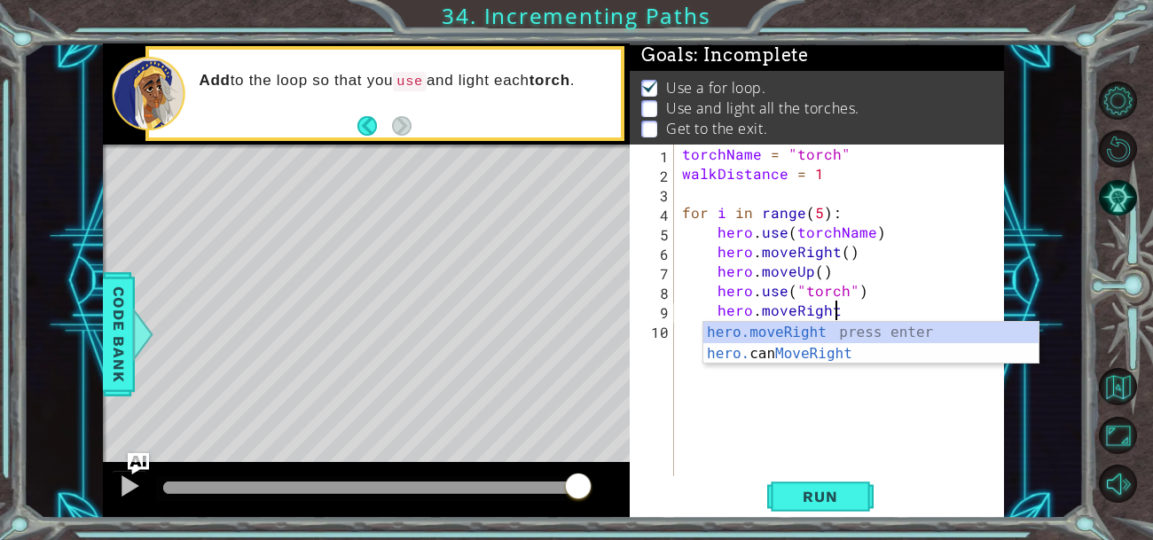
scroll to position [0, 9]
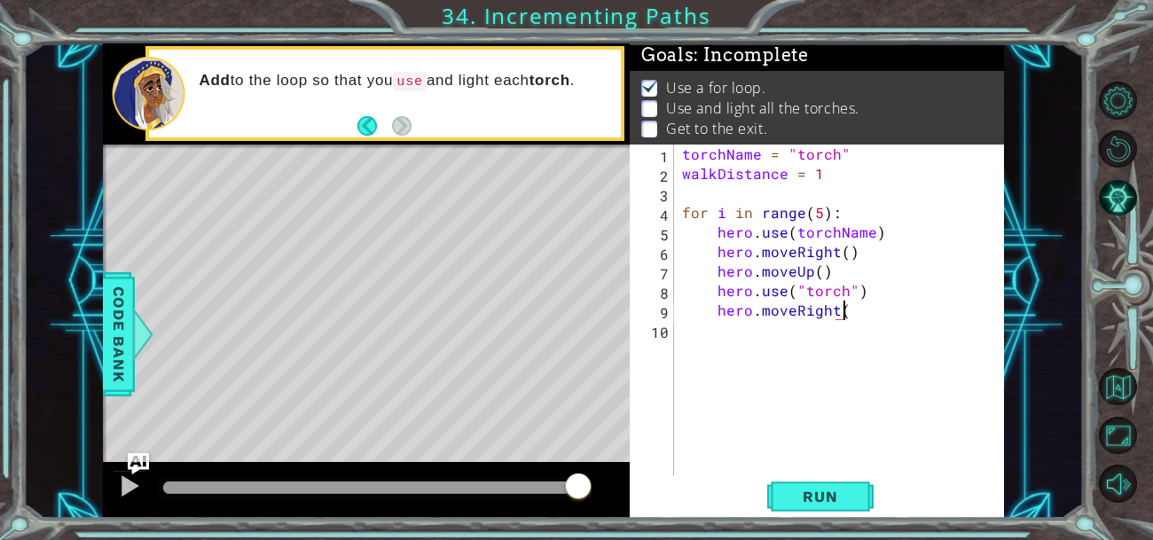
type textarea "hero.moveRight()"
type textarea "hero.moveDown(2)"
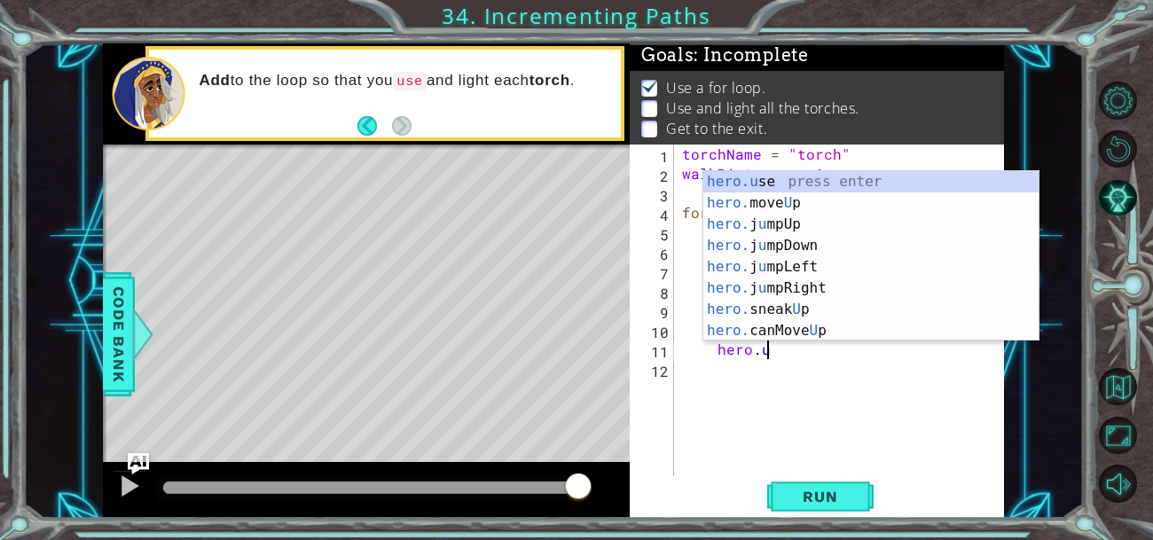
scroll to position [0, 4]
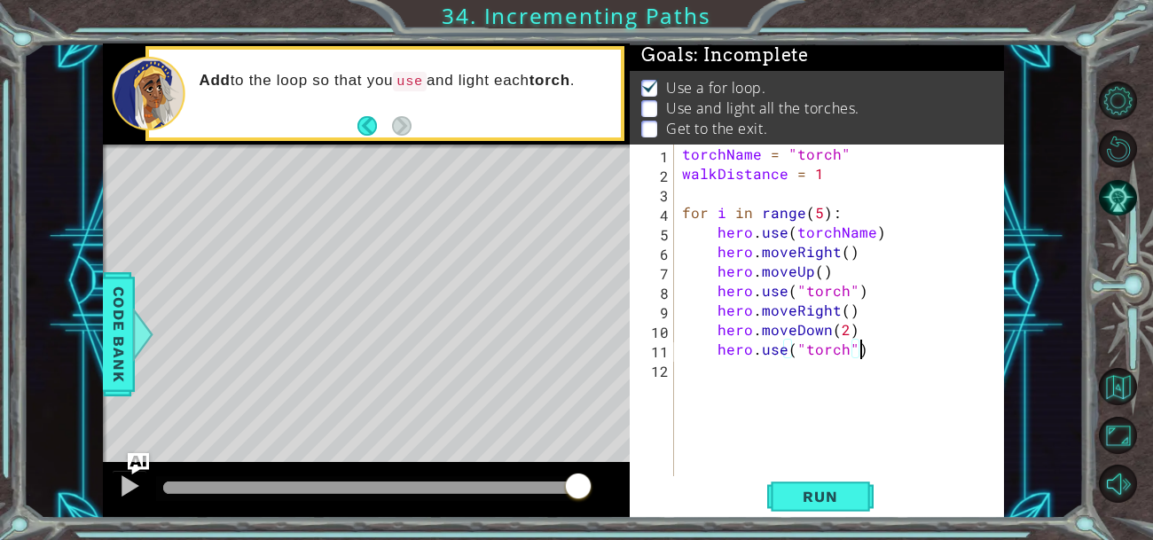
click at [852, 213] on div "torchName = "torch" walkDistance = 1 for i in range ( 5 ) : hero . use ( torchN…" at bounding box center [844, 330] width 331 height 371
type textarea "f"
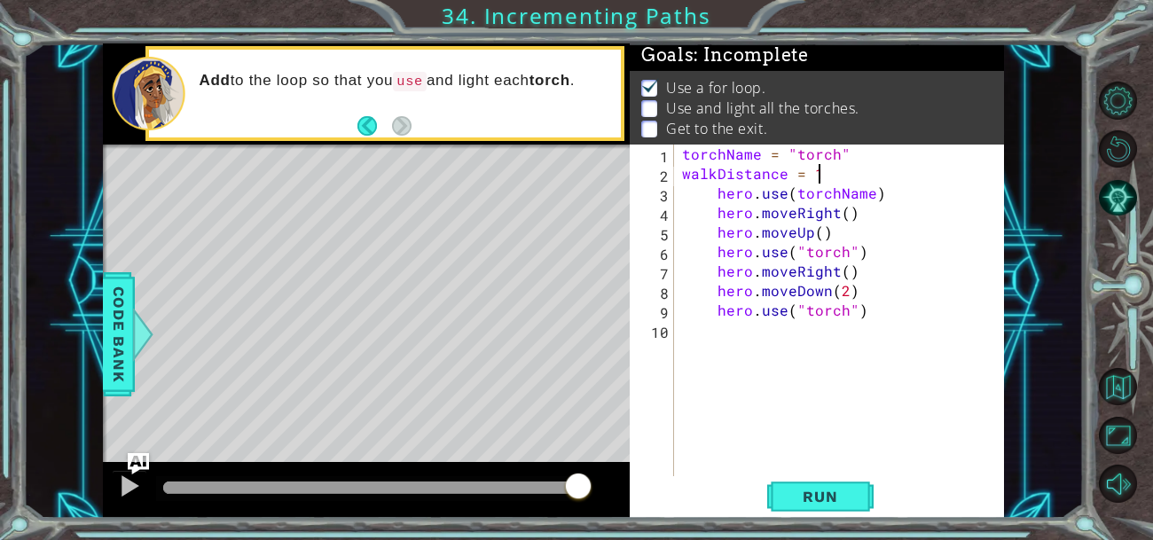
scroll to position [0, 7]
click at [710, 187] on div "torchName = "torch" walkDistance = 1 hero . use ( torchName ) hero . moveRight …" at bounding box center [844, 330] width 331 height 371
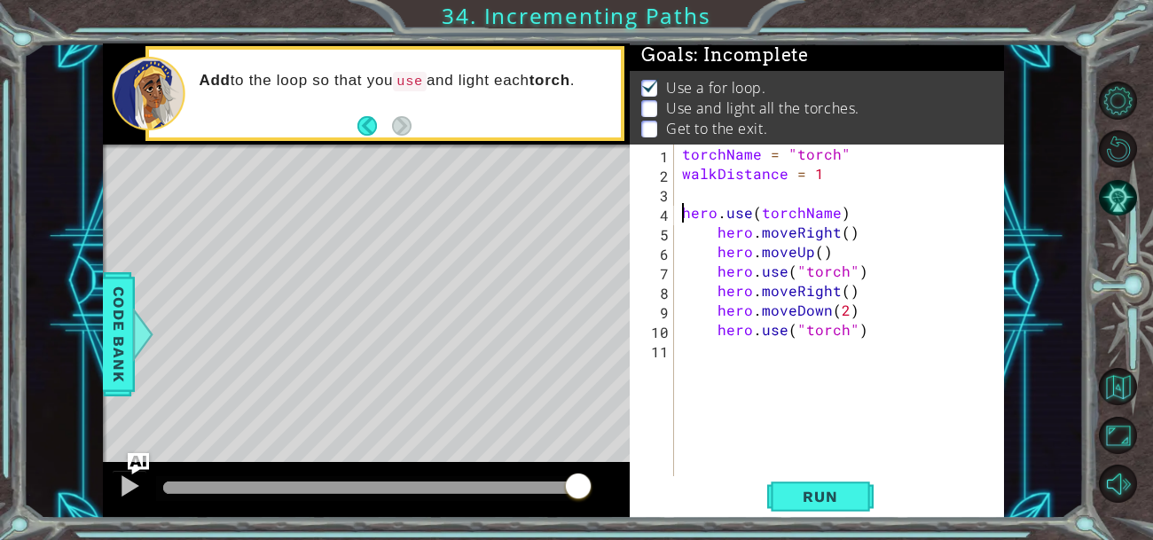
click at [715, 241] on div "torchName = "torch" walkDistance = 1 hero . use ( torchName ) hero . moveRight …" at bounding box center [844, 330] width 331 height 371
click at [707, 254] on div "torchName = "torch" walkDistance = 1 hero . use ( torchName ) hero . moveRight …" at bounding box center [844, 330] width 331 height 371
click at [718, 281] on div "torchName = "torch" walkDistance = 1 hero . use ( torchName ) hero . moveRight …" at bounding box center [844, 330] width 331 height 371
click at [710, 289] on div "torchName = "torch" walkDistance = 1 hero . use ( torchName ) hero . moveRight …" at bounding box center [844, 330] width 331 height 371
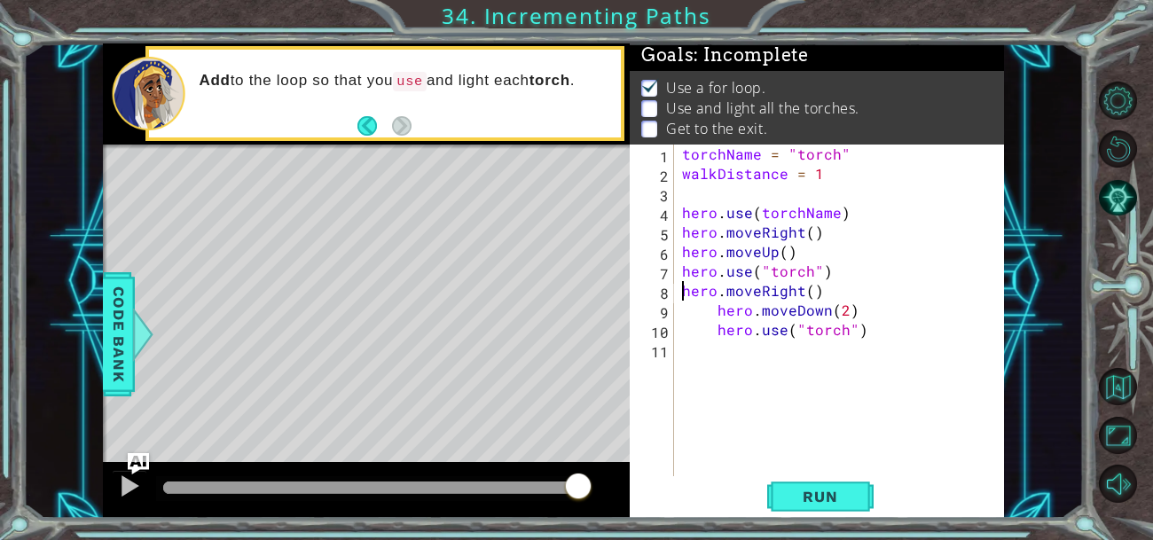
click at [710, 315] on div "torchName = "torch" walkDistance = 1 hero . use ( torchName ) hero . moveRight …" at bounding box center [844, 330] width 331 height 371
click at [716, 334] on div "torchName = "torch" walkDistance = 1 hero . use ( torchName ) hero . moveRight …" at bounding box center [844, 330] width 331 height 371
type textarea "hero.use("torch")"
click at [842, 338] on div "torchName = "torch" walkDistance = 1 hero . use ( torchName ) hero . moveRight …" at bounding box center [844, 330] width 331 height 371
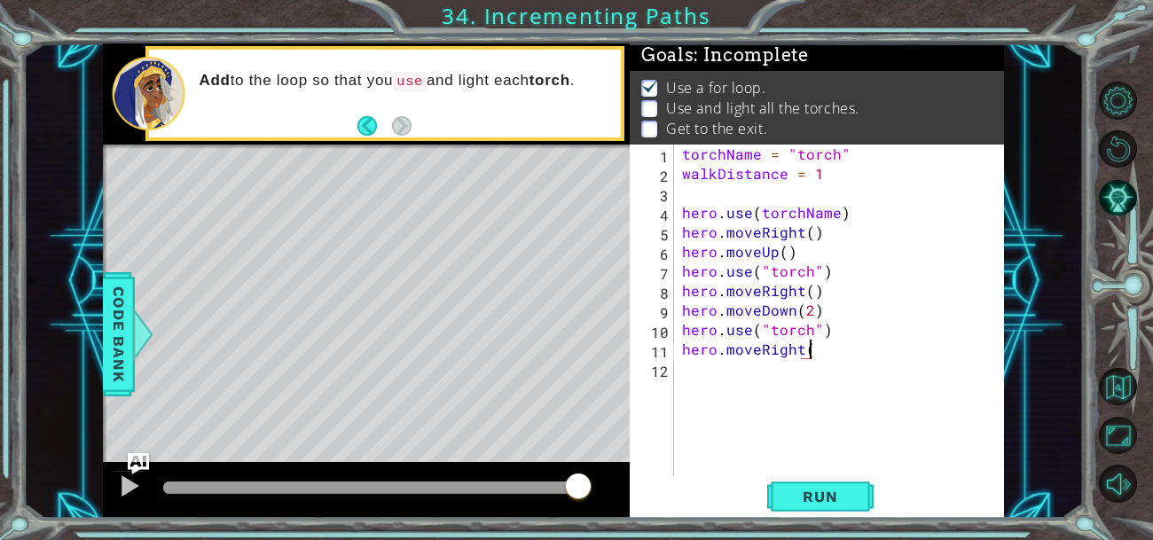
type textarea "hero.moveRight()"
type textarea "hero.moveUp(3)"
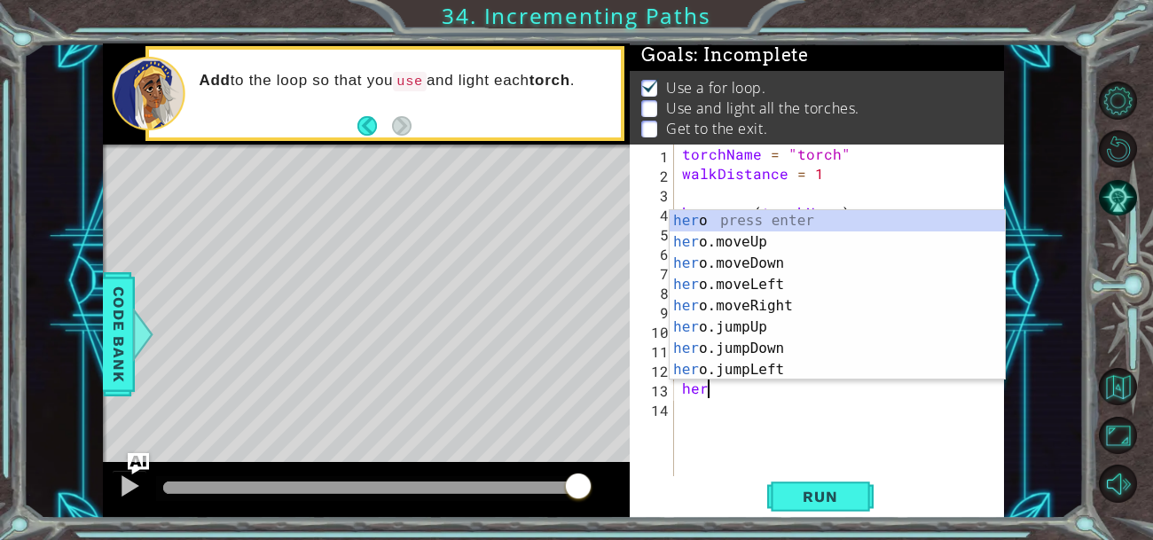
scroll to position [0, 0]
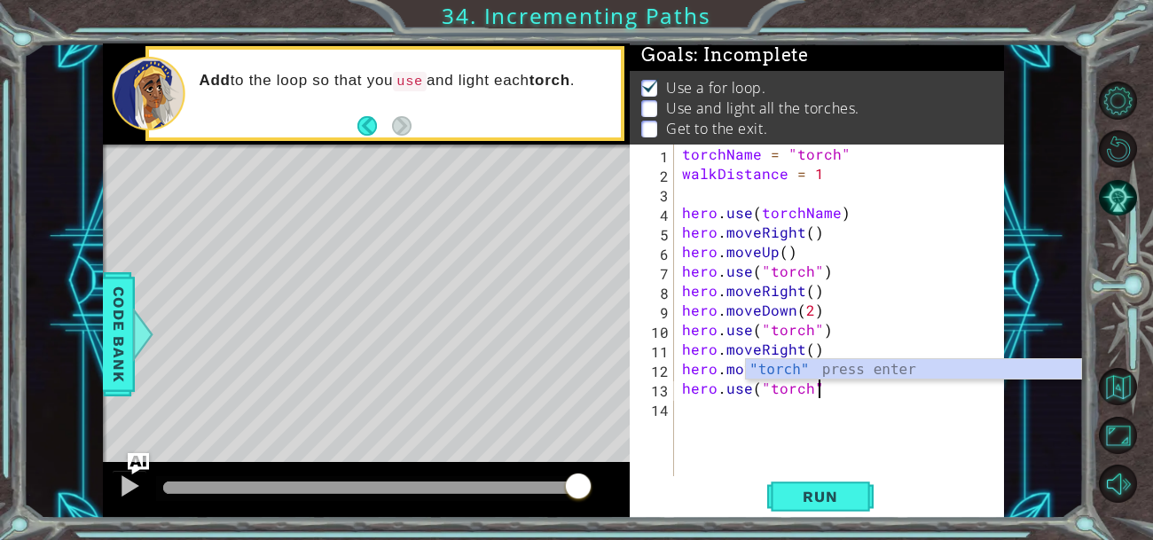
type textarea "hero.use("torch")"
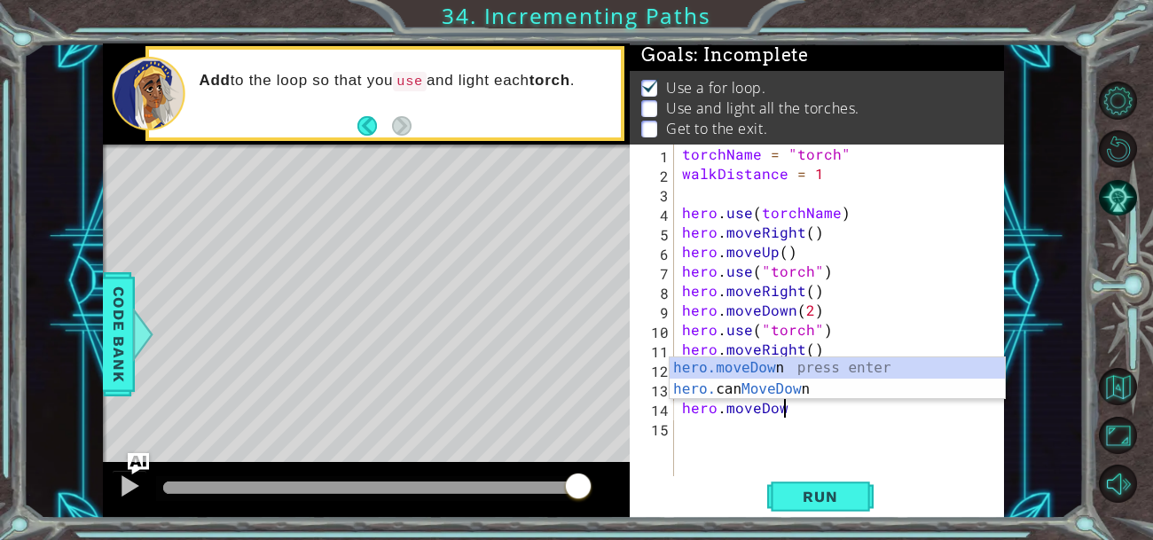
scroll to position [0, 5]
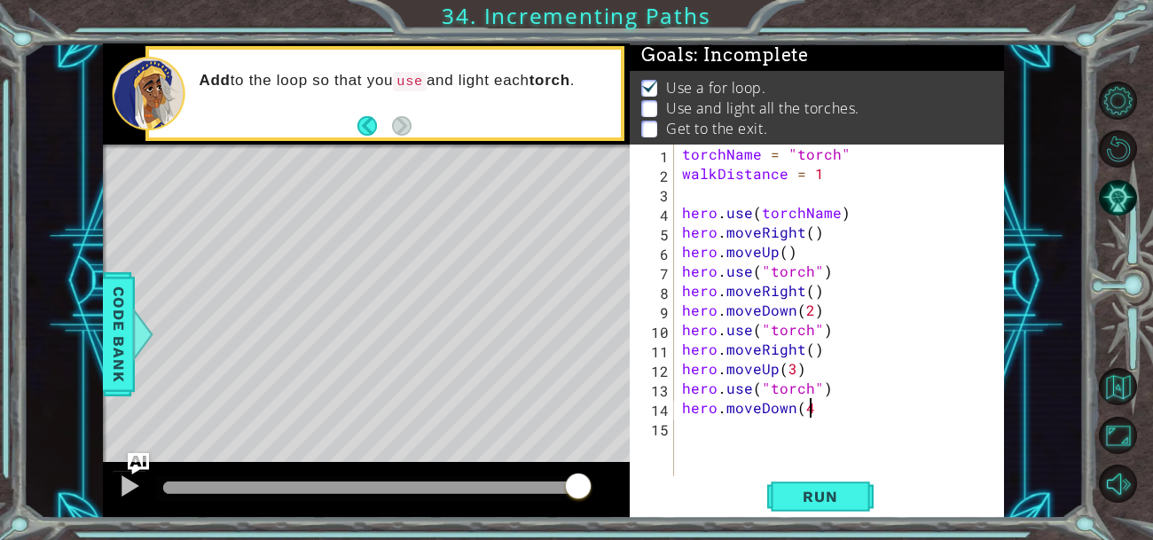
type textarea "hero.moveDown(4)"
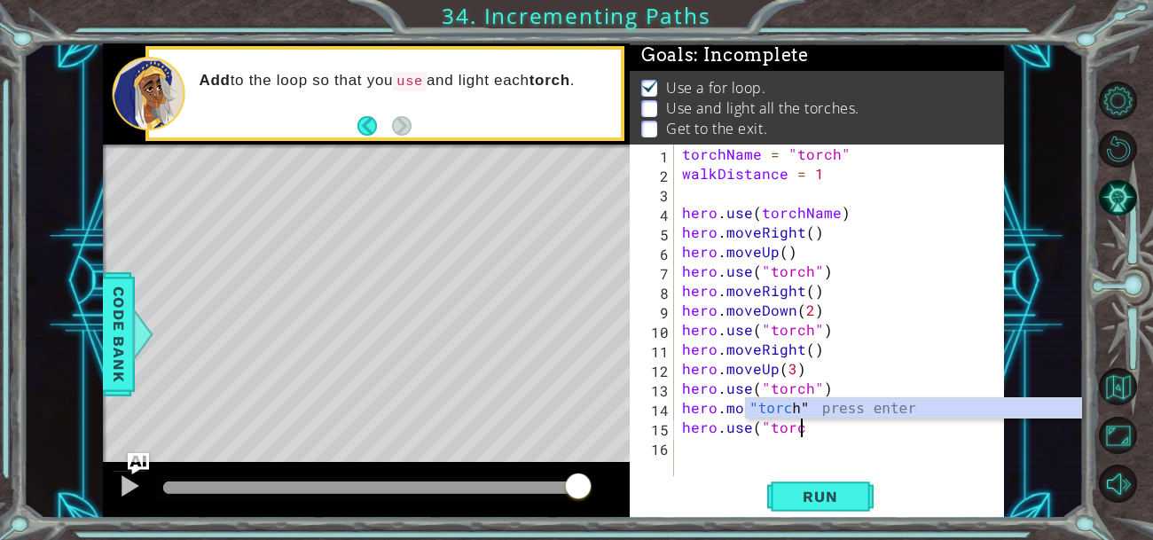
scroll to position [0, 6]
type textarea "hero.use("torch")"
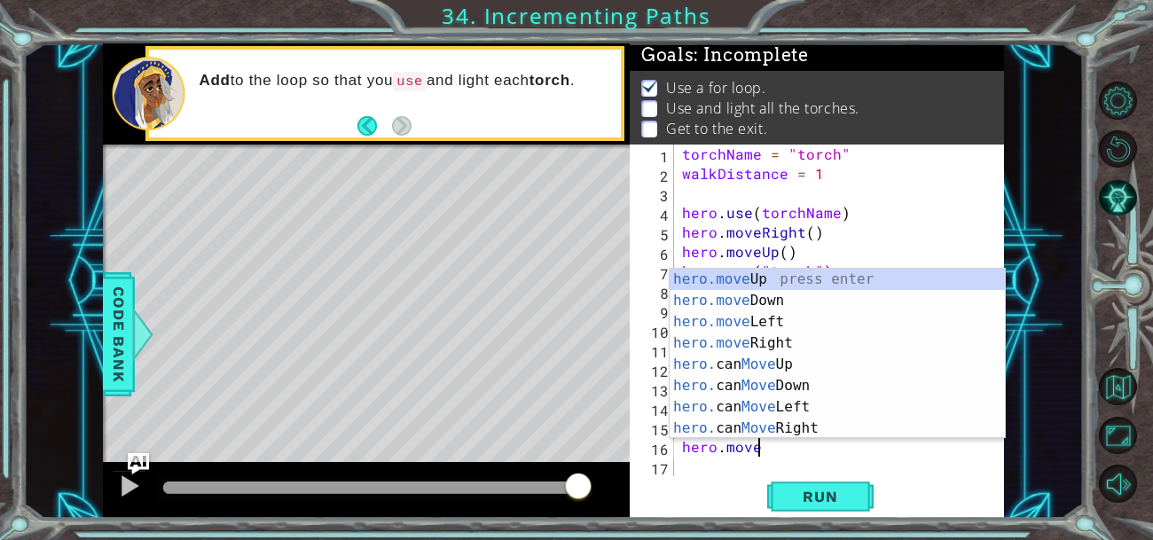
scroll to position [0, 4]
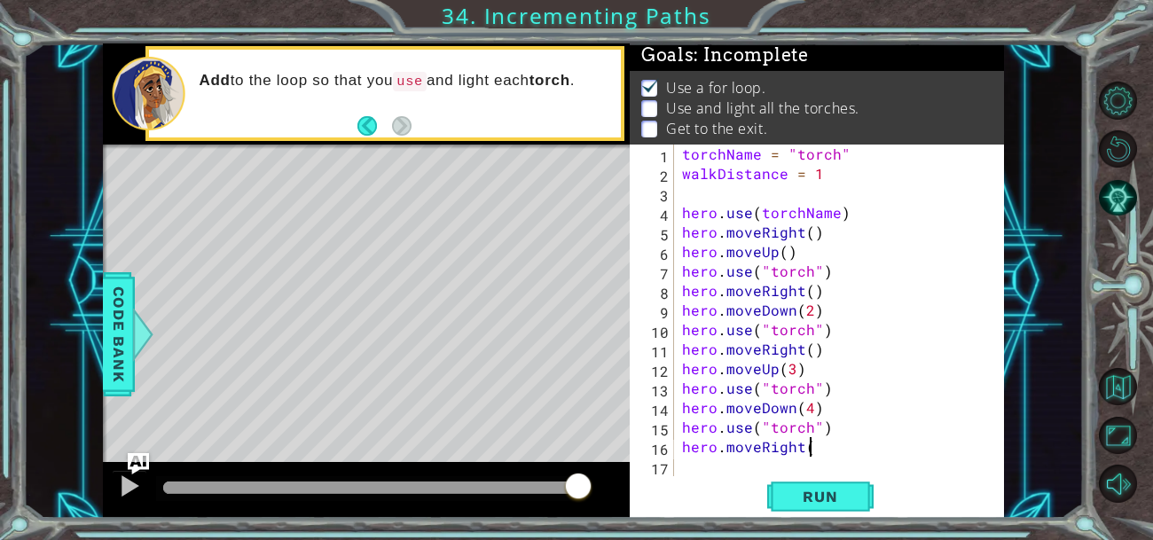
type textarea "hero.moveRight()"
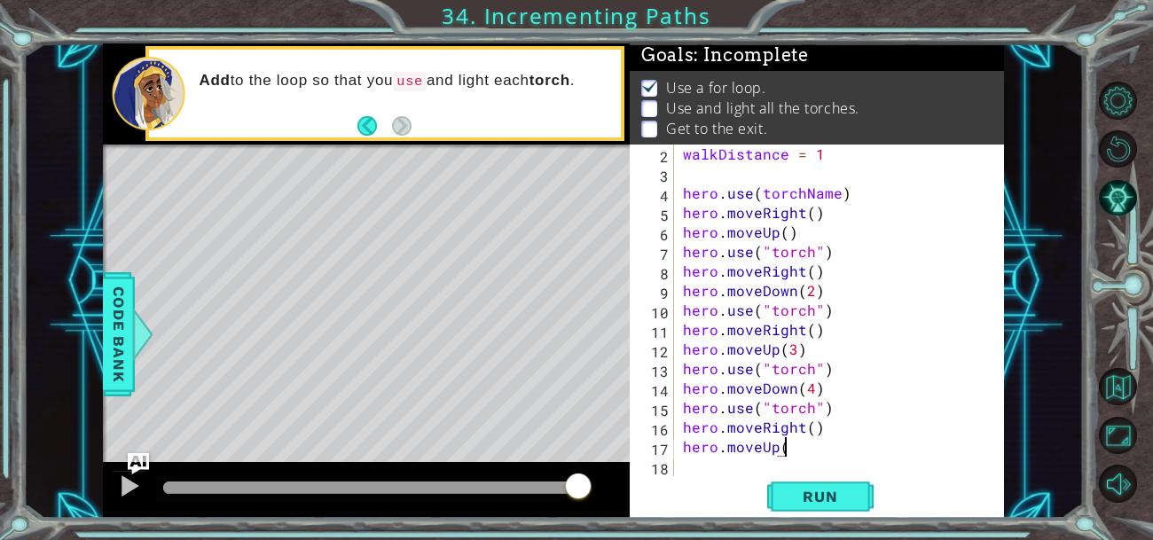
scroll to position [0, 5]
type textarea "hero.moveUp(5)"
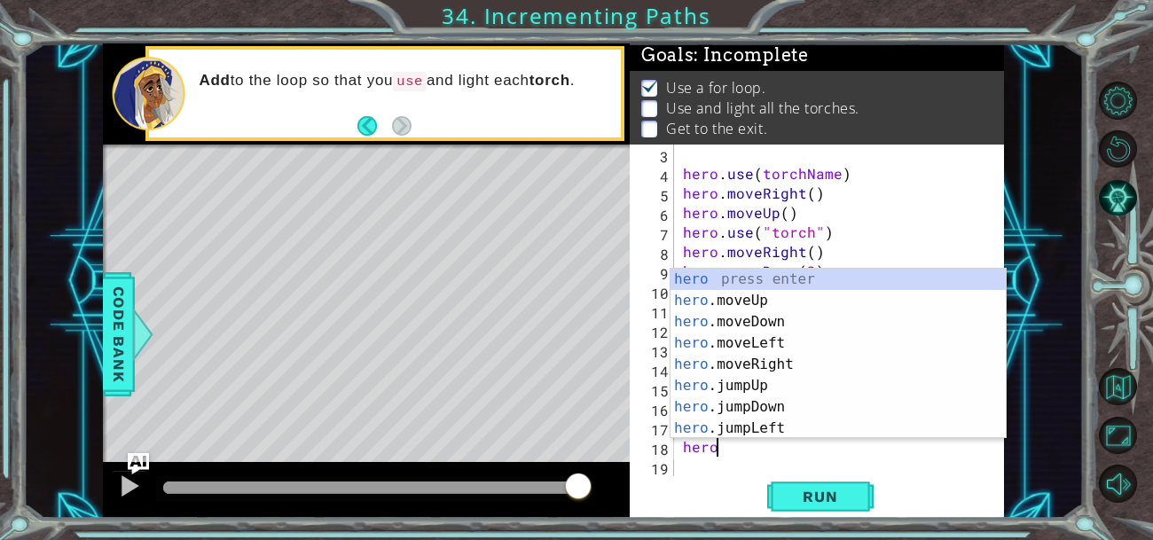
scroll to position [0, 0]
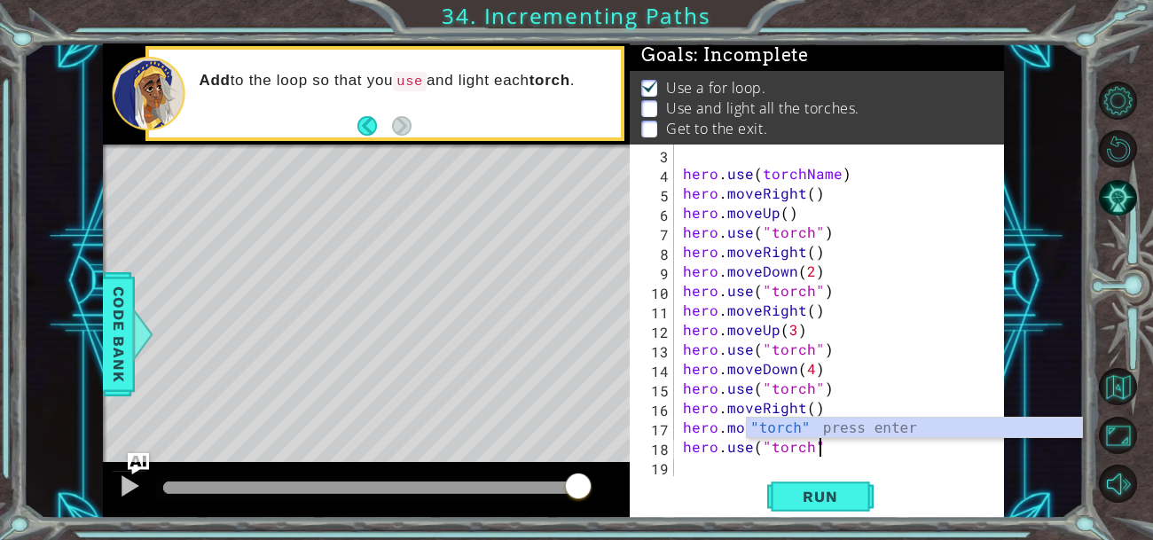
type textarea "hero.use("torch")"
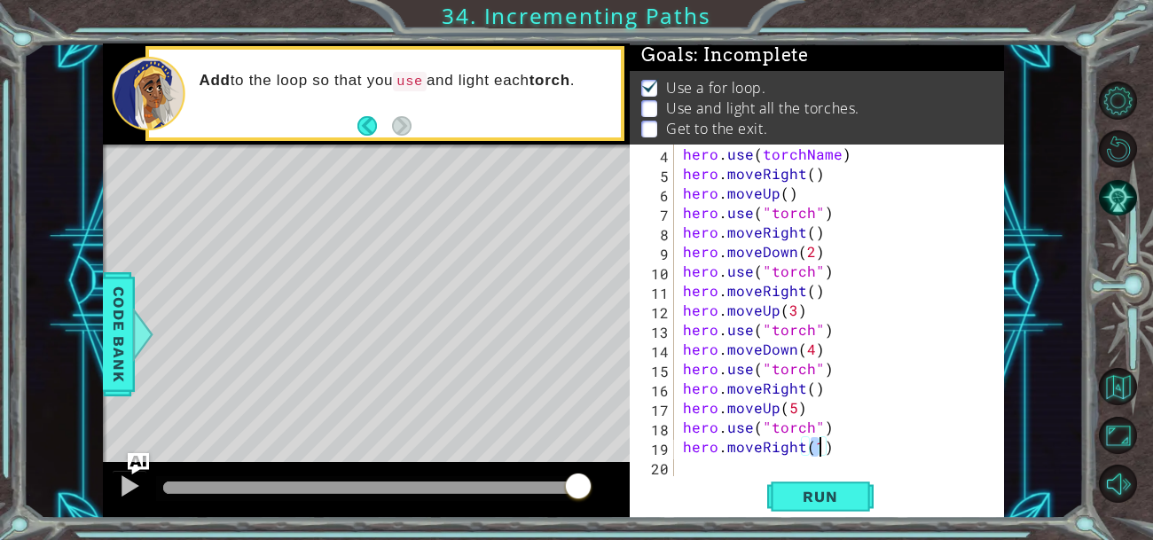
click at [859, 445] on div "hero . use ( torchName ) hero . moveRight ( ) hero . moveUp ( ) hero . use ( "t…" at bounding box center [844, 330] width 330 height 371
type textarea "hero.moveRight()"
click at [689, 487] on div "Run" at bounding box center [820, 495] width 374 height 37
click at [707, 459] on div "hero . use ( torchName ) hero . moveRight ( ) hero . moveUp ( ) hero . use ( "t…" at bounding box center [844, 330] width 330 height 371
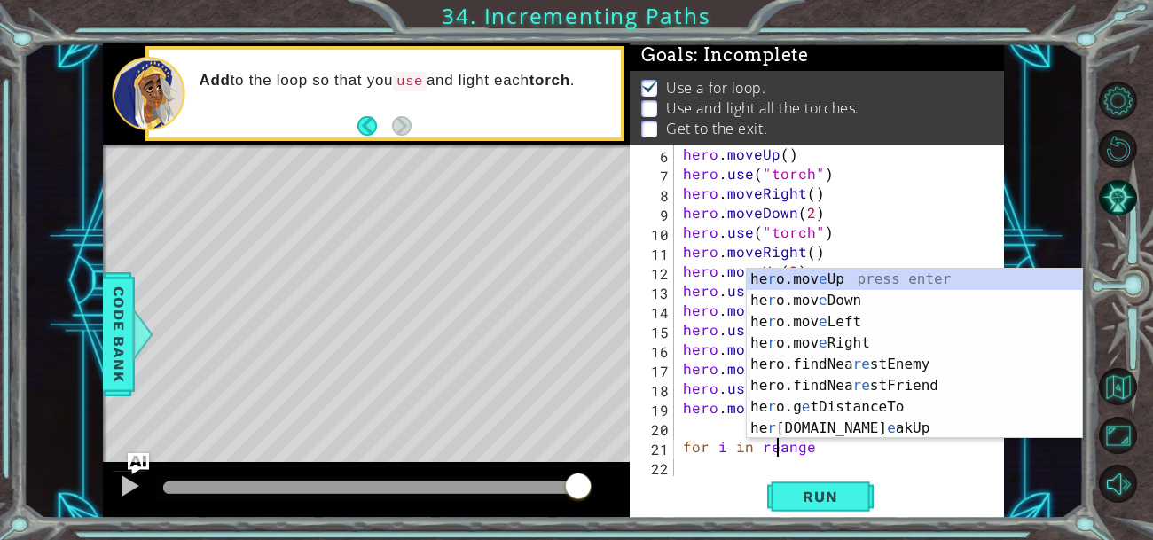
type textarea "for i in range"
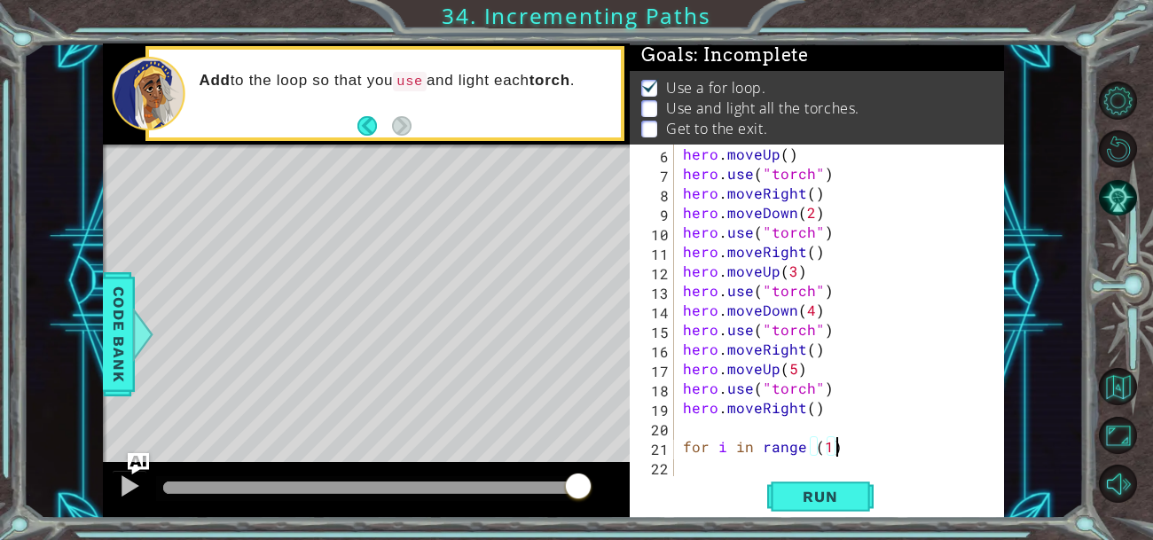
type textarea "for i in range (1):"
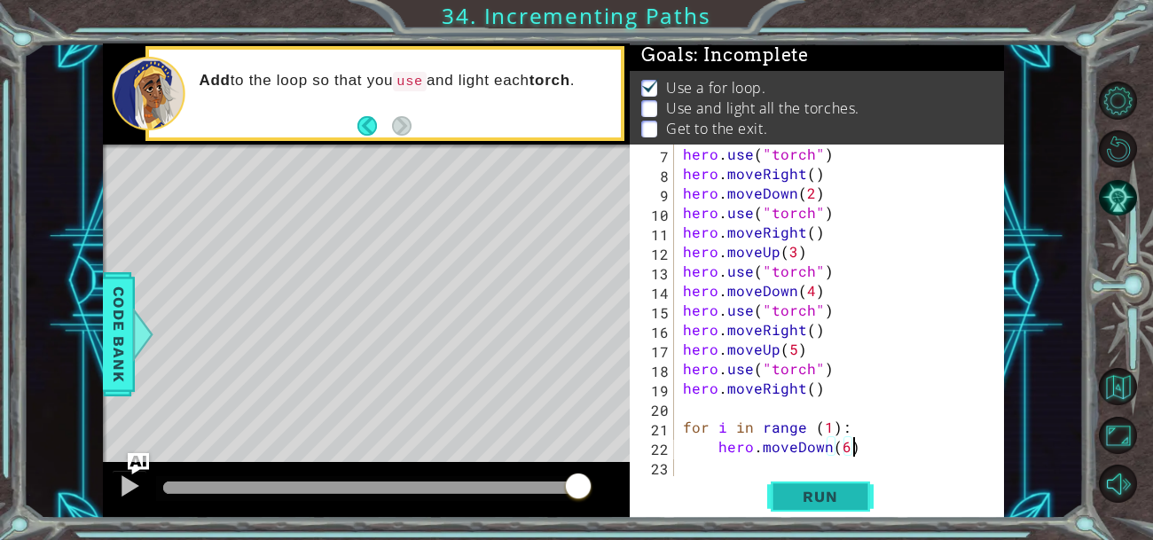
click at [842, 512] on button "Run" at bounding box center [820, 495] width 106 height 37
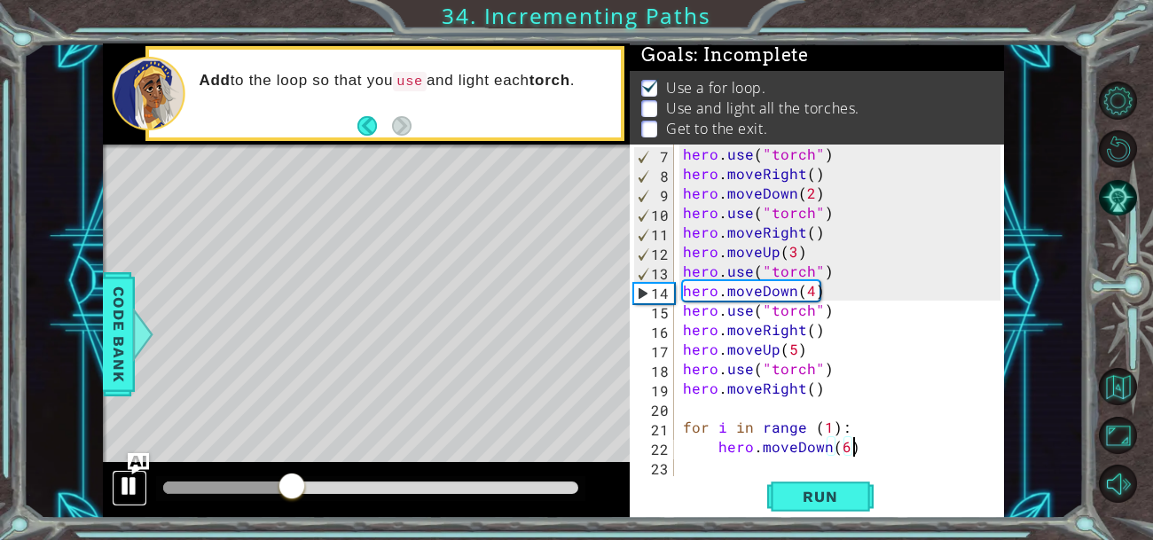
click at [123, 495] on div at bounding box center [129, 486] width 23 height 23
click at [841, 267] on div "hero . use ( "torch" ) hero . moveRight ( ) hero . moveDown ( 2 ) hero . use ( …" at bounding box center [844, 330] width 330 height 371
type textarea "hero.use("torch")"
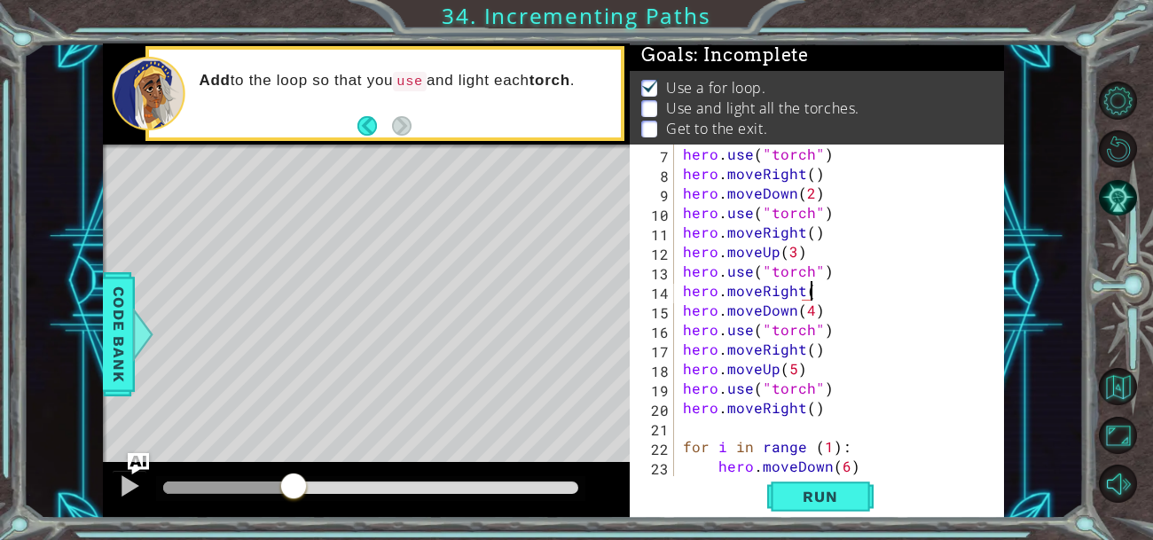
scroll to position [0, 7]
type textarea "hero.moveRight()"
click at [831, 493] on span "Run" at bounding box center [820, 497] width 70 height 18
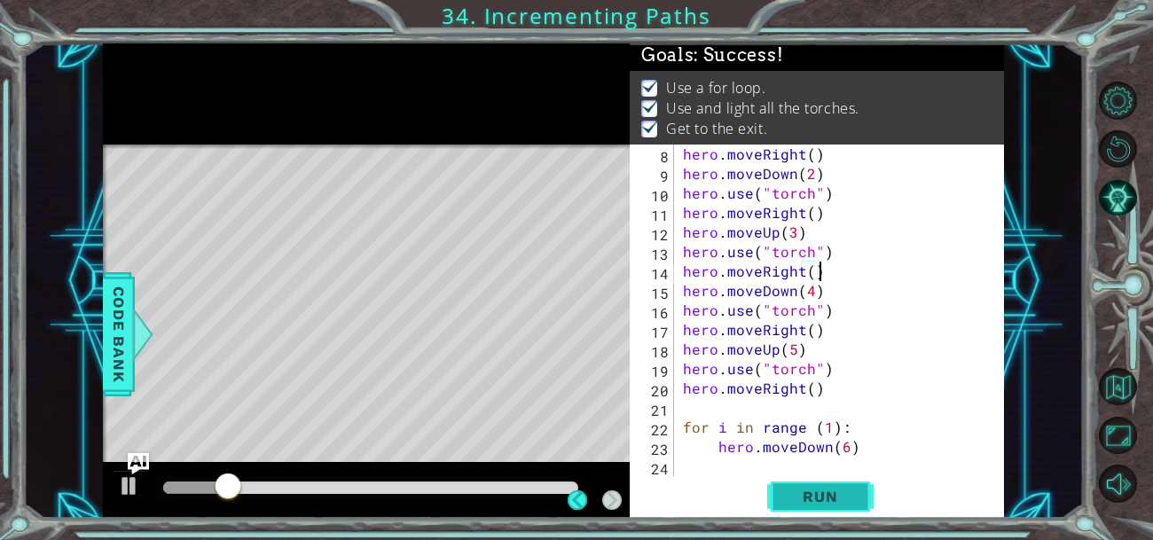
scroll to position [136, 0]
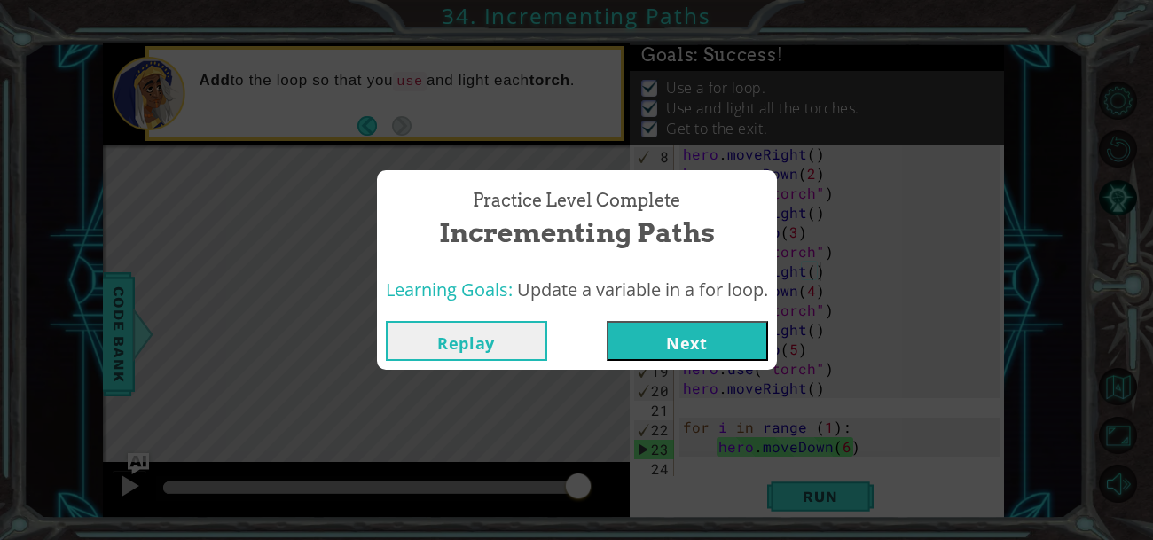
click at [657, 326] on button "Next" at bounding box center [687, 341] width 161 height 40
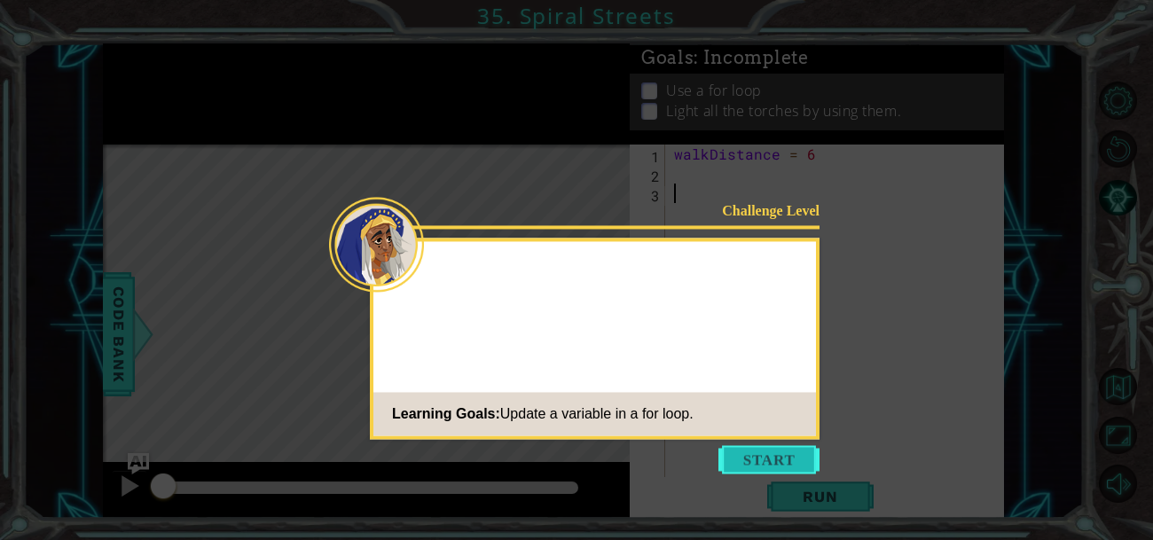
click at [786, 466] on button "Start" at bounding box center [768, 459] width 101 height 28
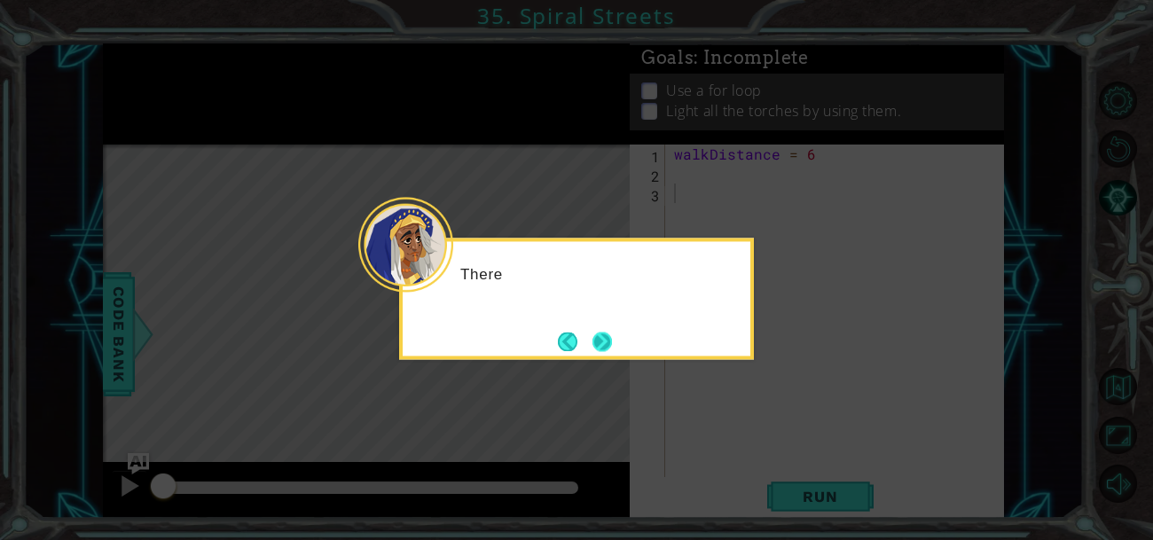
click at [593, 342] on button "Next" at bounding box center [603, 342] width 20 height 20
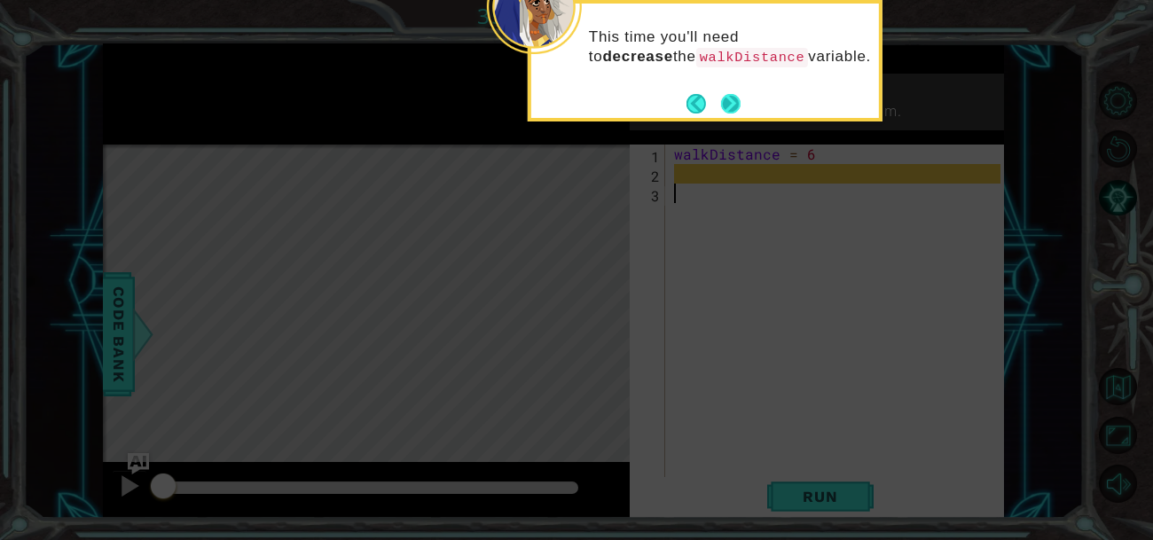
click at [734, 109] on button "Next" at bounding box center [731, 104] width 20 height 20
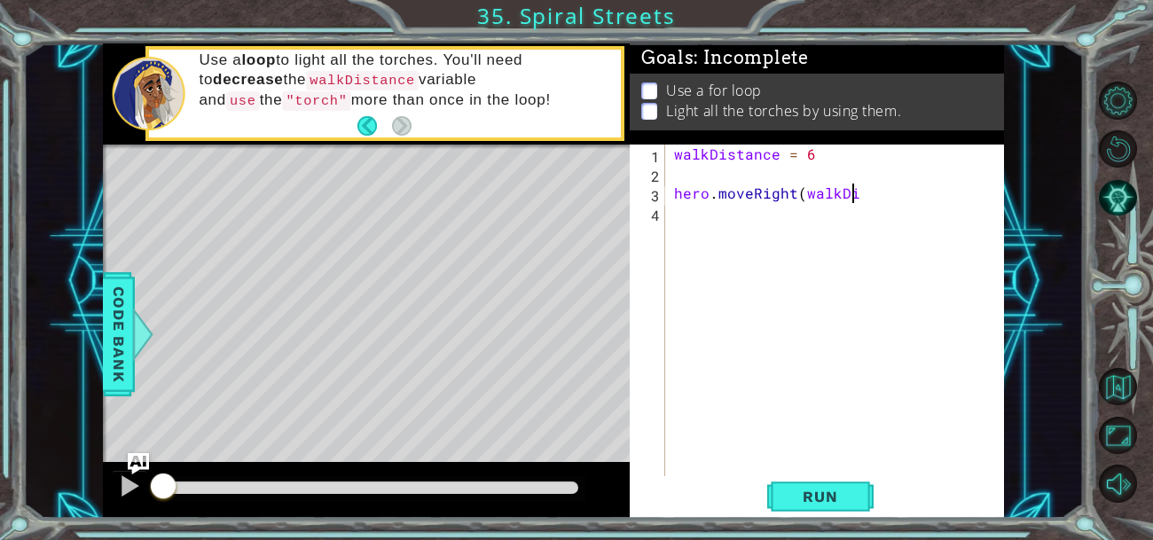
scroll to position [0, 11]
type textarea "hero.moveRight(walkDistance)"
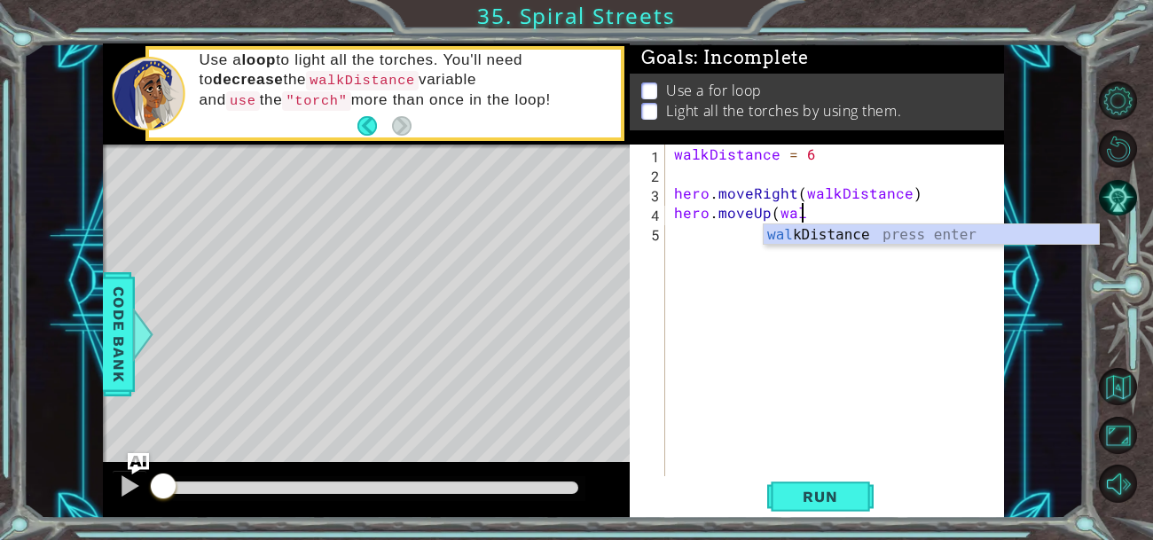
scroll to position [0, 7]
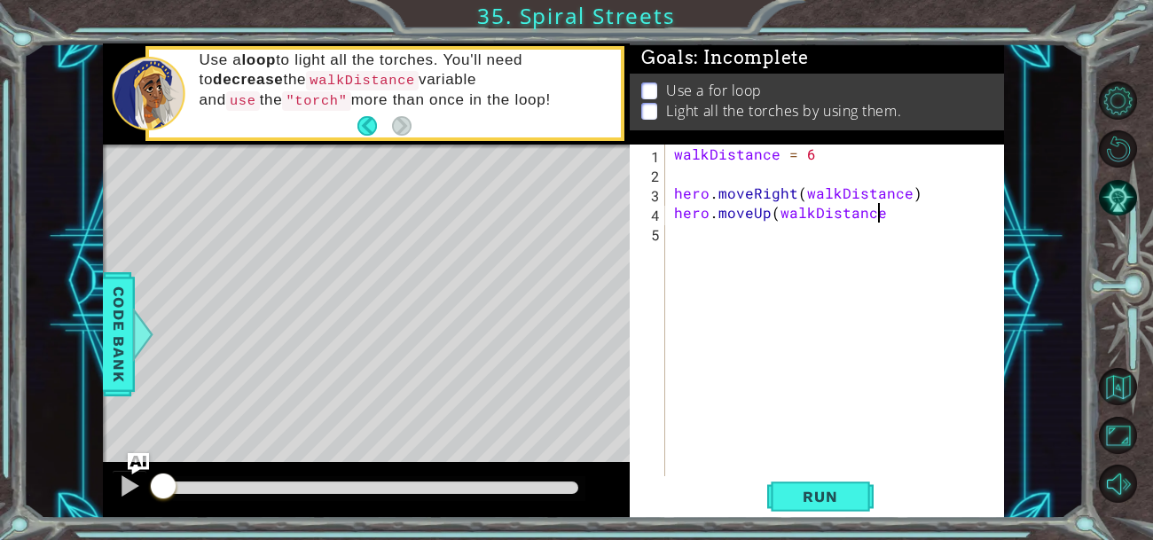
type textarea "hero.moveUp(walkDistance)"
type textarea "hero.moveLeft(5)"
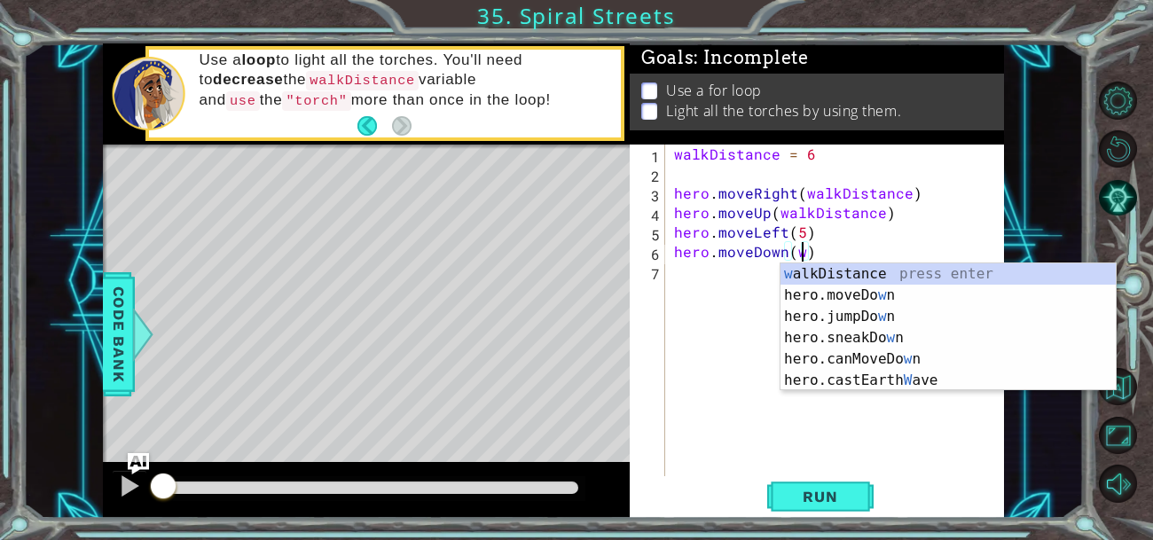
type textarea "hero.moveDown(walkDistance)"
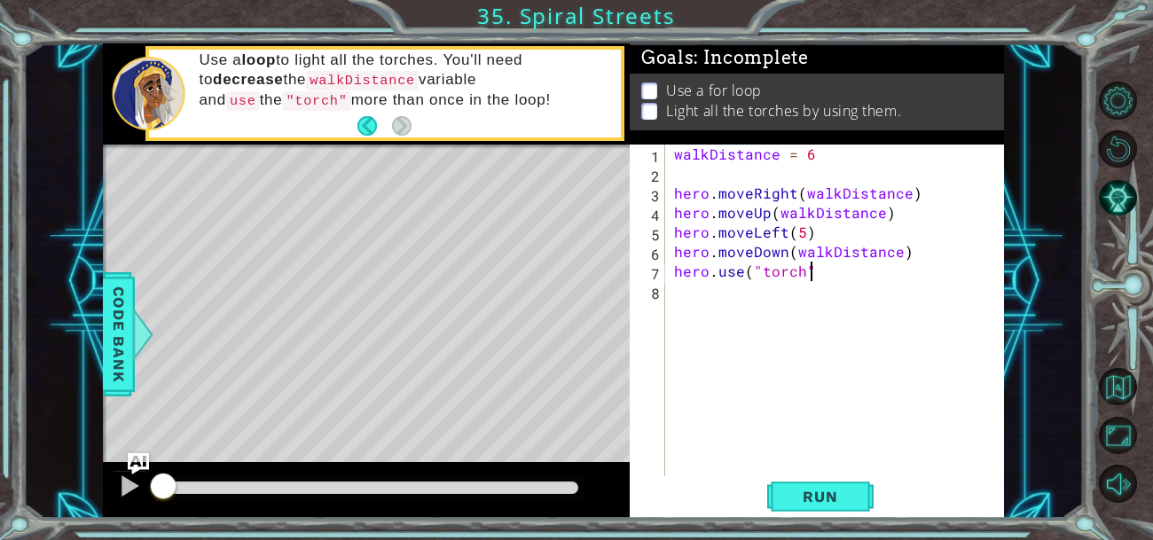
type textarea "hero.use("torch")"
type textarea "hero.moveRight(4)"
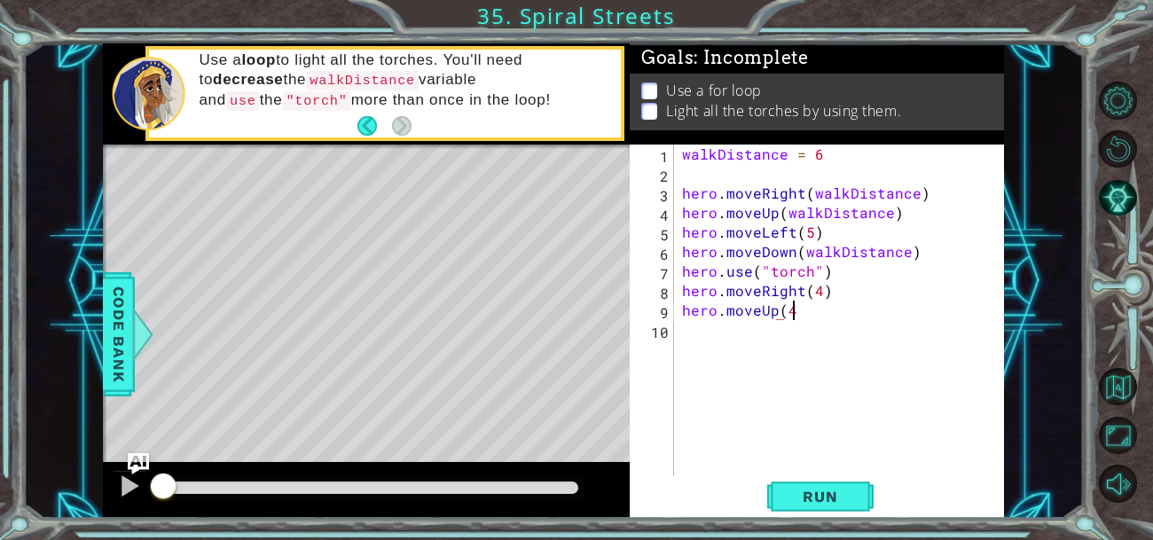
scroll to position [0, 5]
type textarea "hero.moveUp(4)"
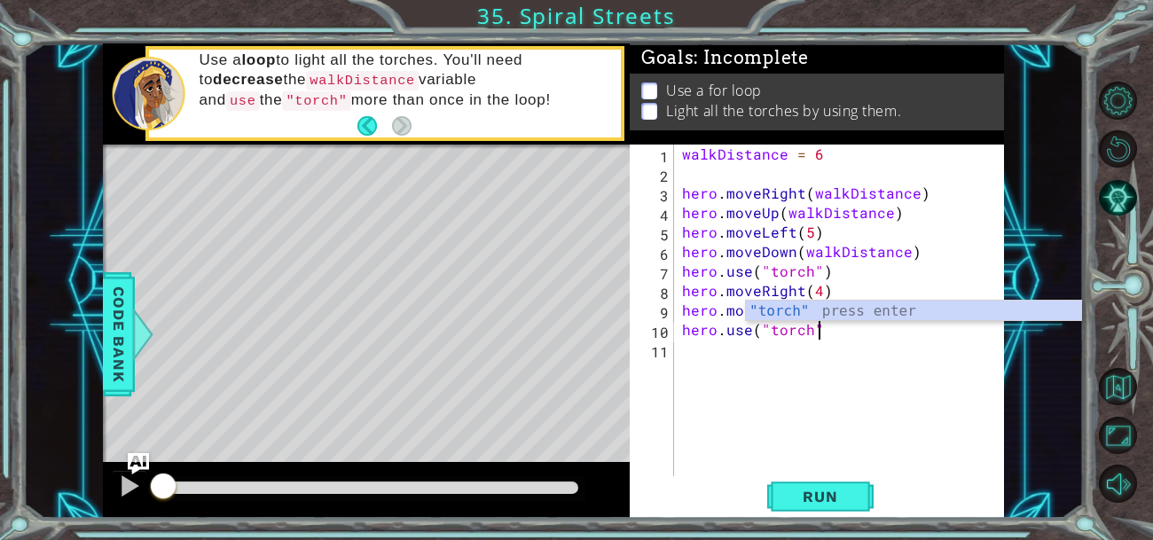
scroll to position [0, 8]
type textarea "hero.use("torch")"
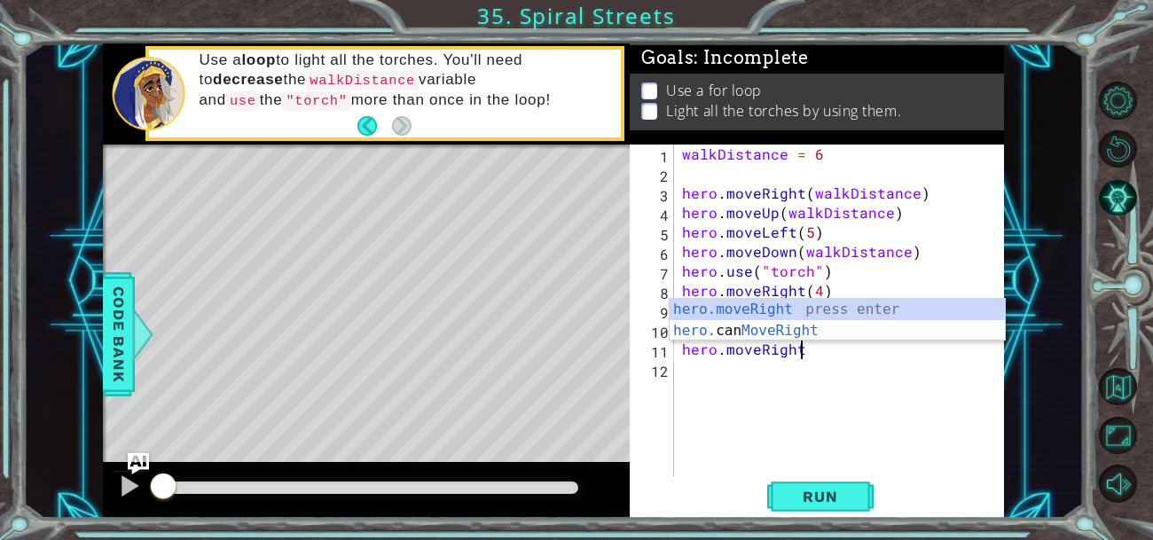
scroll to position [0, 6]
type textarea "hero.moveLeft("
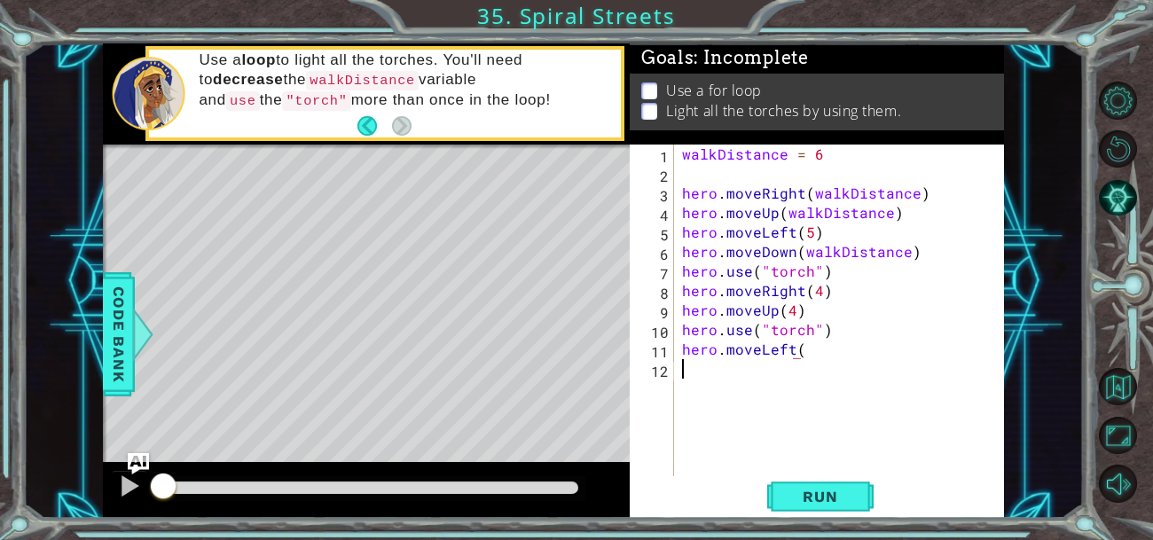
scroll to position [0, 0]
type textarea "hero.moveLeft(3)"
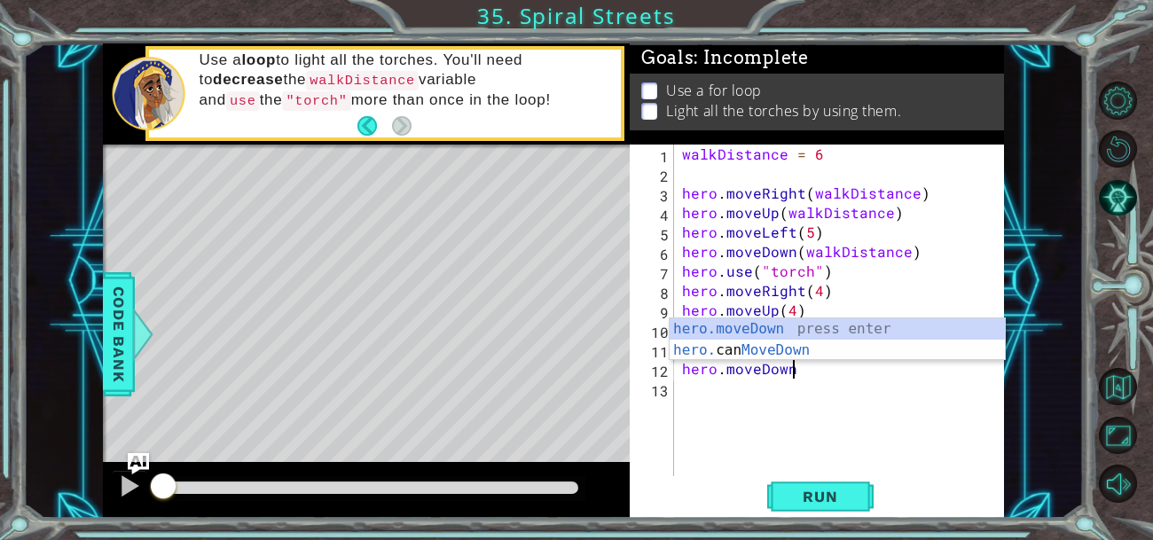
scroll to position [0, 5]
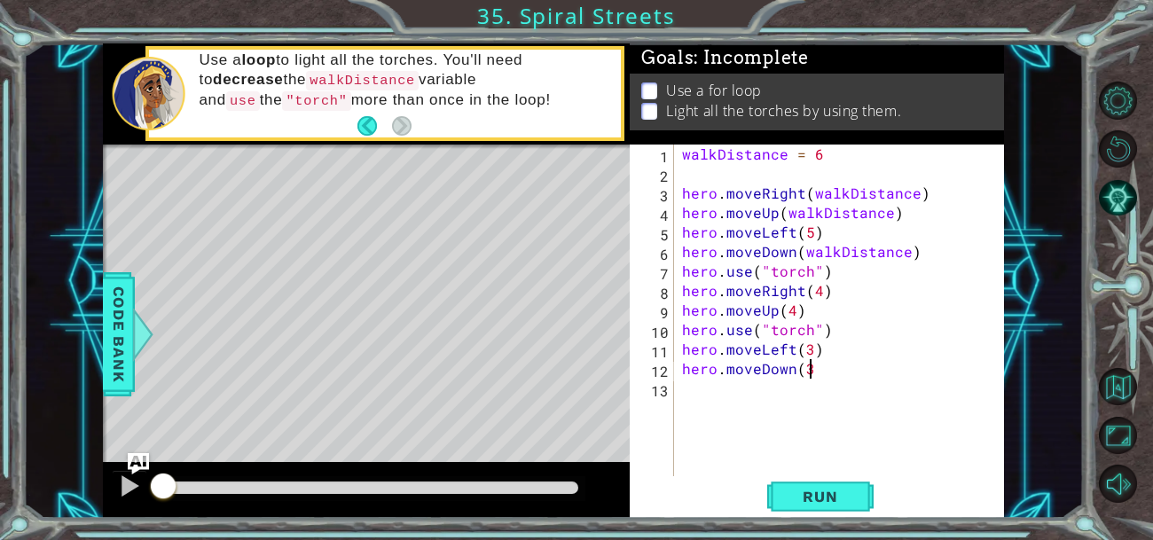
type textarea "hero.moveDown(3)"
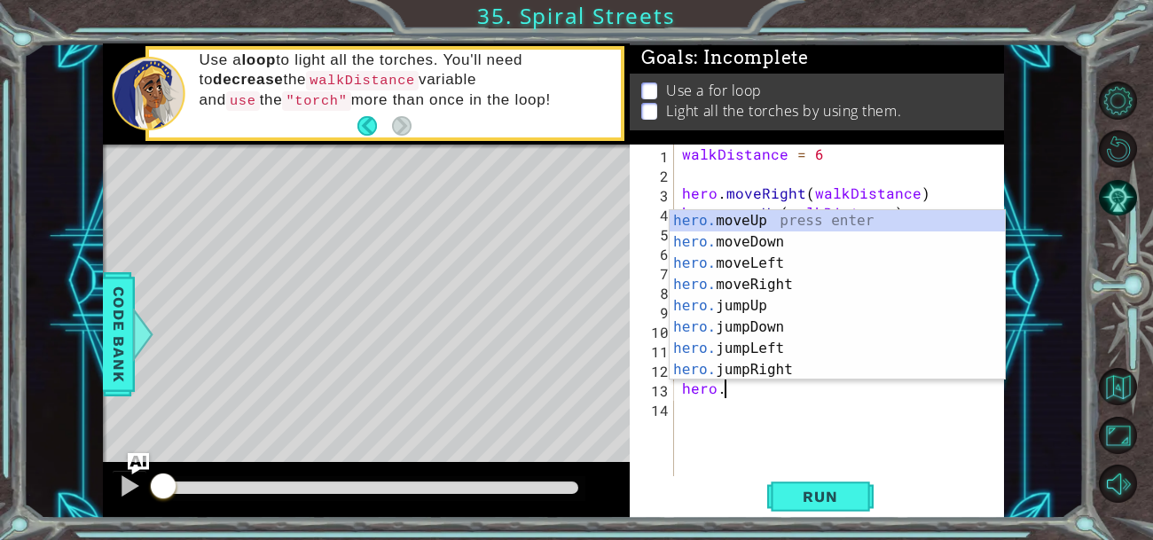
scroll to position [0, 1]
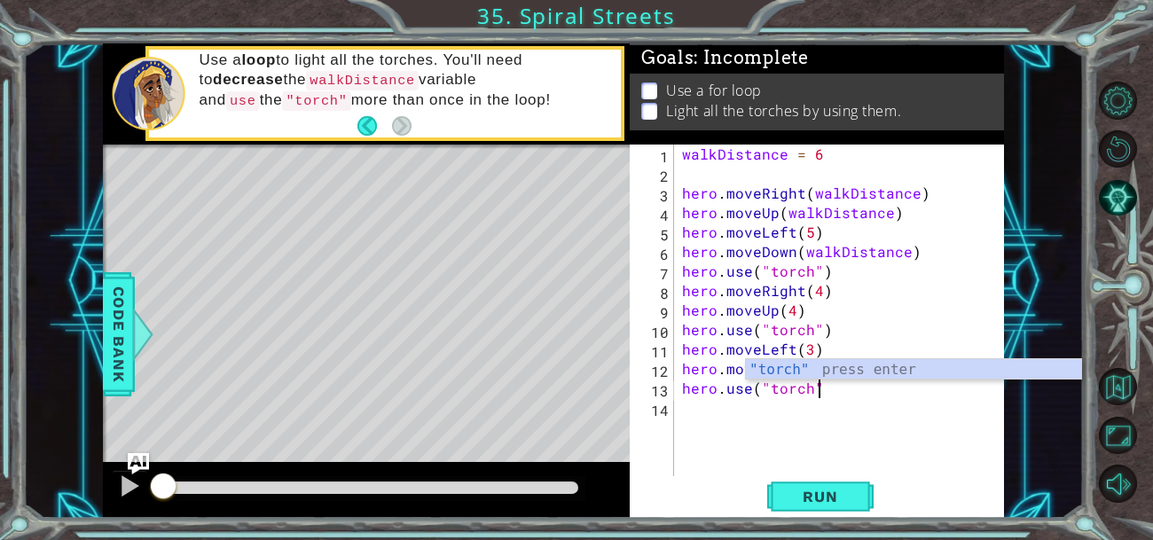
type textarea "hero.use("torch")"
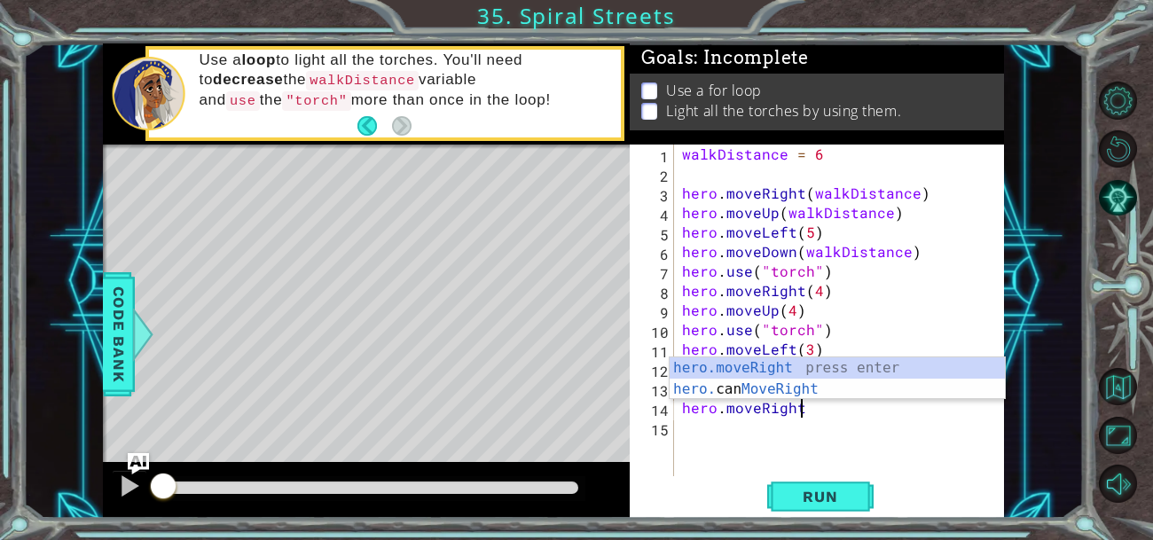
scroll to position [0, 6]
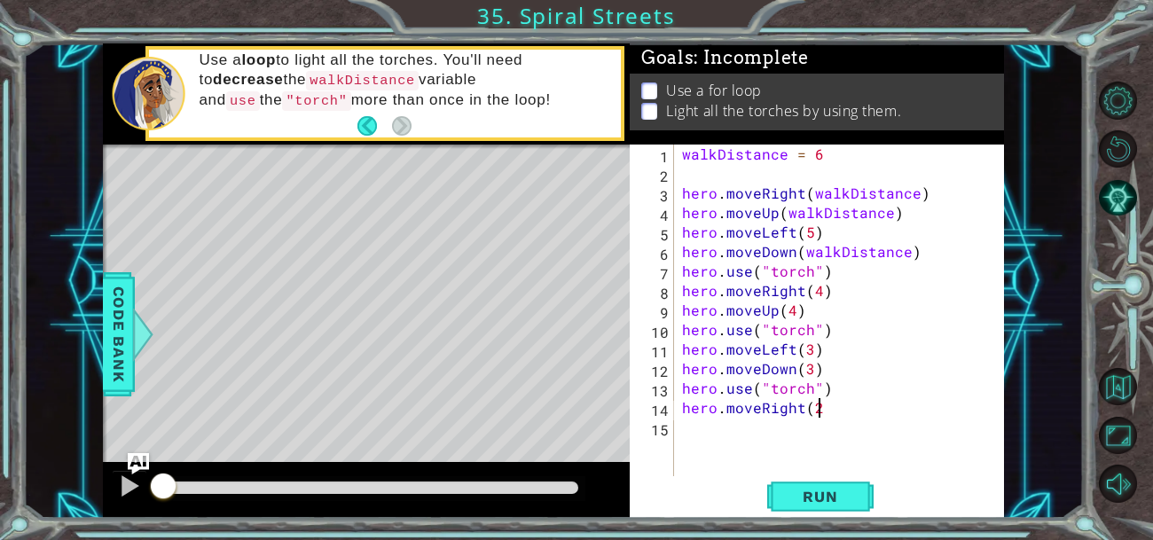
type textarea "hero.moveRight(2)"
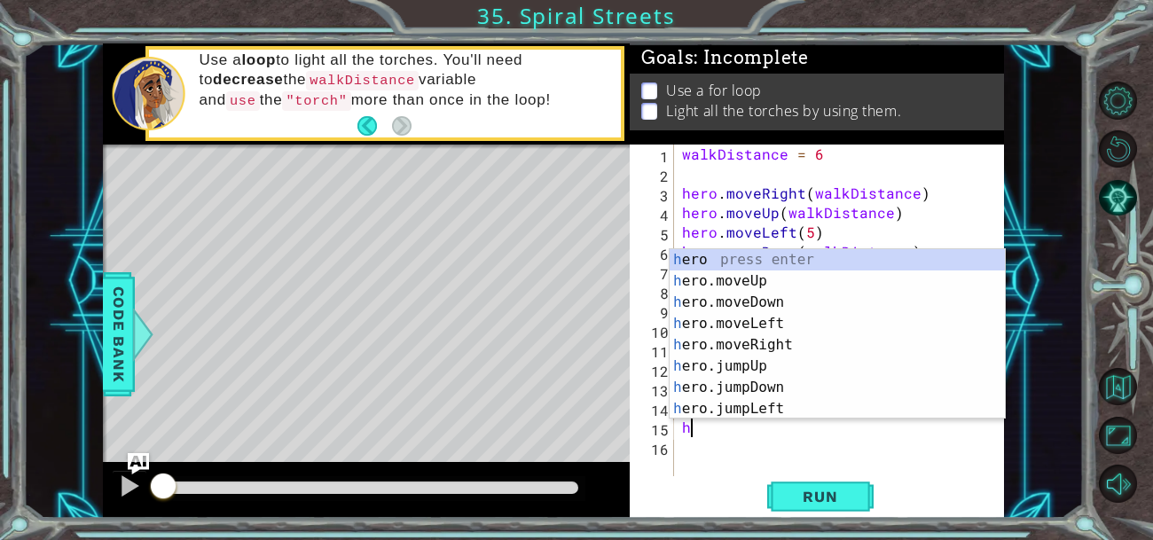
scroll to position [0, 0]
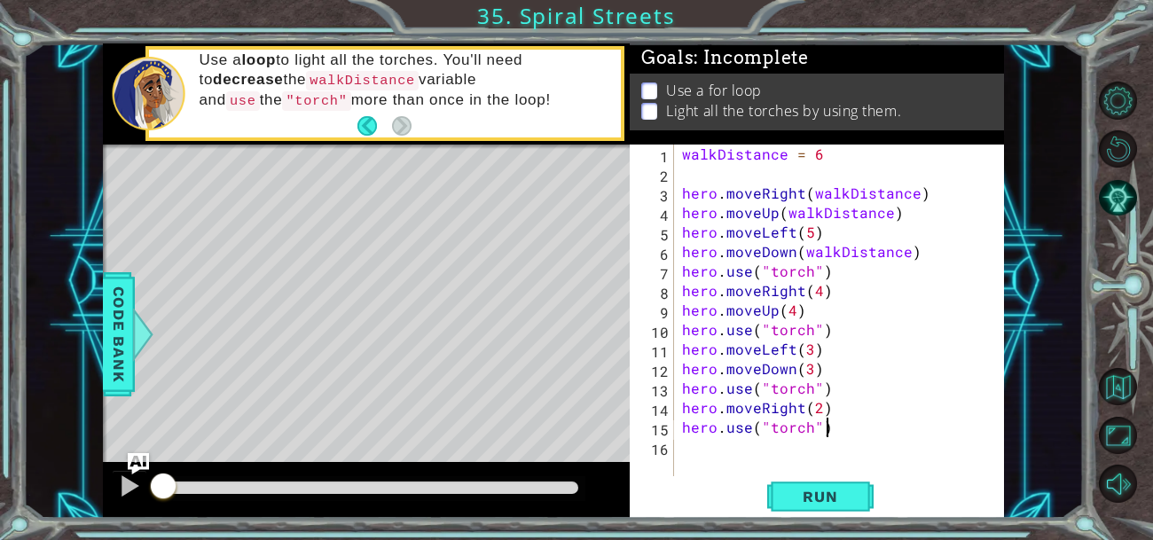
type textarea "hero.use("torch")"
type textarea "hero.moveLeft()"
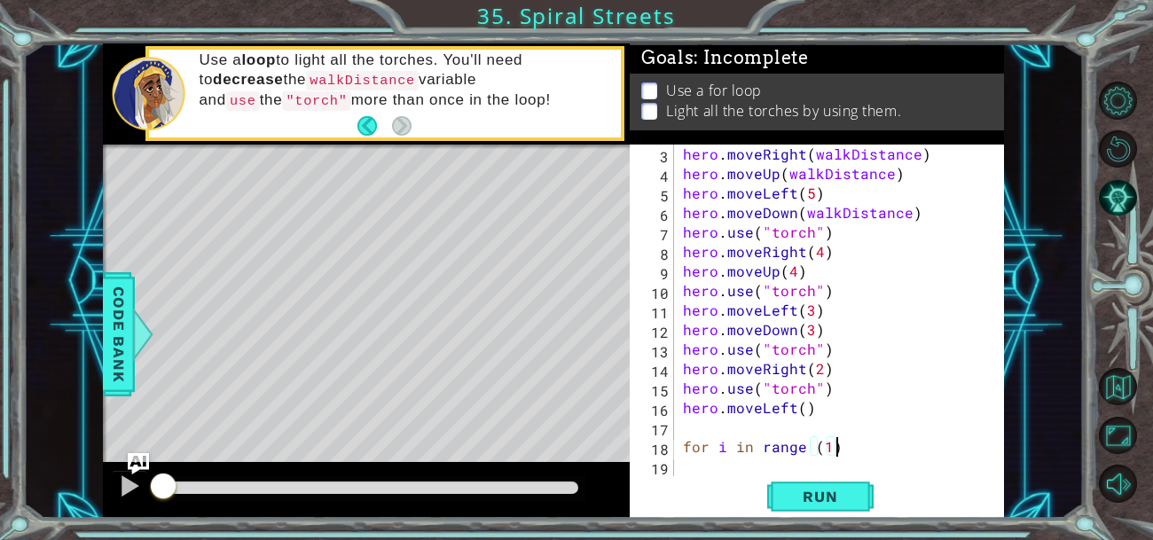
type textarea "for i in range (1):"
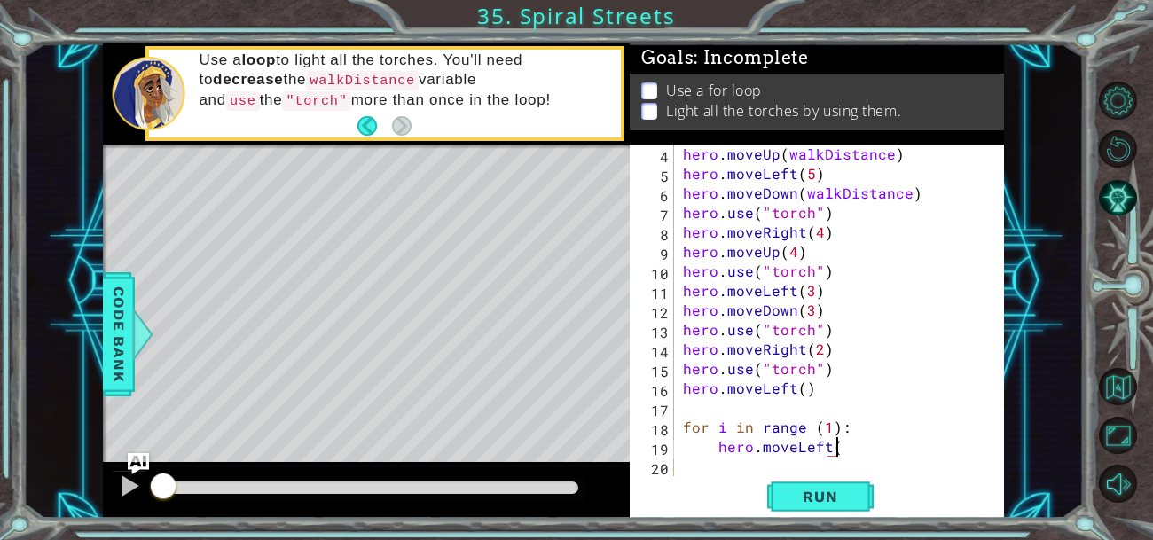
type textarea "hero.moveLeft()"
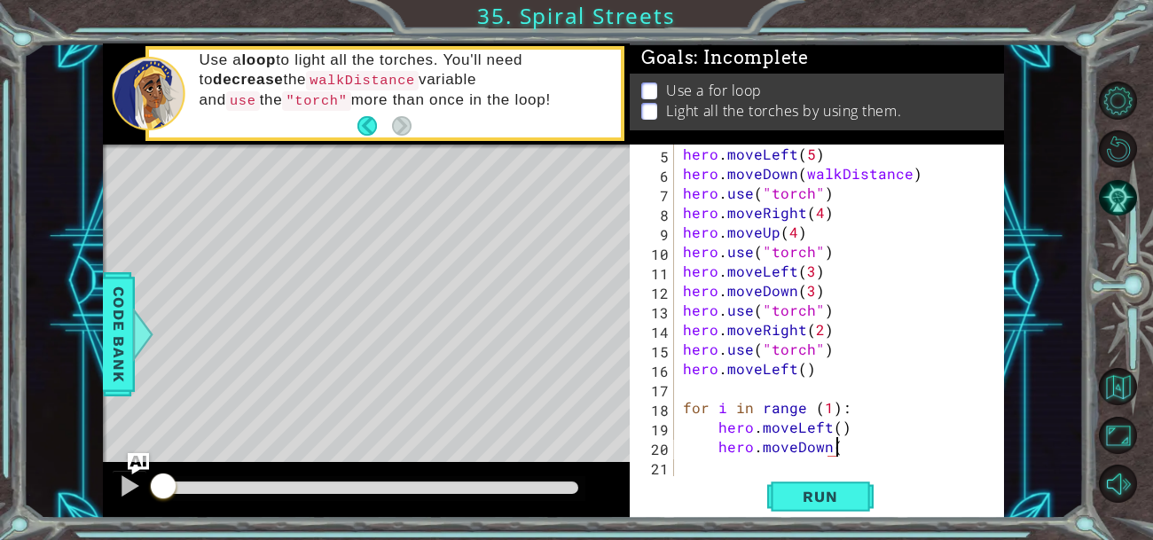
type textarea "hero.moveDown()"
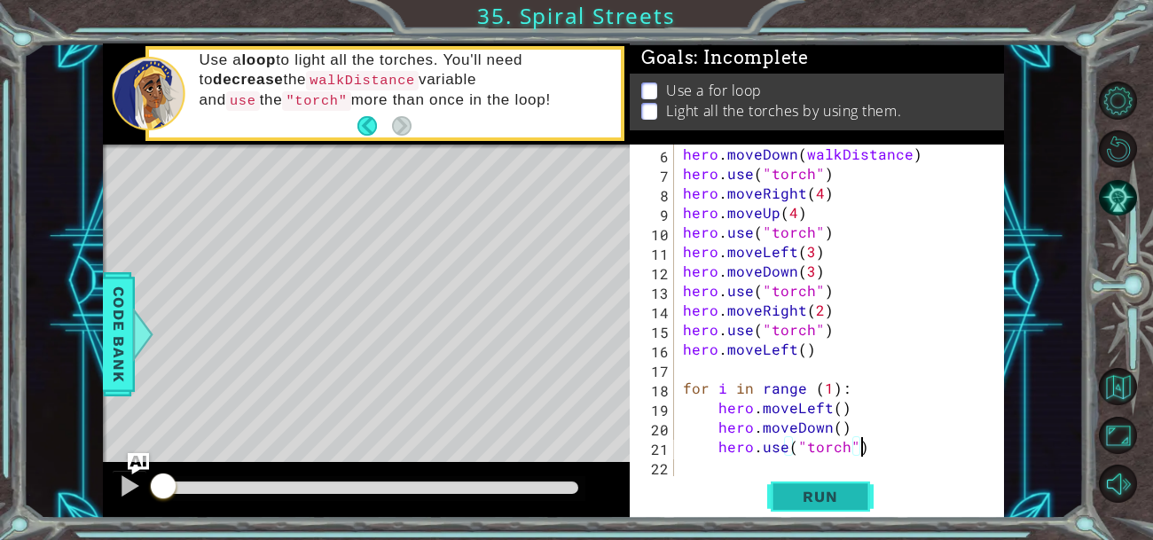
type textarea "hero.use("torch")"
click at [822, 498] on span "Run" at bounding box center [820, 497] width 70 height 18
